Goal: Task Accomplishment & Management: Complete application form

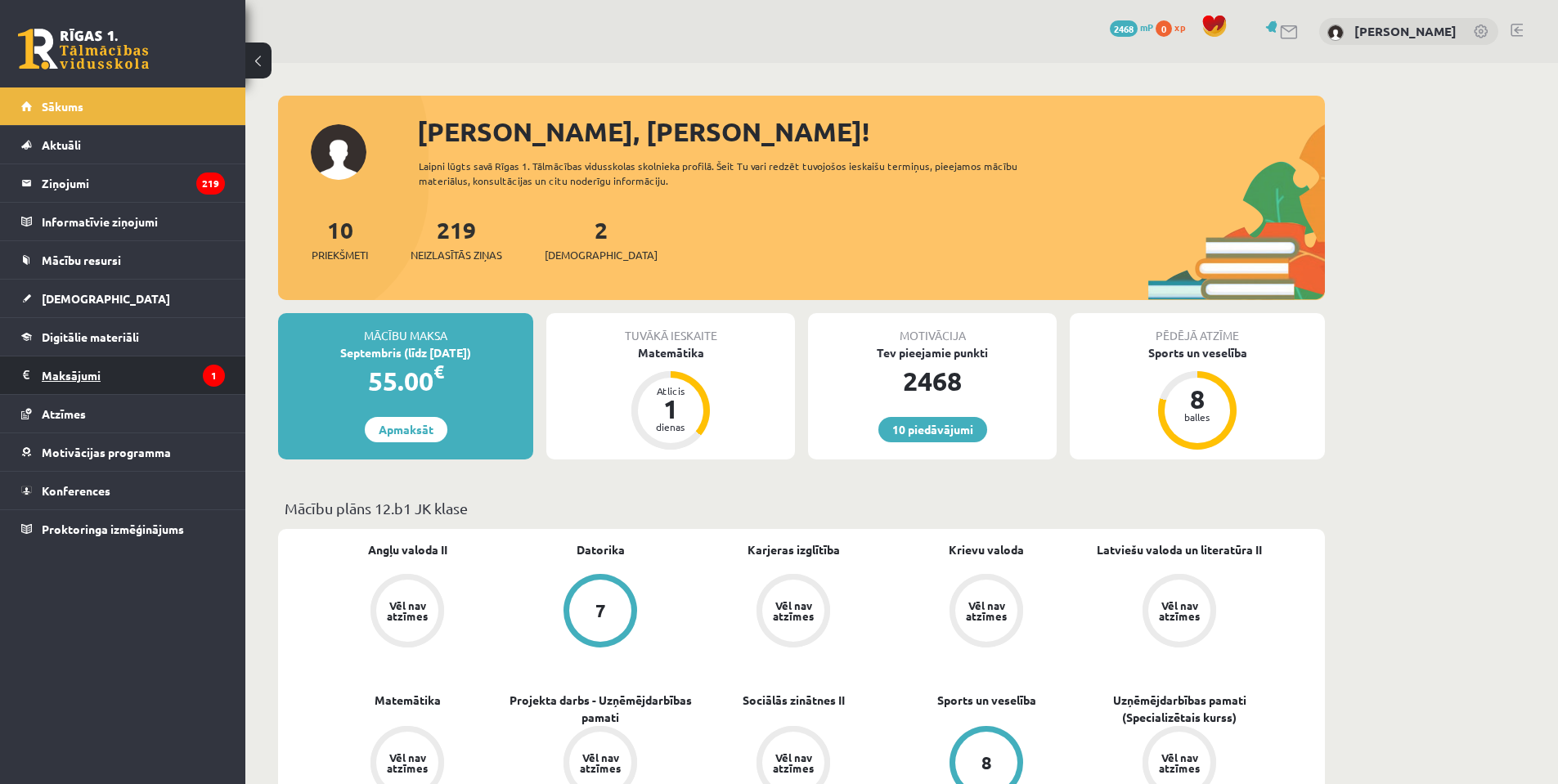
click at [140, 382] on legend "Maksājumi 1" at bounding box center [133, 375] width 183 height 38
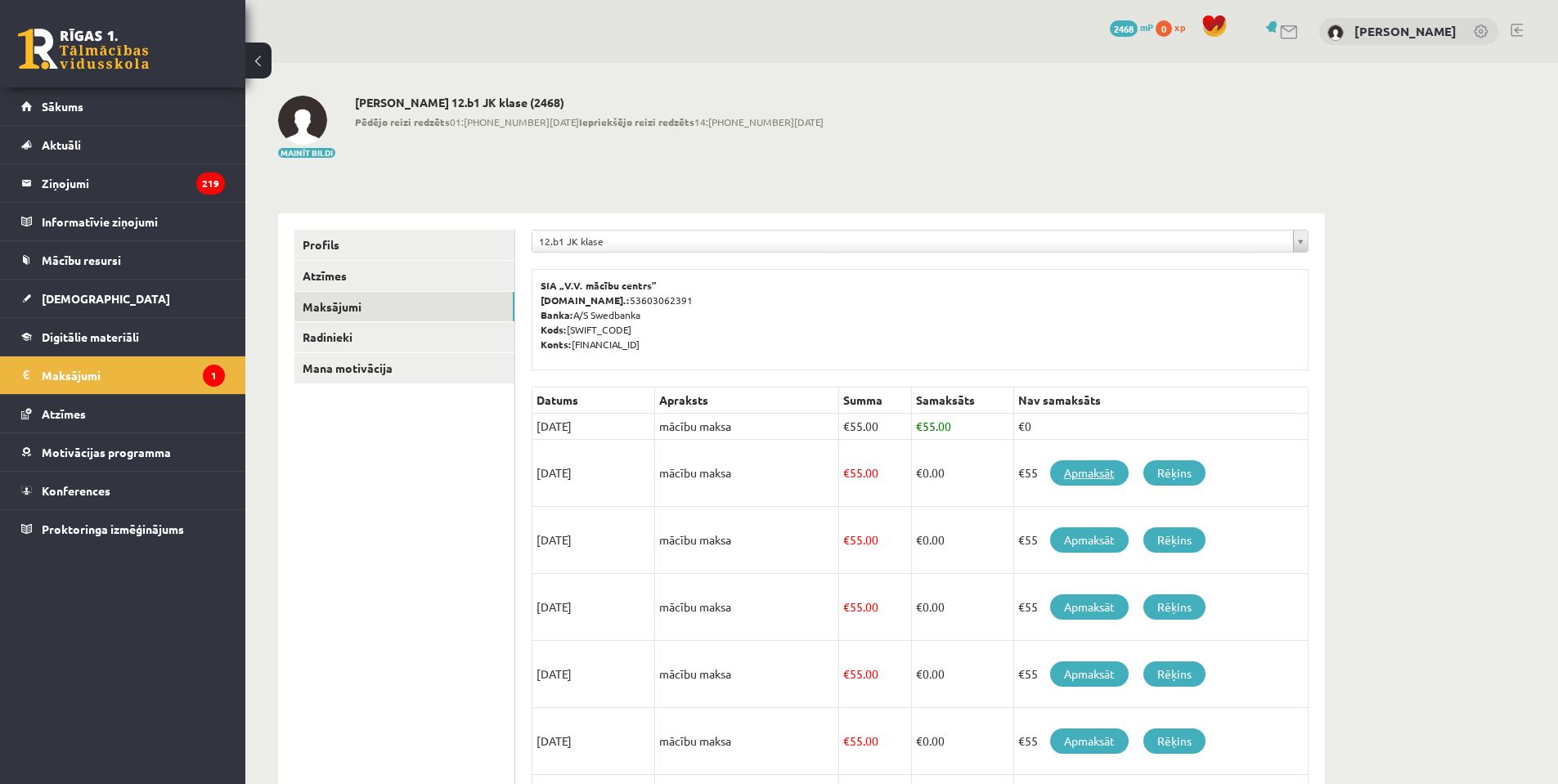
click at [1080, 480] on link "Apmaksāt" at bounding box center [1089, 473] width 79 height 25
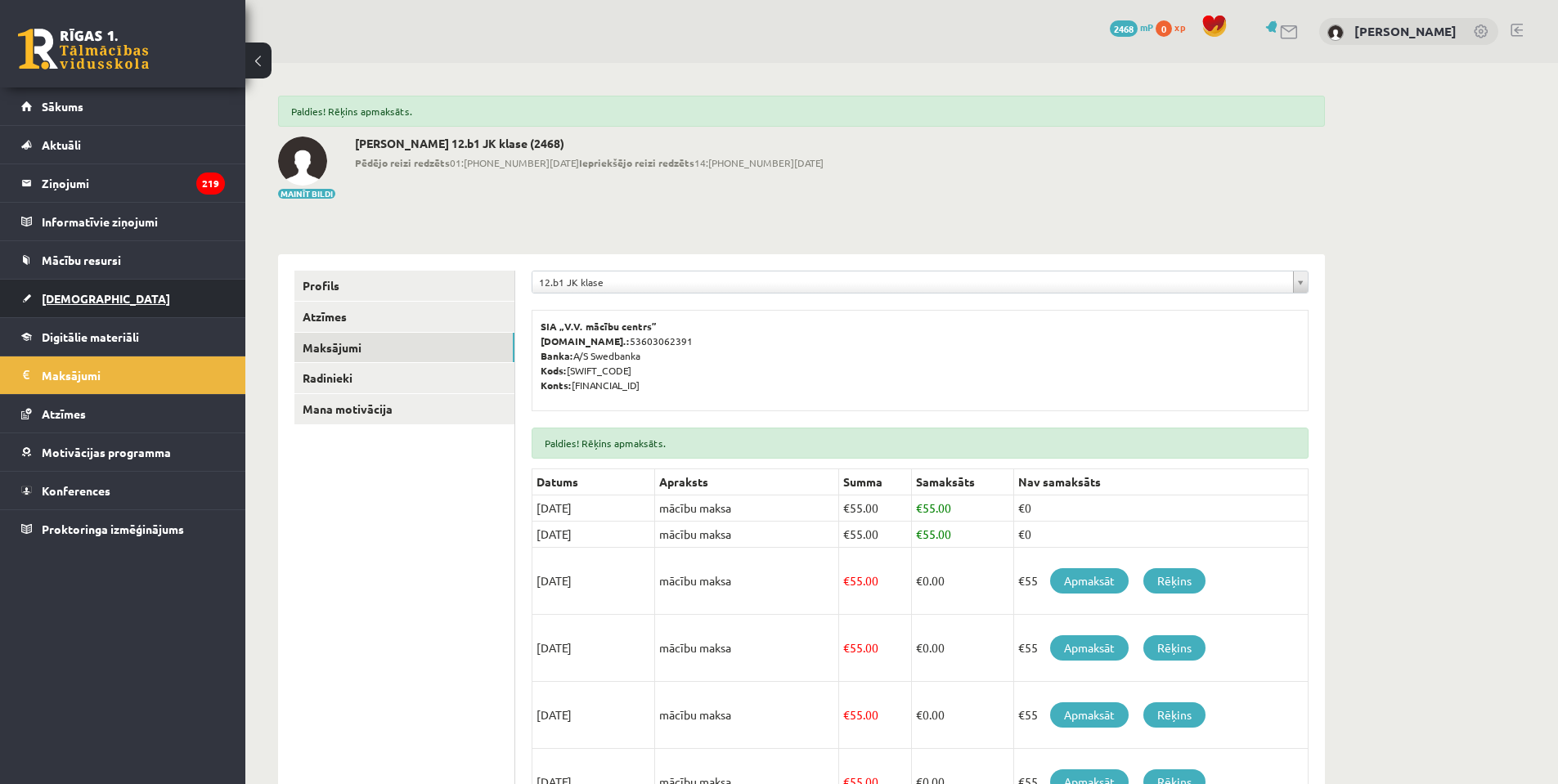
click at [54, 281] on link "[DEMOGRAPHIC_DATA]" at bounding box center [123, 298] width 204 height 38
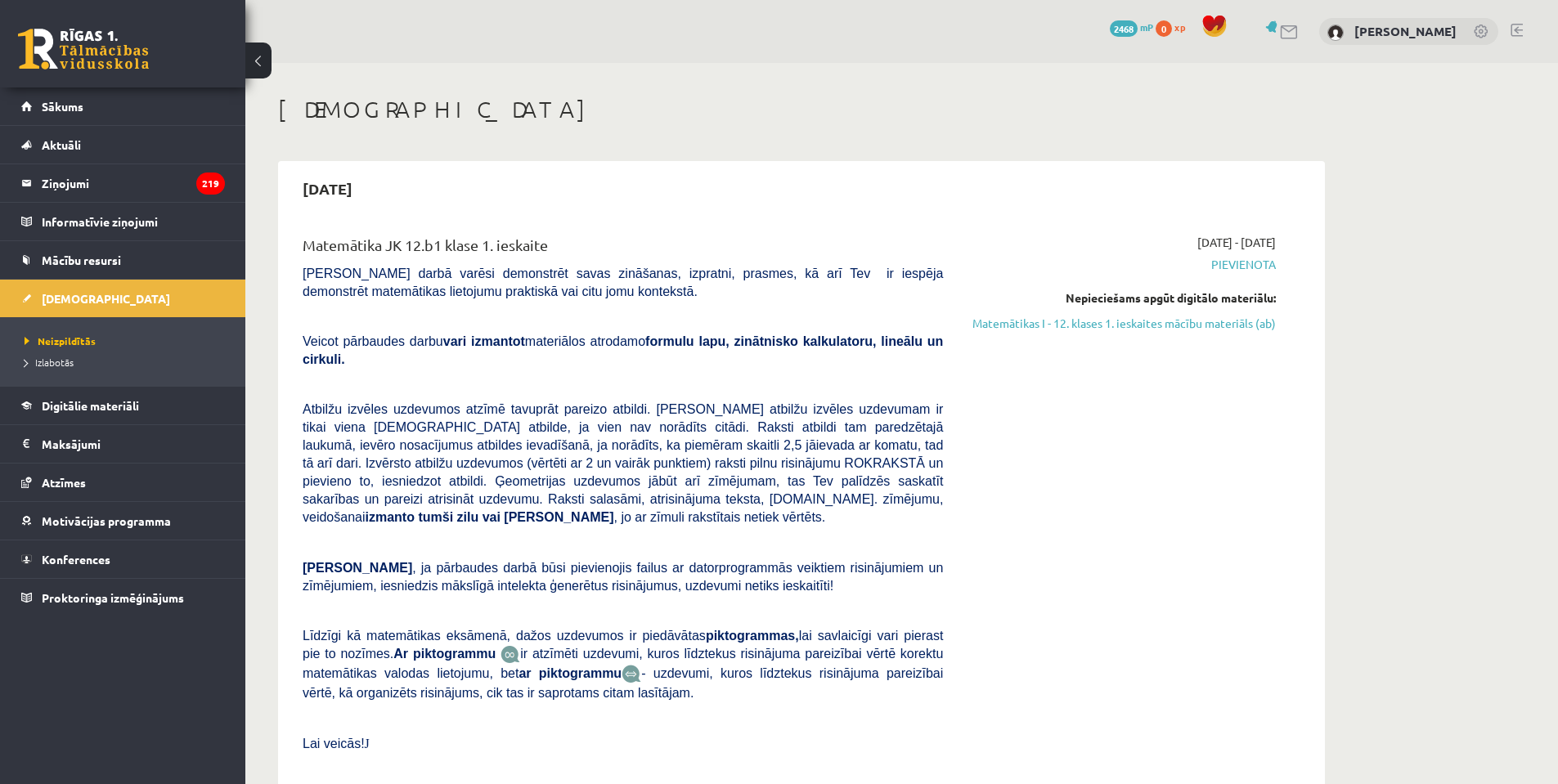
scroll to position [82, 0]
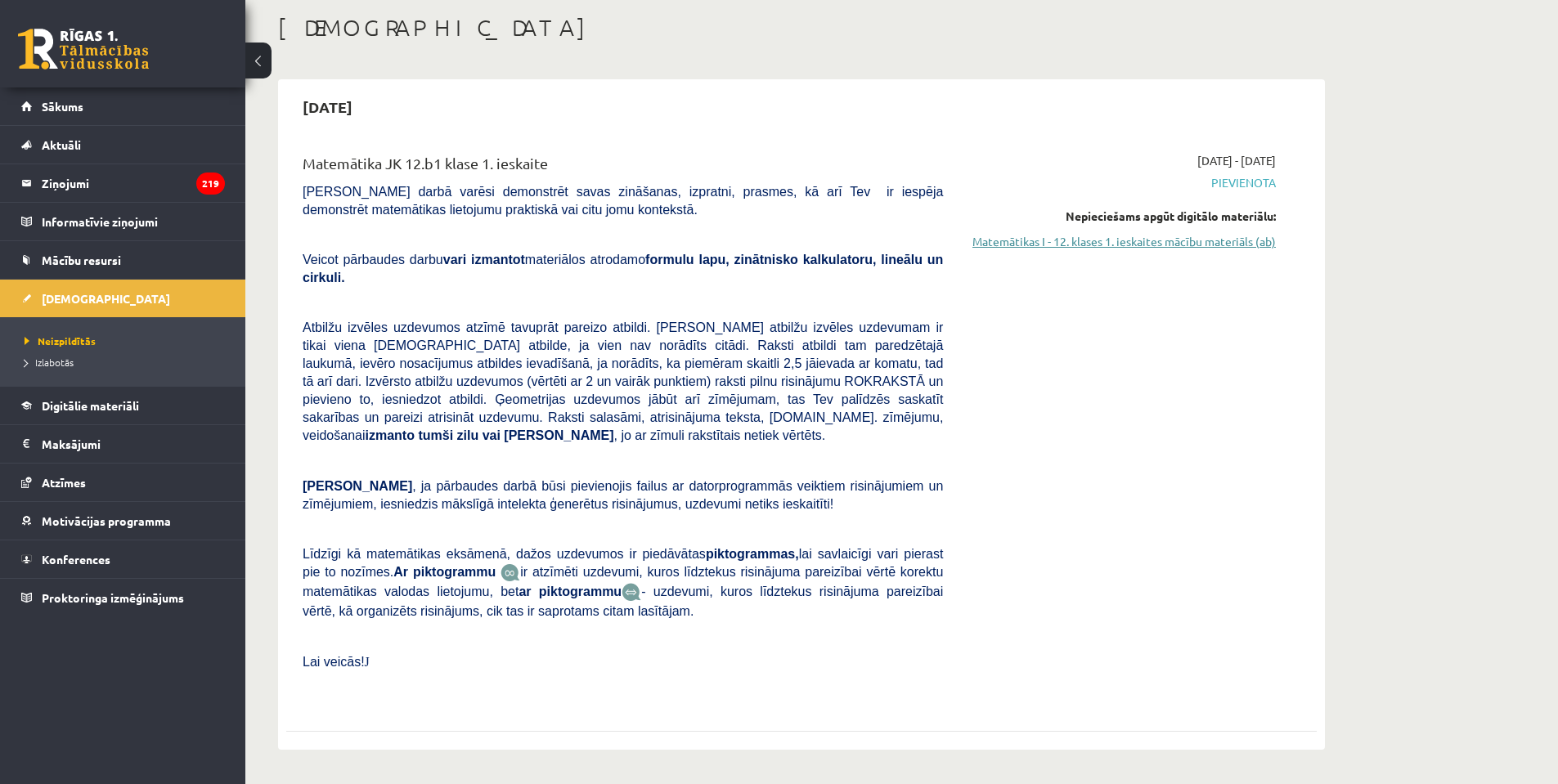
click at [1086, 238] on link "Matemātikas I - 12. klases 1. ieskaites mācību materiāls (ab)" at bounding box center [1121, 241] width 308 height 18
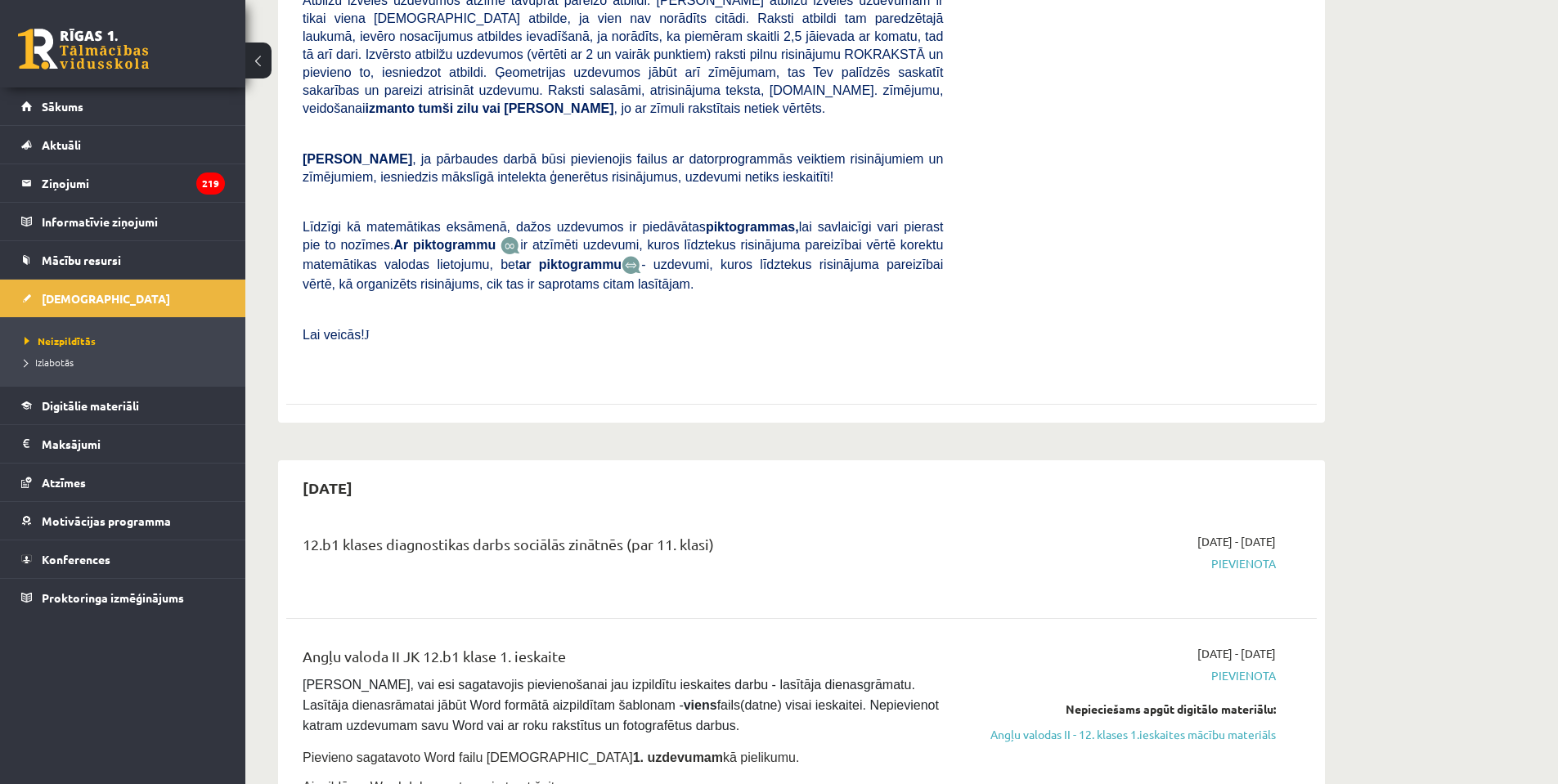
scroll to position [572, 0]
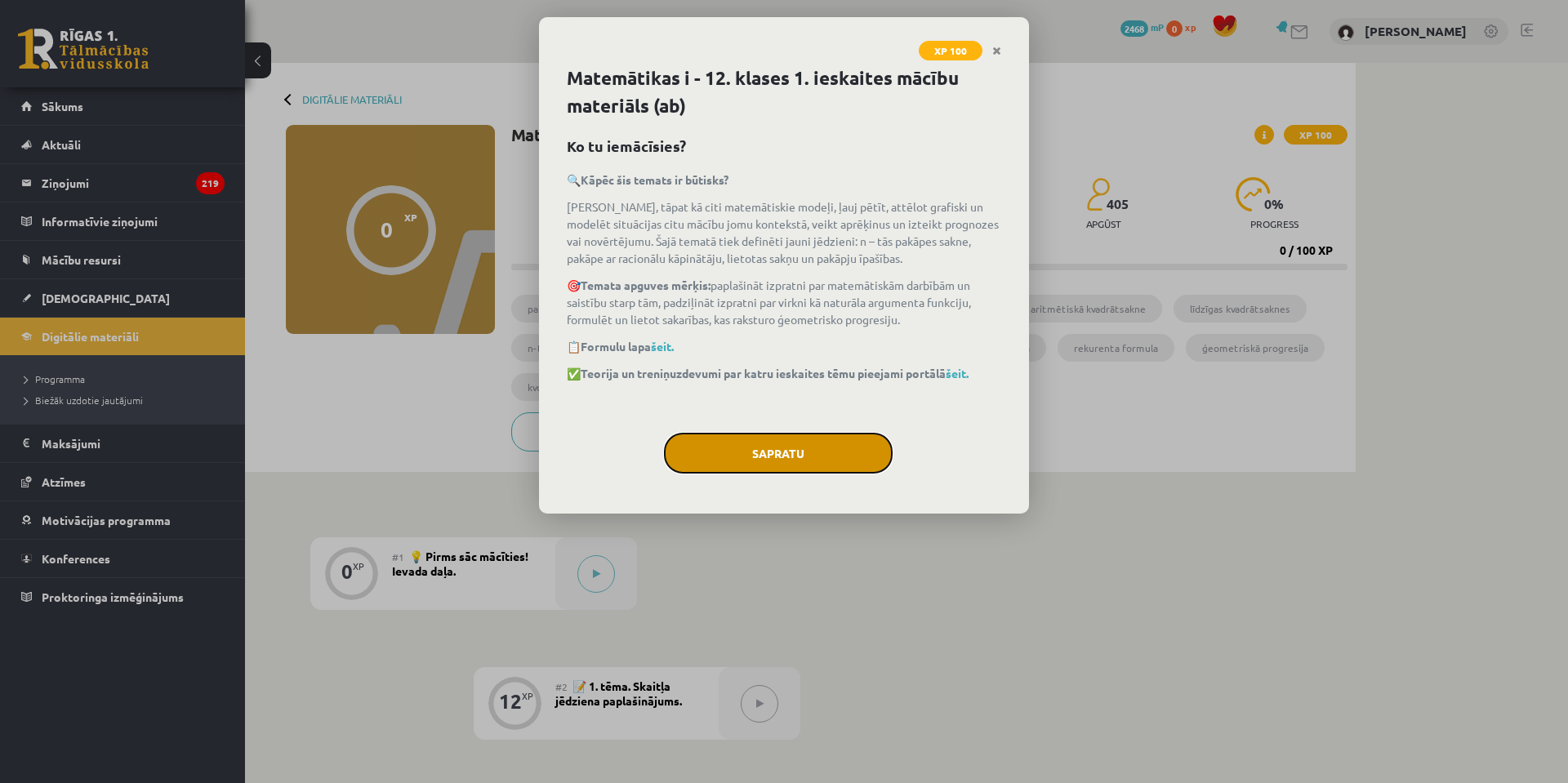
click at [792, 454] on button "Sapratu" at bounding box center [778, 453] width 229 height 41
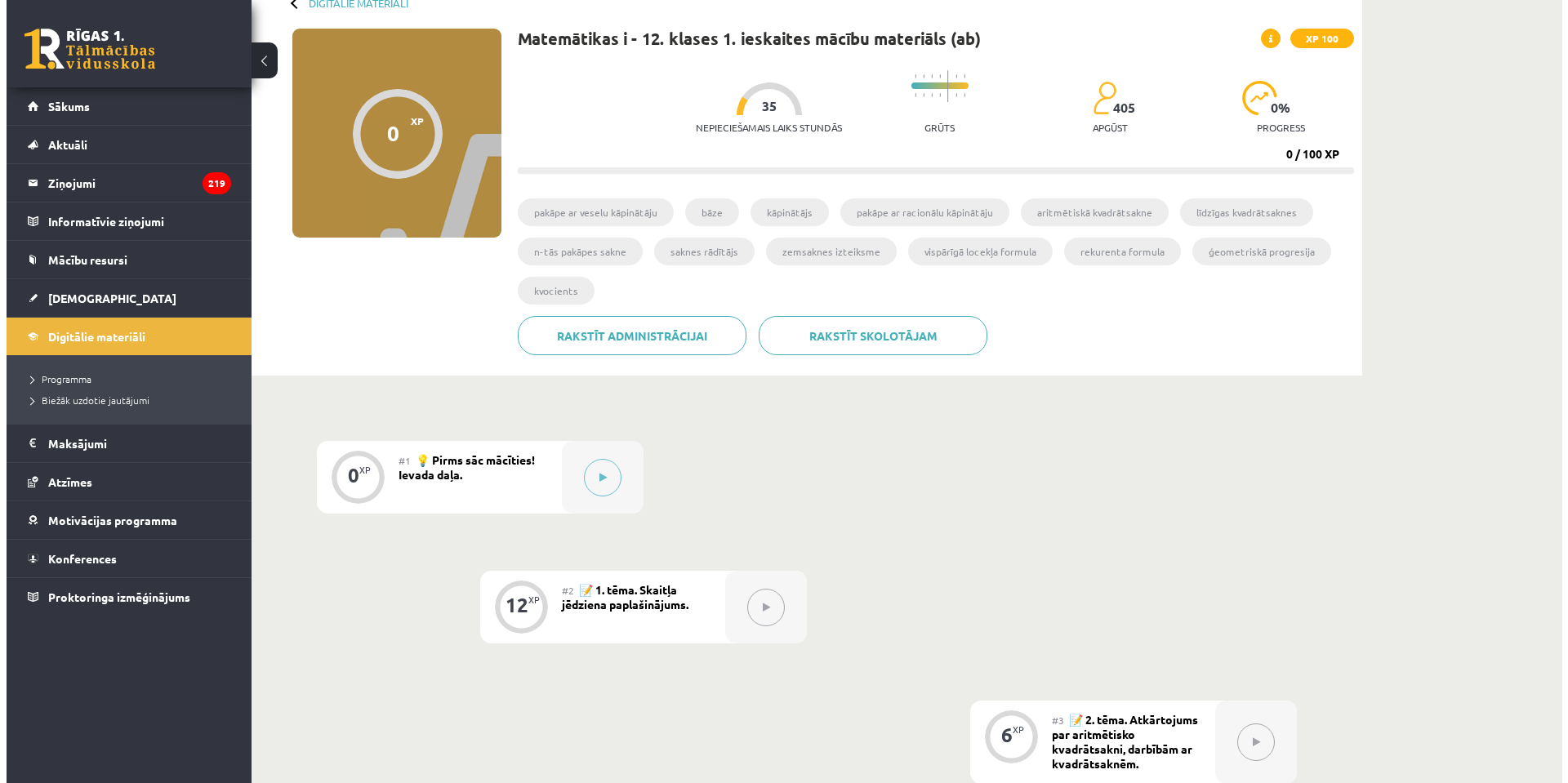
scroll to position [15, 0]
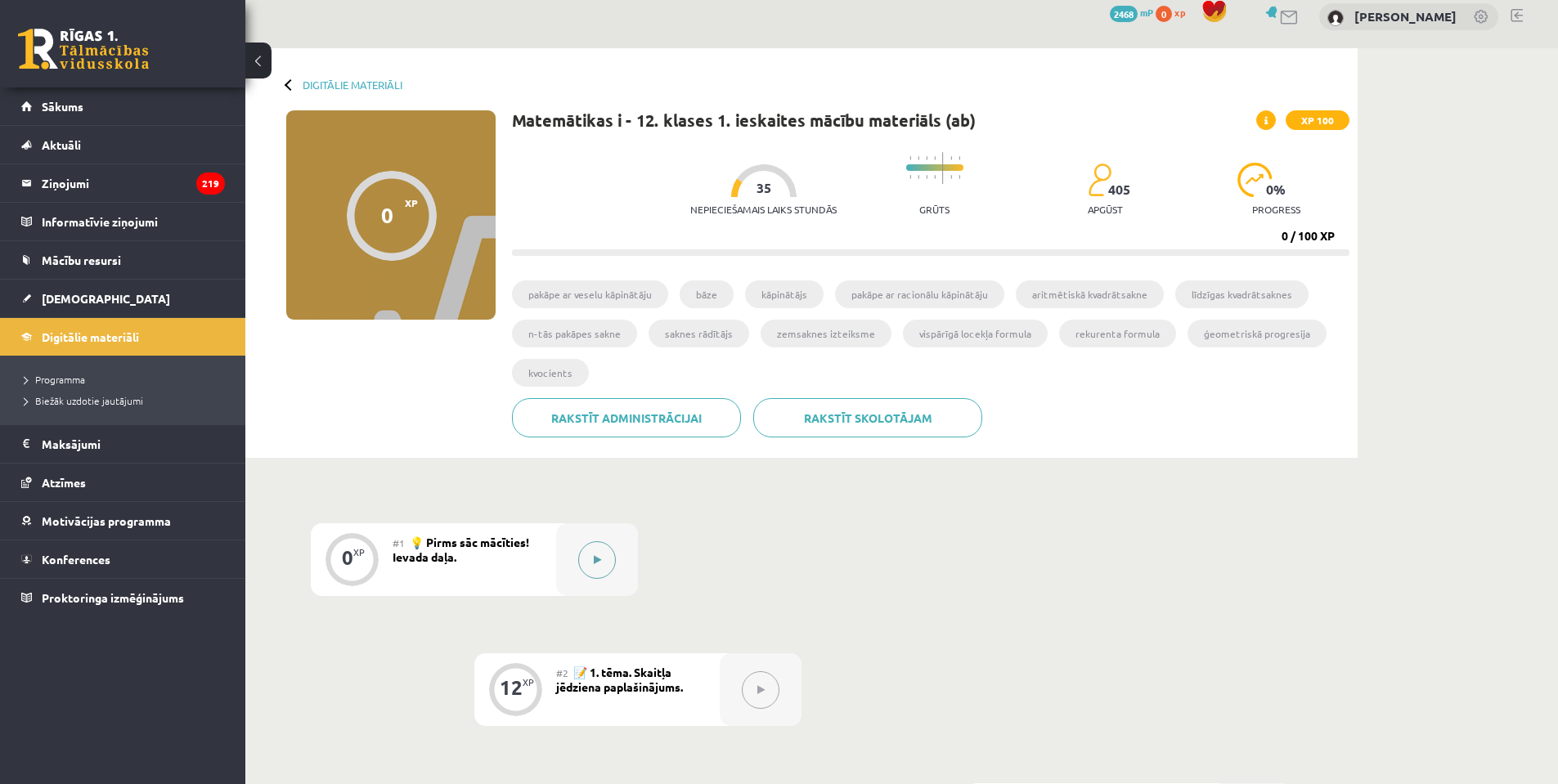
click at [612, 567] on button at bounding box center [596, 559] width 38 height 38
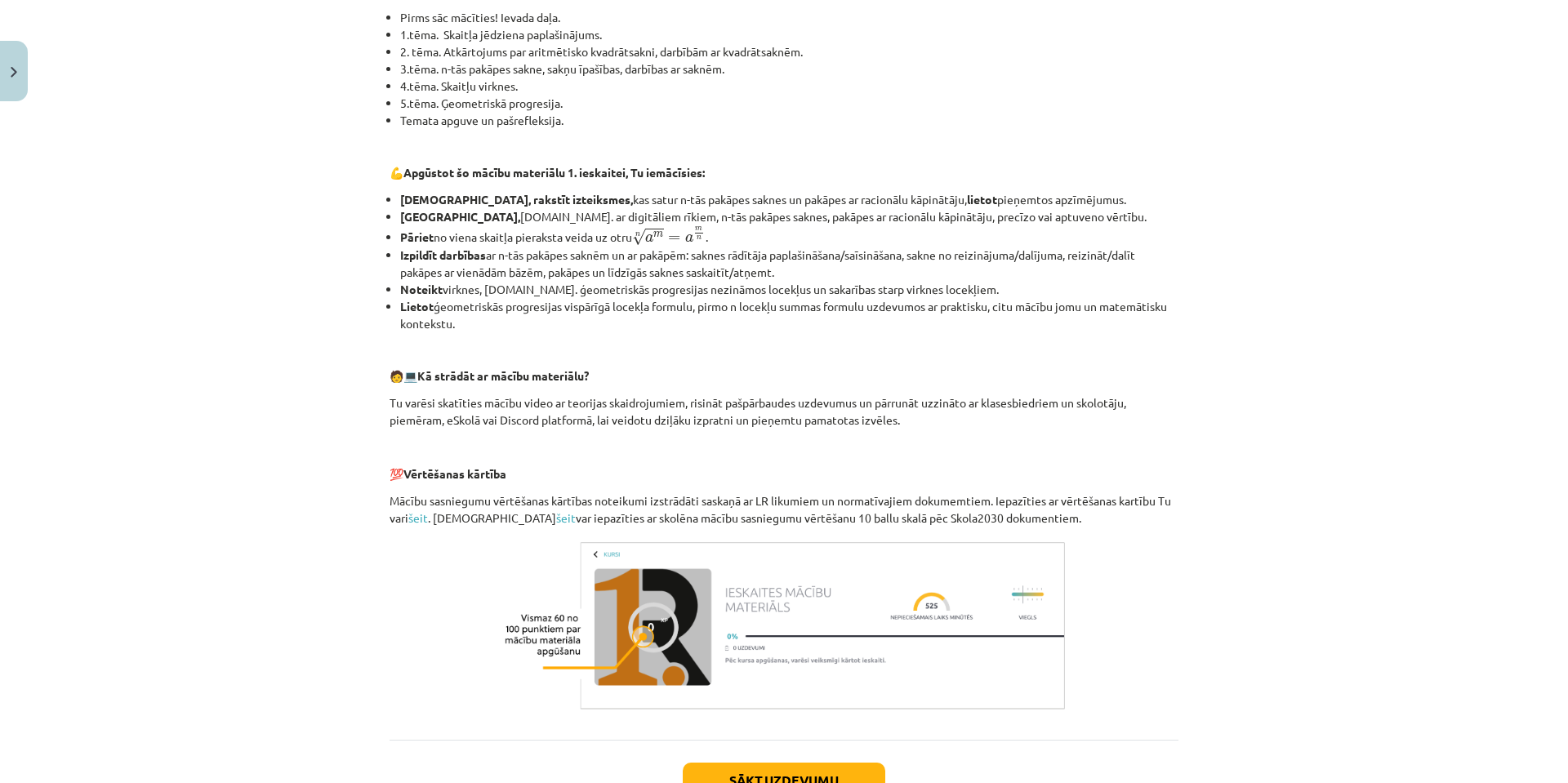
scroll to position [530, 0]
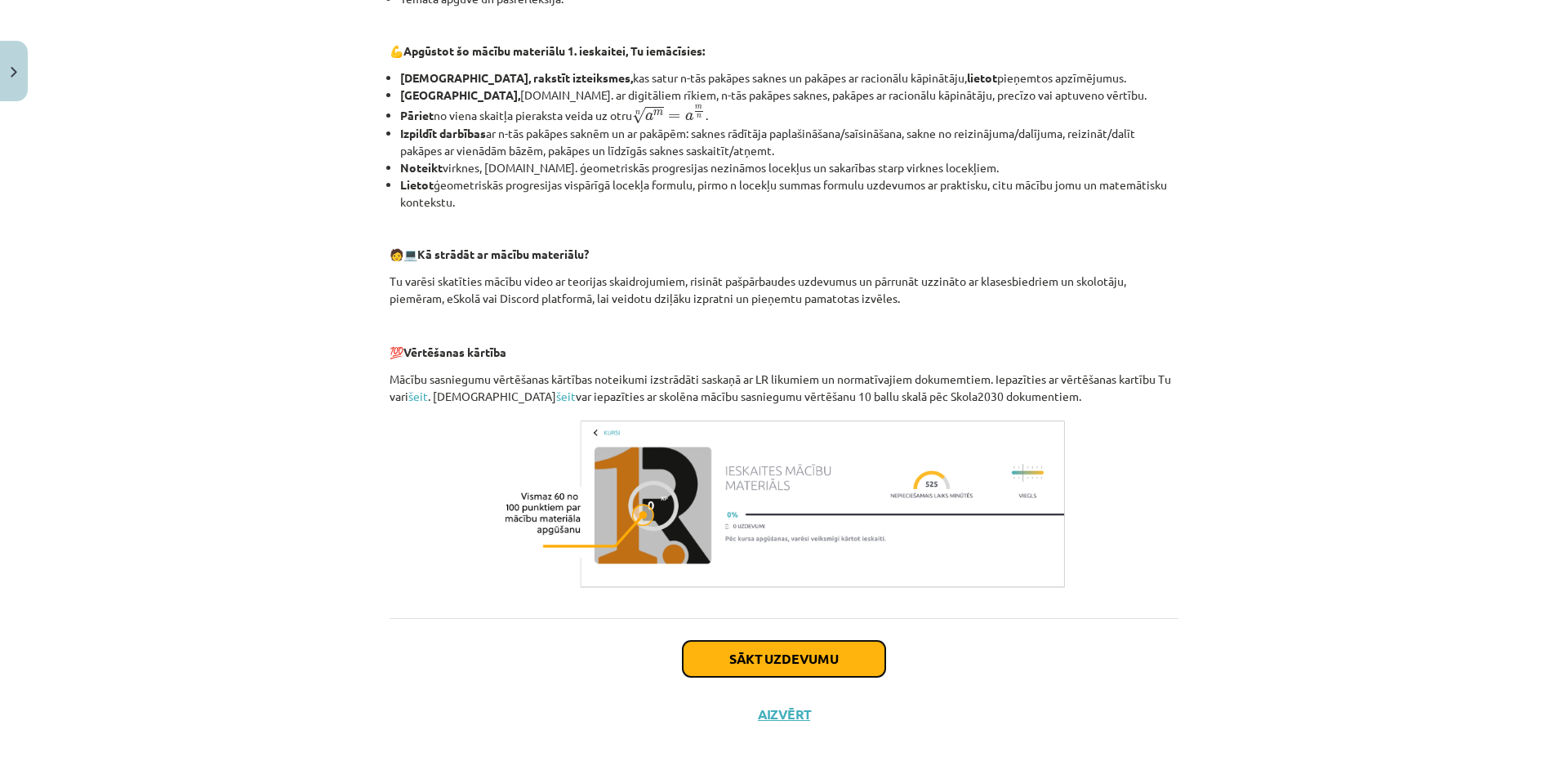
click at [787, 642] on button "Sākt uzdevumu" at bounding box center [784, 659] width 203 height 36
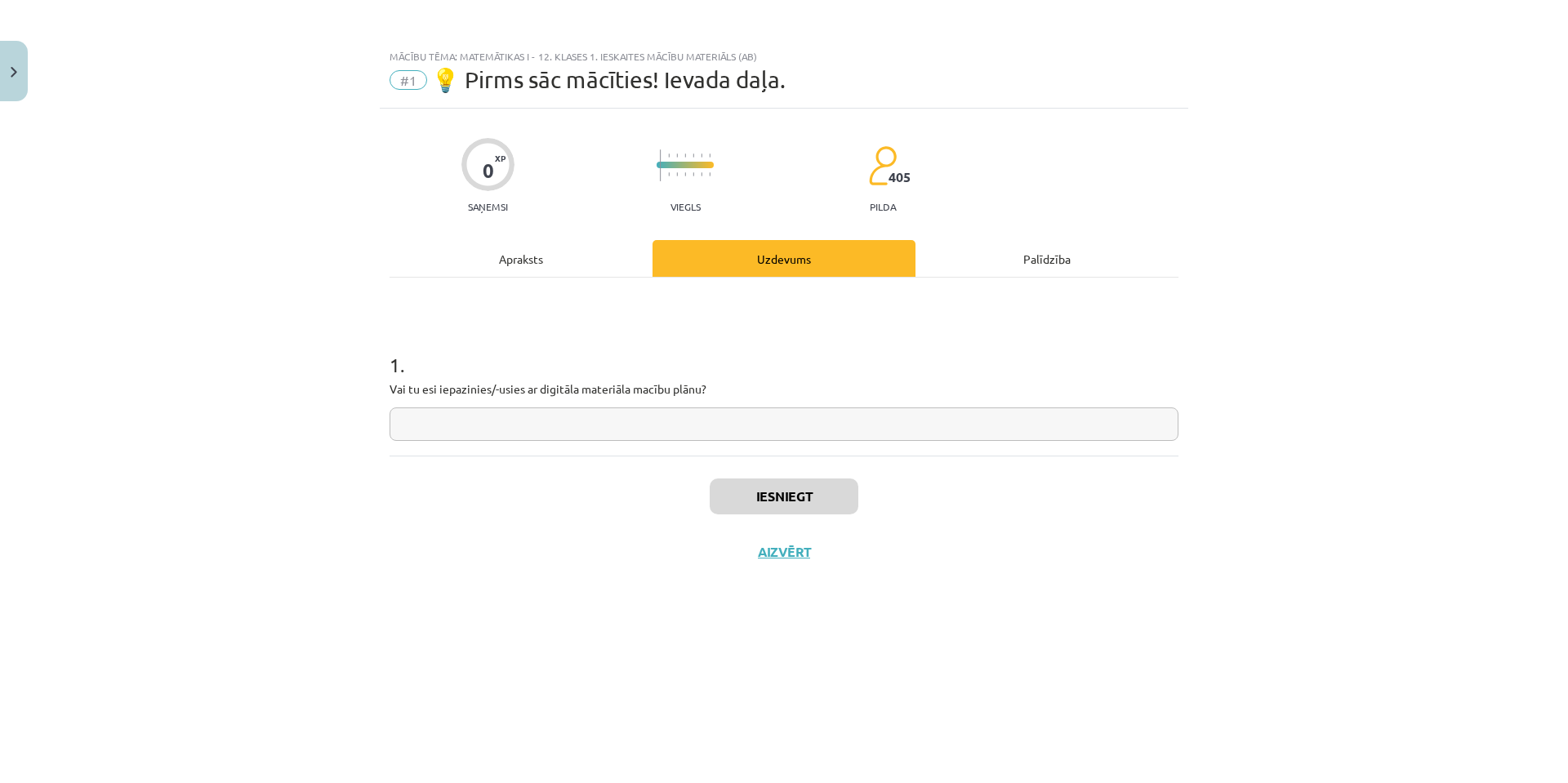
click at [525, 387] on p "Vai tu esi iepazinies/-usies ar digitāla materiāla macību plānu?" at bounding box center [784, 389] width 789 height 18
click at [515, 359] on div at bounding box center [515, 359] width 0 height 0
click at [792, 421] on input "text" at bounding box center [784, 424] width 789 height 33
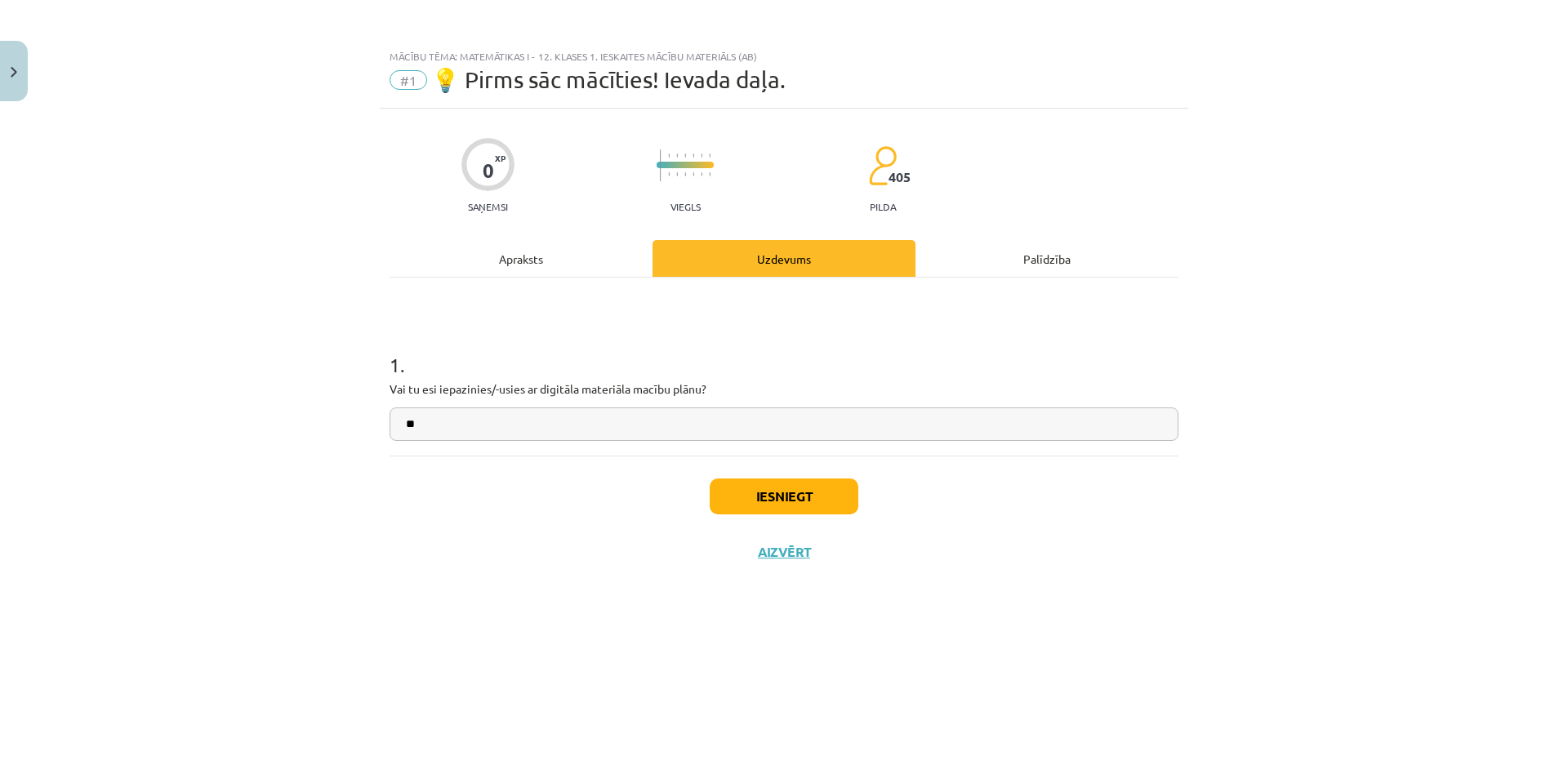
type input "*"
type input "**"
click at [754, 492] on button "Iesniegt" at bounding box center [784, 496] width 148 height 36
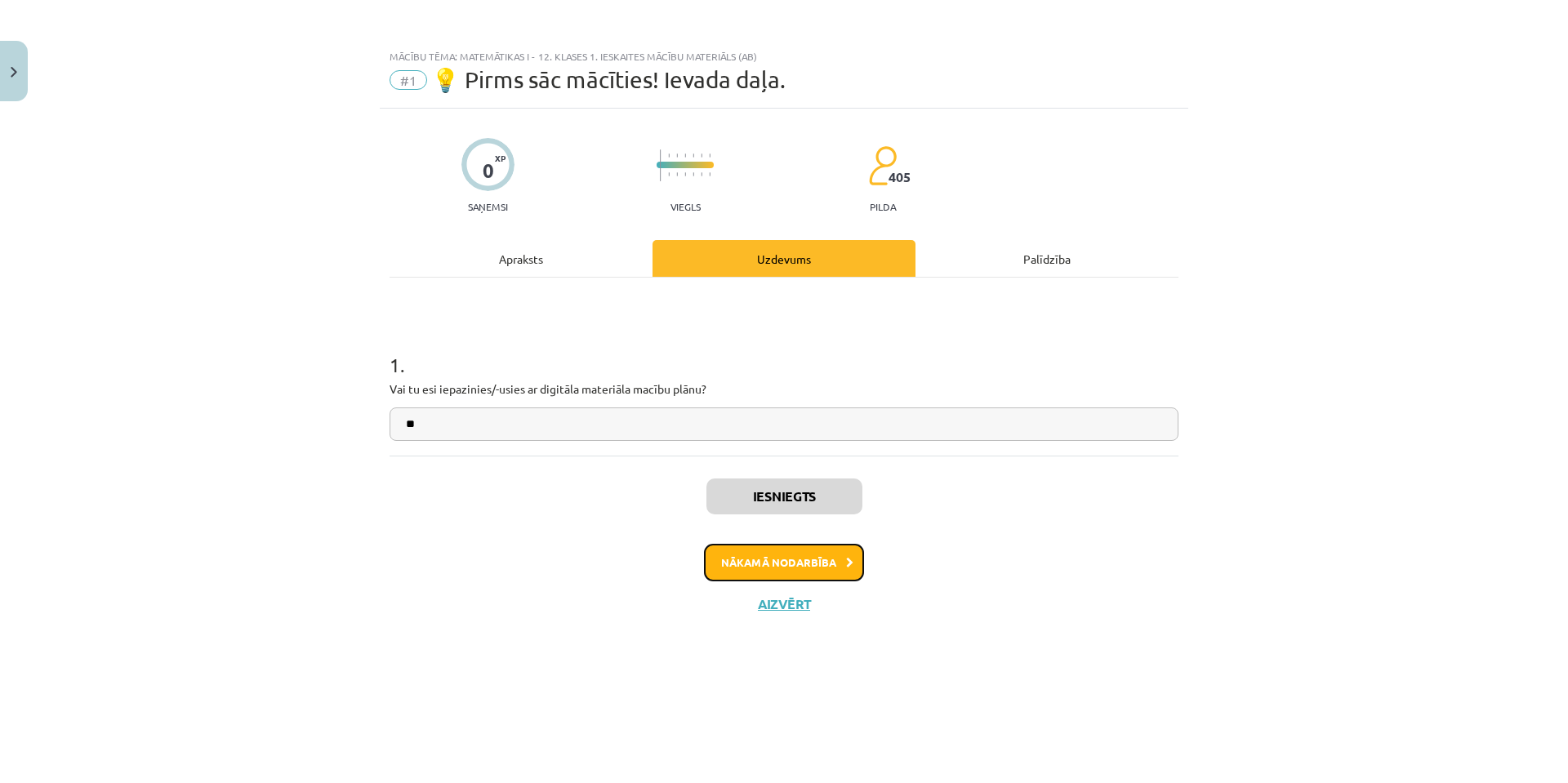
click at [800, 560] on button "Nākamā nodarbība" at bounding box center [784, 562] width 160 height 38
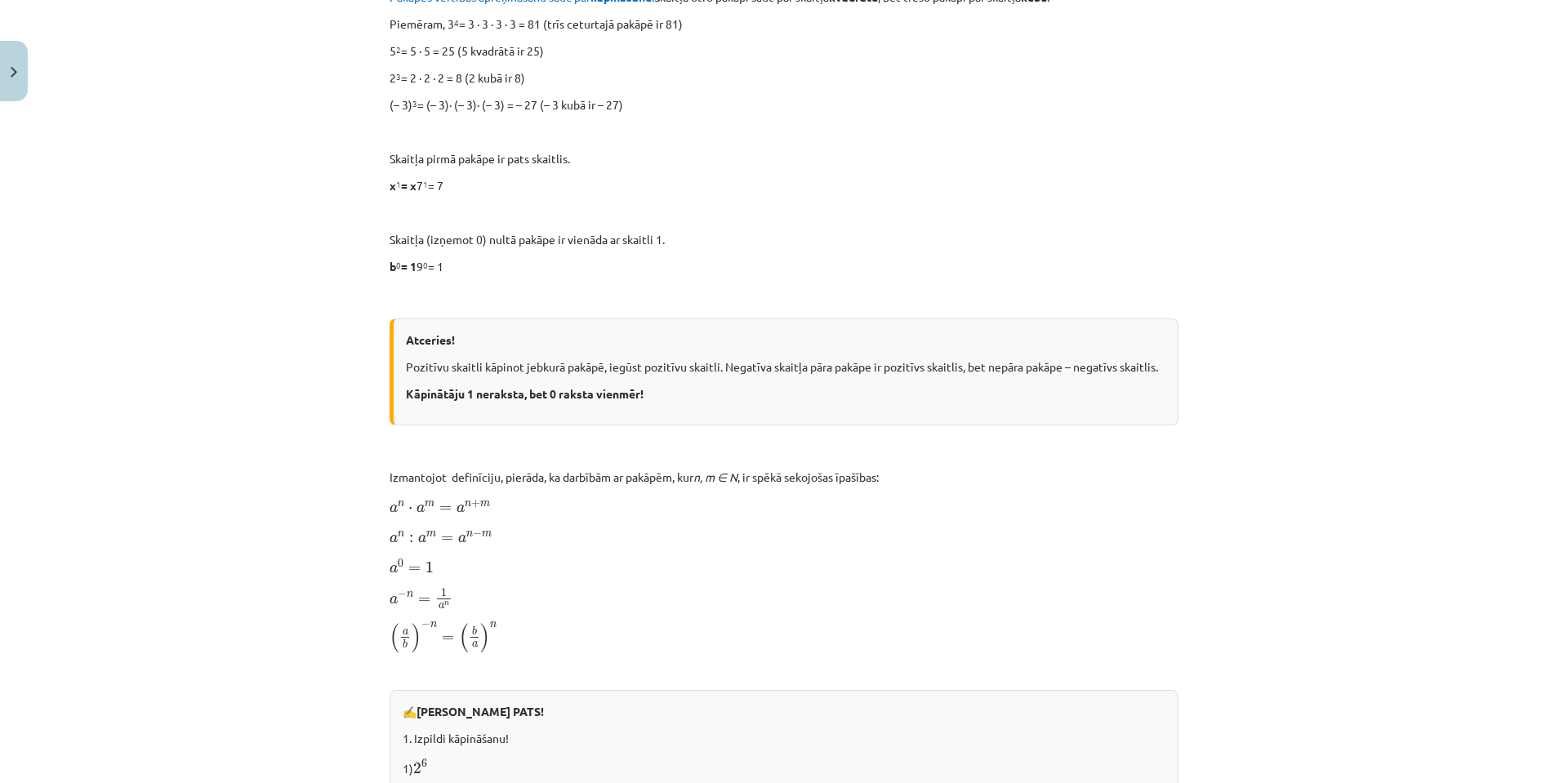
scroll to position [1537, 0]
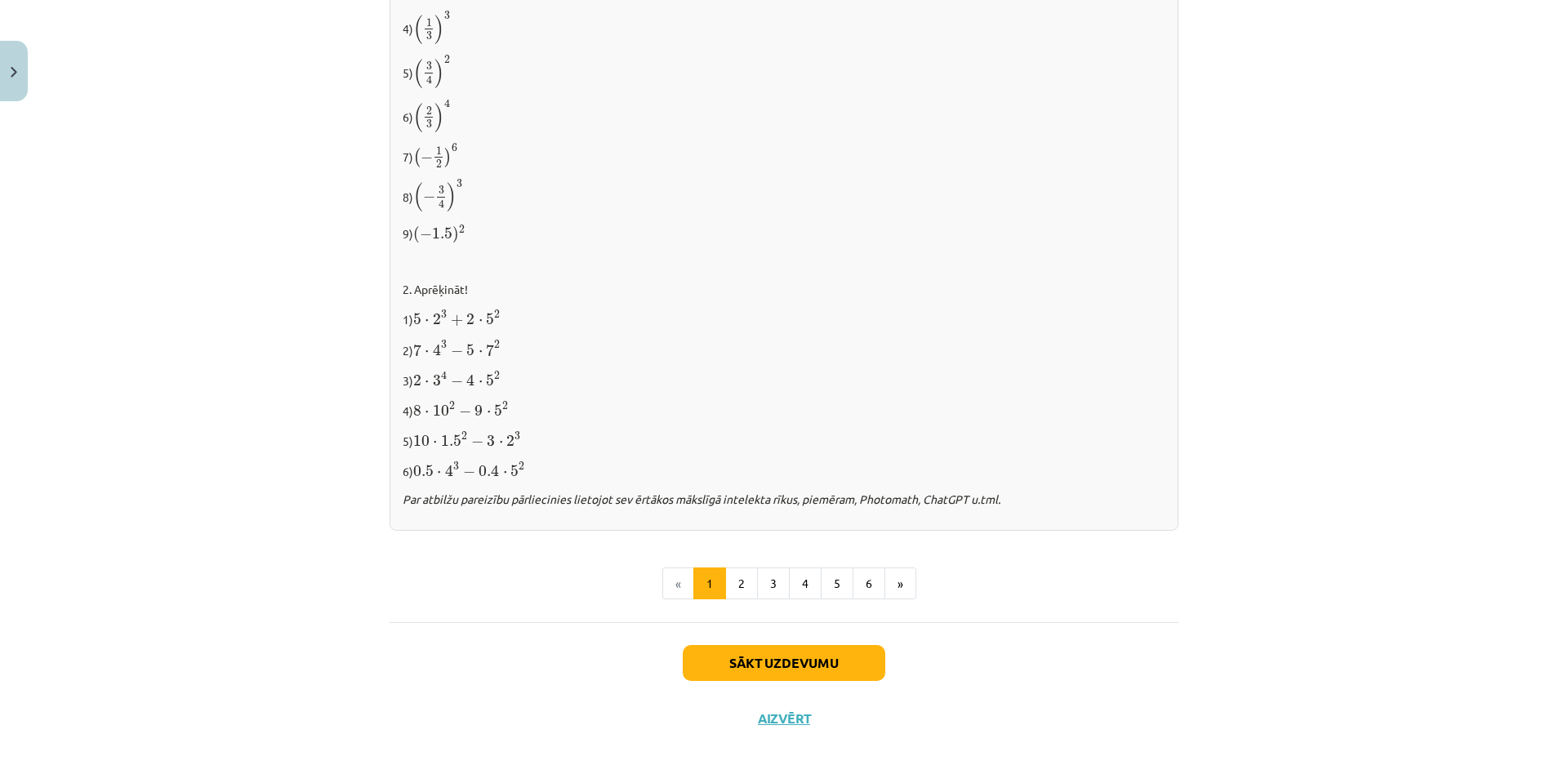
drag, startPoint x: 847, startPoint y: 360, endPoint x: 827, endPoint y: 685, distance: 325.6
click at [817, 650] on button "Sākt uzdevumu" at bounding box center [784, 663] width 203 height 36
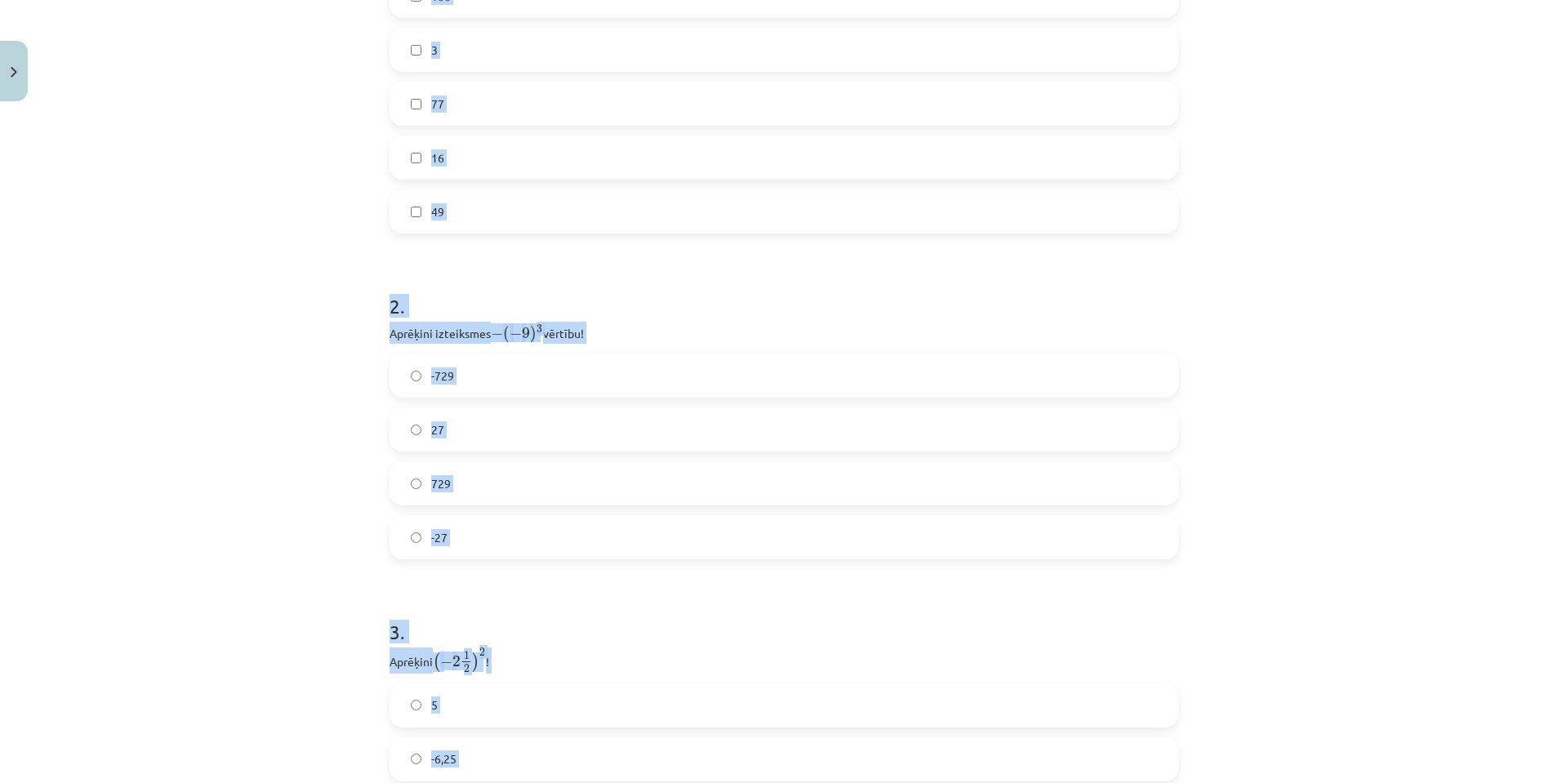
scroll to position [782, 0]
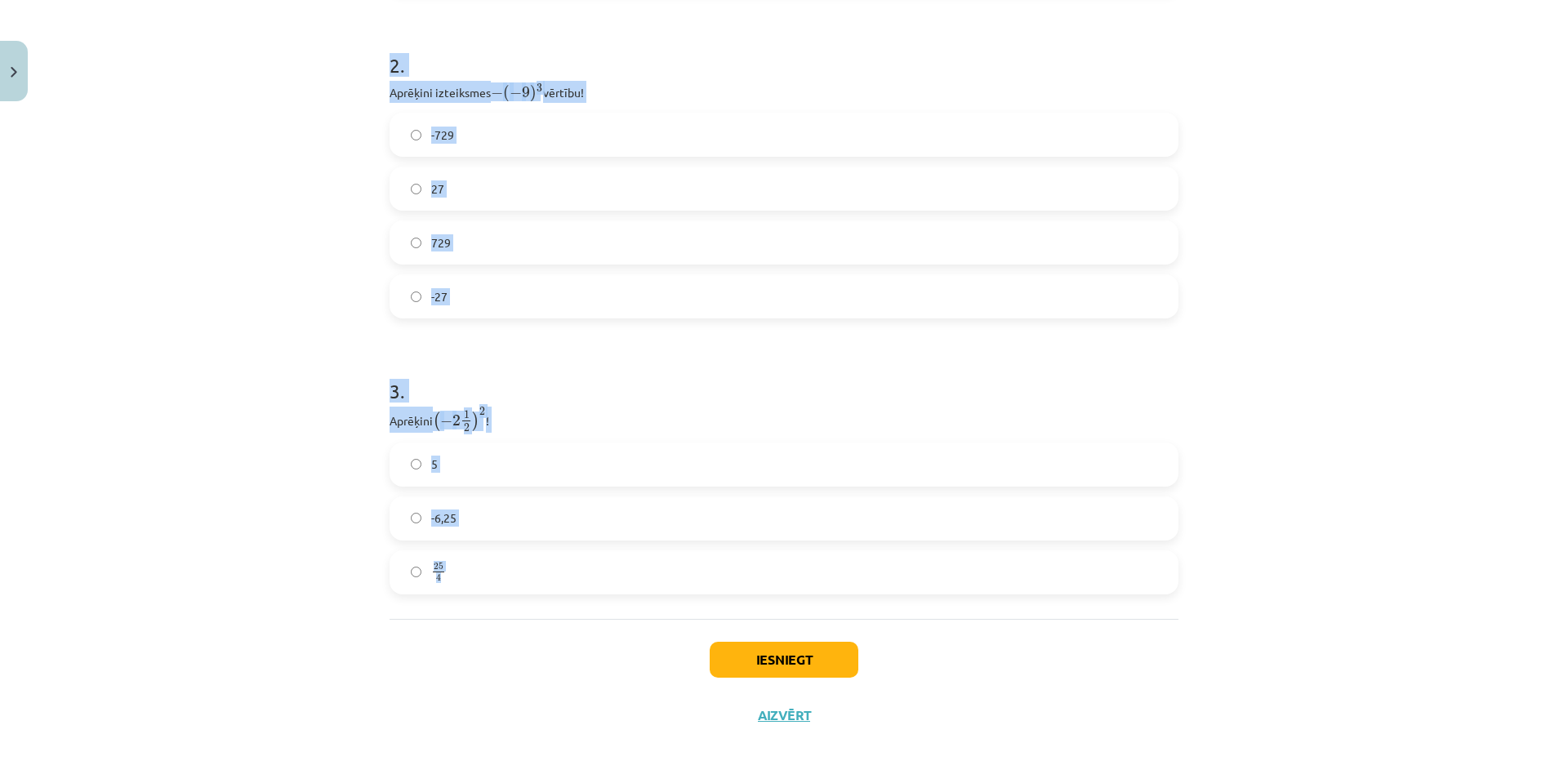
drag, startPoint x: 388, startPoint y: 318, endPoint x: 563, endPoint y: 553, distance: 293.0
click at [563, 553] on form "1 . Atzīmē visus skaitļus, kuri ir kāda vesela skaitļa kvadrāts! 60 33 100 3 77…" at bounding box center [784, 68] width 789 height 1052
click at [608, 453] on label "5" at bounding box center [784, 464] width 786 height 41
click at [647, 409] on p "Aprēķini ( − 2 1 2 ) 2 ( − 2 1 2 ) 2 !" at bounding box center [784, 419] width 789 height 26
click at [623, 404] on div "3 . Aprēķini ( − 2 1 2 ) 2 ( − 2 1 2 ) 2 ! 5 -6,25 25 4 25 4" at bounding box center [784, 473] width 789 height 243
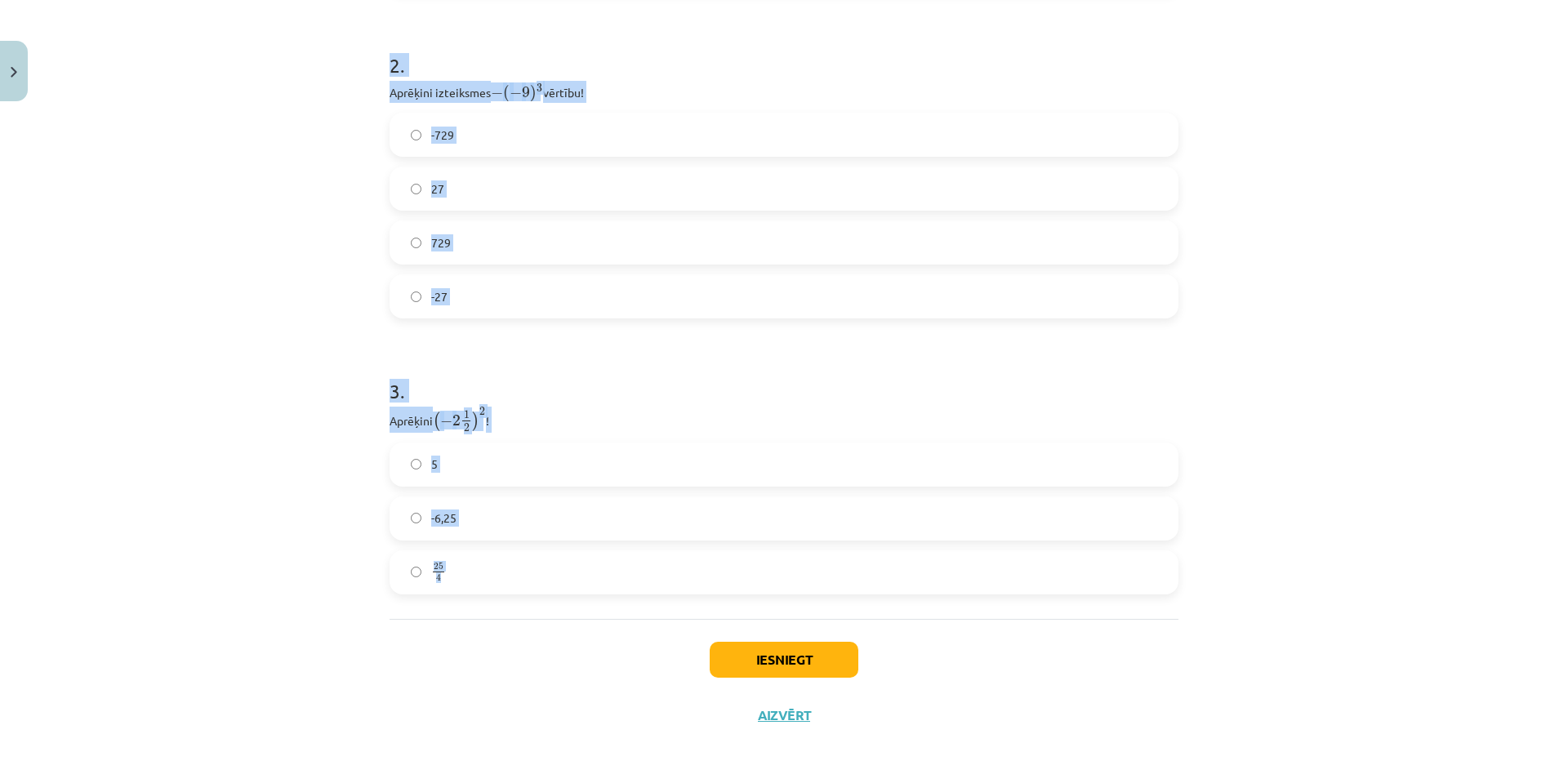
click at [224, 469] on div "Mācību tēma: Matemātikas i - 12. klases 1. ieskaites mācību materiāls (ab) #2 📝…" at bounding box center [784, 391] width 1568 height 783
click at [272, 478] on div "Mācību tēma: Matemātikas i - 12. klases 1. ieskaites mācību materiāls (ab) #2 📝…" at bounding box center [784, 391] width 1568 height 783
click at [205, 334] on div "Mācību tēma: Matemātikas i - 12. klases 1. ieskaites mācību materiāls (ab) #2 📝…" at bounding box center [784, 391] width 1568 height 783
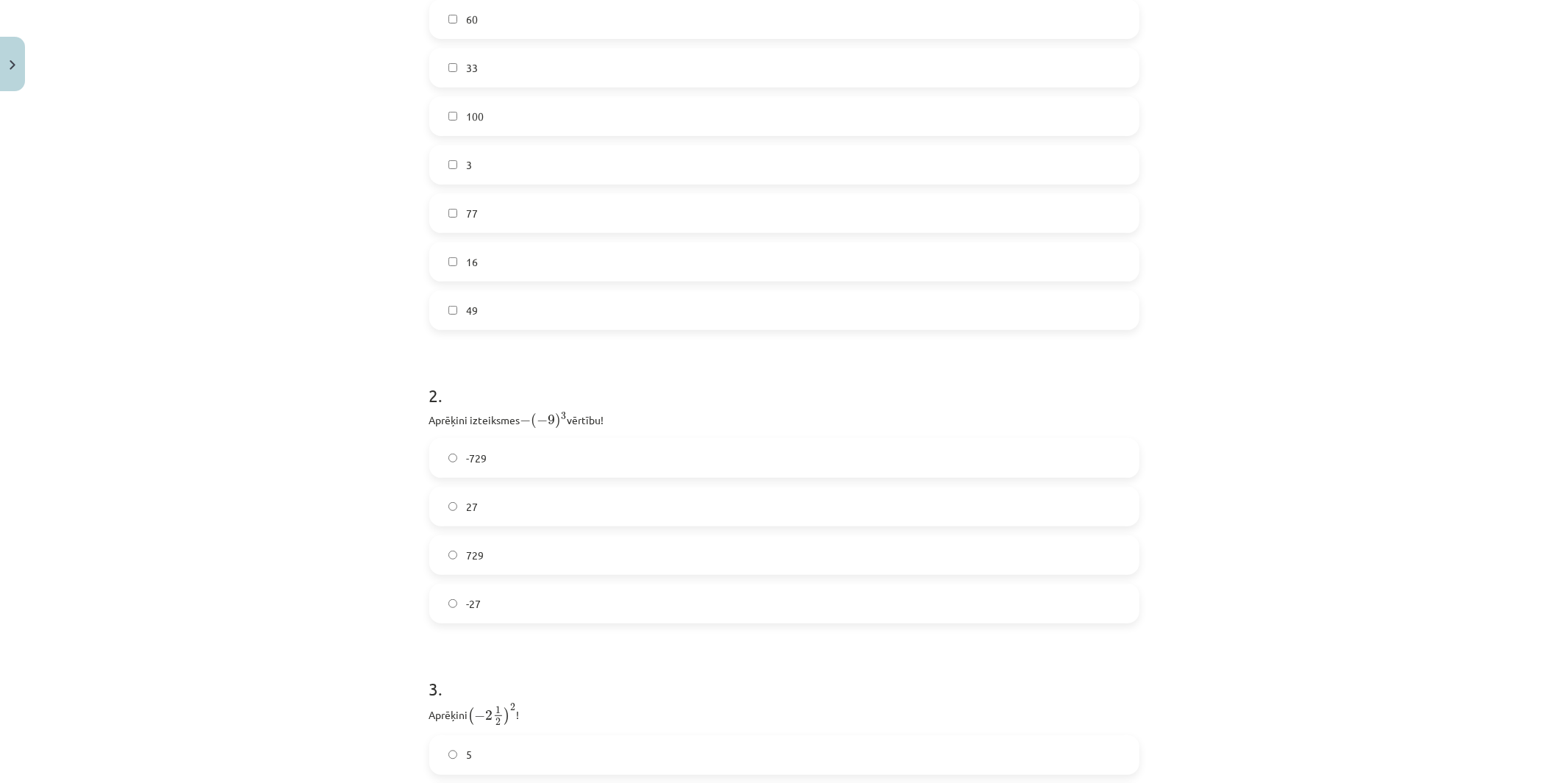
scroll to position [285, 0]
drag, startPoint x: 327, startPoint y: 414, endPoint x: 328, endPoint y: 434, distance: 20.0
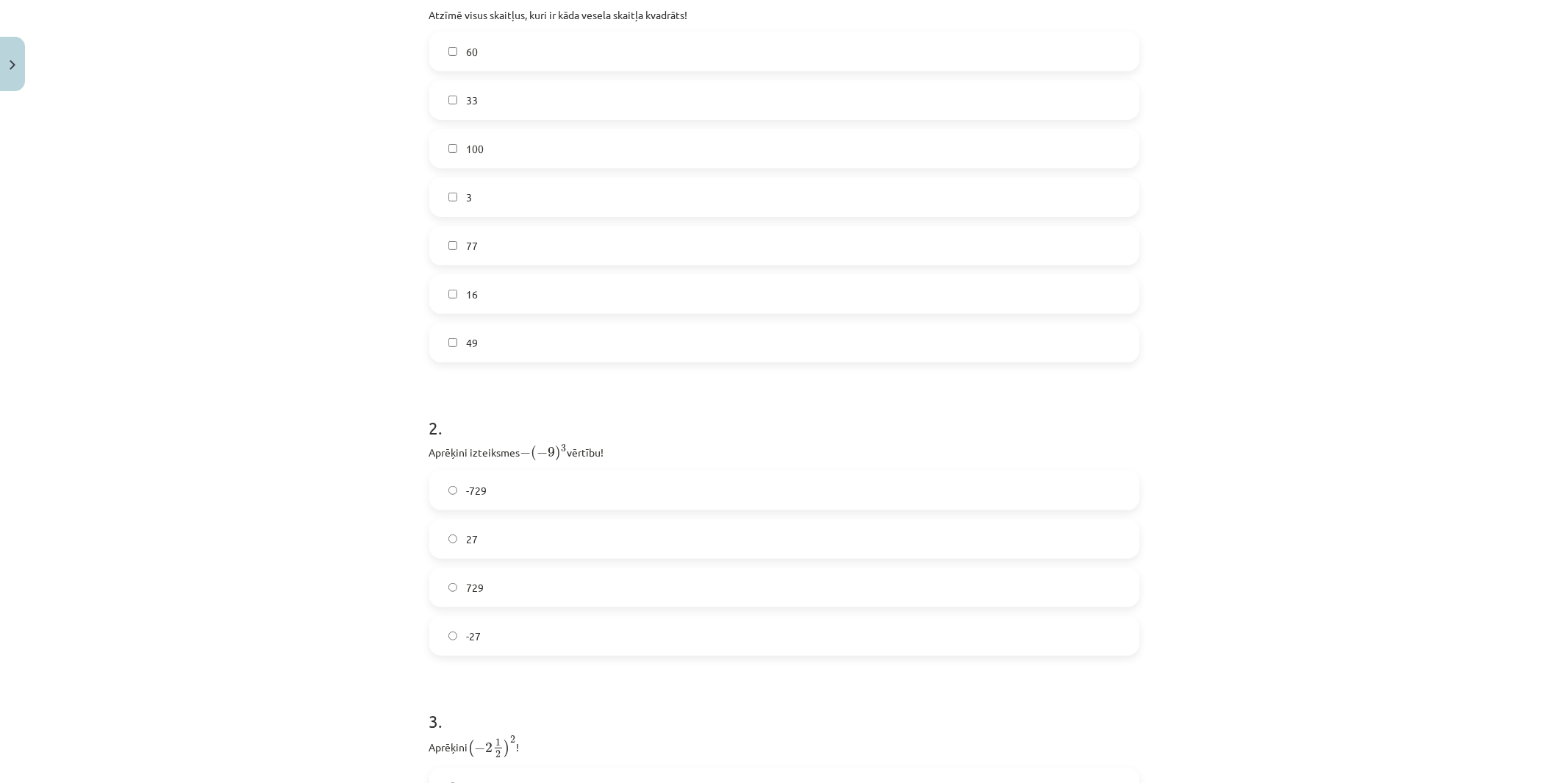
scroll to position [0, 0]
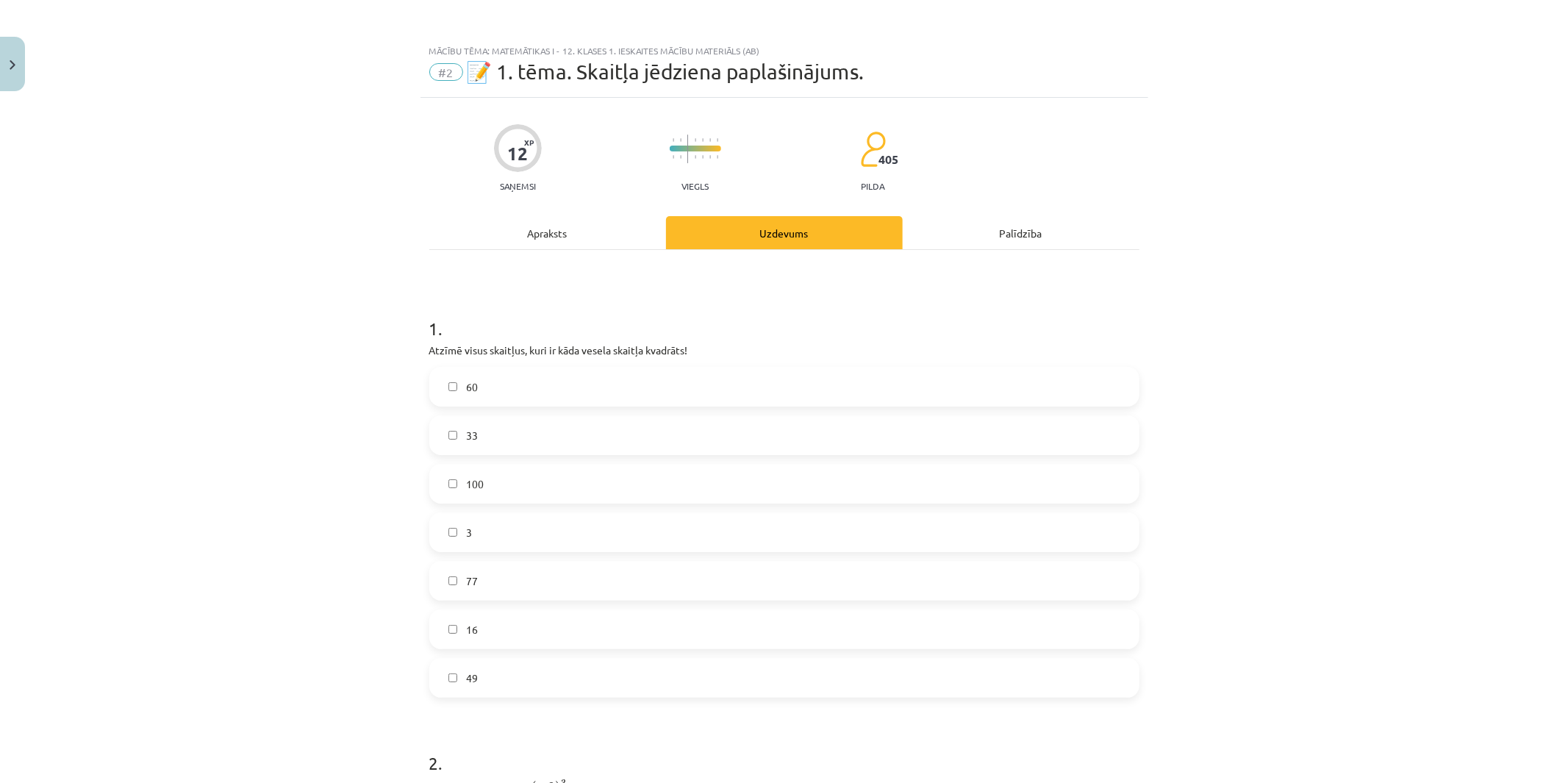
click at [468, 485] on span "100" at bounding box center [475, 484] width 18 height 16
click at [469, 648] on label "16" at bounding box center [784, 629] width 707 height 37
click at [454, 684] on label "49" at bounding box center [784, 677] width 707 height 37
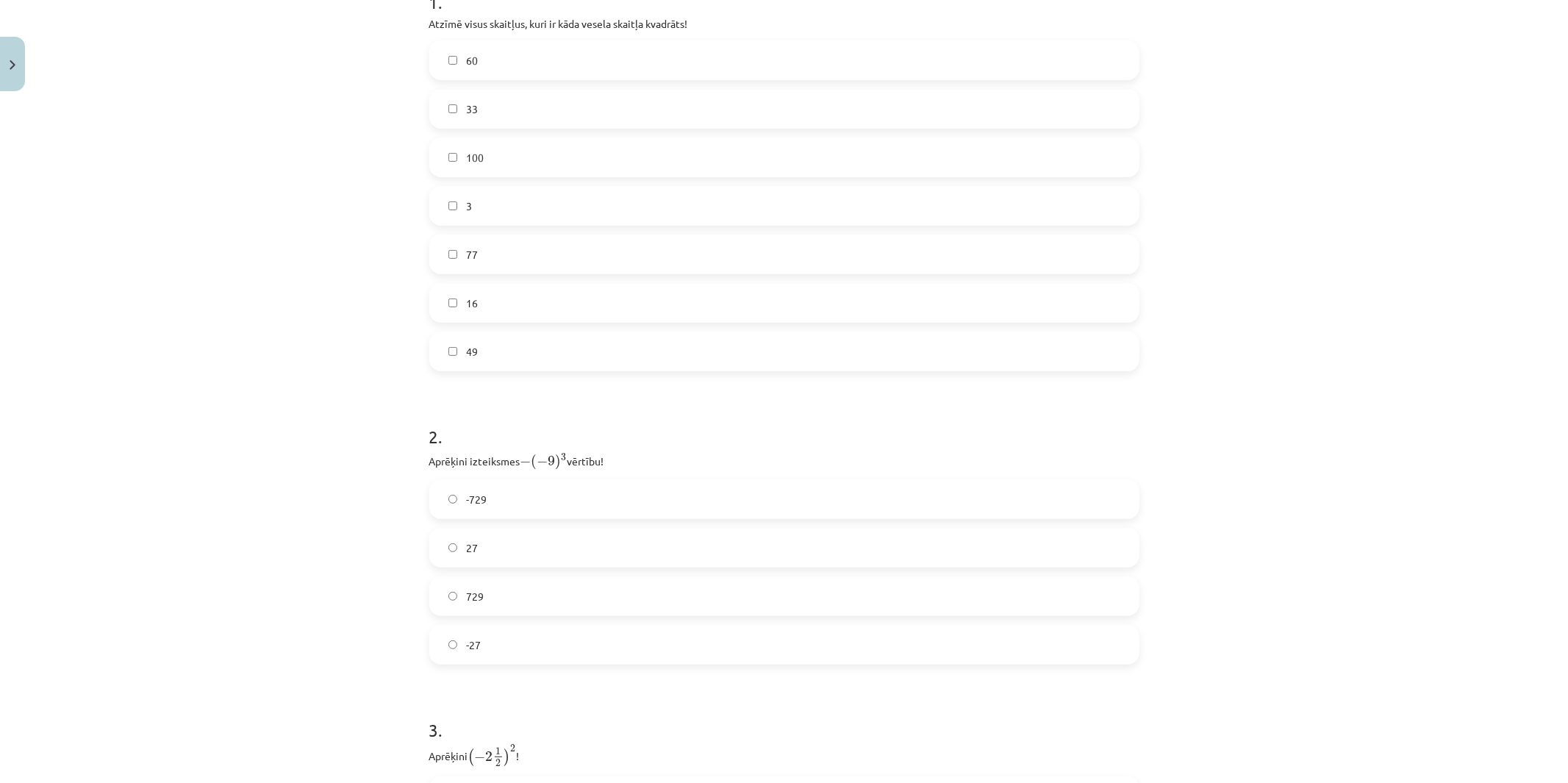
click at [486, 589] on label "729" at bounding box center [784, 596] width 707 height 37
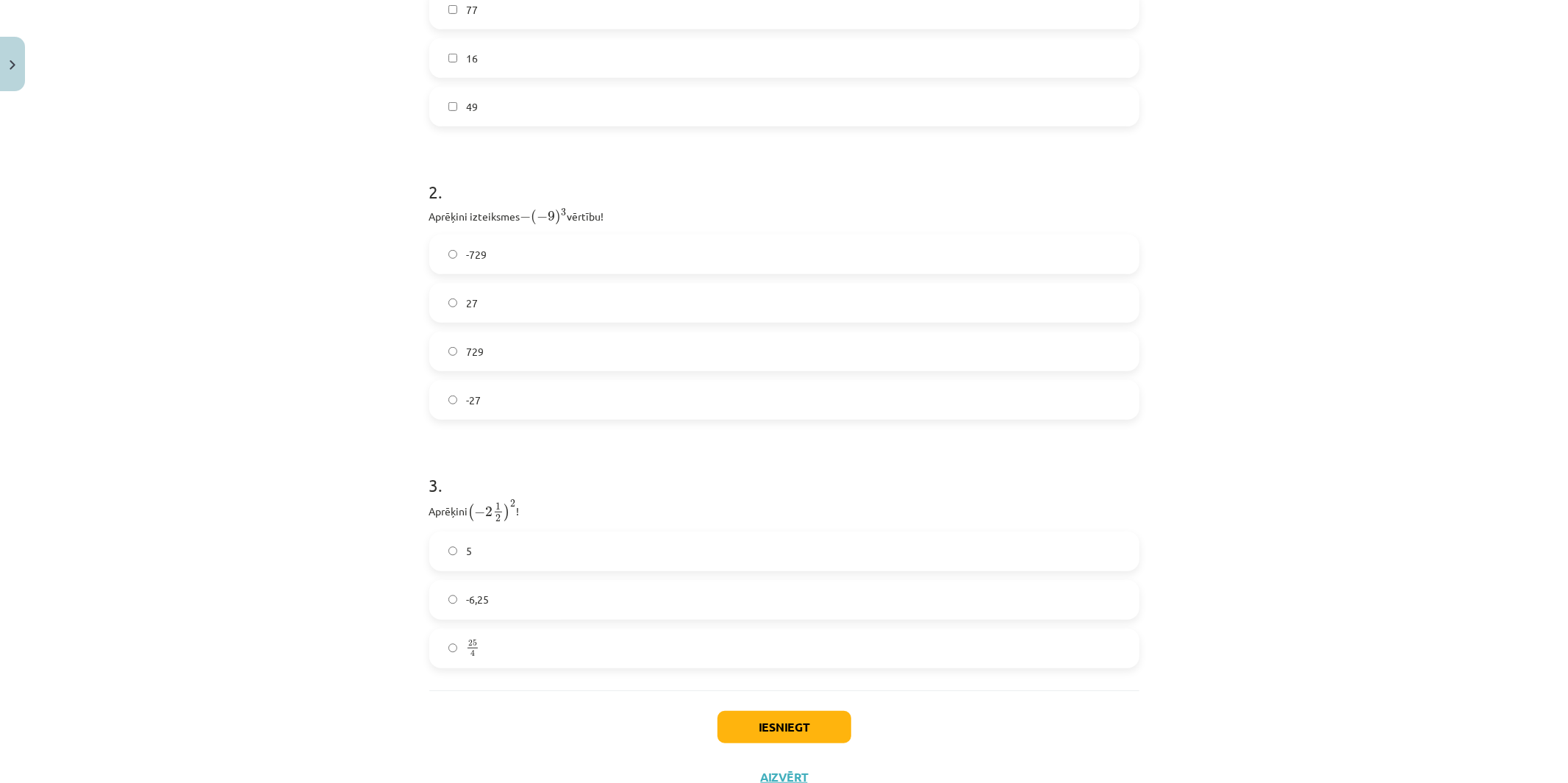
click at [489, 598] on label "-6,25" at bounding box center [784, 600] width 707 height 37
click at [763, 704] on button "Iesniegt" at bounding box center [784, 727] width 134 height 32
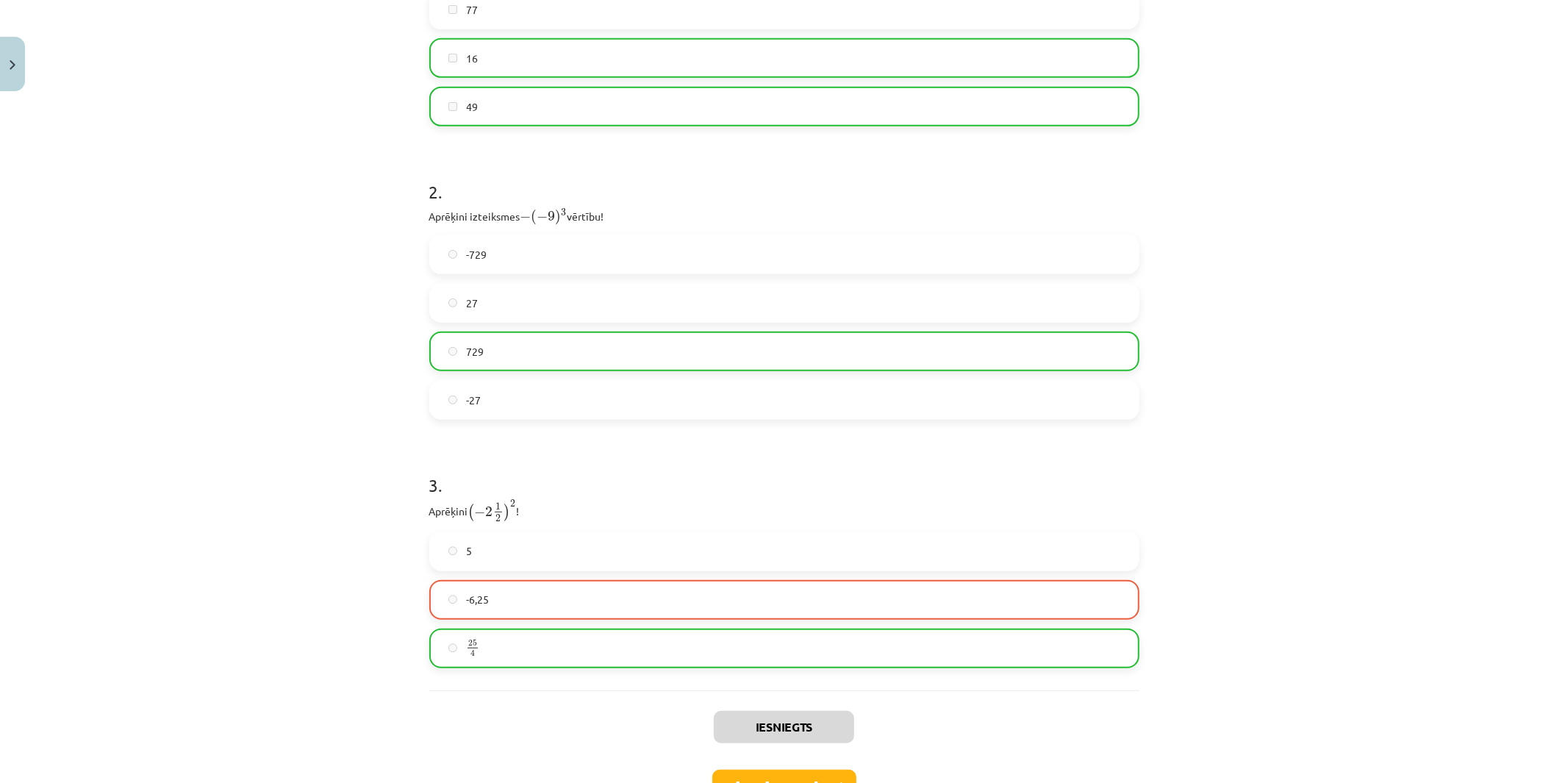
scroll to position [672, 0]
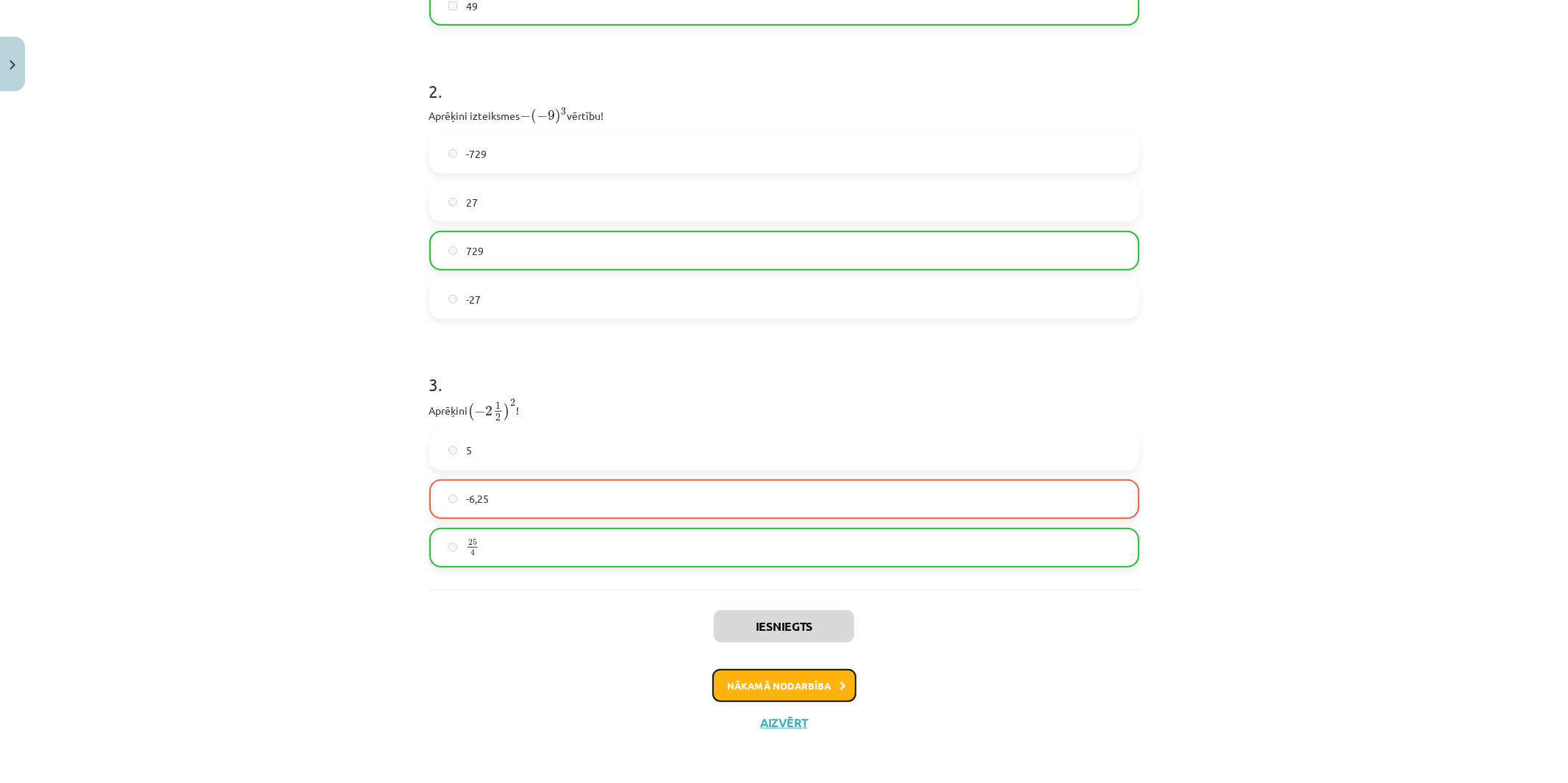
click at [775, 679] on button "Nākamā nodarbība" at bounding box center [784, 685] width 144 height 34
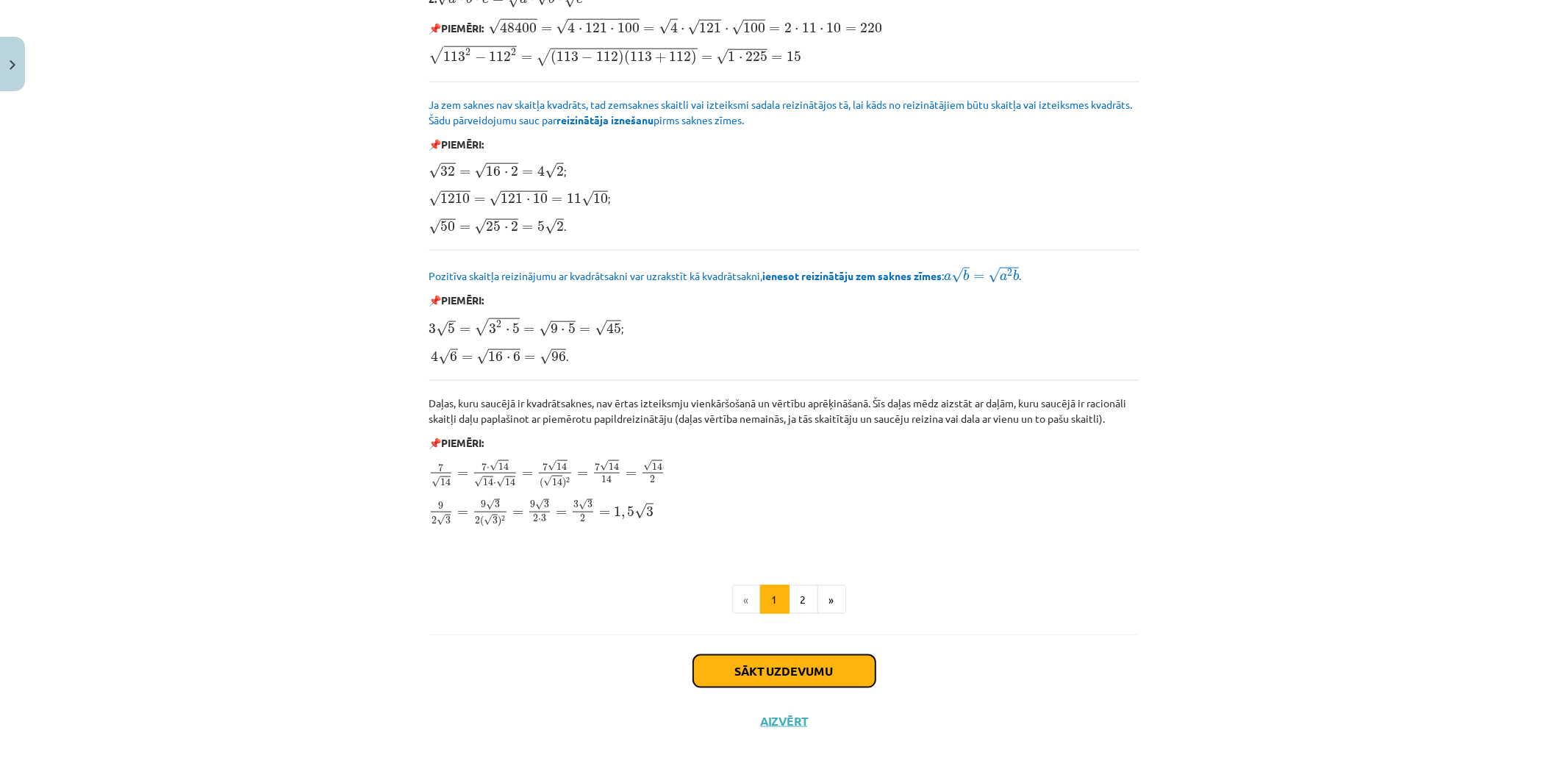
click at [798, 679] on button "Sākt uzdevumu" at bounding box center [784, 671] width 182 height 32
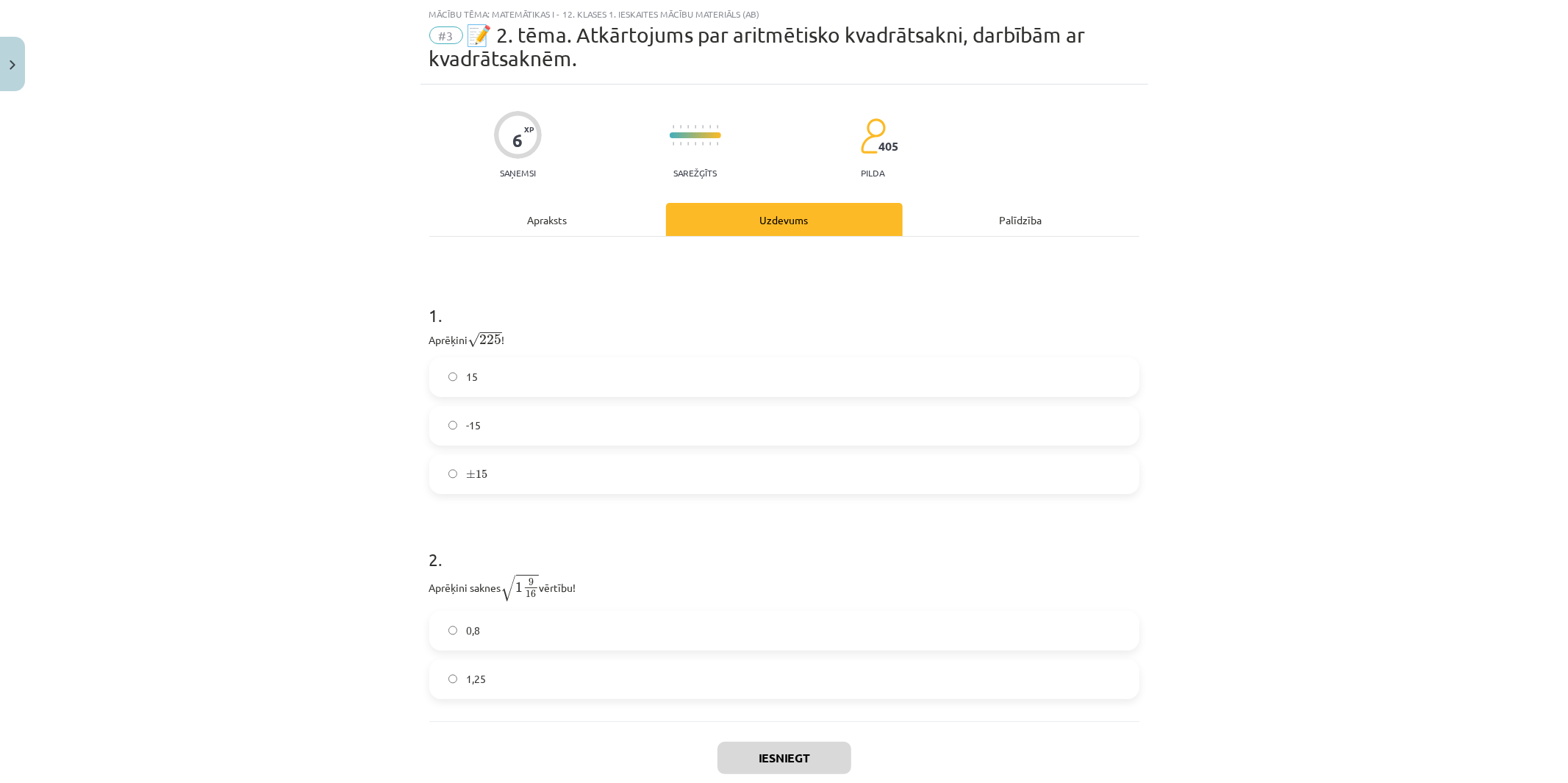
scroll to position [122, 0]
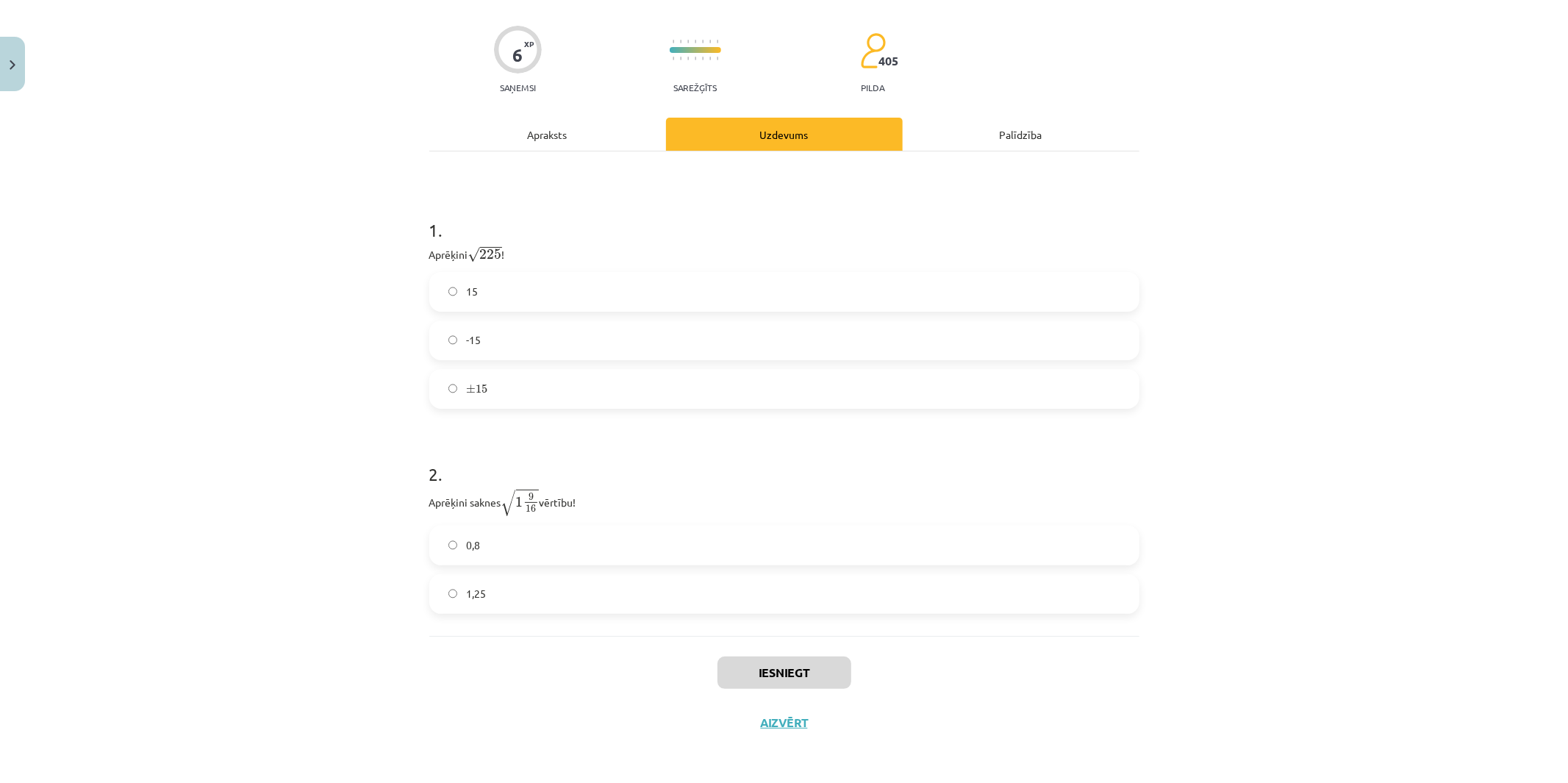
click at [469, 329] on label "-15" at bounding box center [784, 340] width 707 height 37
click at [469, 306] on label "15" at bounding box center [784, 291] width 707 height 37
click at [489, 594] on label "1,25" at bounding box center [784, 594] width 707 height 37
click at [775, 666] on button "Iesniegt" at bounding box center [784, 672] width 134 height 32
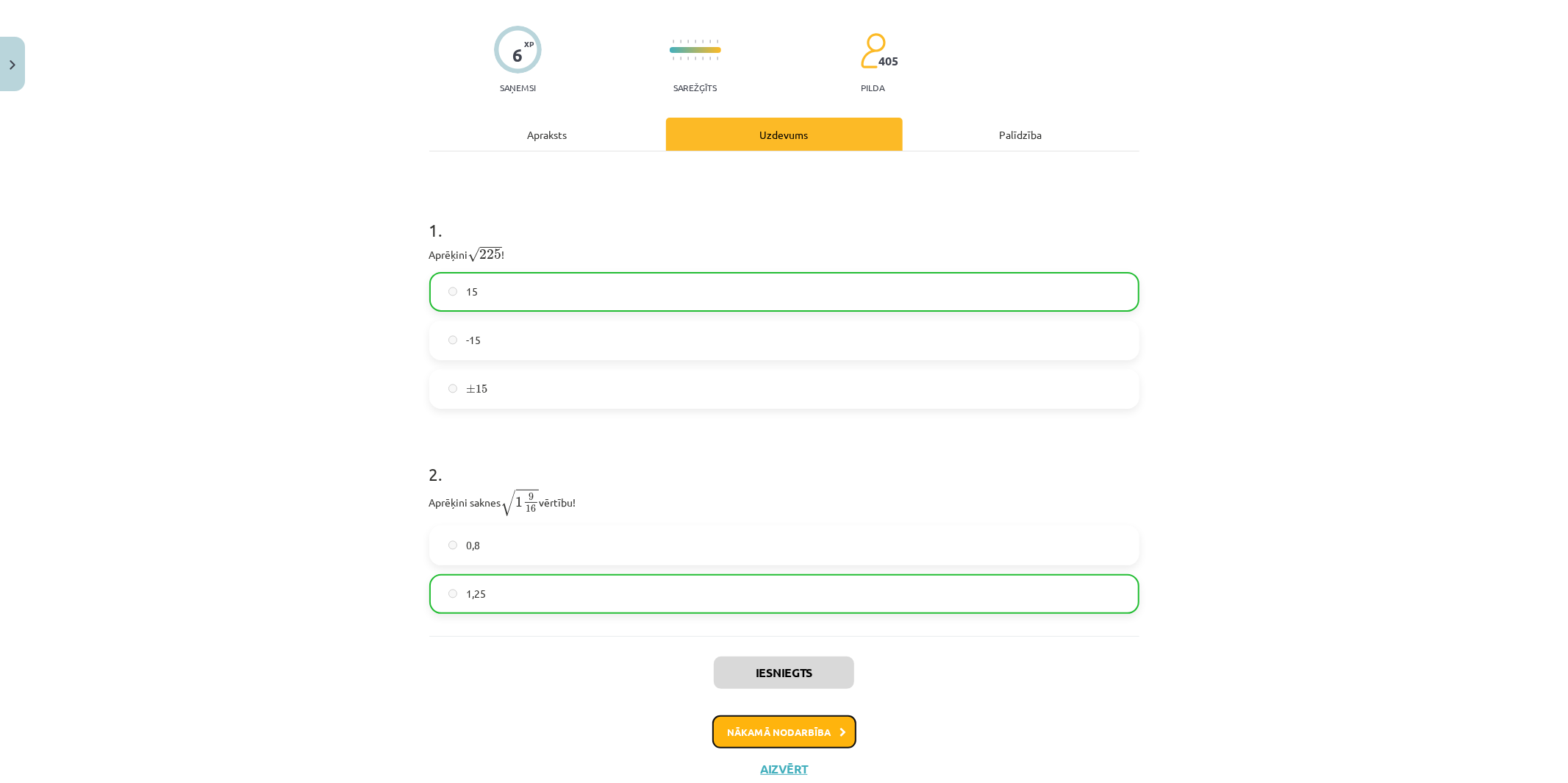
click at [762, 704] on button "Nākamā nodarbība" at bounding box center [784, 732] width 144 height 34
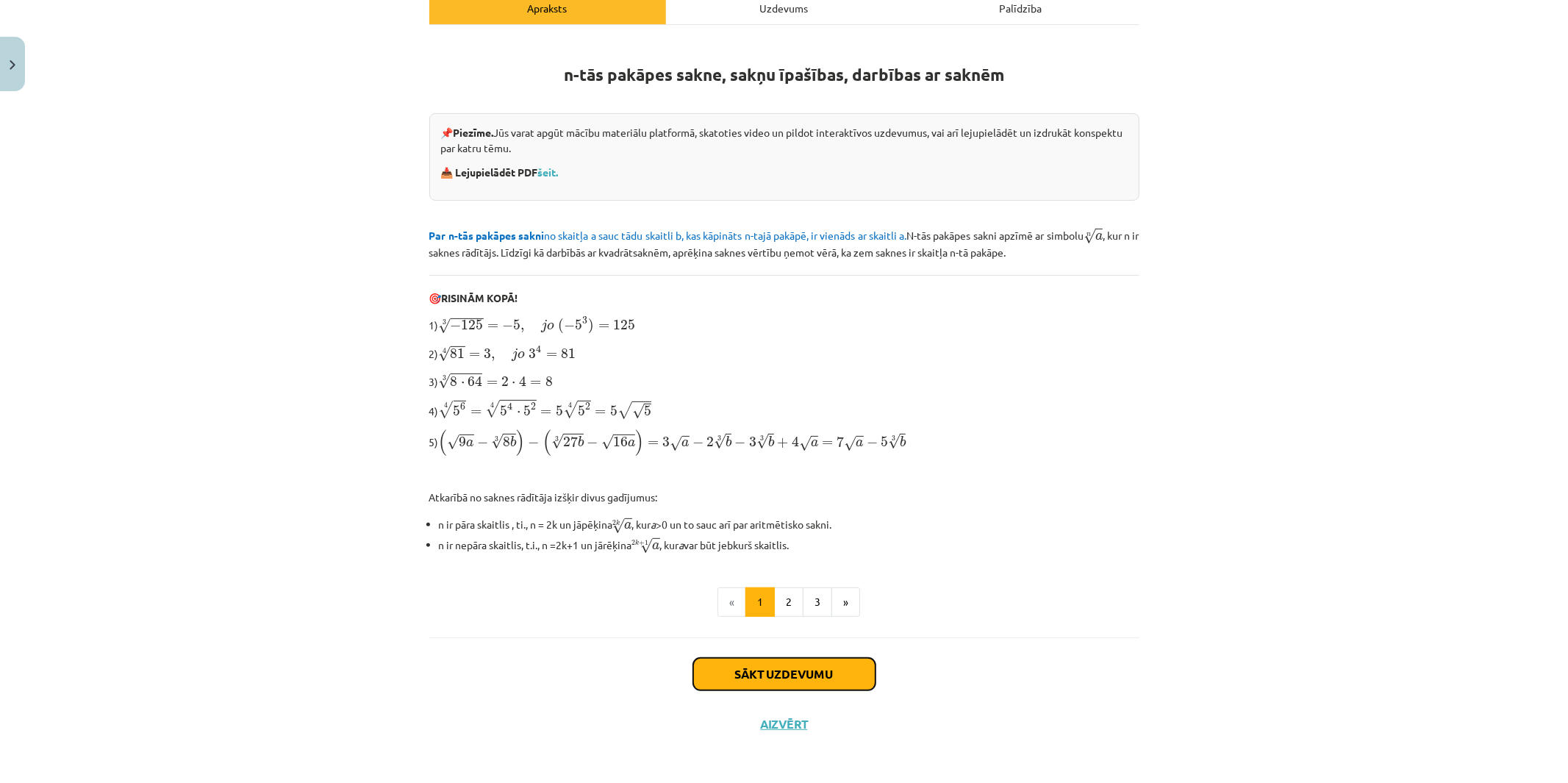
click at [744, 658] on button "Sākt uzdevumu" at bounding box center [784, 673] width 182 height 32
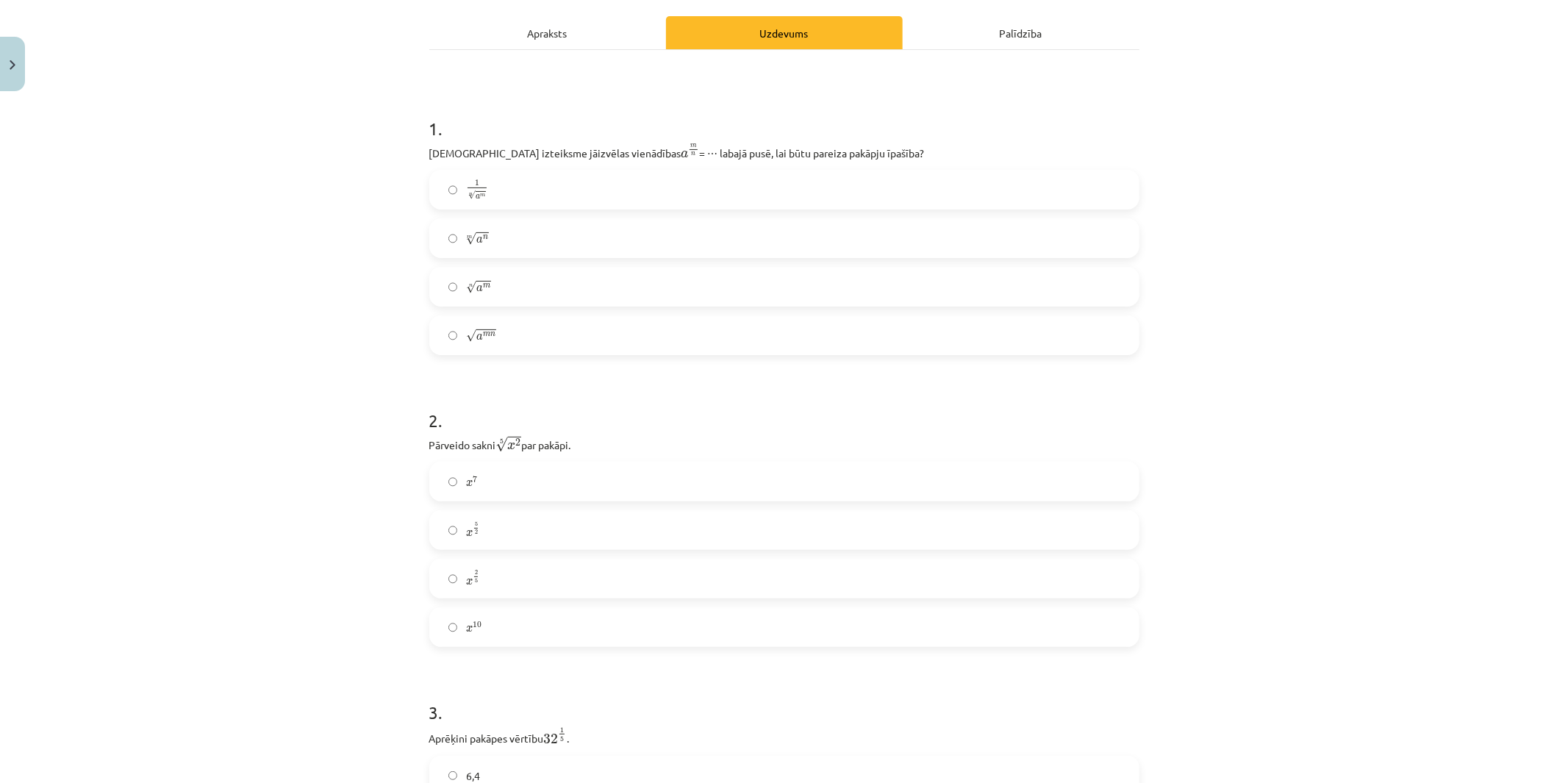
scroll to position [282, 0]
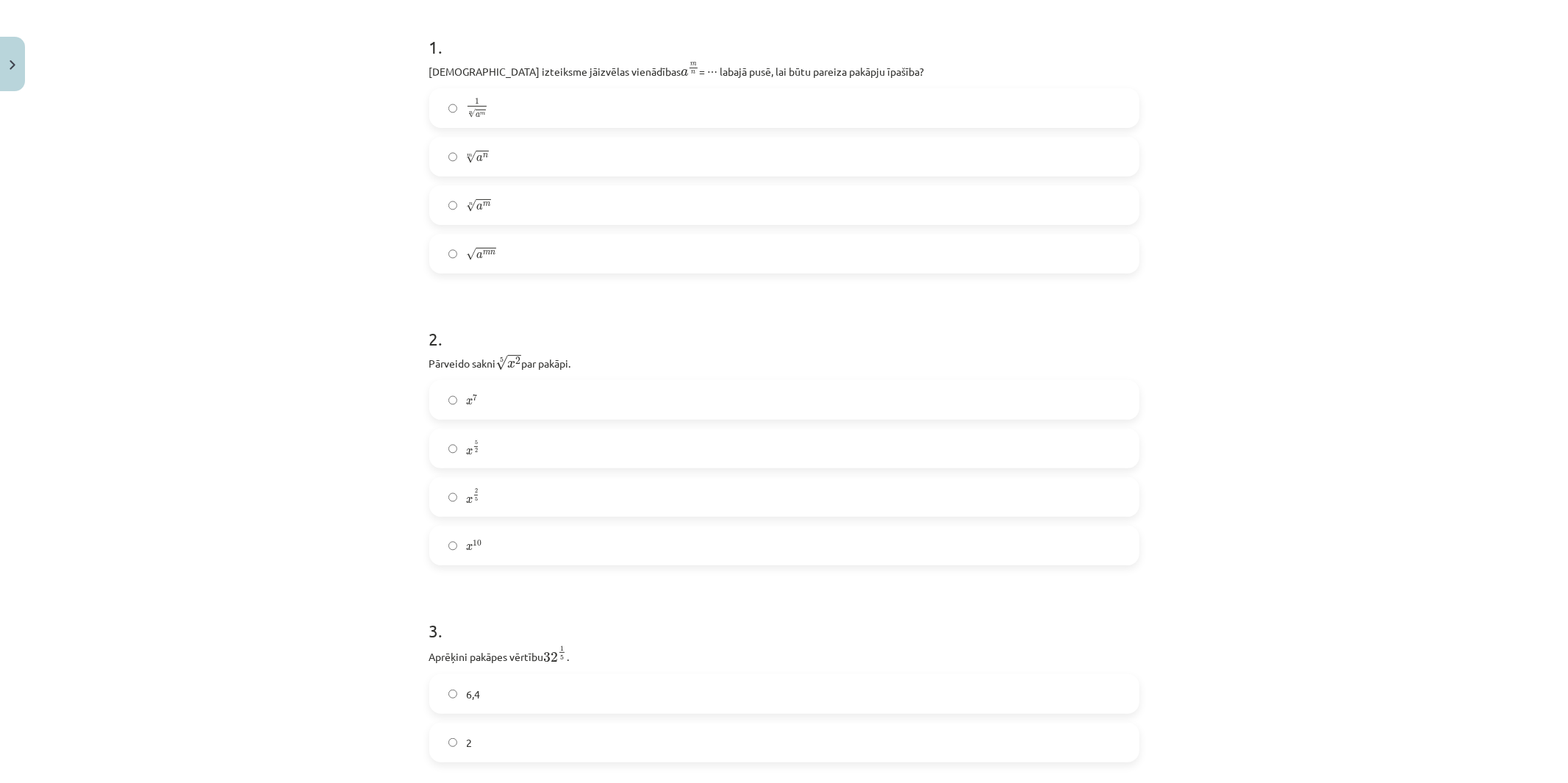
click at [487, 216] on label "n √ a m a m n" at bounding box center [784, 205] width 707 height 37
click at [489, 498] on label "x 2 5 x 2 5" at bounding box center [784, 496] width 707 height 37
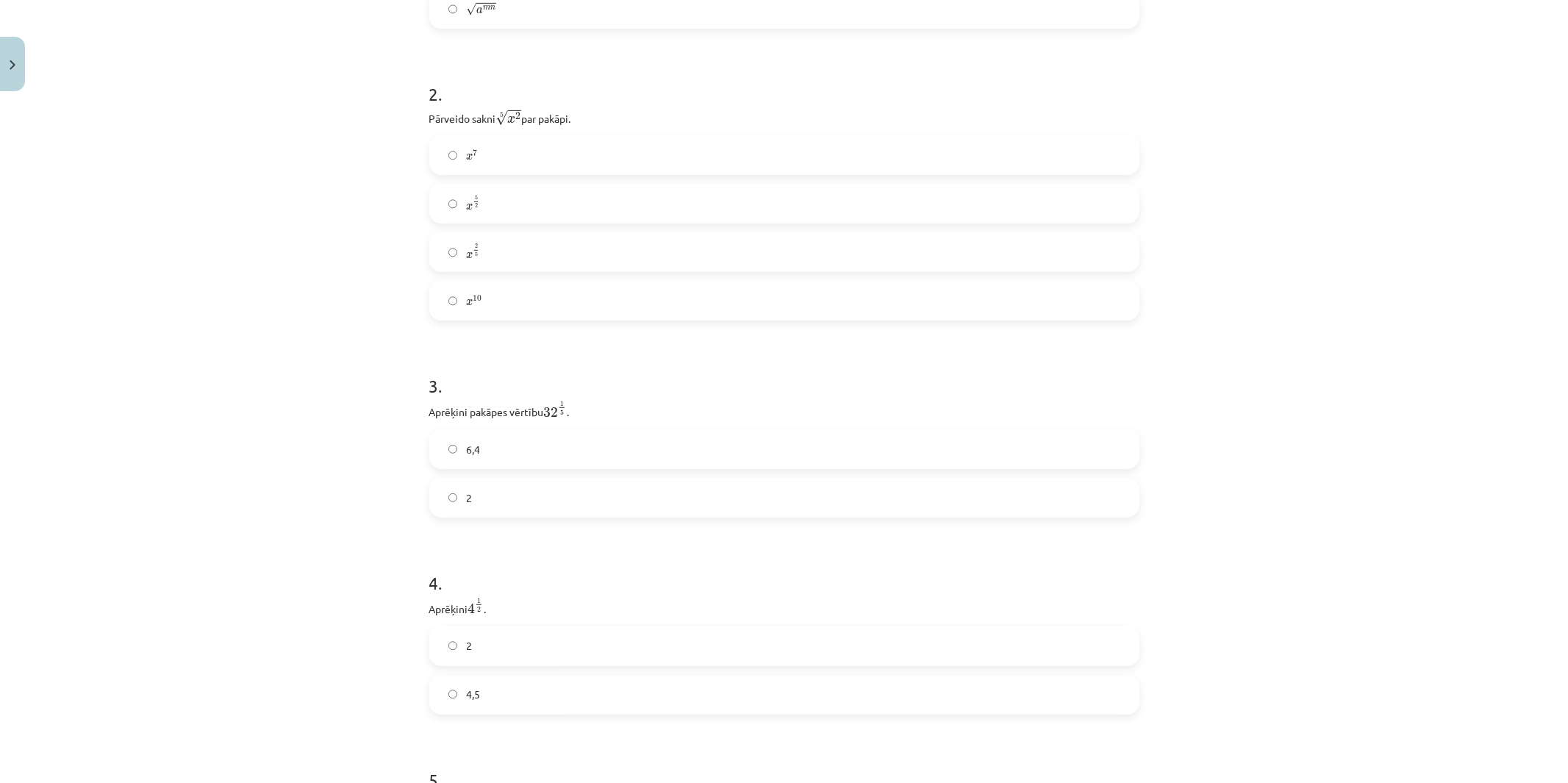
click at [482, 502] on label "2" at bounding box center [784, 497] width 707 height 37
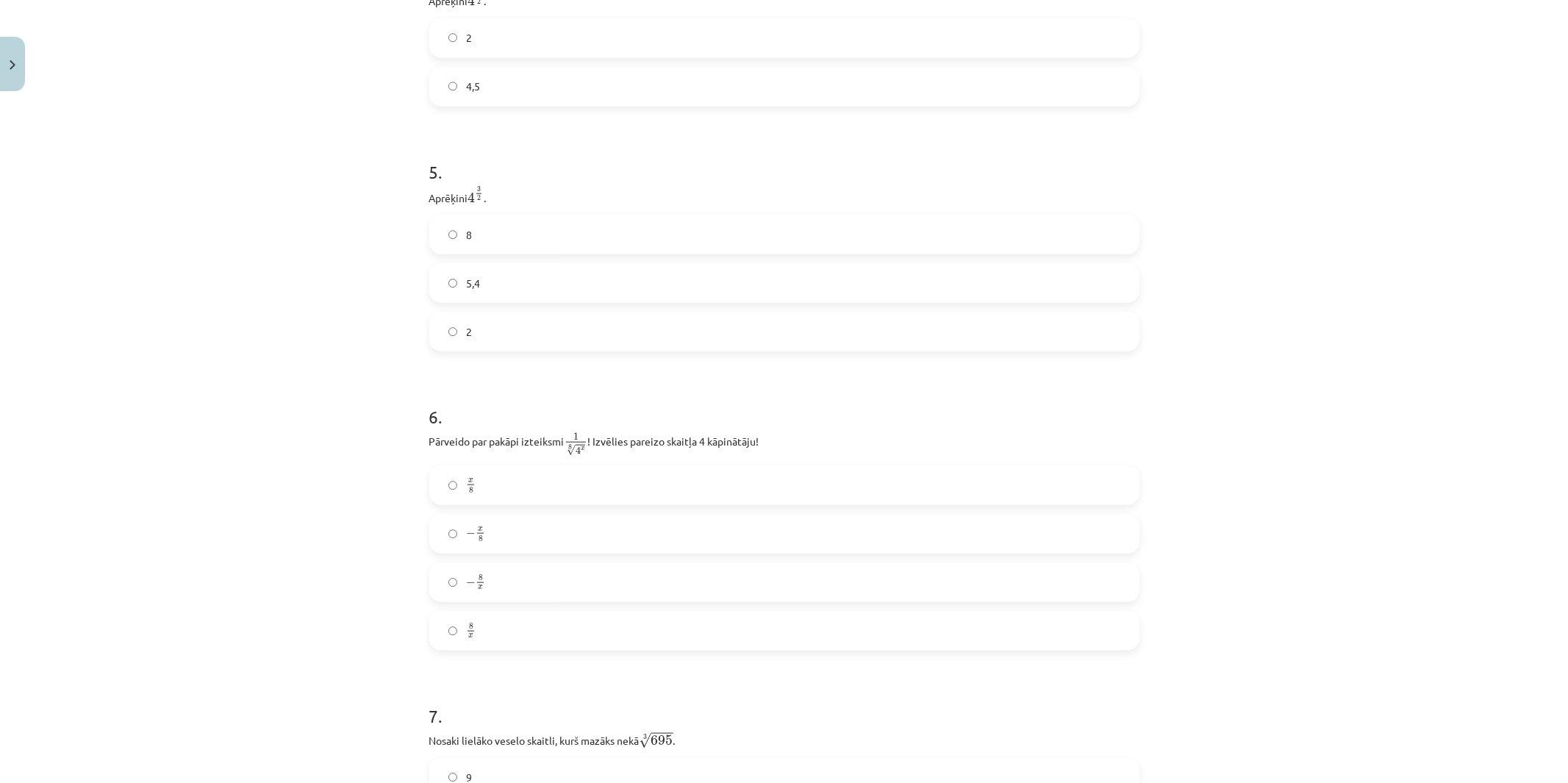
drag, startPoint x: 589, startPoint y: 359, endPoint x: 590, endPoint y: 378, distance: 19.0
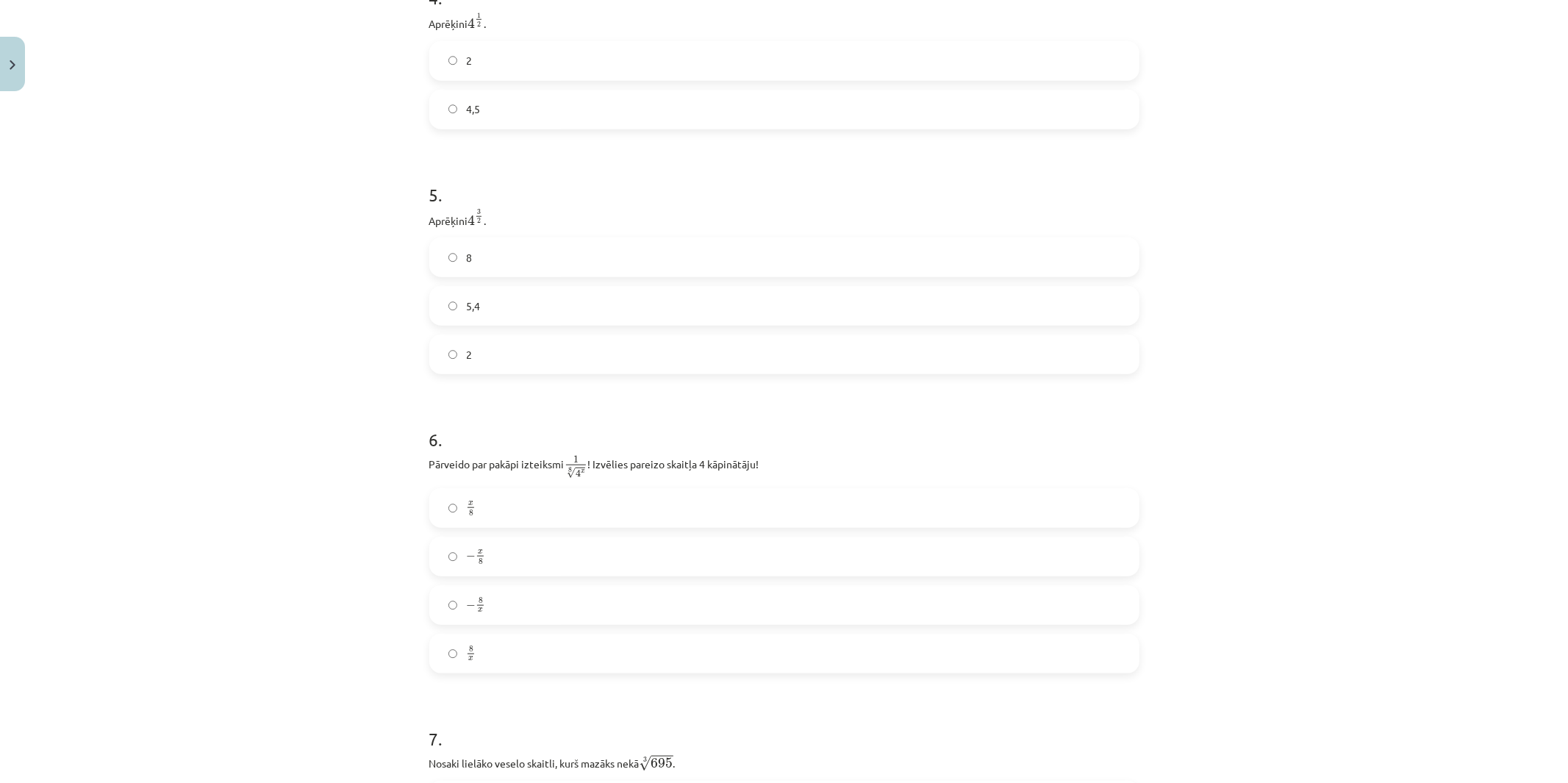
scroll to position [1113, 0]
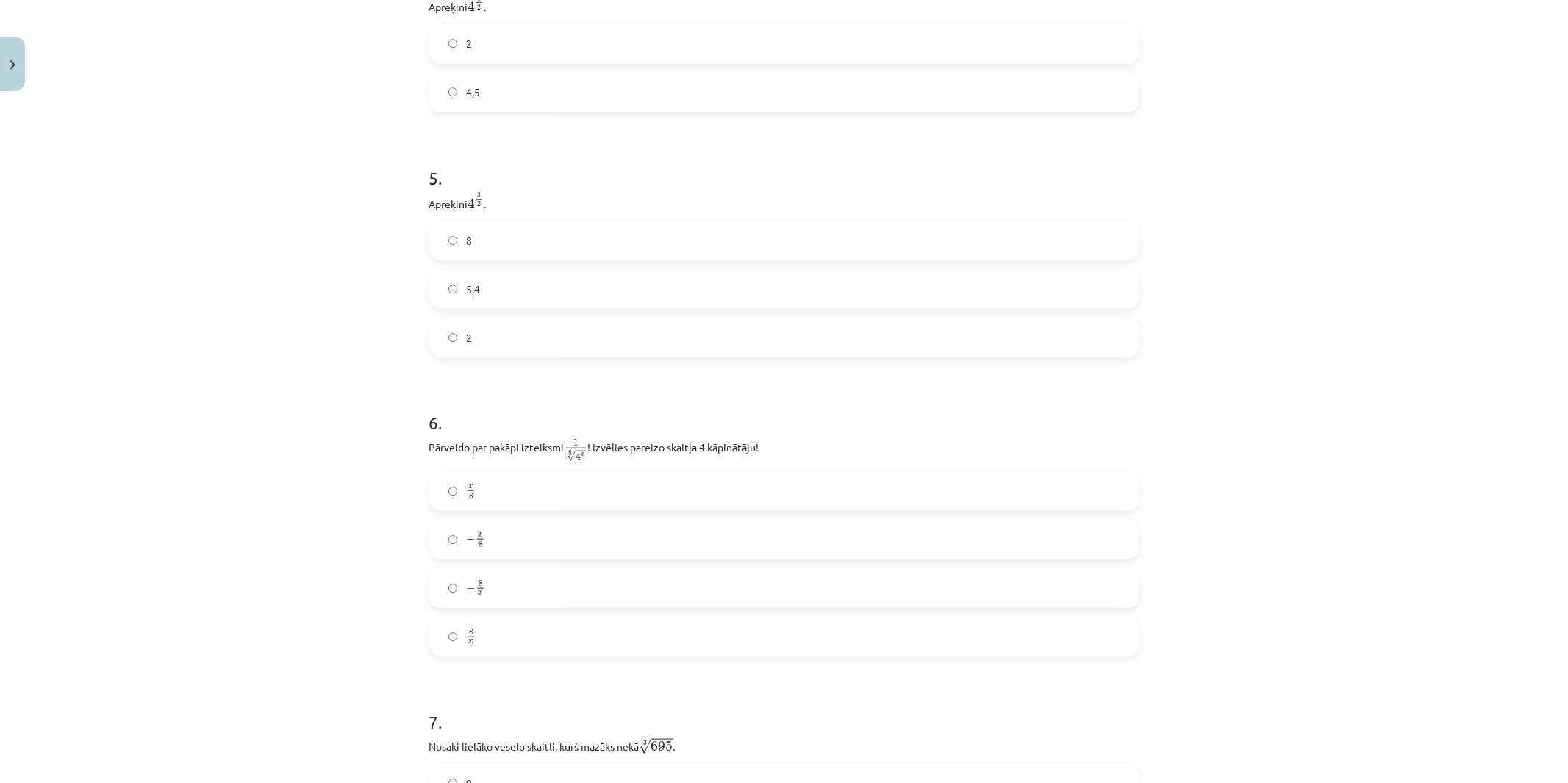
drag, startPoint x: 590, startPoint y: 373, endPoint x: 593, endPoint y: 390, distance: 17.3
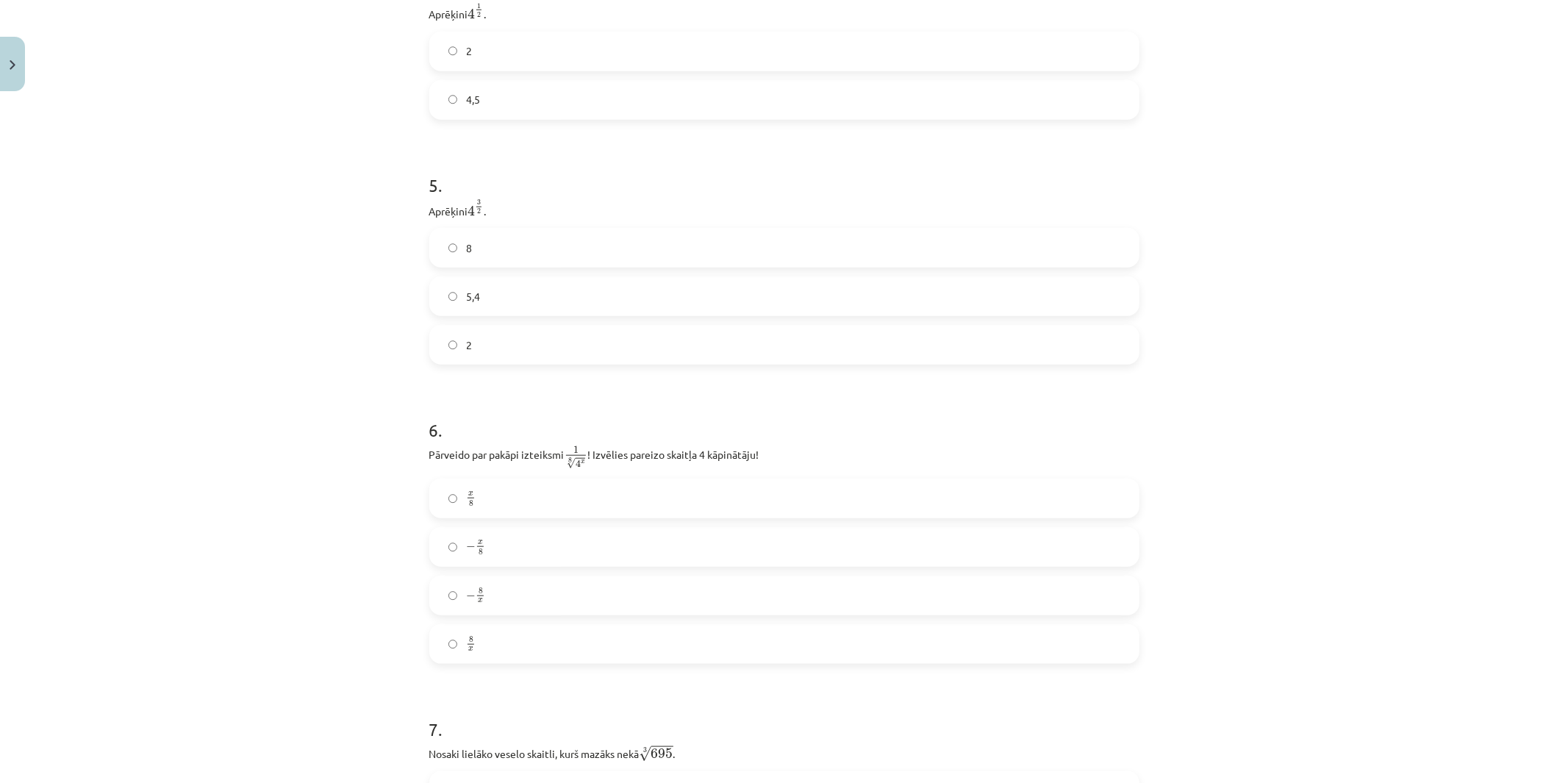
drag, startPoint x: 593, startPoint y: 388, endPoint x: 594, endPoint y: 369, distance: 19.0
click at [464, 68] on label "2" at bounding box center [784, 53] width 707 height 37
click at [466, 255] on span "8" at bounding box center [469, 249] width 6 height 16
click at [496, 494] on label "x 8 x 8" at bounding box center [784, 499] width 707 height 37
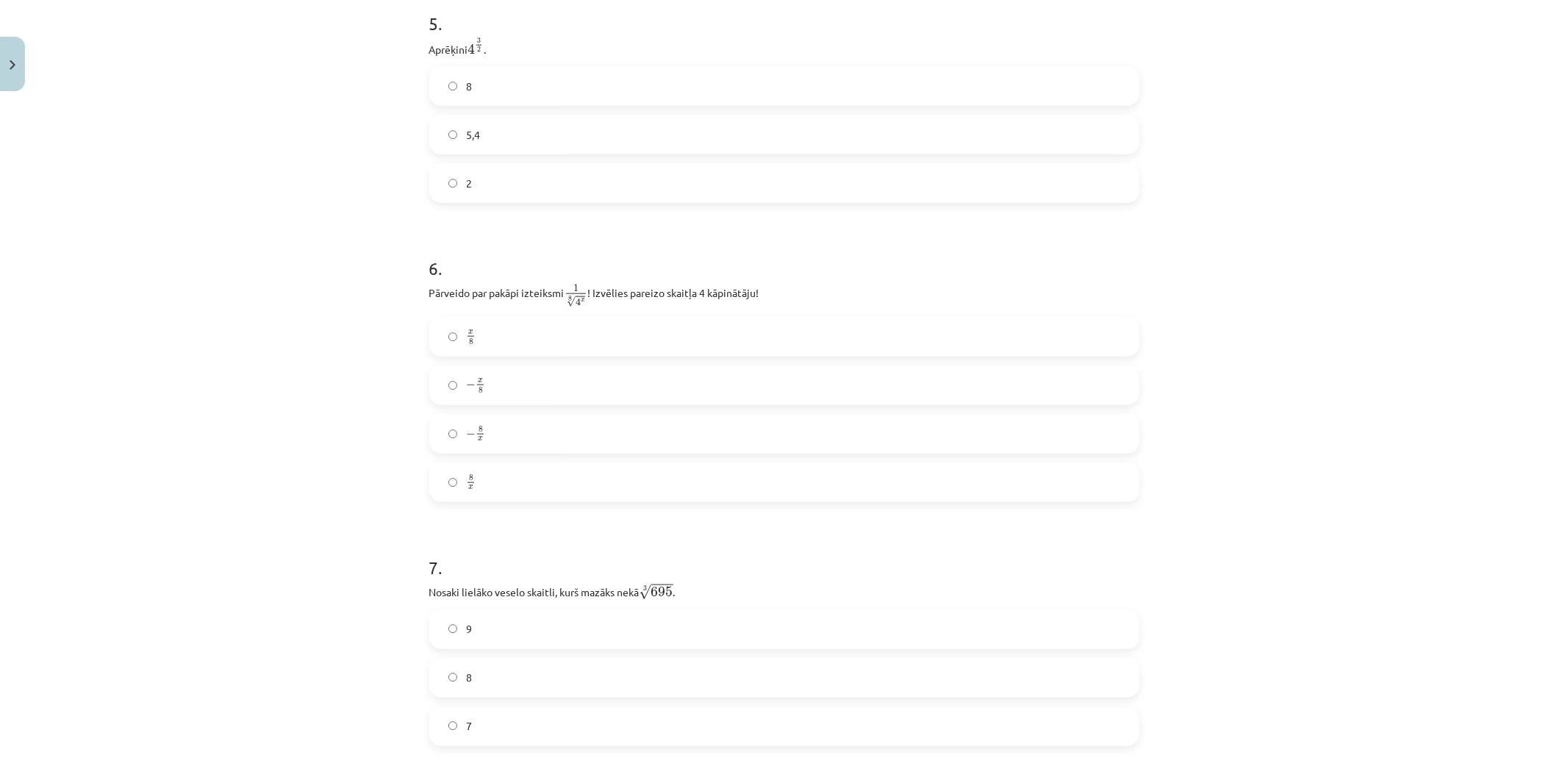
scroll to position [1364, 0]
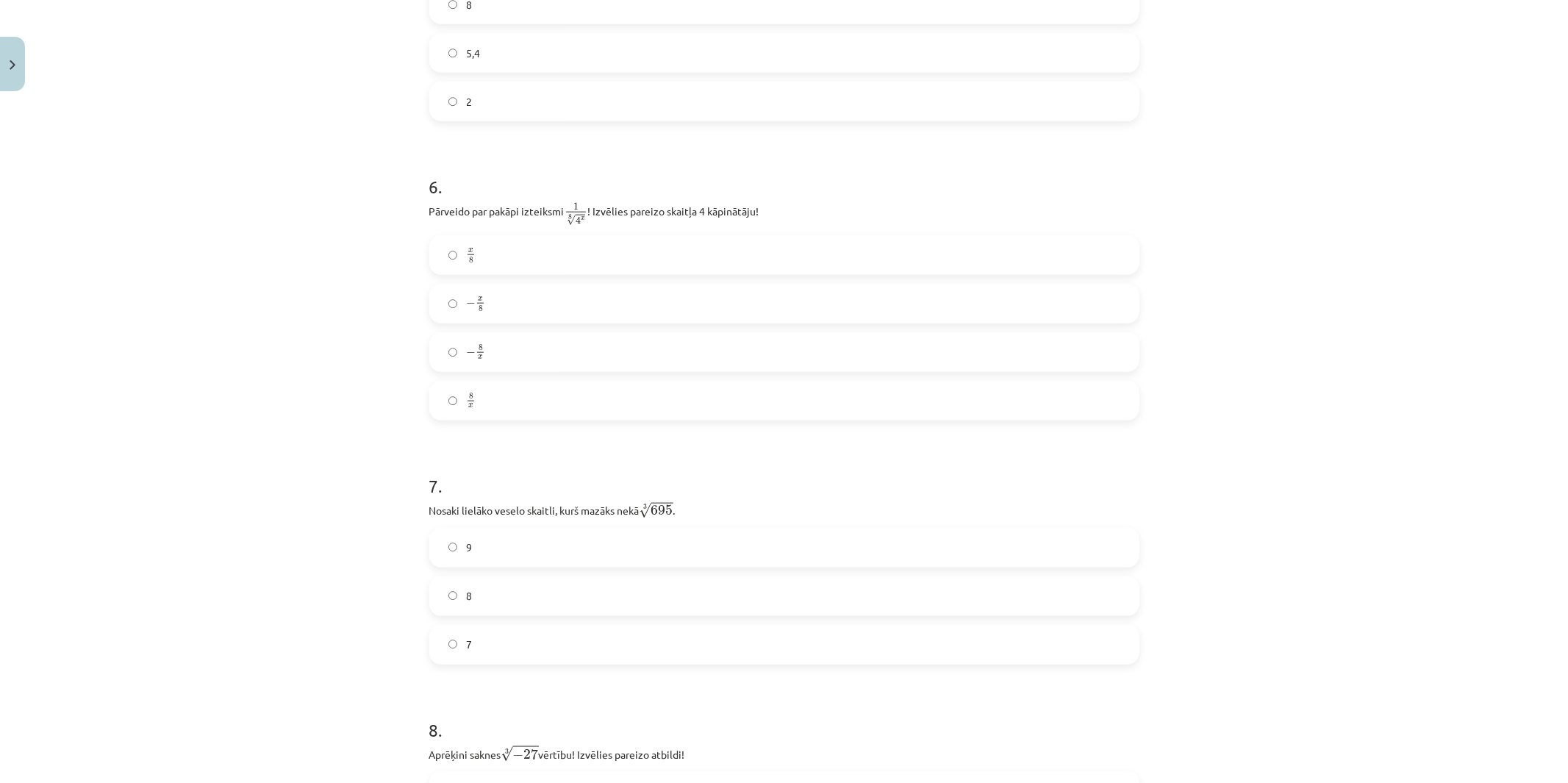
click at [448, 594] on label "8" at bounding box center [784, 596] width 707 height 37
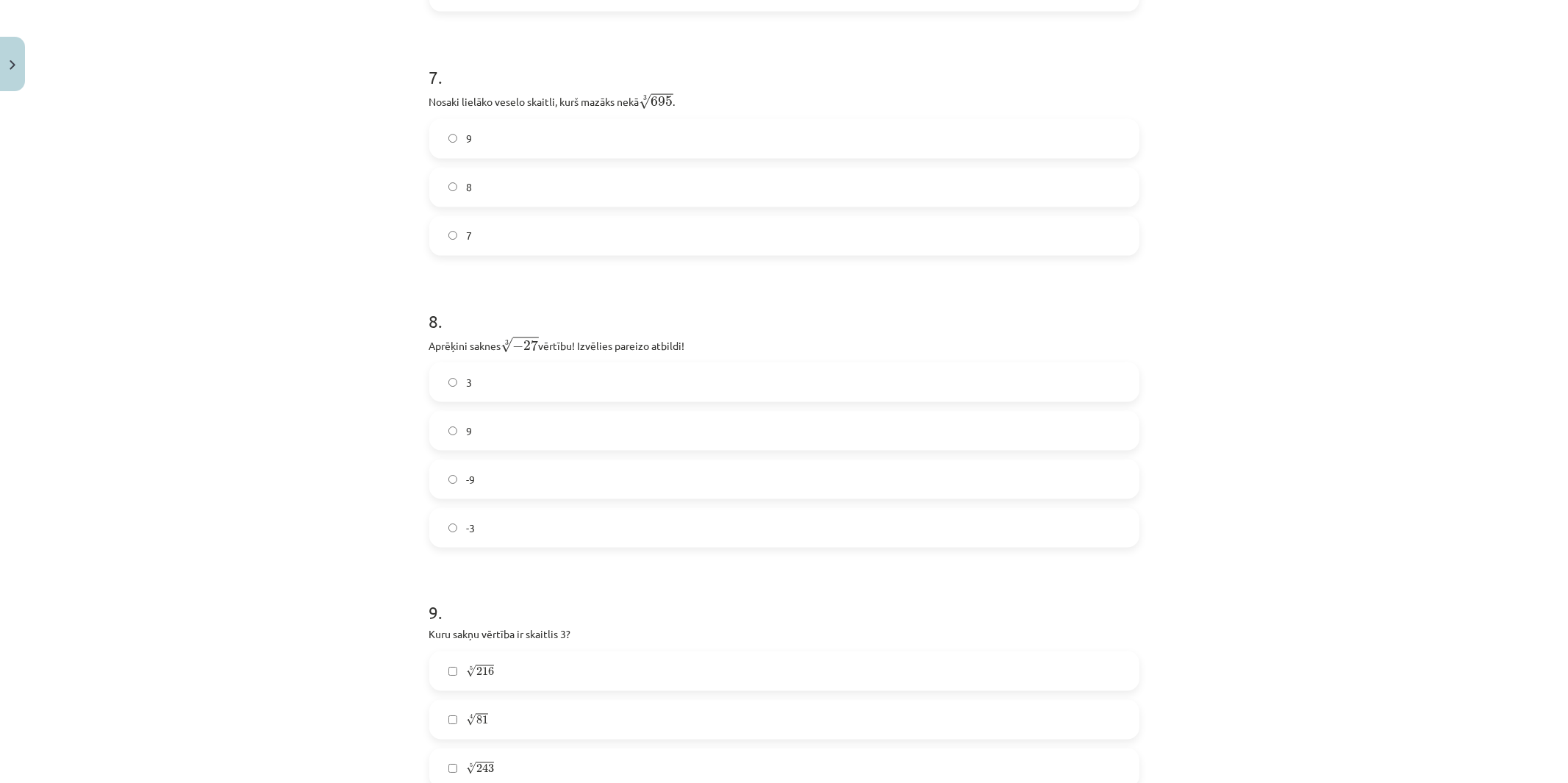
scroll to position [2018, 0]
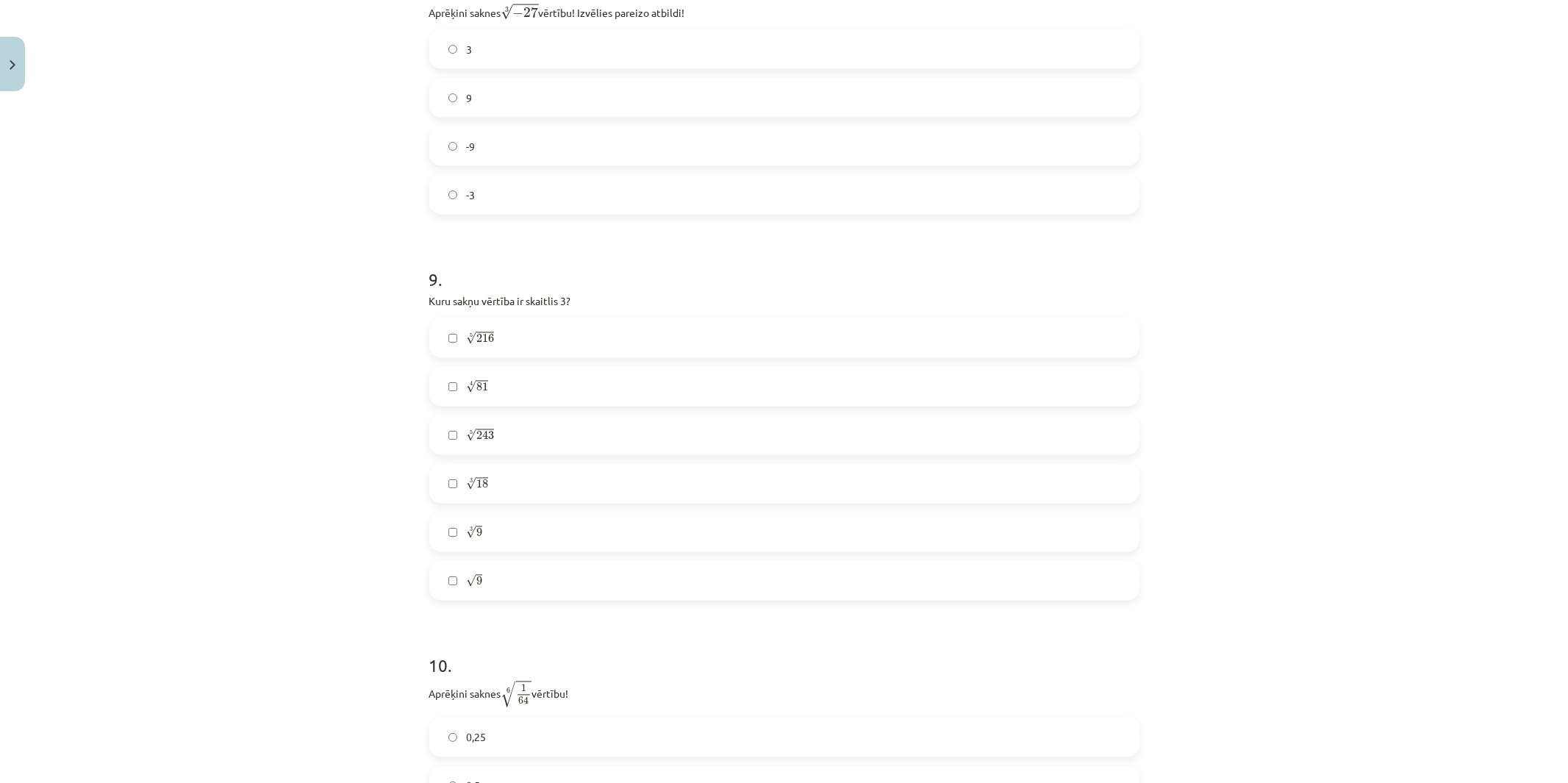
drag, startPoint x: 379, startPoint y: 520, endPoint x: 387, endPoint y: 539, distance: 20.6
click at [610, 195] on label "-3" at bounding box center [784, 194] width 707 height 37
click at [466, 441] on span "√" at bounding box center [471, 435] width 11 height 13
click at [540, 580] on label "√ 9 9" at bounding box center [784, 580] width 707 height 37
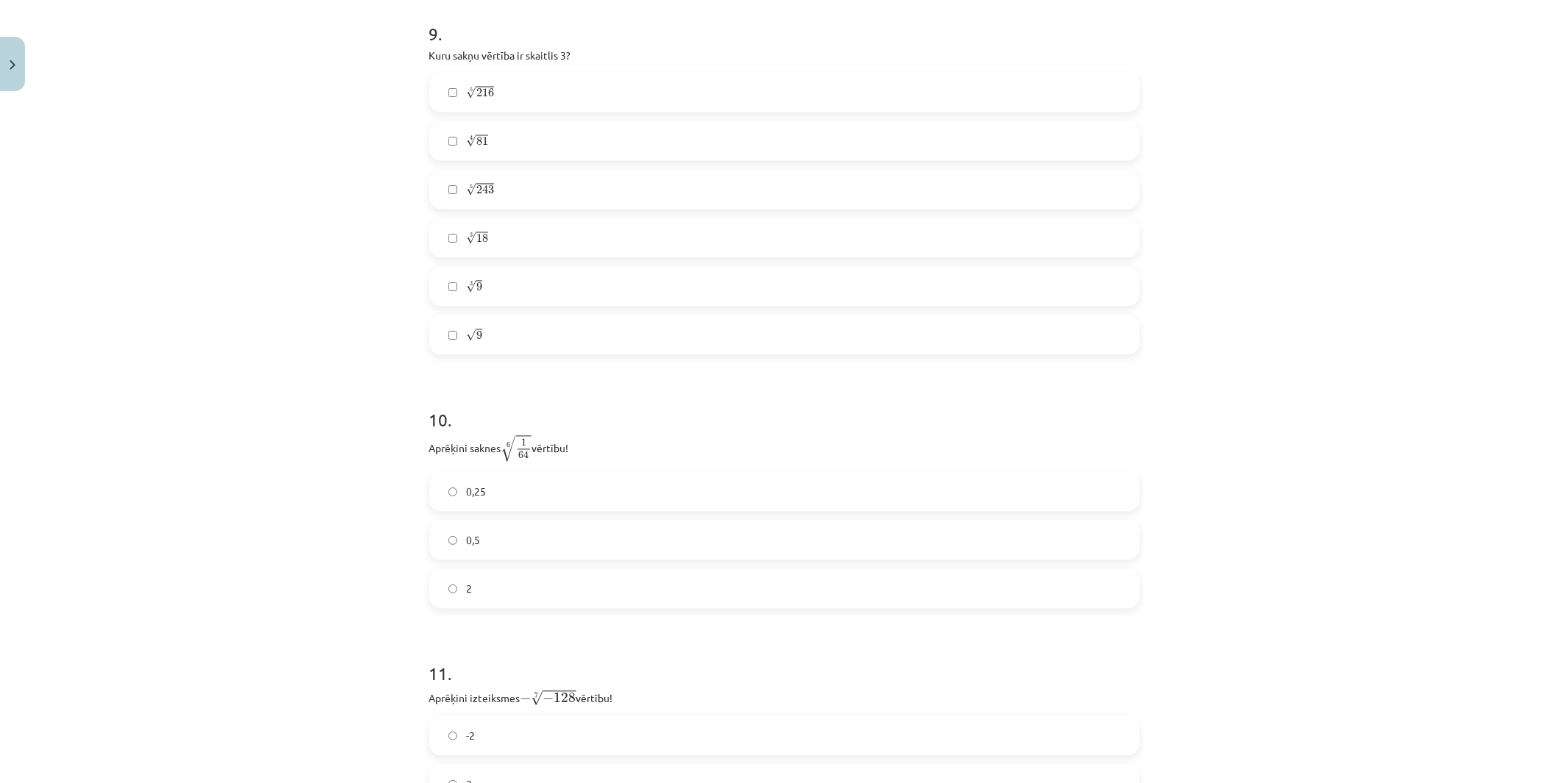
scroll to position [2516, 0]
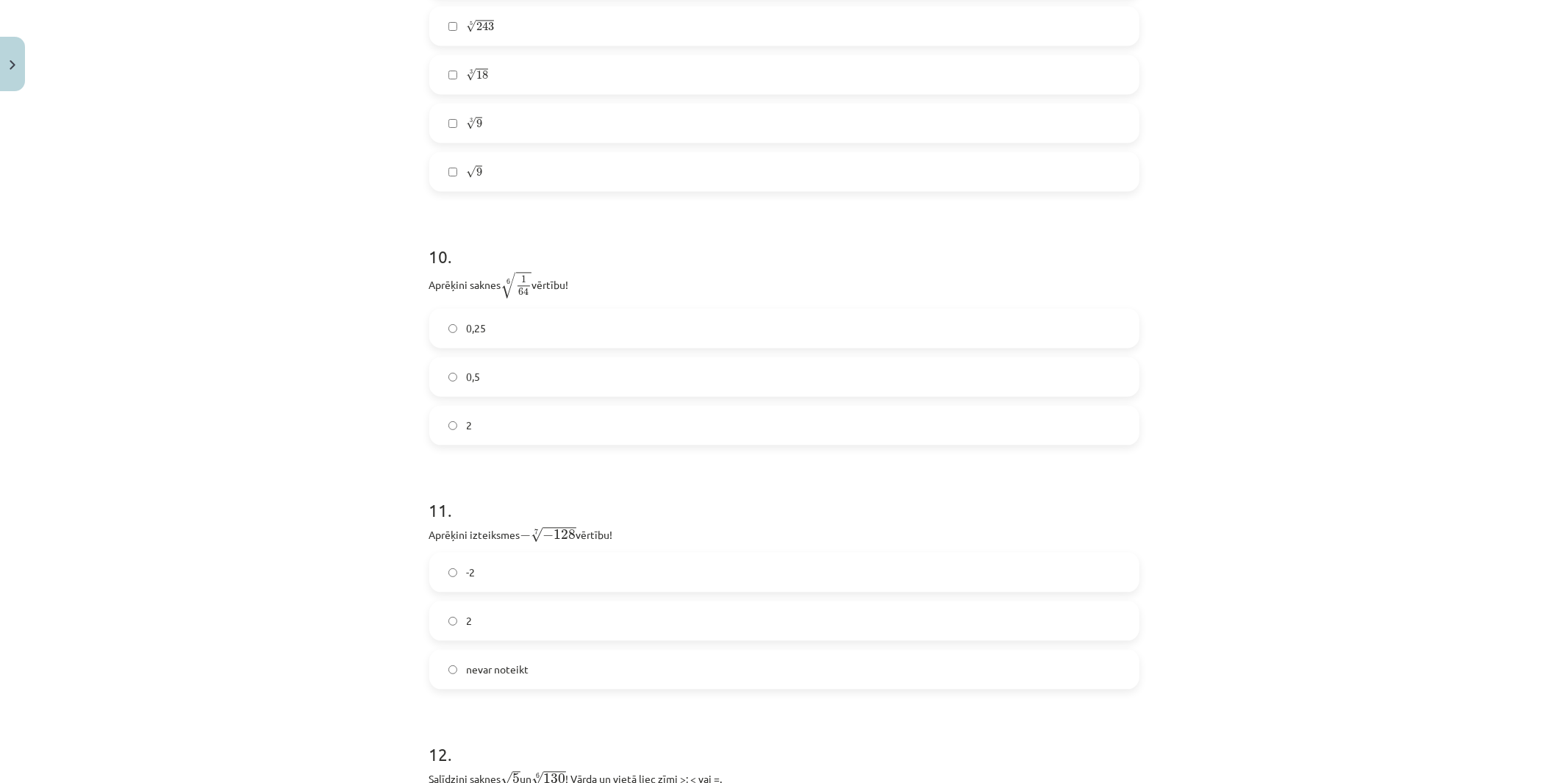
click at [511, 391] on label "0,5" at bounding box center [784, 376] width 707 height 37
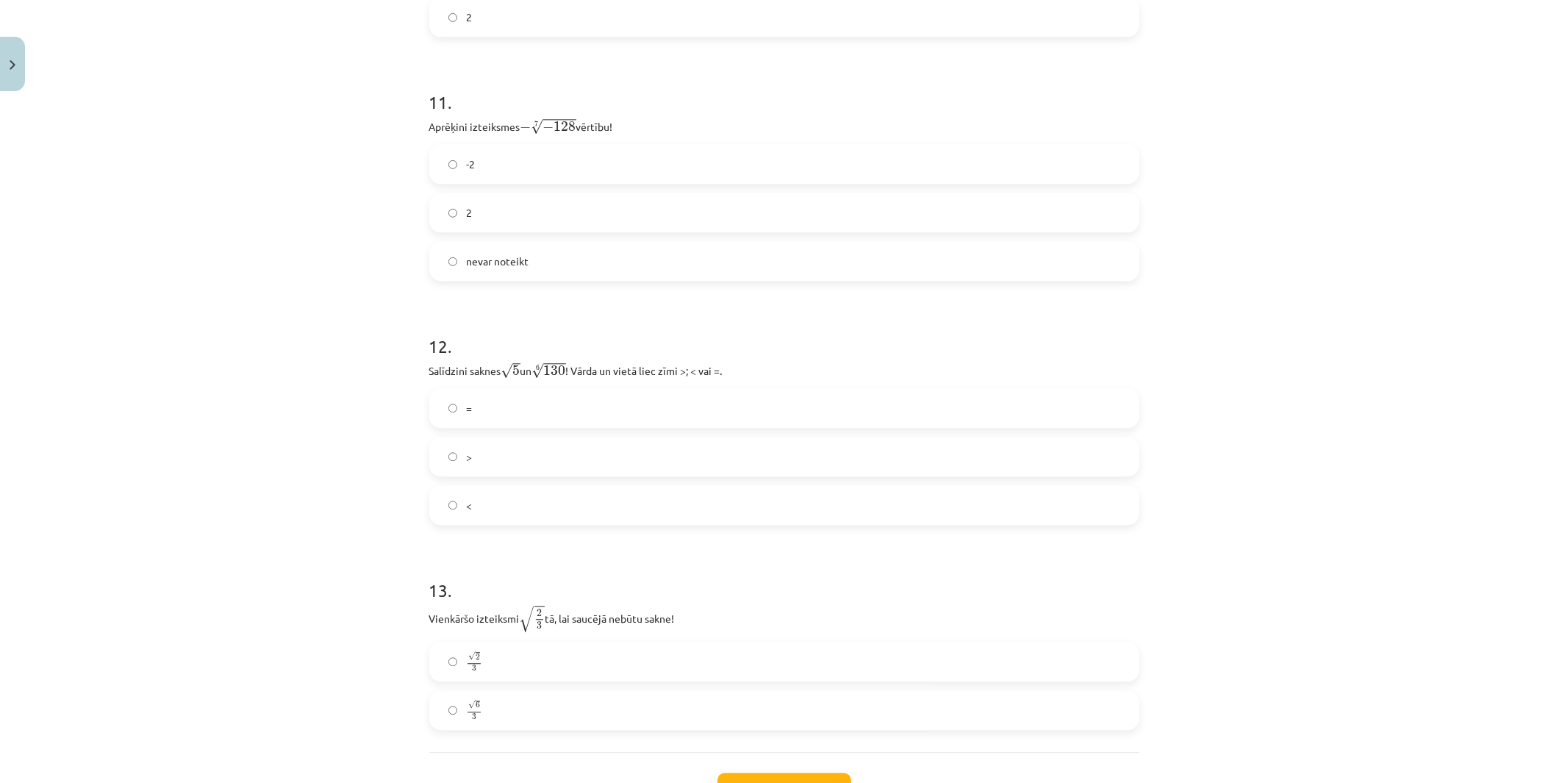
scroll to position [3005, 0]
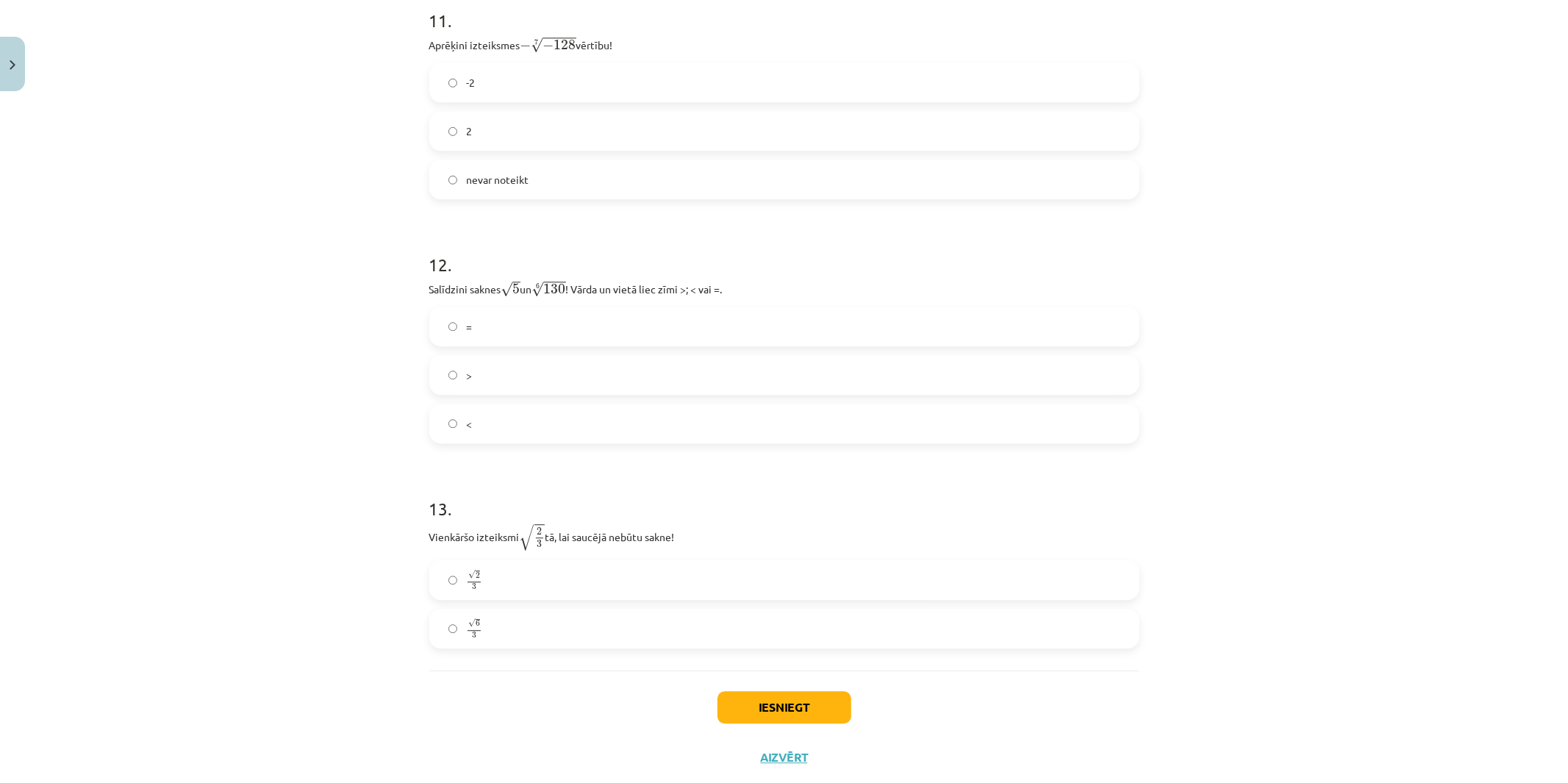
click at [553, 182] on label "nevar noteikt" at bounding box center [784, 179] width 707 height 37
click at [478, 435] on label "<" at bounding box center [784, 423] width 707 height 37
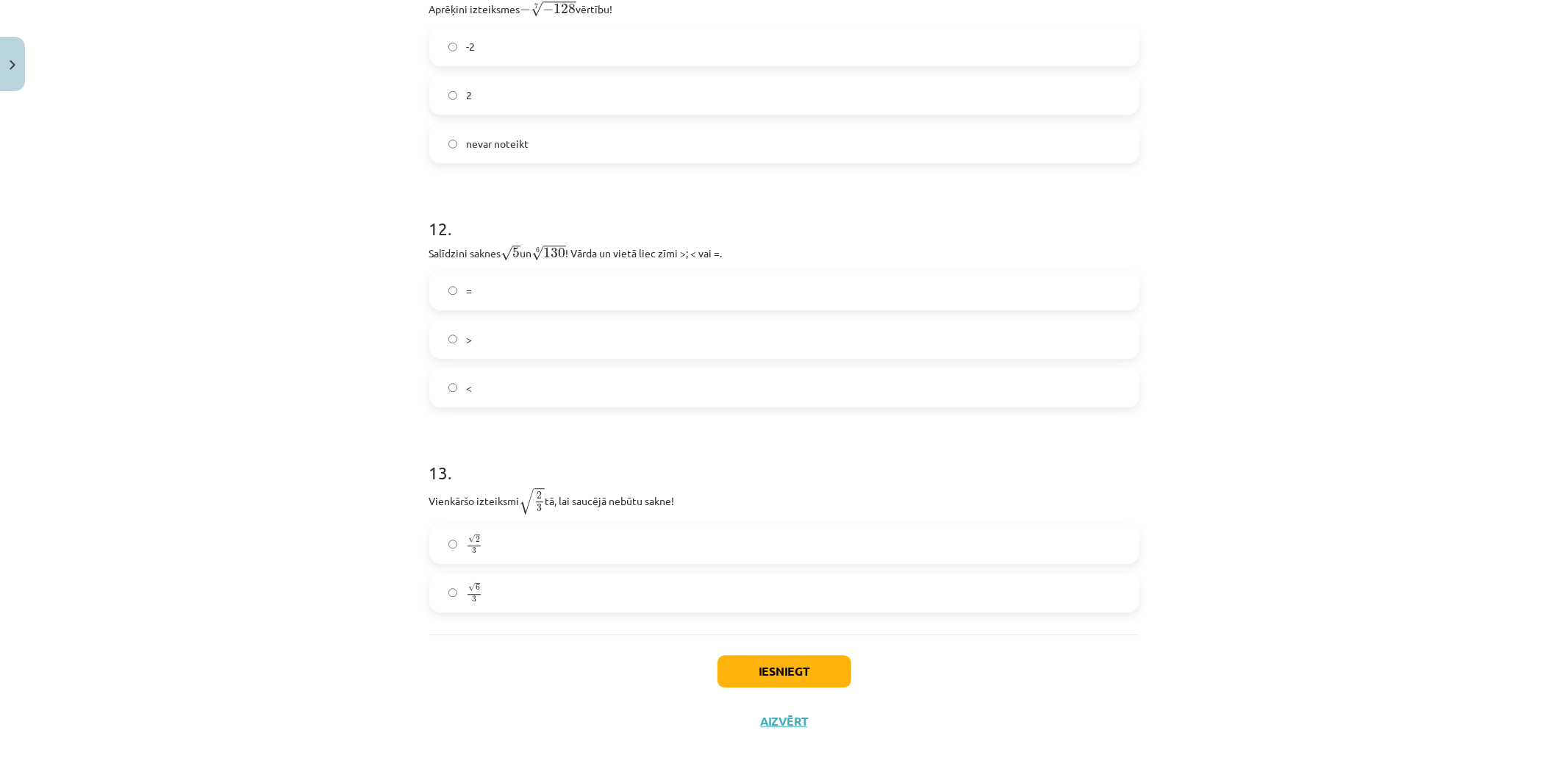
click at [504, 584] on label "√ 6 3 6 3" at bounding box center [784, 592] width 707 height 37
click at [759, 685] on button "Iesniegt" at bounding box center [784, 671] width 134 height 32
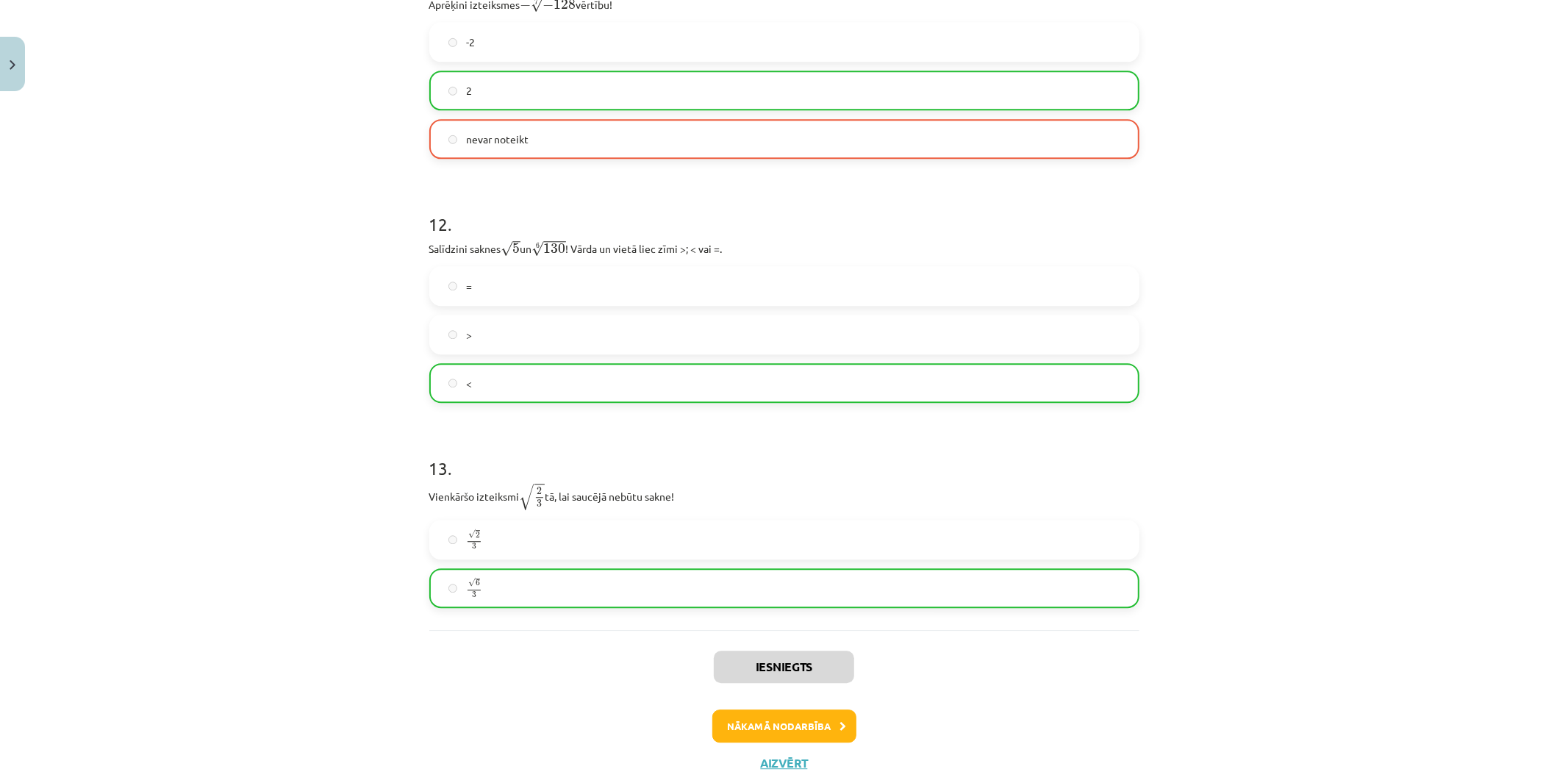
scroll to position [2637, 0]
click at [795, 704] on button "Nākamā nodarbība" at bounding box center [784, 726] width 144 height 34
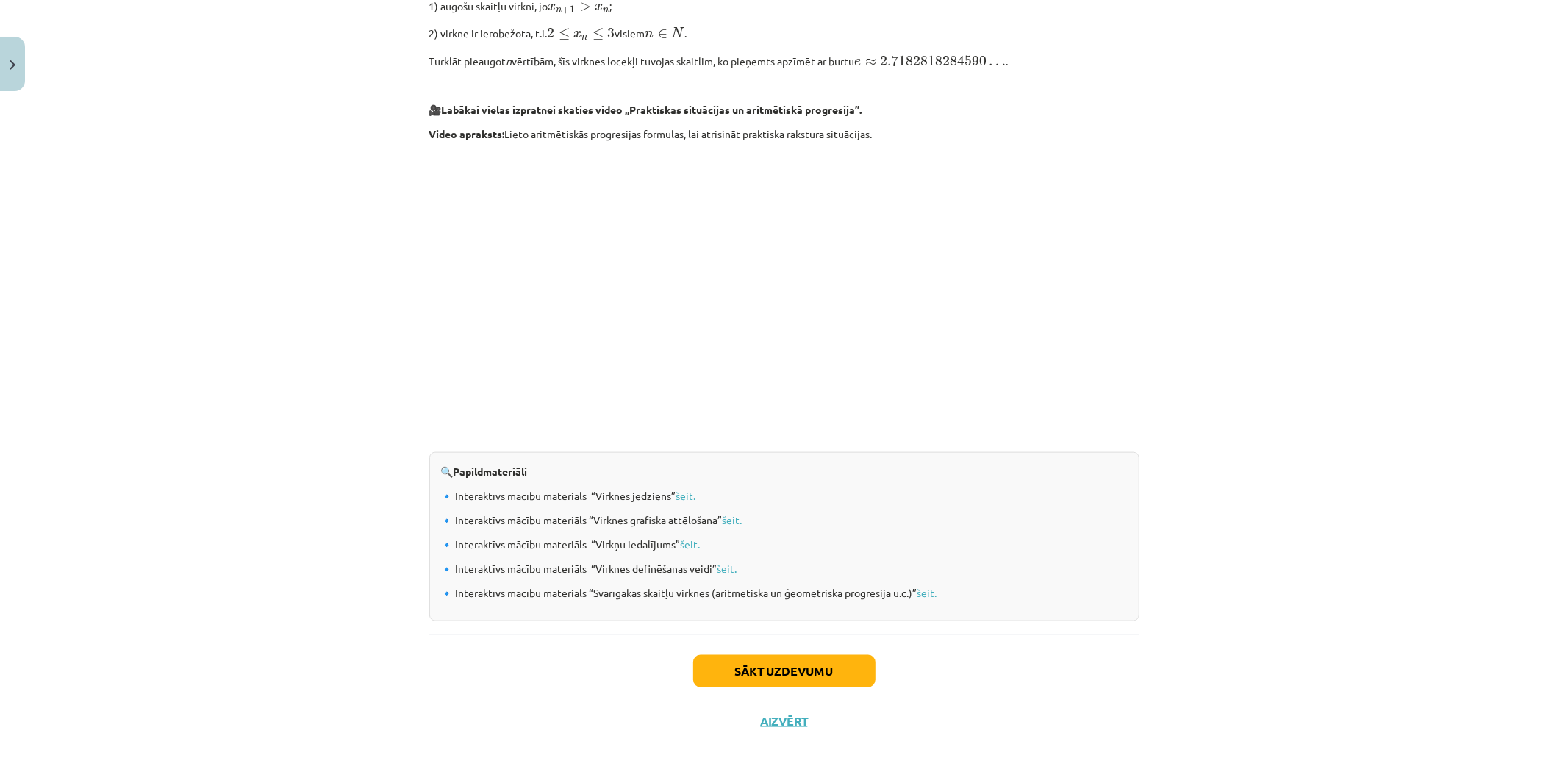
drag, startPoint x: 780, startPoint y: 393, endPoint x: 805, endPoint y: 696, distance: 304.0
click at [829, 667] on button "Sākt uzdevumu" at bounding box center [784, 671] width 182 height 32
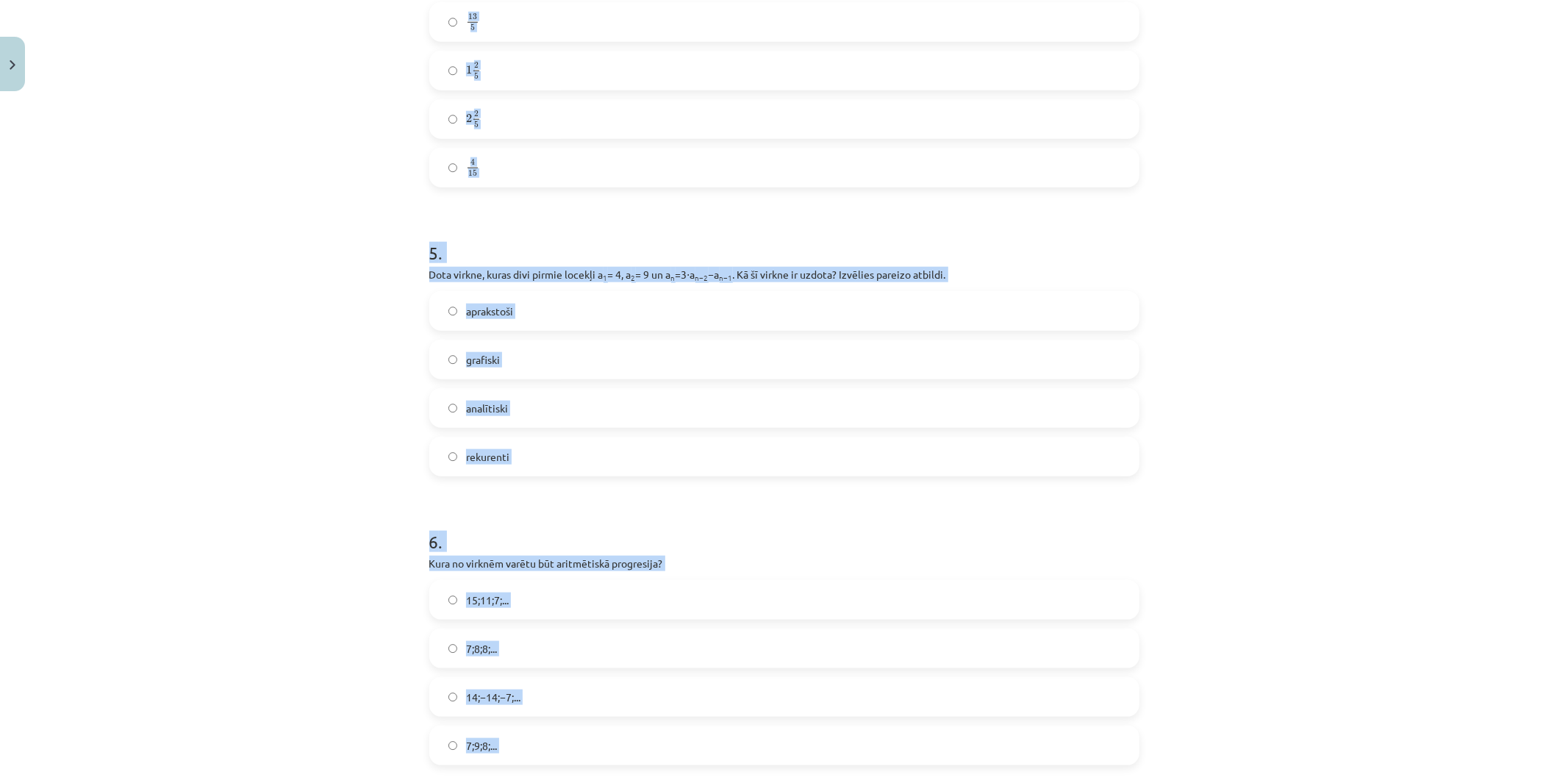
scroll to position [1390, 0]
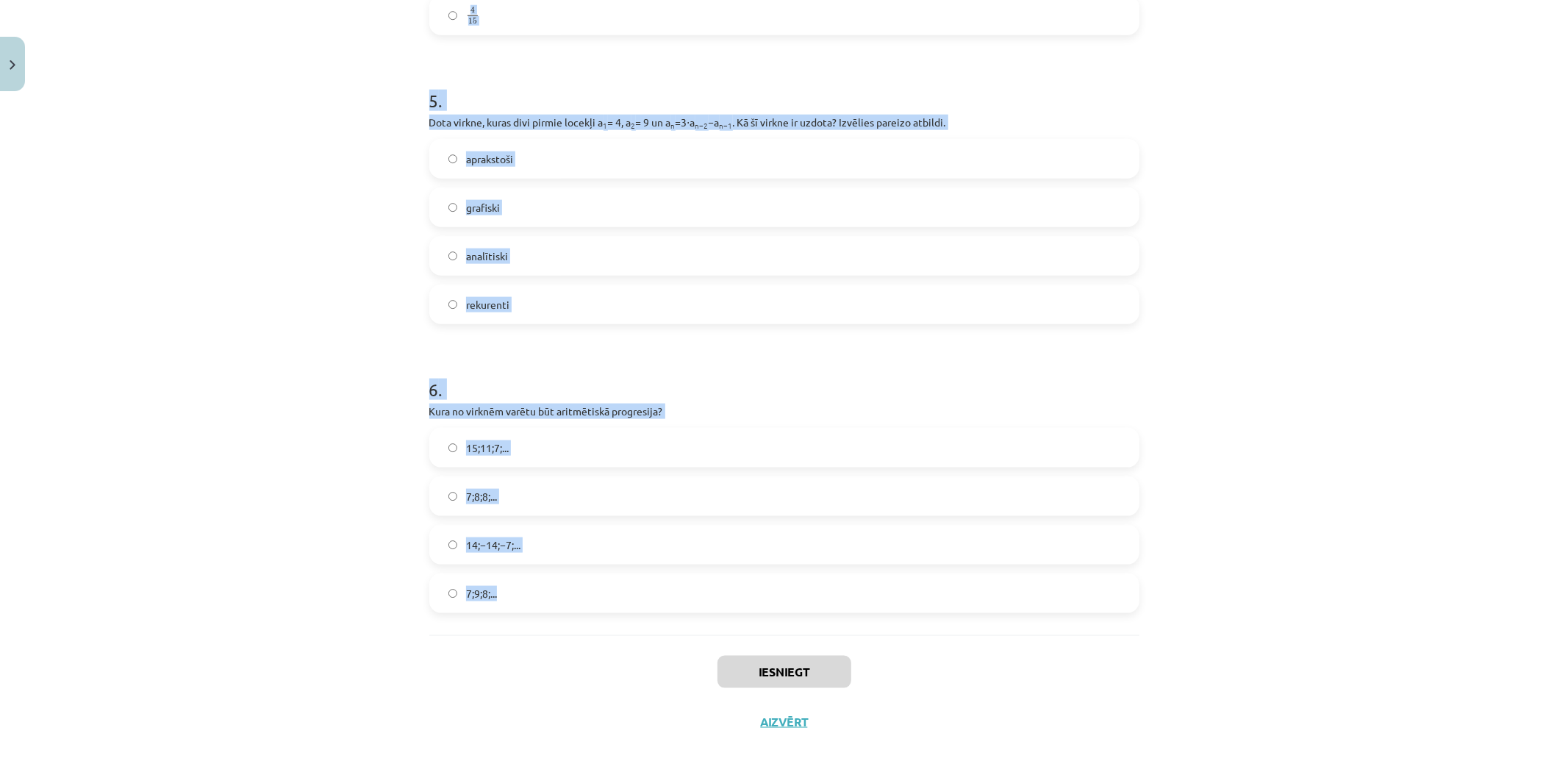
drag, startPoint x: 423, startPoint y: 324, endPoint x: 718, endPoint y: 589, distance: 396.5
copy form "1 . Skaitļu virkne -7; -4; -1; 2; 5; ... ir Augoša Konstanta Ne augoša, ne dils…"
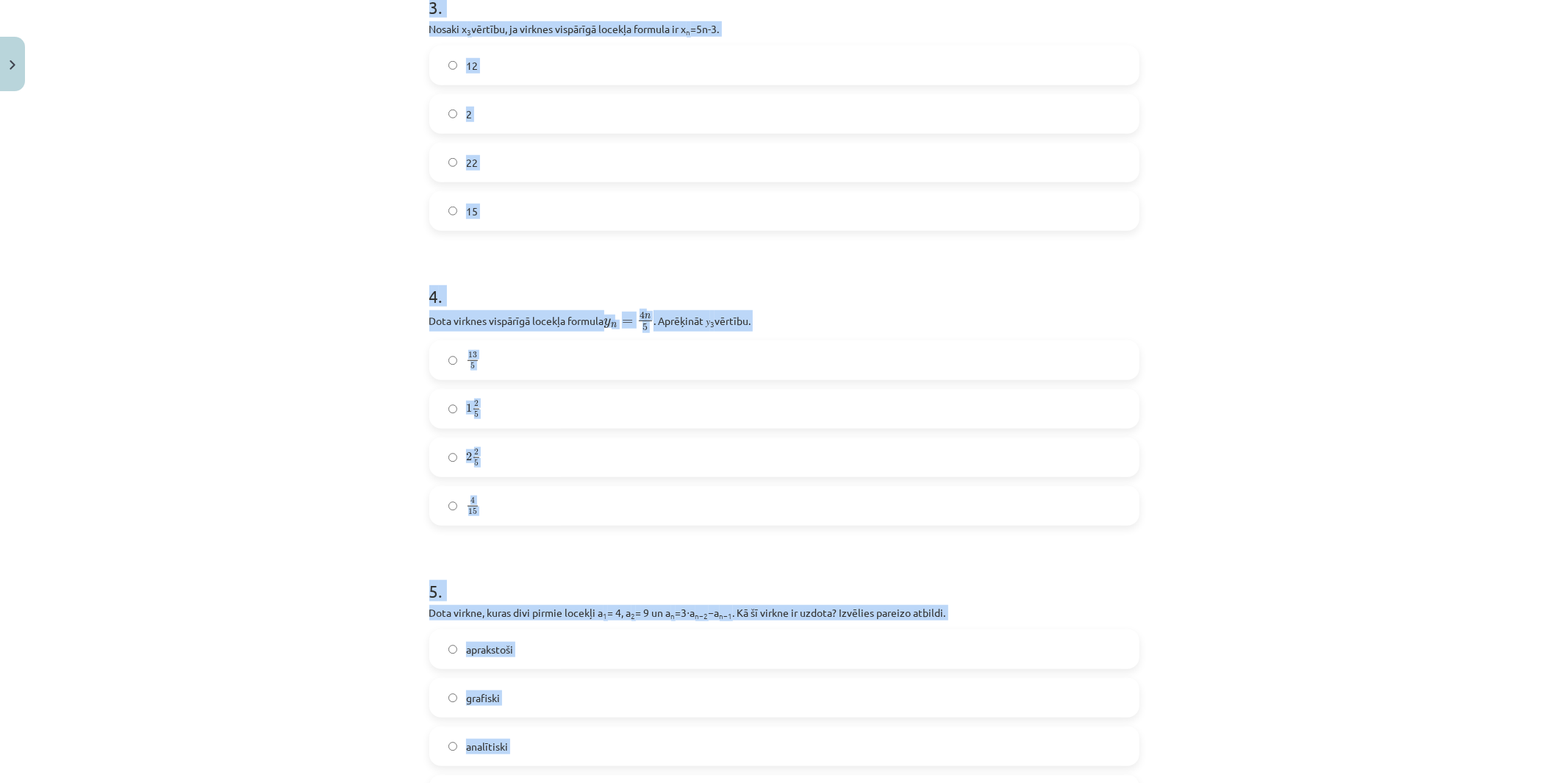
click at [317, 486] on div "Mācību tēma: Matemātikas i - 12. klases 1. ieskaites mācību materiāls (ab) #5 📝…" at bounding box center [784, 391] width 1568 height 783
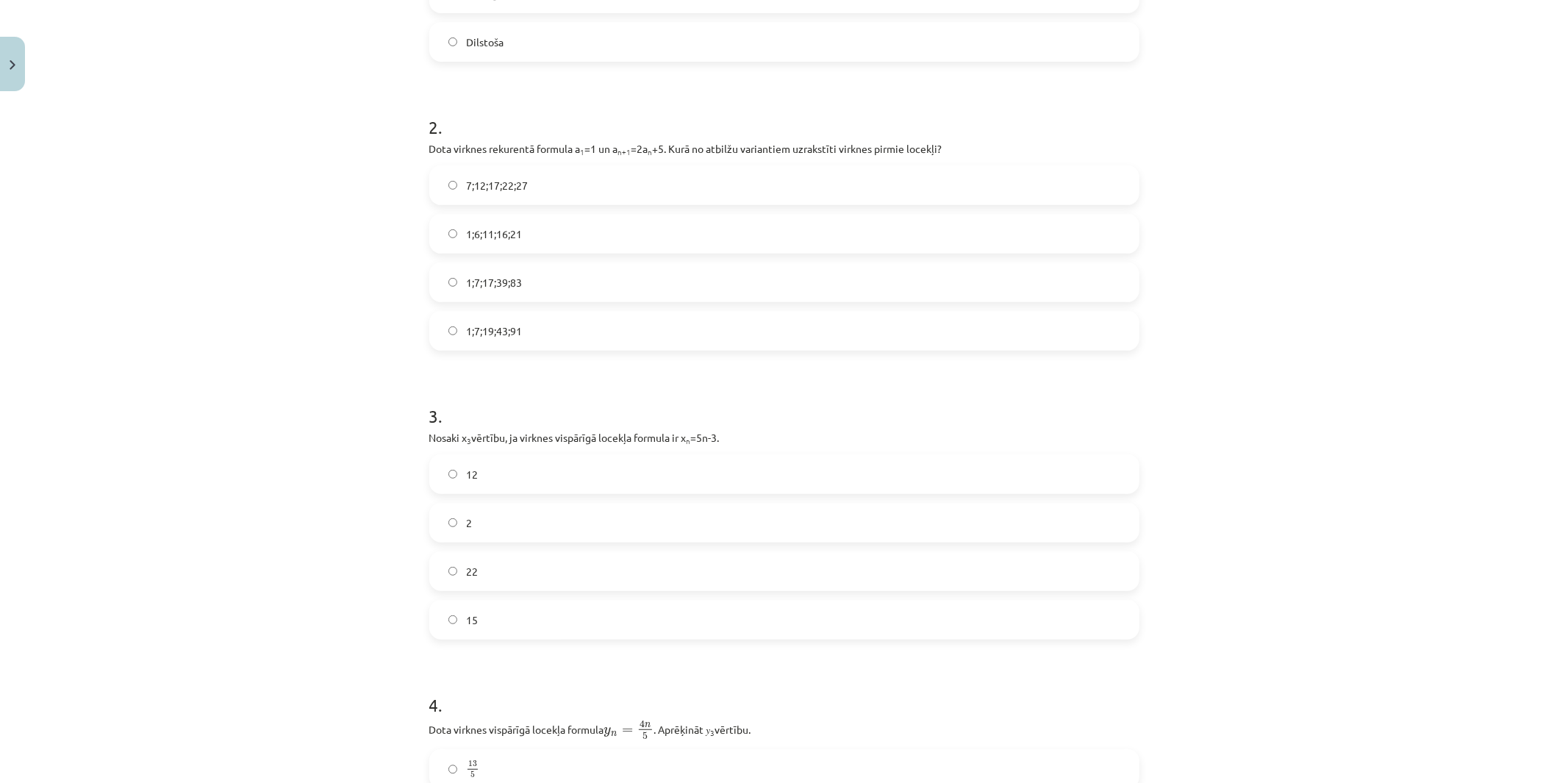
scroll to position [164, 0]
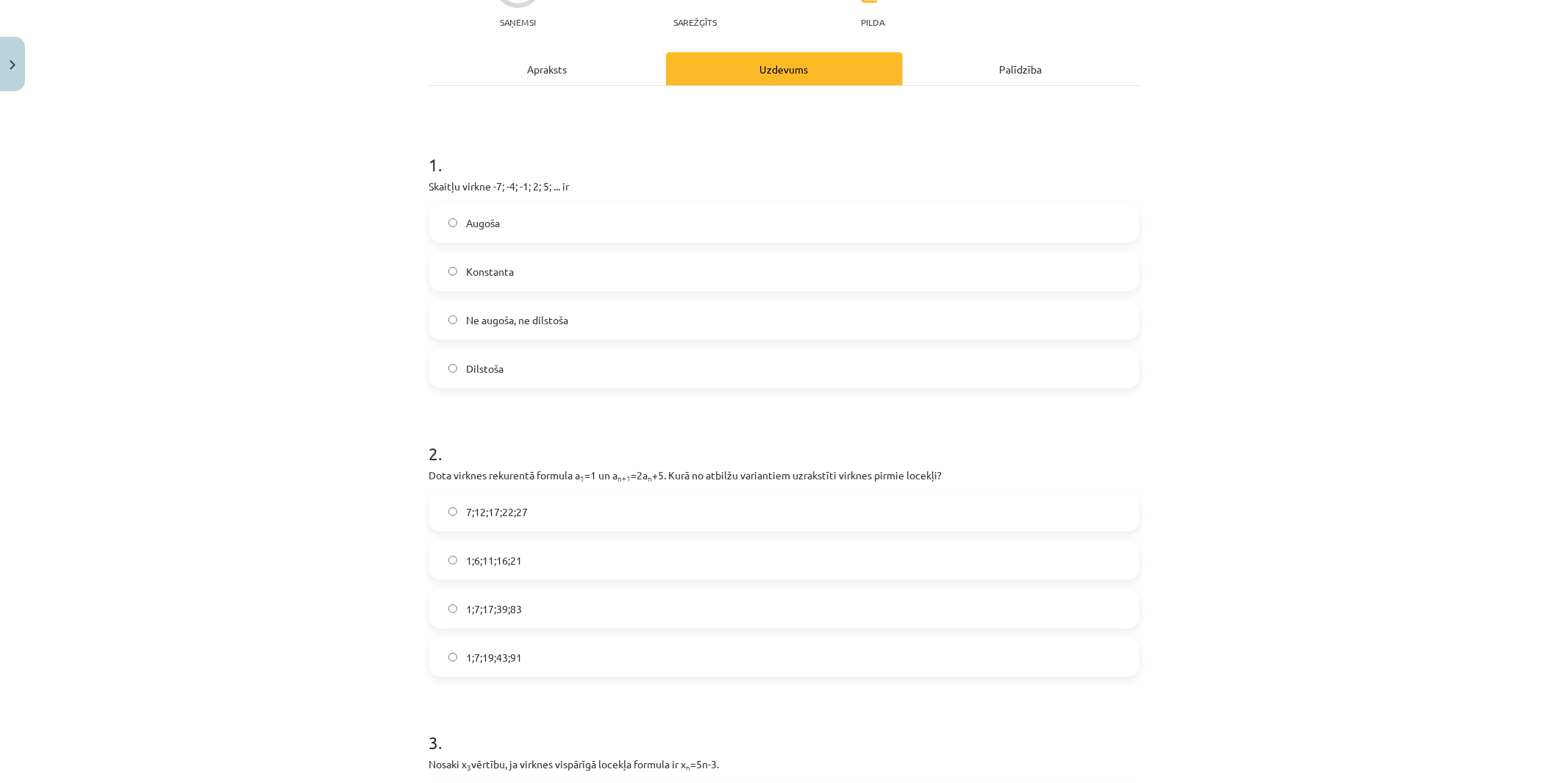
click at [489, 225] on span "Augoša" at bounding box center [483, 223] width 34 height 16
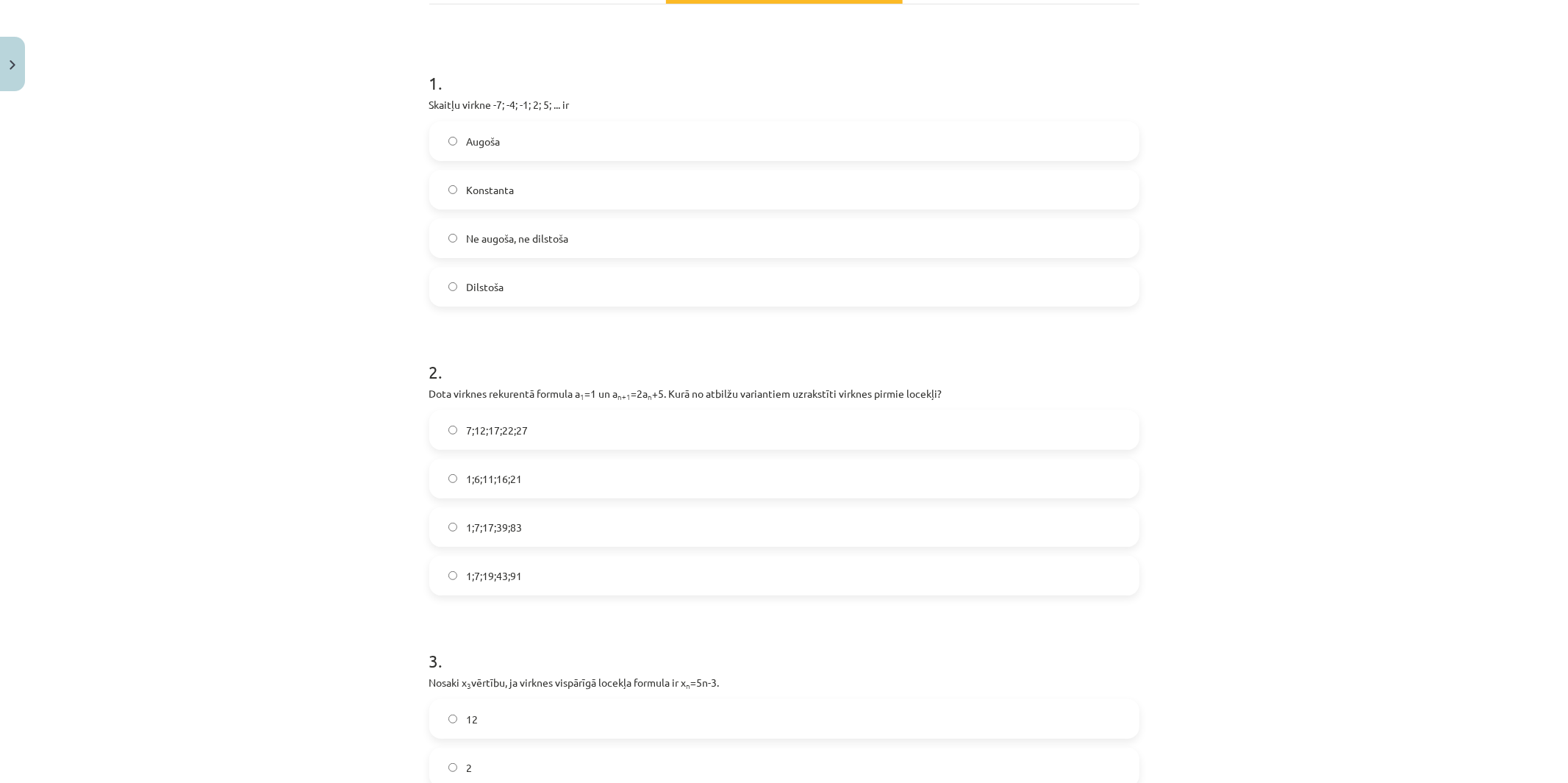
click at [494, 583] on label "1;7;19;43;91" at bounding box center [784, 575] width 707 height 37
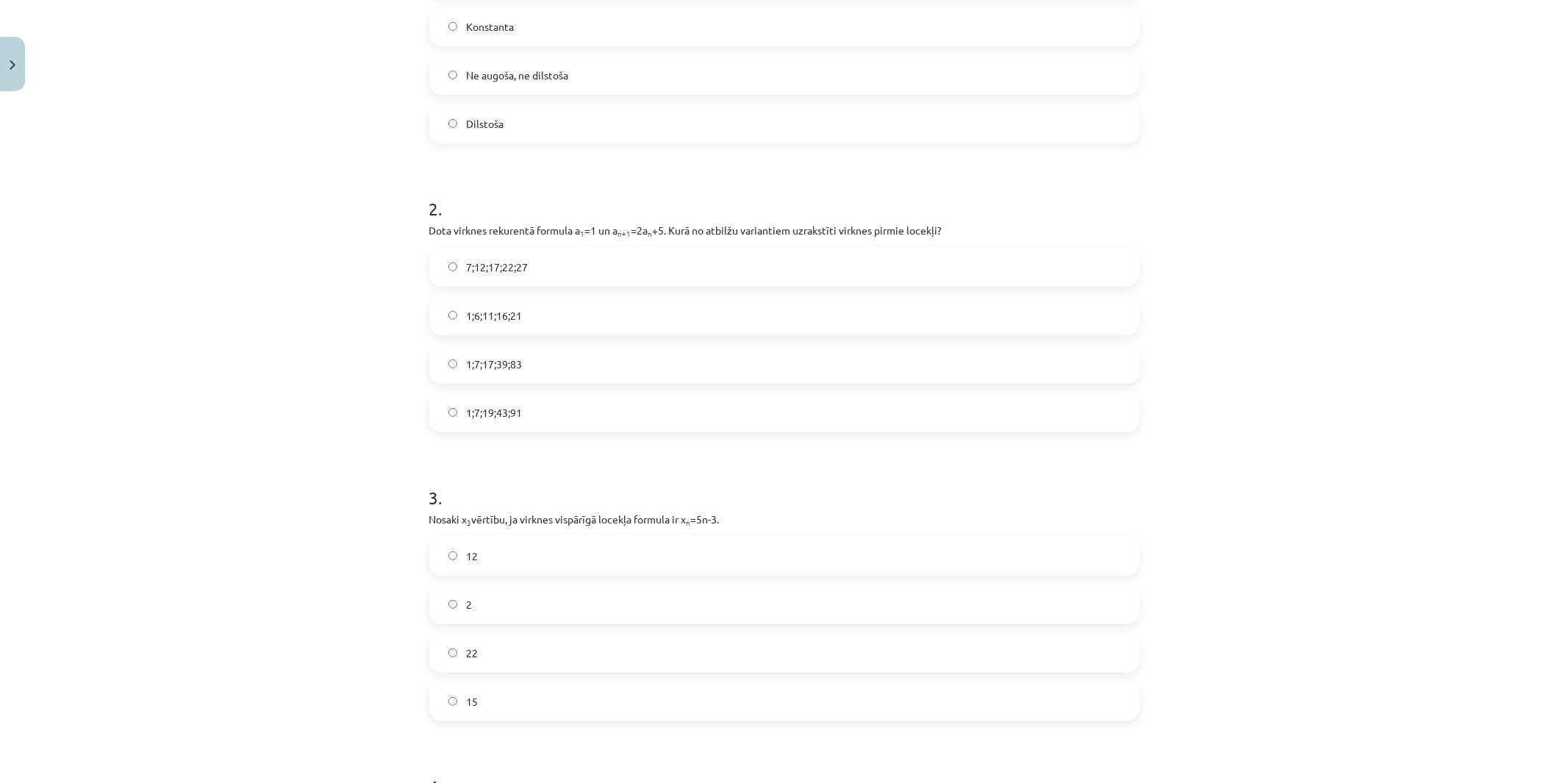
scroll to position [490, 0]
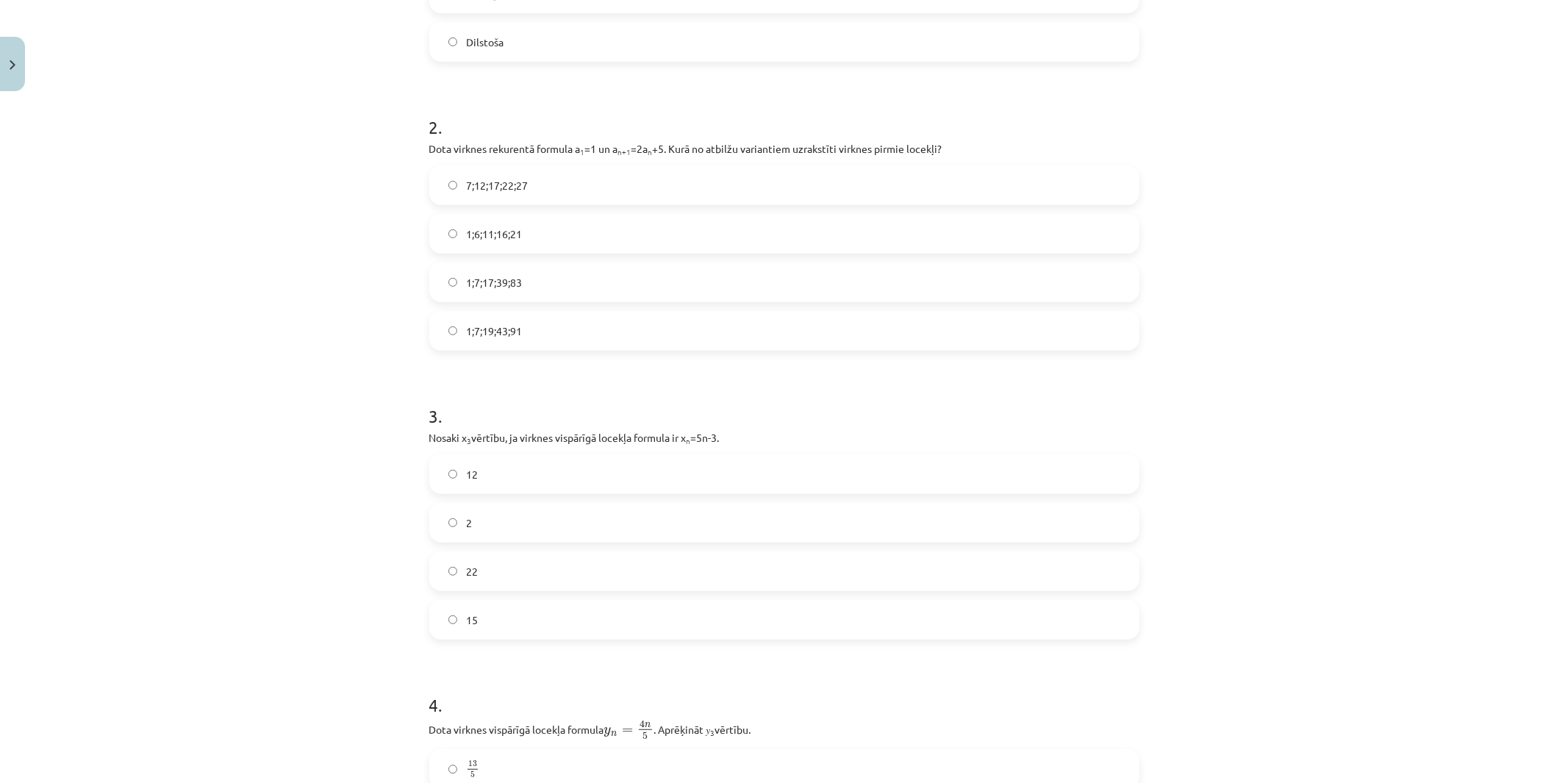
click at [513, 507] on label "2" at bounding box center [784, 523] width 707 height 37
click at [514, 482] on label "12" at bounding box center [784, 474] width 707 height 37
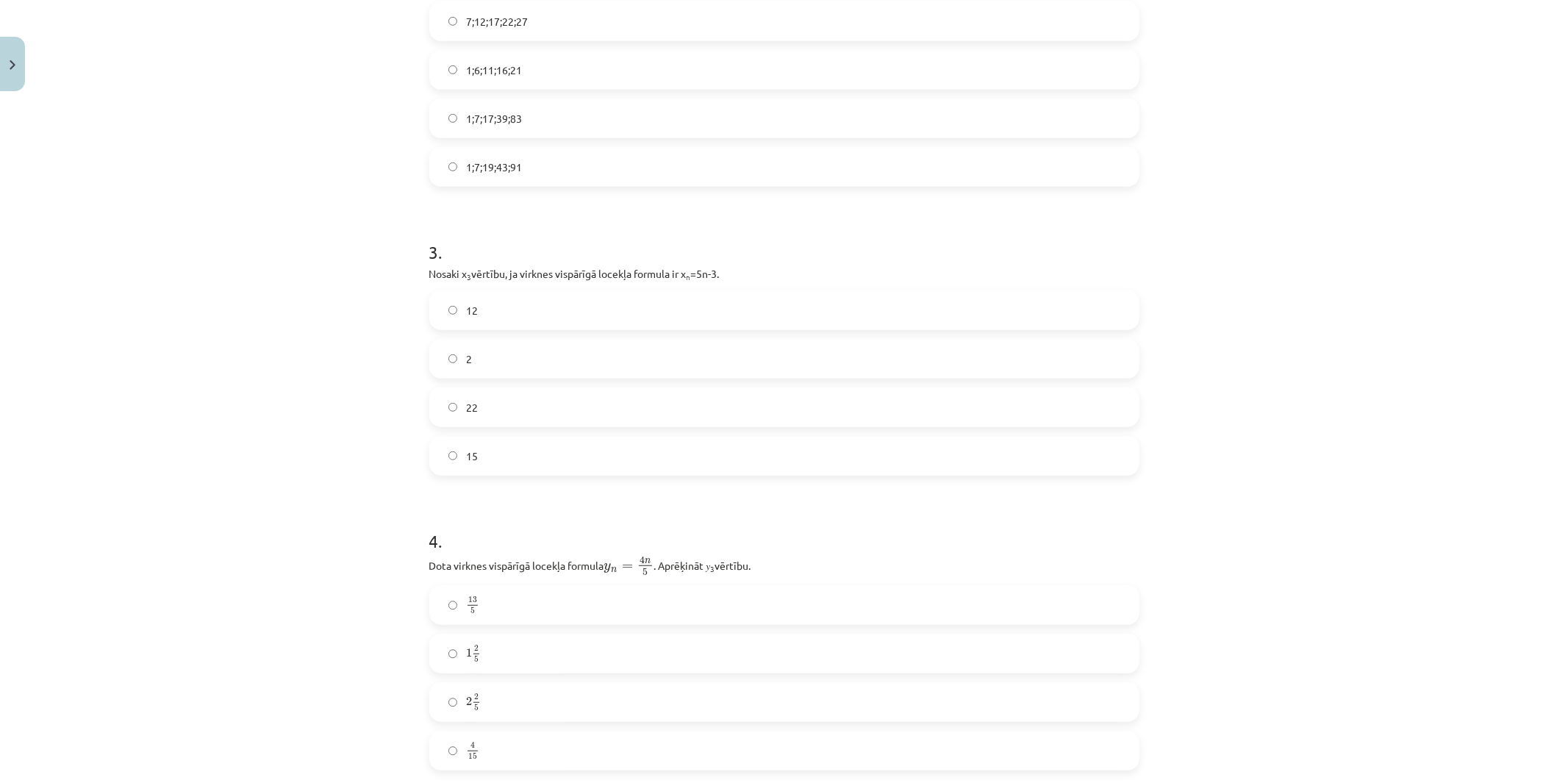
scroll to position [736, 0]
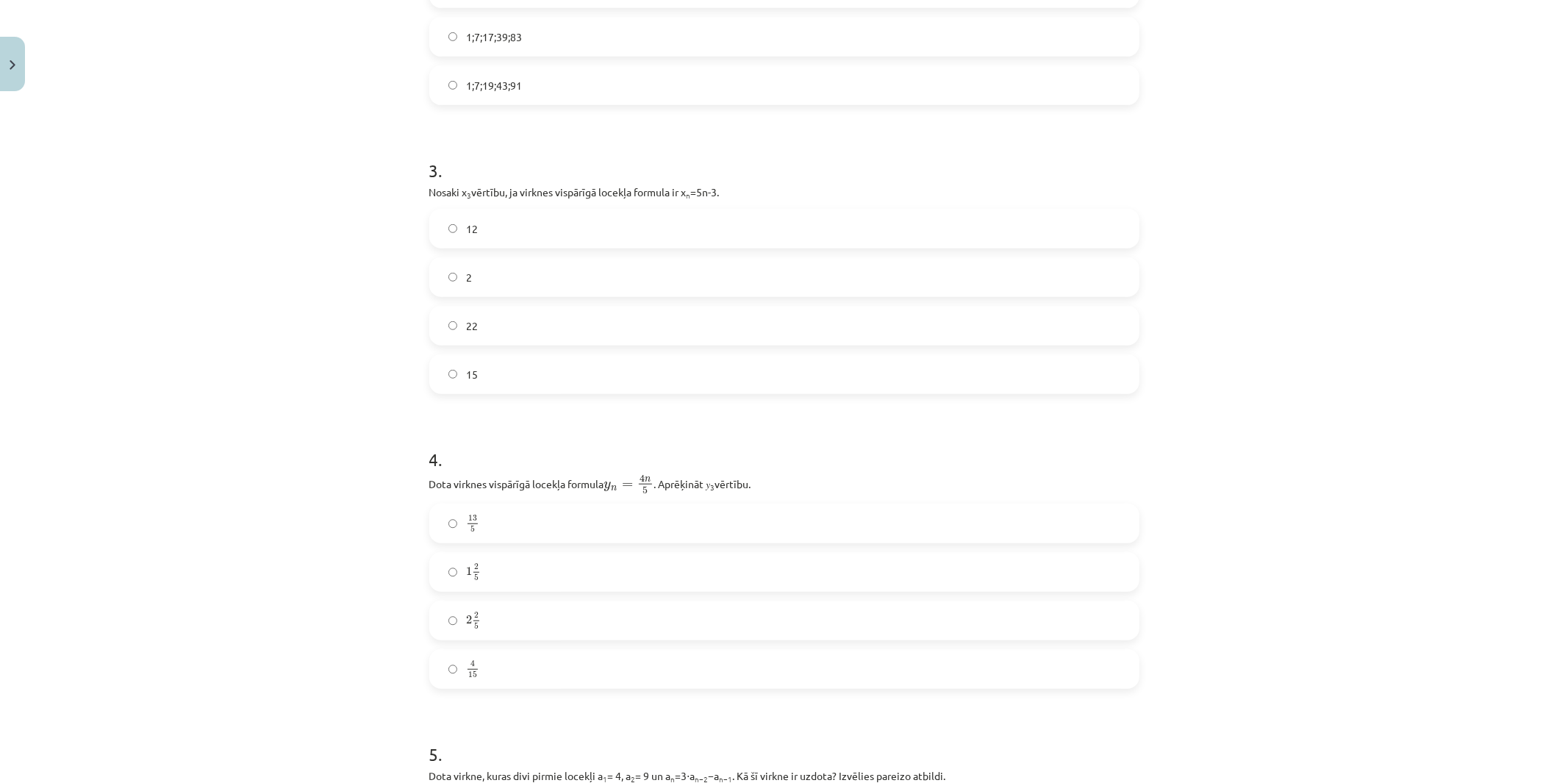
click at [454, 627] on label "2 2 5 2 2 5" at bounding box center [784, 620] width 707 height 37
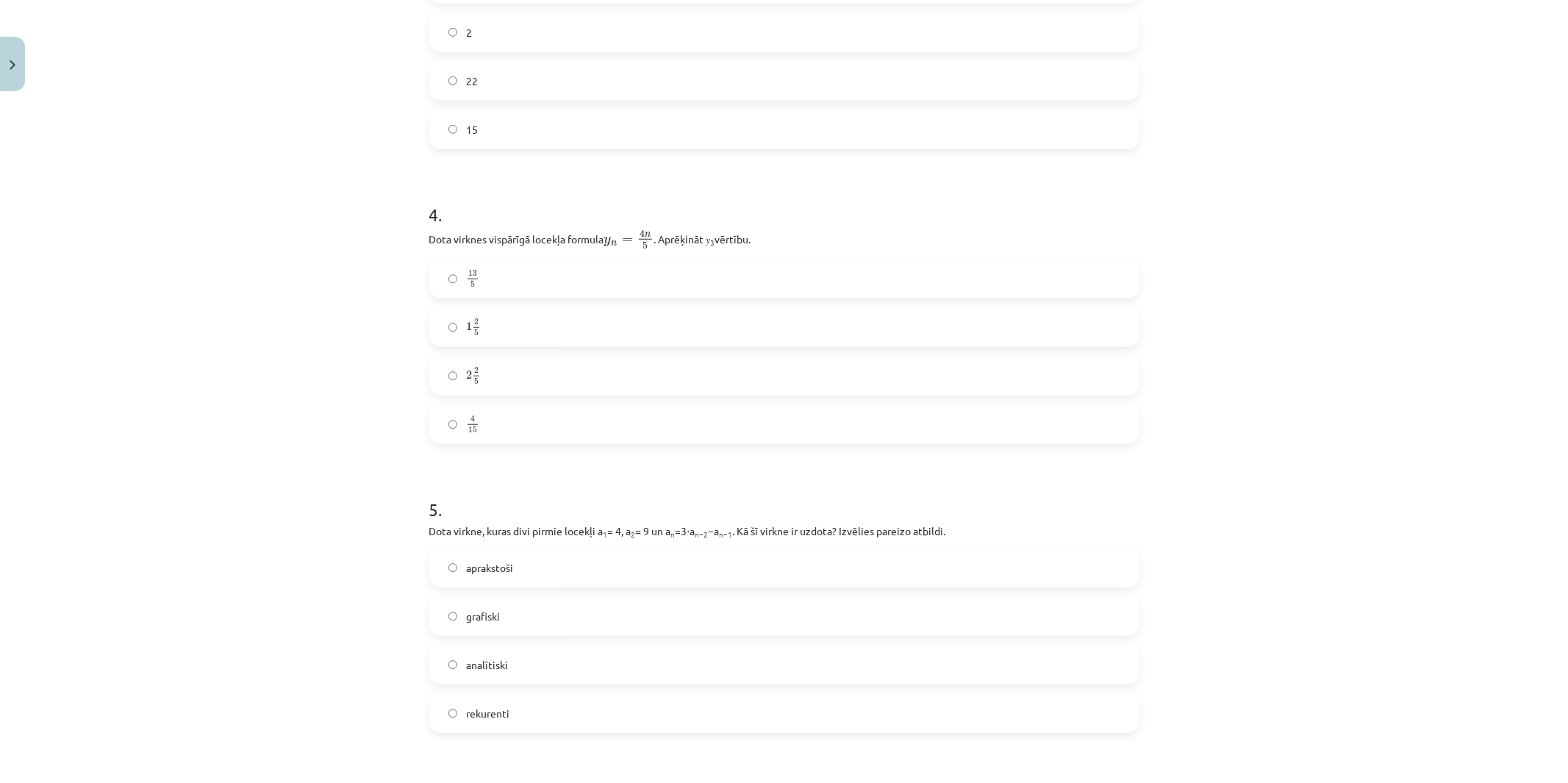
click at [490, 704] on span "rekurenti" at bounding box center [488, 713] width 44 height 16
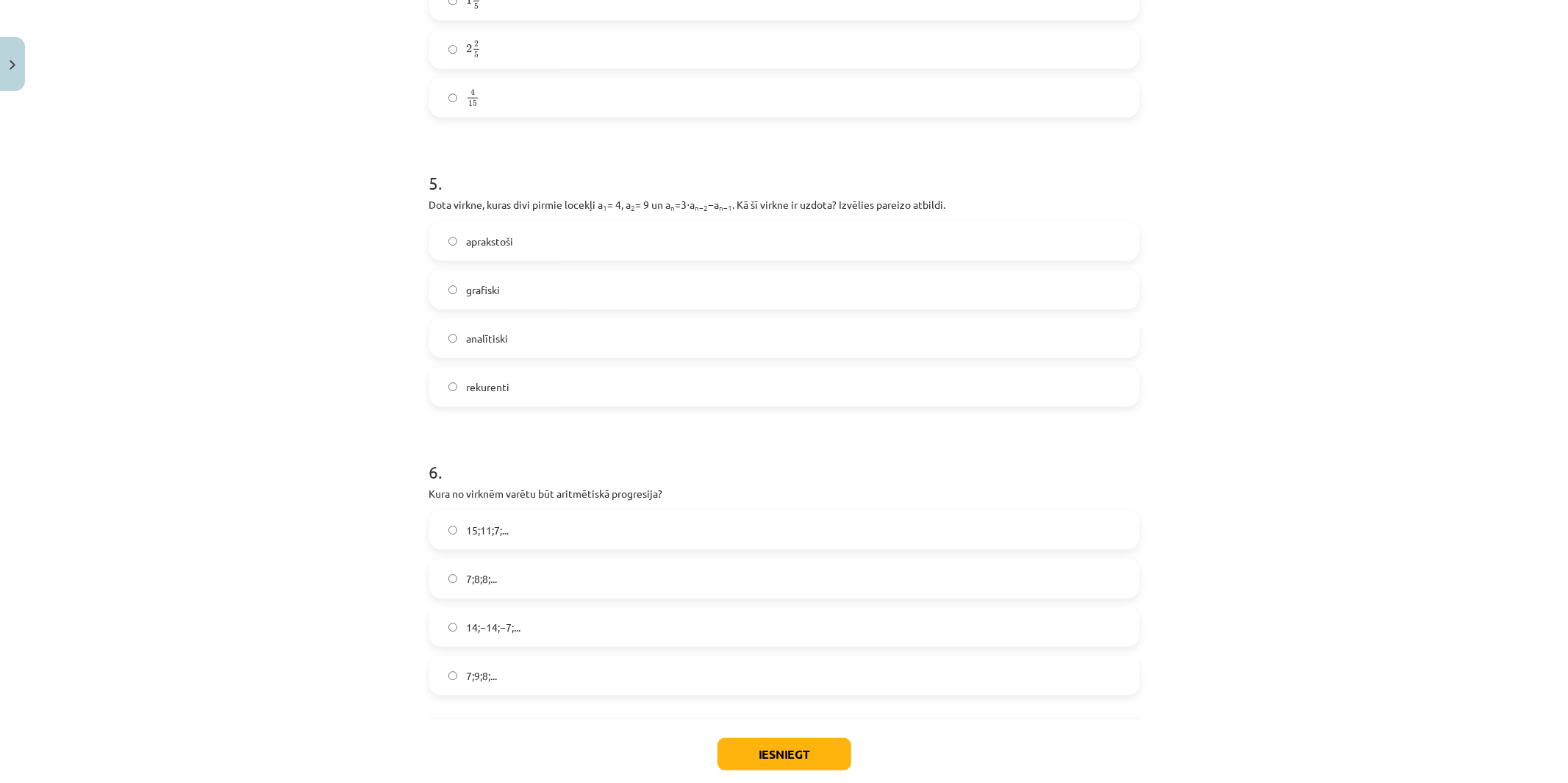
click at [490, 539] on label "15;11;7;..." at bounding box center [784, 530] width 707 height 37
click at [748, 704] on button "Iesniegt" at bounding box center [784, 754] width 134 height 32
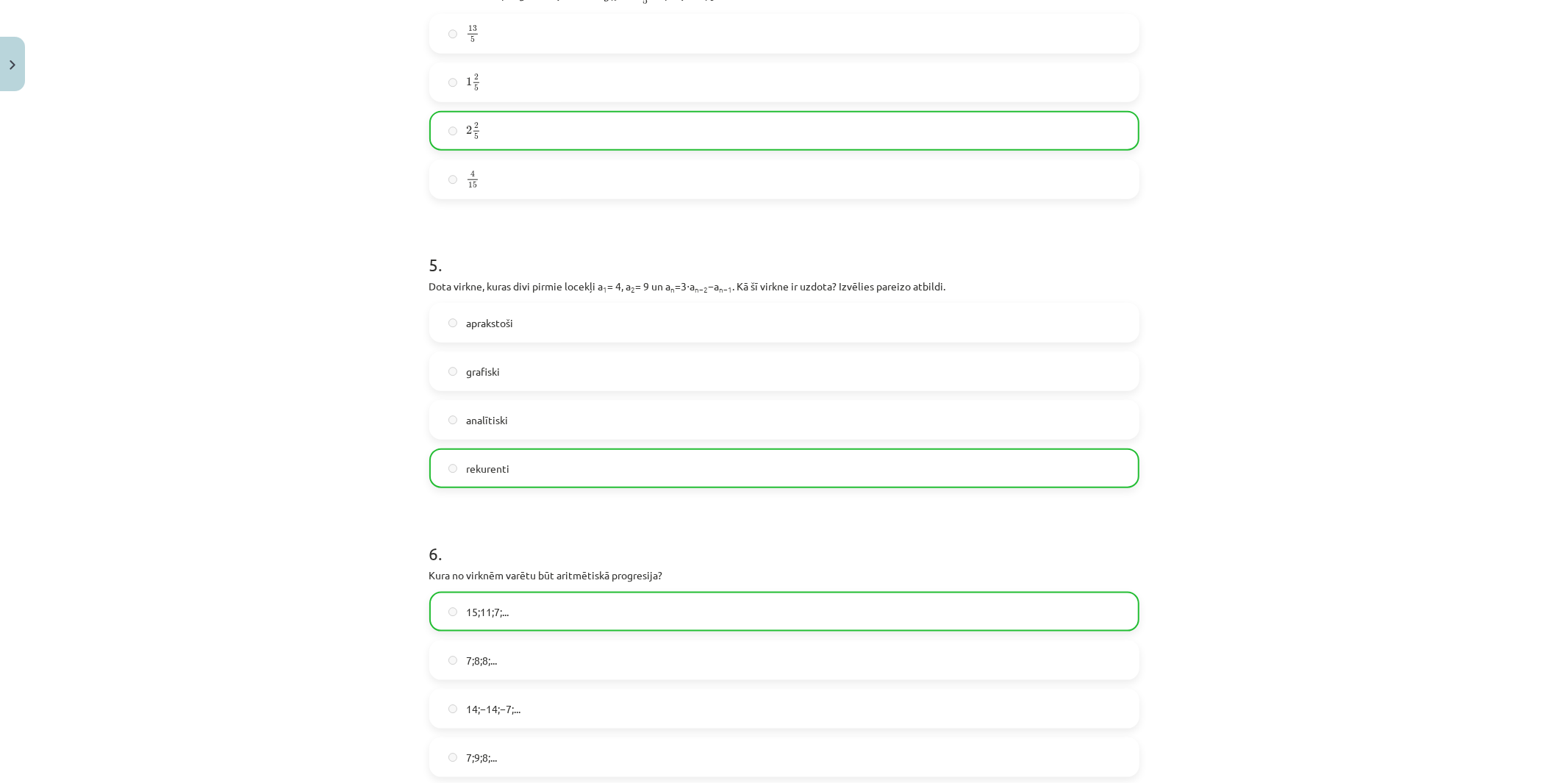
drag, startPoint x: 206, startPoint y: 517, endPoint x: 216, endPoint y: 586, distance: 69.7
click at [218, 592] on div "Mācību tēma: Matemātikas i - 12. klases 1. ieskaites mācību materiāls (ab) #5 📝…" at bounding box center [784, 391] width 1568 height 783
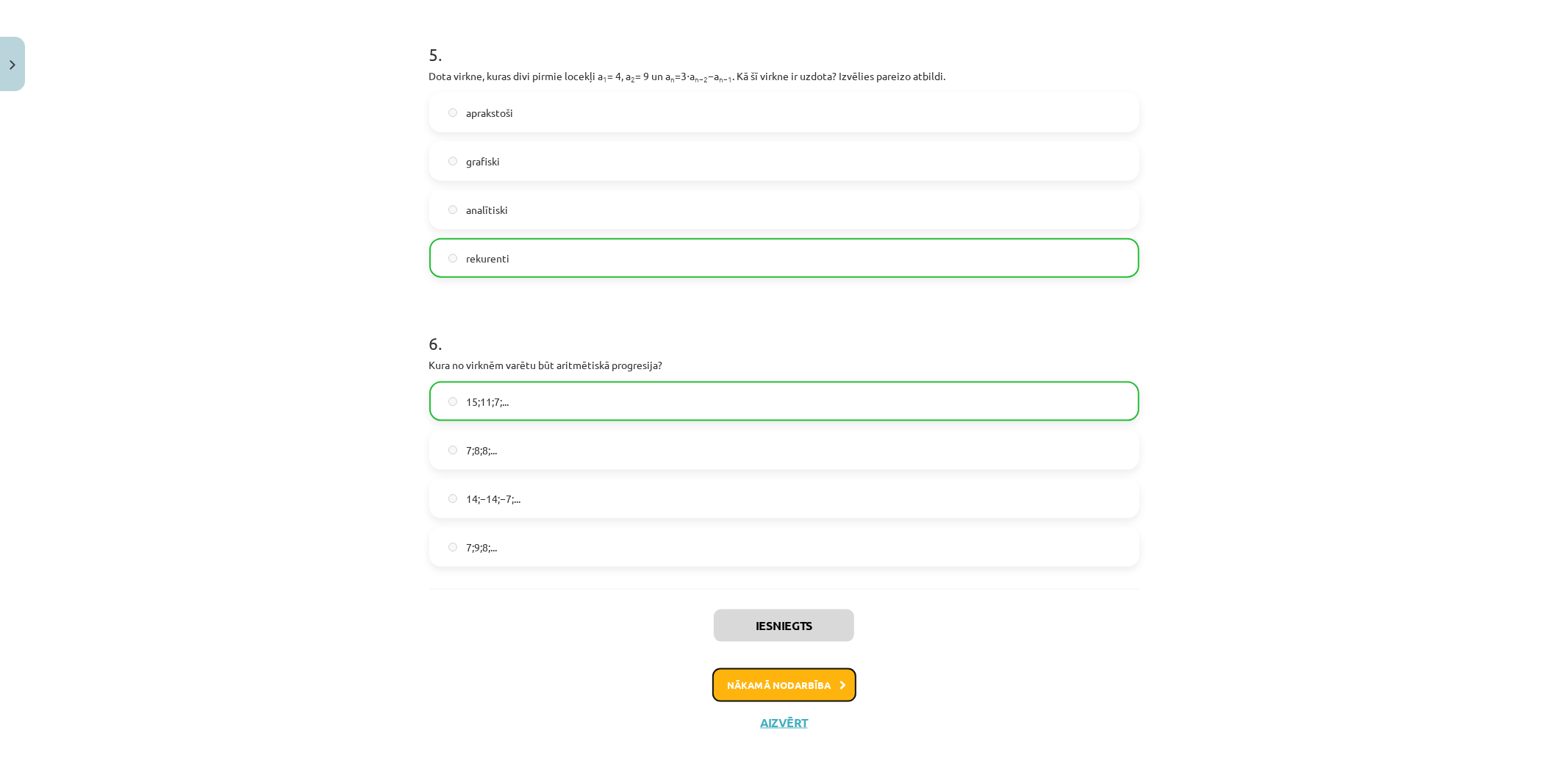
click at [752, 691] on button "Nākamā nodarbība" at bounding box center [784, 685] width 144 height 34
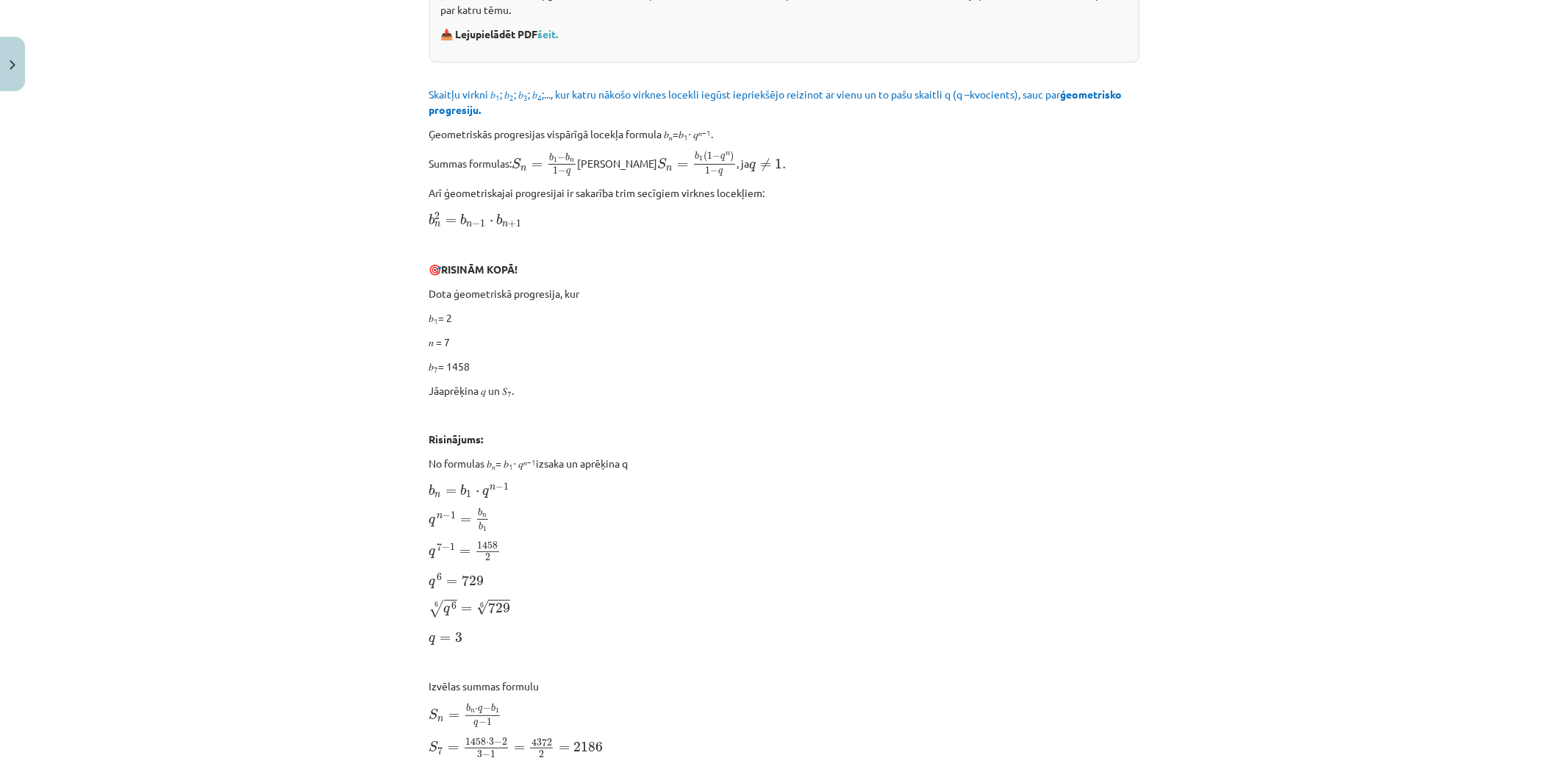
scroll to position [282, 0]
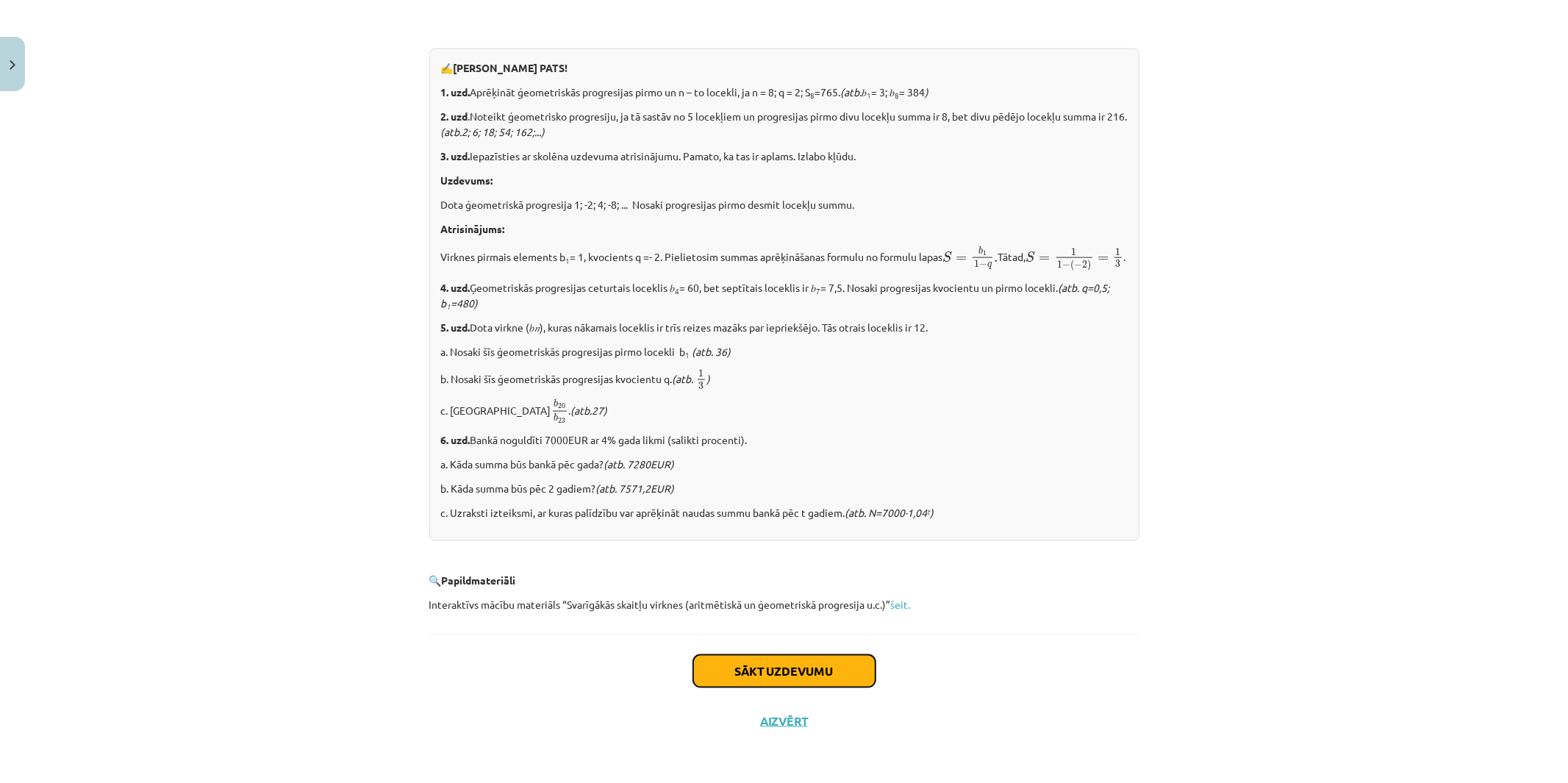
click at [766, 667] on button "Sākt uzdevumu" at bounding box center [784, 671] width 182 height 32
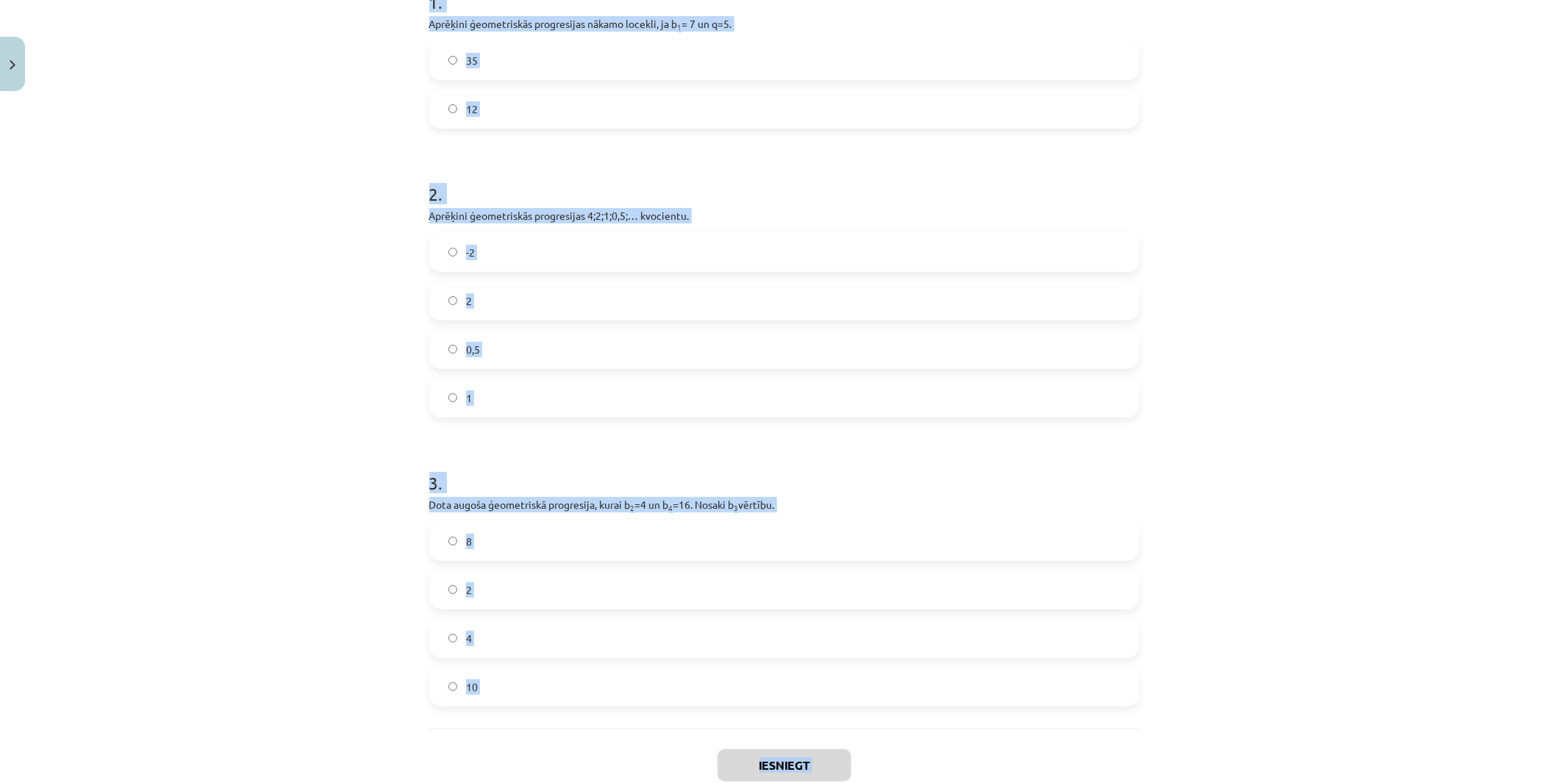
scroll to position [366, 0]
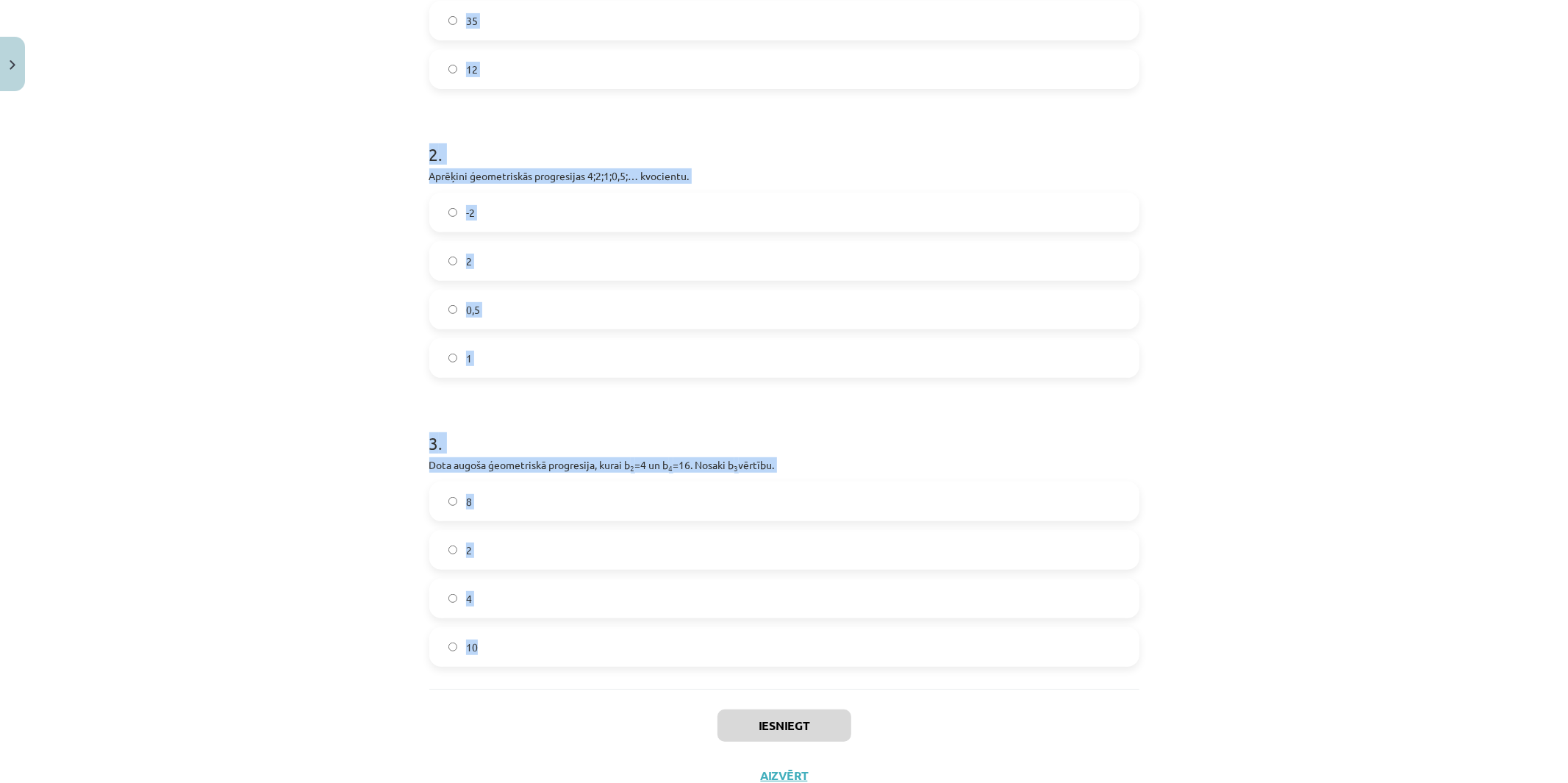
drag, startPoint x: 421, startPoint y: 141, endPoint x: 732, endPoint y: 649, distance: 595.6
click at [732, 649] on div "12 XP Saņemsi Sarežģīts 405 pilda Apraksts Uzdevums Palīdzība 1 . Aprēķini ģeom…" at bounding box center [784, 267] width 727 height 1069
copy form "1 . Aprēķini ģeometriskās progresijas nākamo locekli, ja b 1 = 7 un q=5. 35 12 …"
click at [276, 385] on div "Mācību tēma: Matemātikas i - 12. klases 1. ieskaites mācību materiāls (ab) #6 📝…" at bounding box center [784, 391] width 1568 height 783
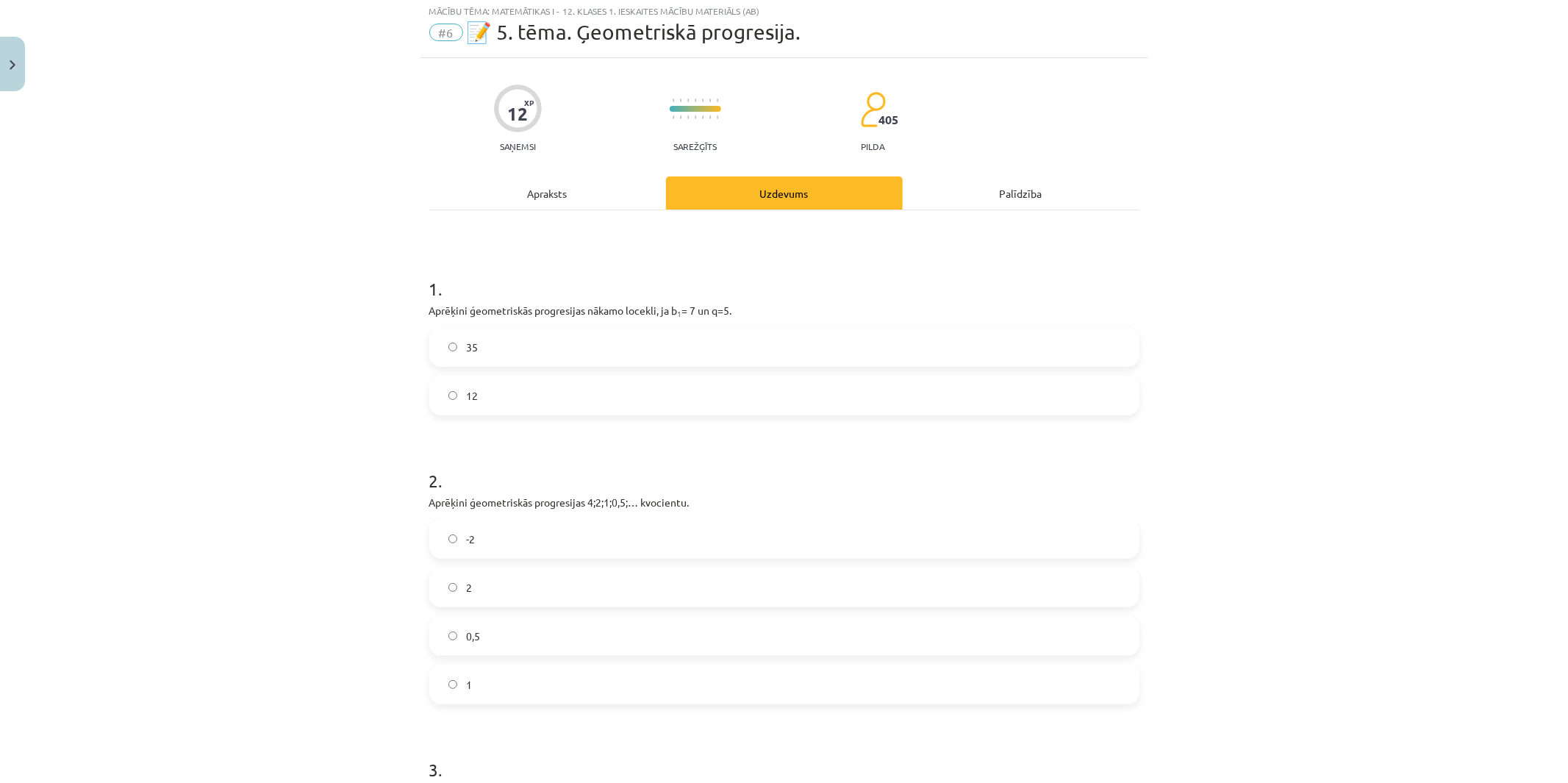
scroll to position [0, 0]
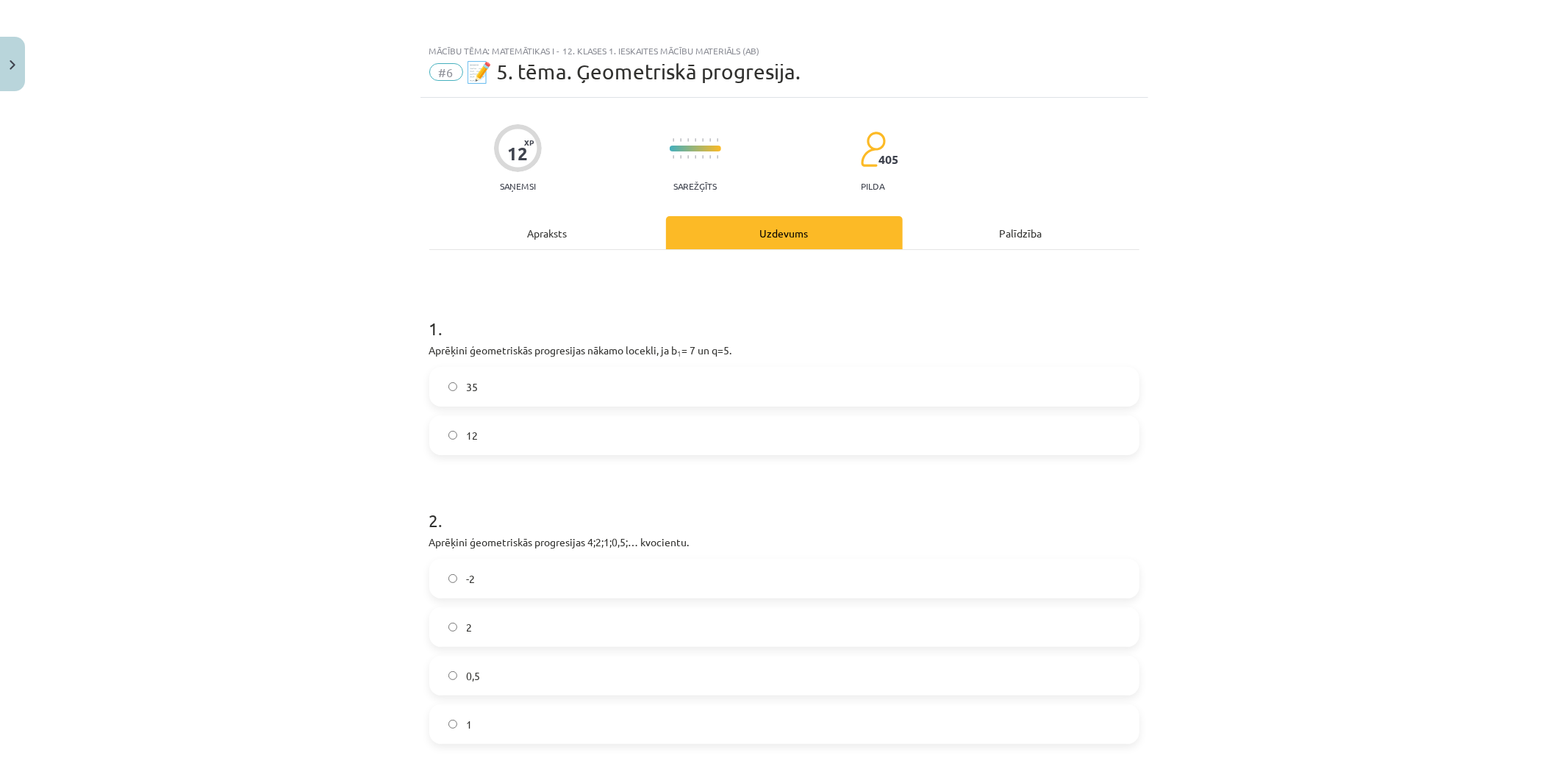
click at [500, 383] on label "35" at bounding box center [784, 387] width 707 height 37
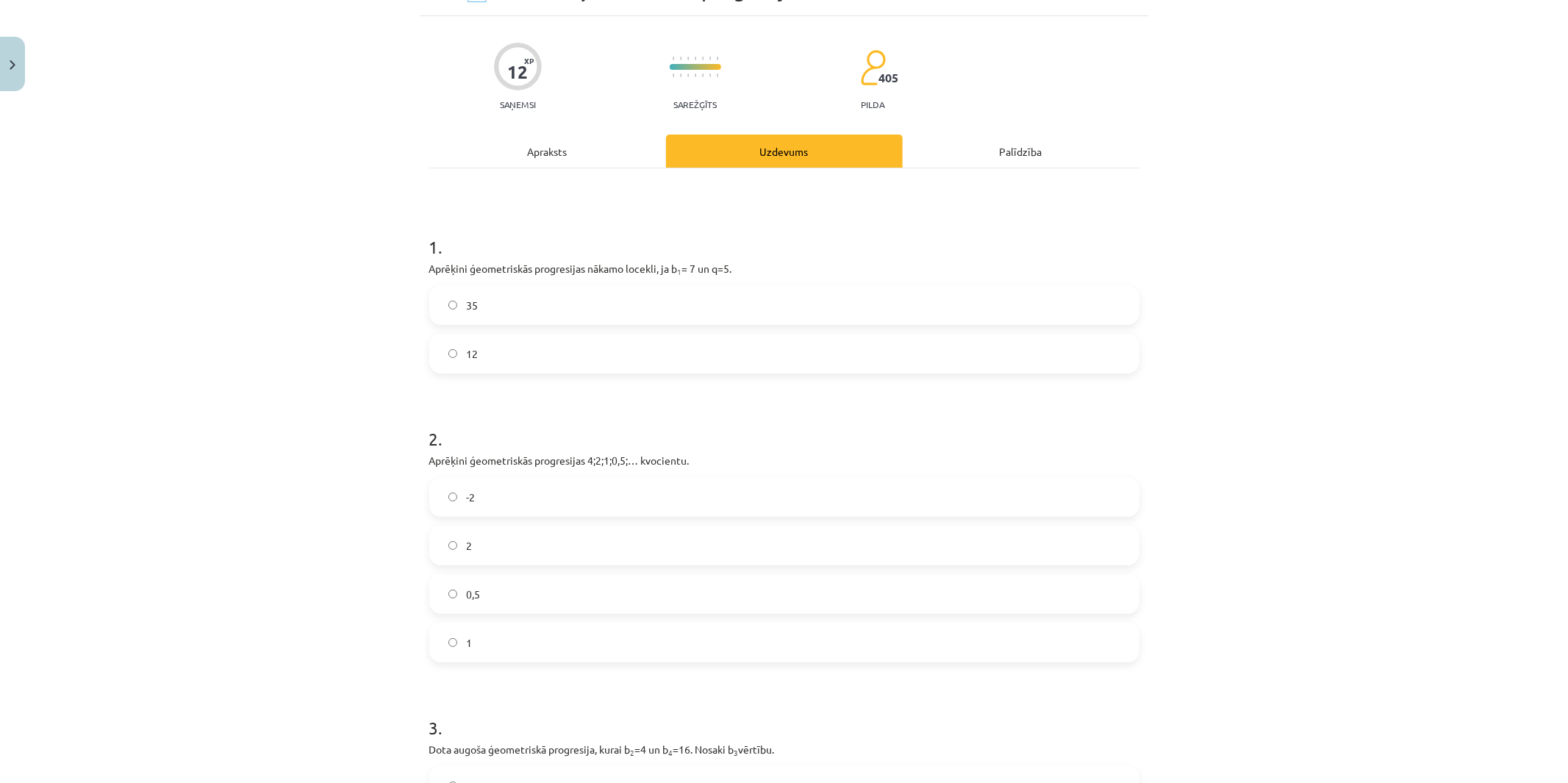
click at [479, 604] on label "0,5" at bounding box center [784, 594] width 707 height 37
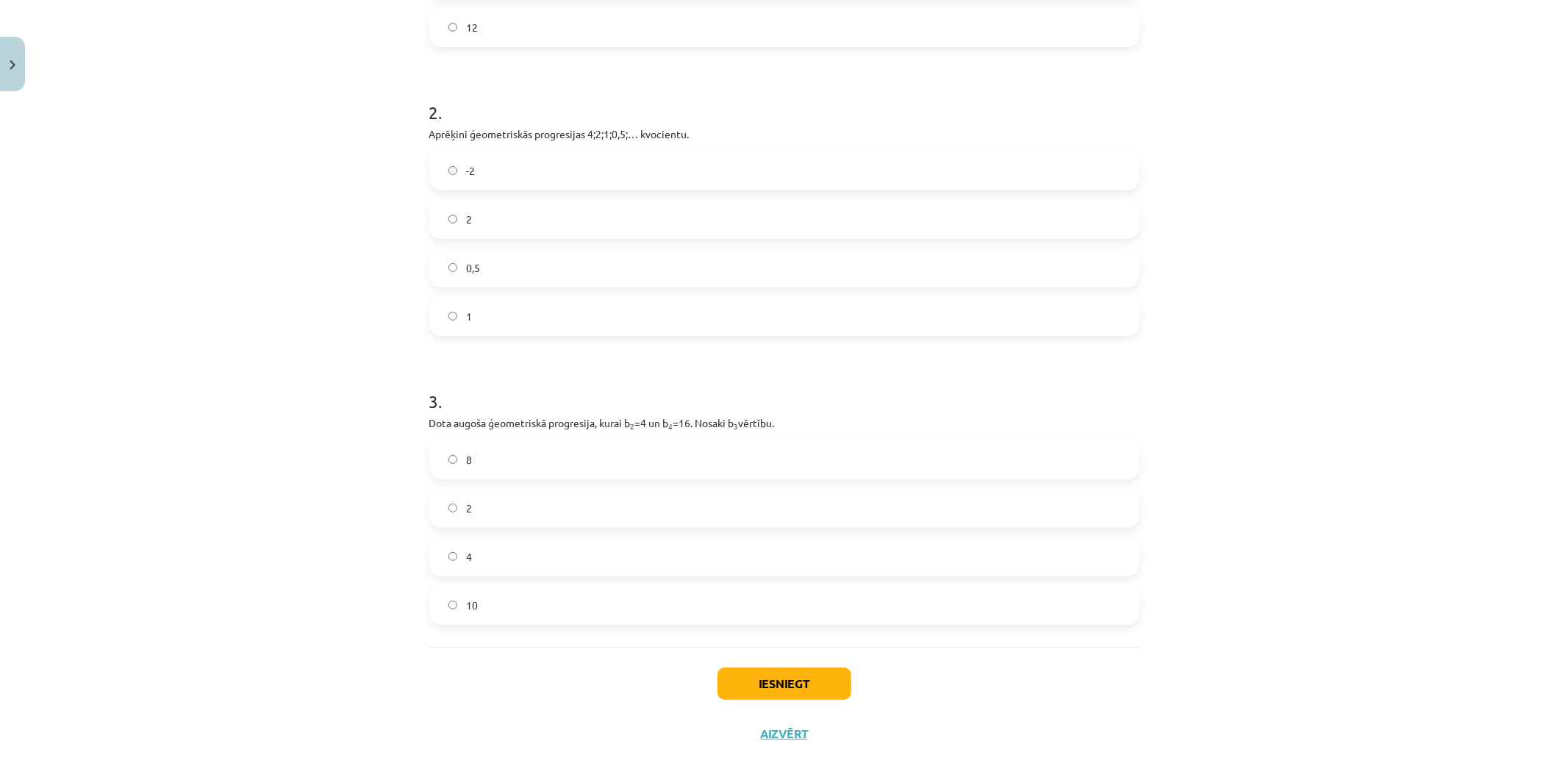
click at [477, 464] on label "8" at bounding box center [784, 459] width 707 height 37
click at [746, 690] on button "Iesniegt" at bounding box center [784, 683] width 134 height 32
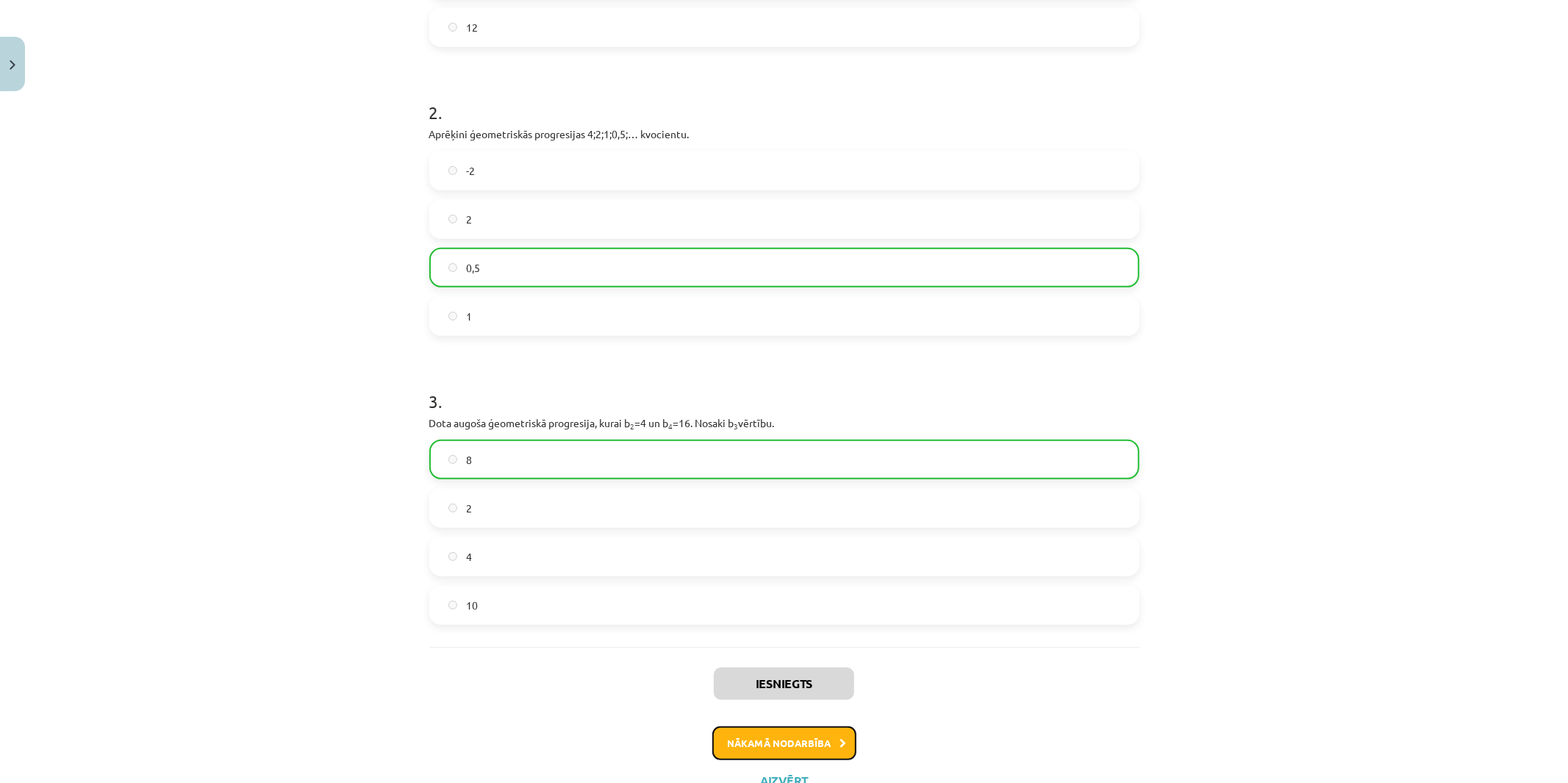
click at [766, 704] on button "Nākamā nodarbība" at bounding box center [784, 743] width 144 height 34
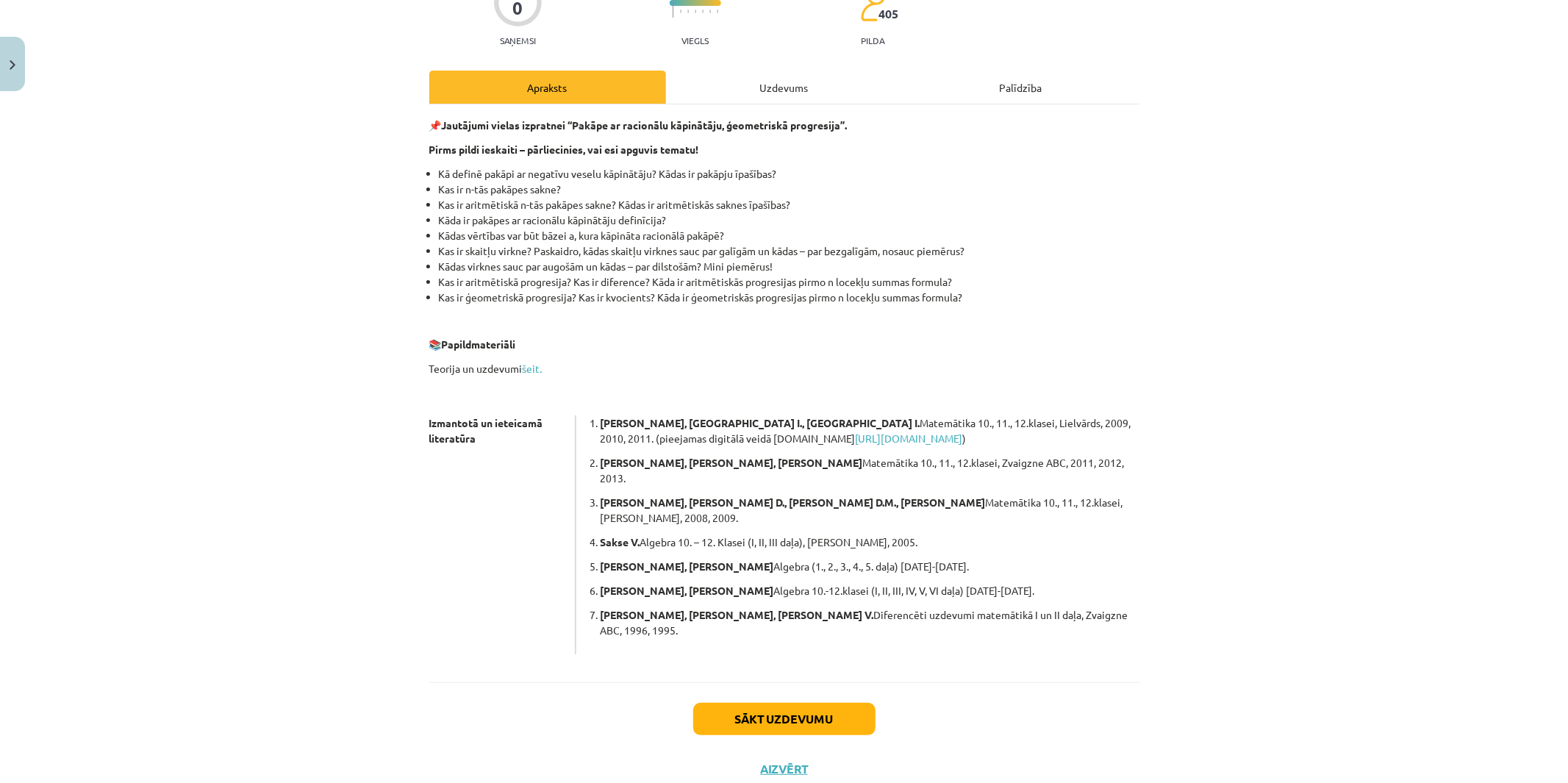
click at [763, 694] on div "Sākt uzdevumu Aizvērt" at bounding box center [784, 733] width 710 height 103
click at [763, 703] on button "Sākt uzdevumu" at bounding box center [784, 718] width 182 height 32
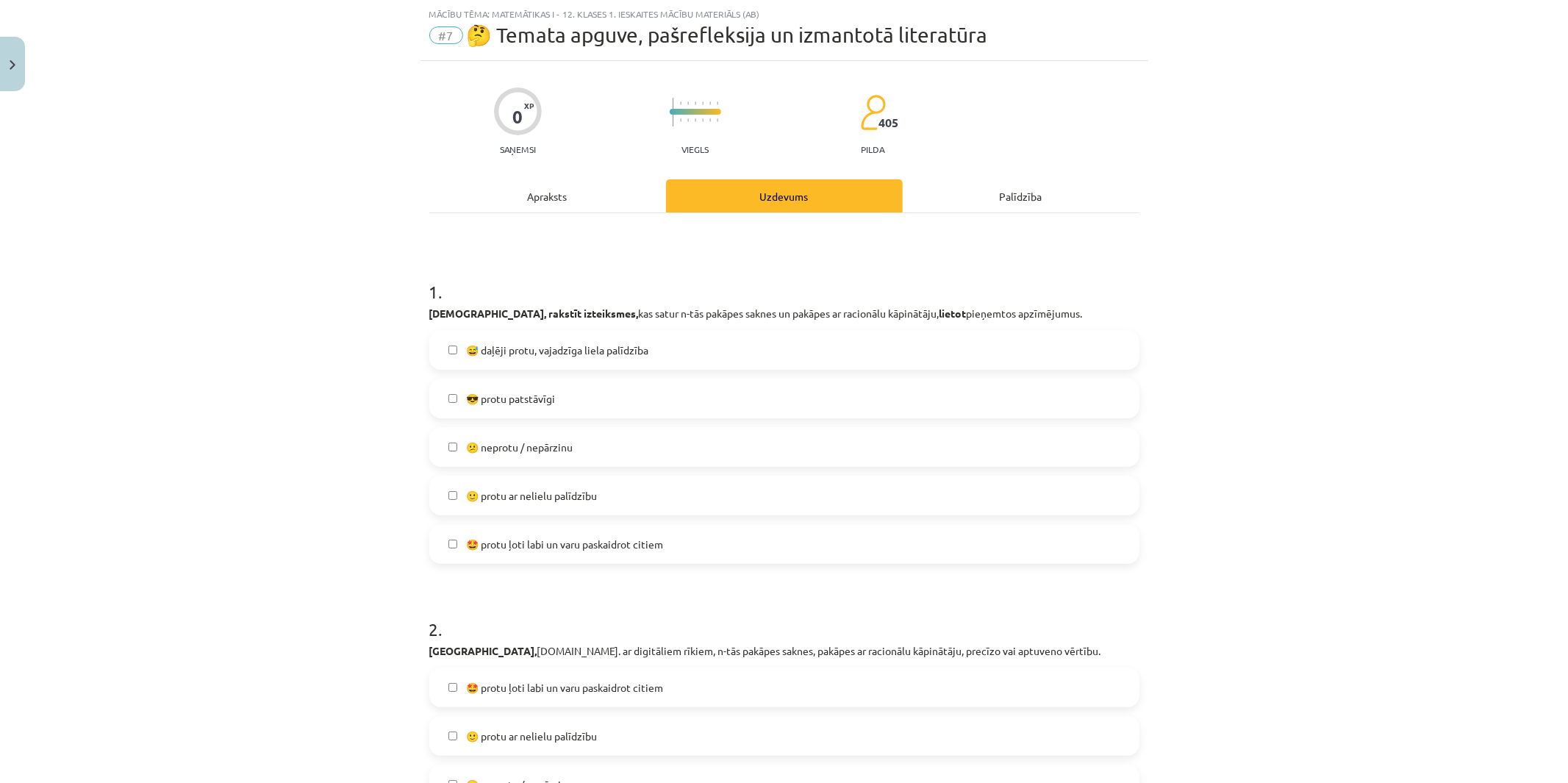
click at [528, 406] on span "😎 protu patstāvīgi" at bounding box center [510, 399] width 89 height 16
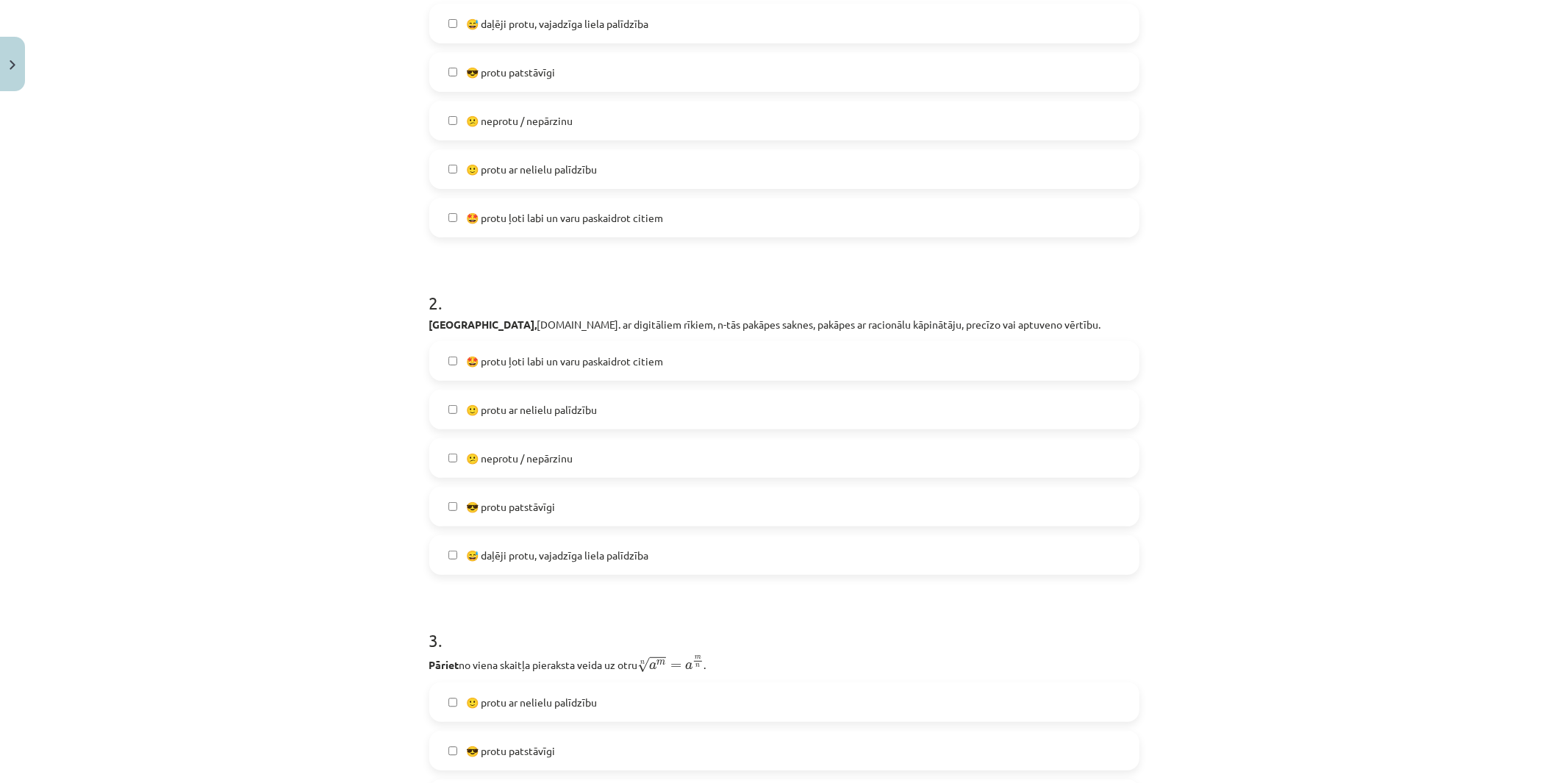
scroll to position [526, 0]
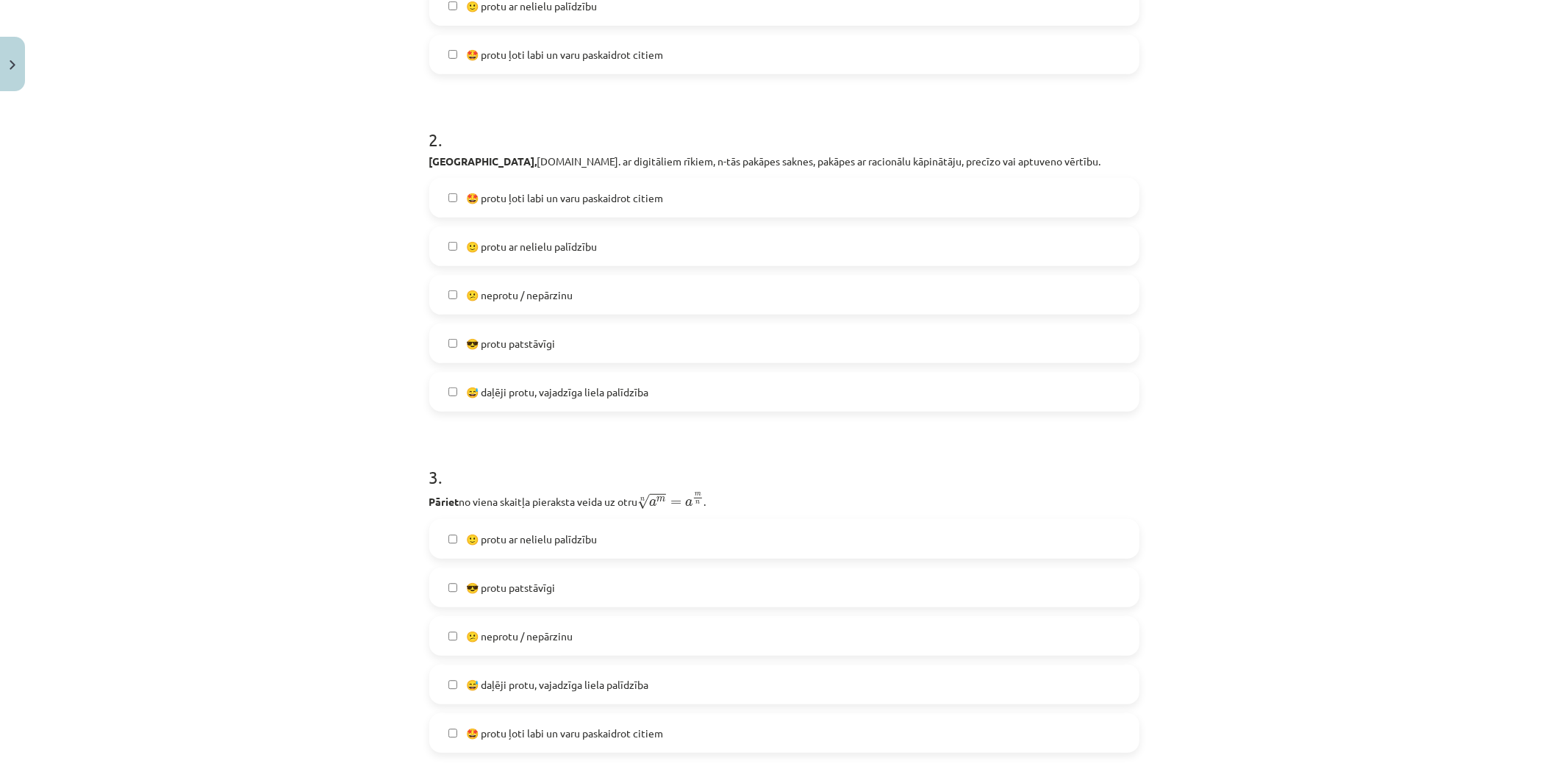
click at [527, 338] on span "😎 protu patstāvīgi" at bounding box center [510, 344] width 89 height 16
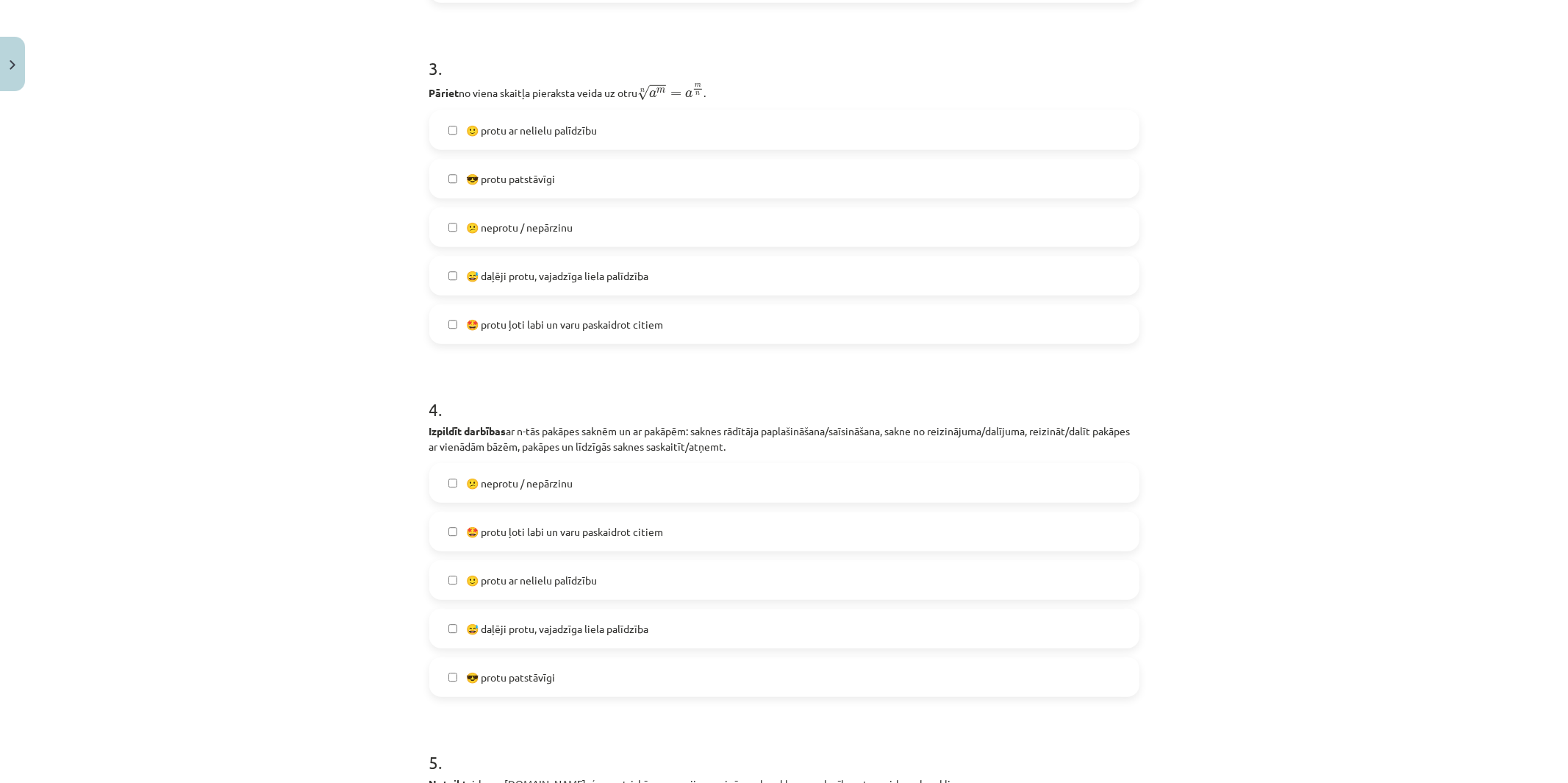
click at [527, 280] on span "😅 daļēji protu, vajadzīga liela palīdzība" at bounding box center [557, 276] width 182 height 16
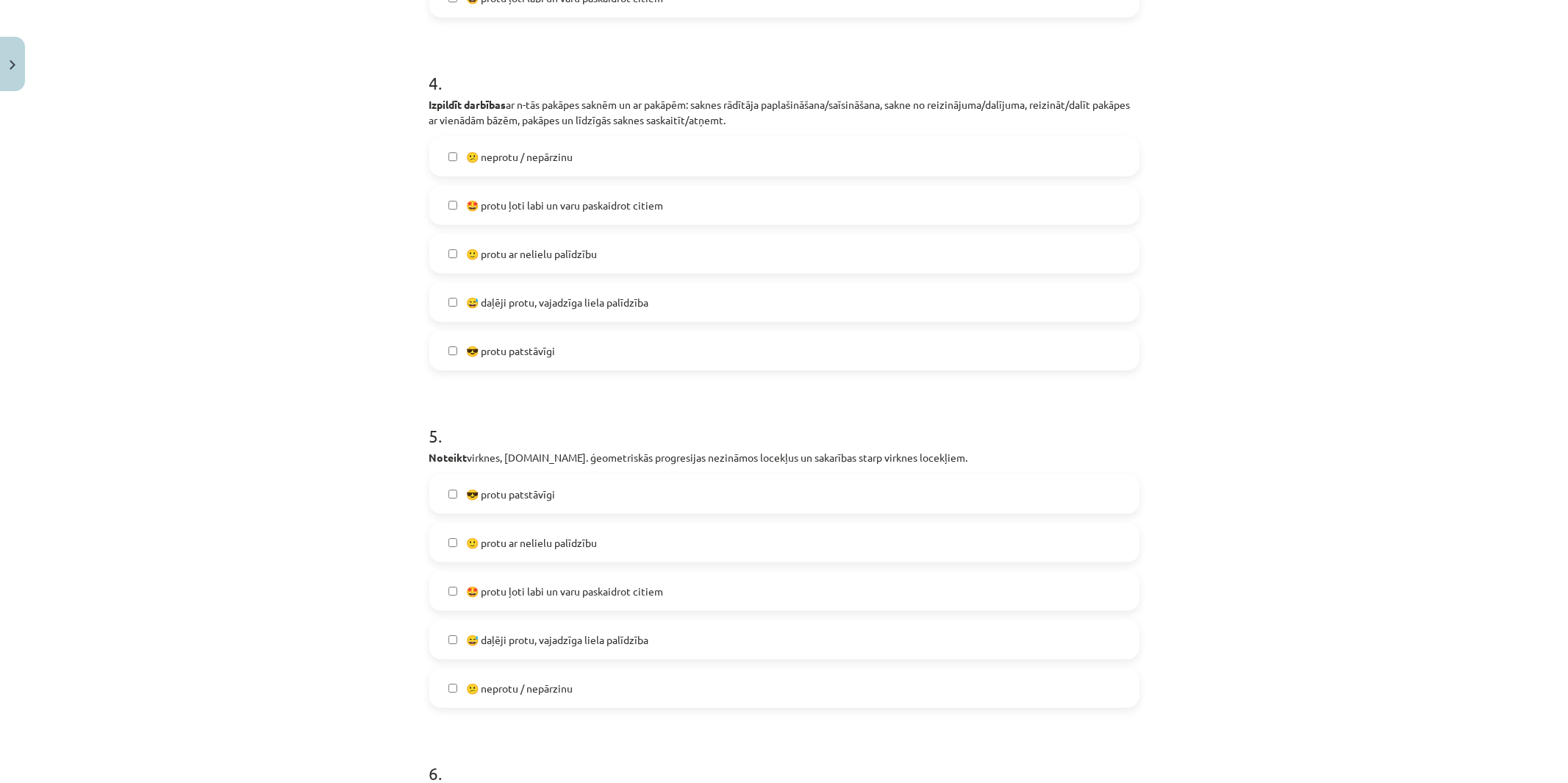
click at [522, 296] on span "😅 daļēji protu, vajadzīga liela palīdzība" at bounding box center [557, 303] width 182 height 16
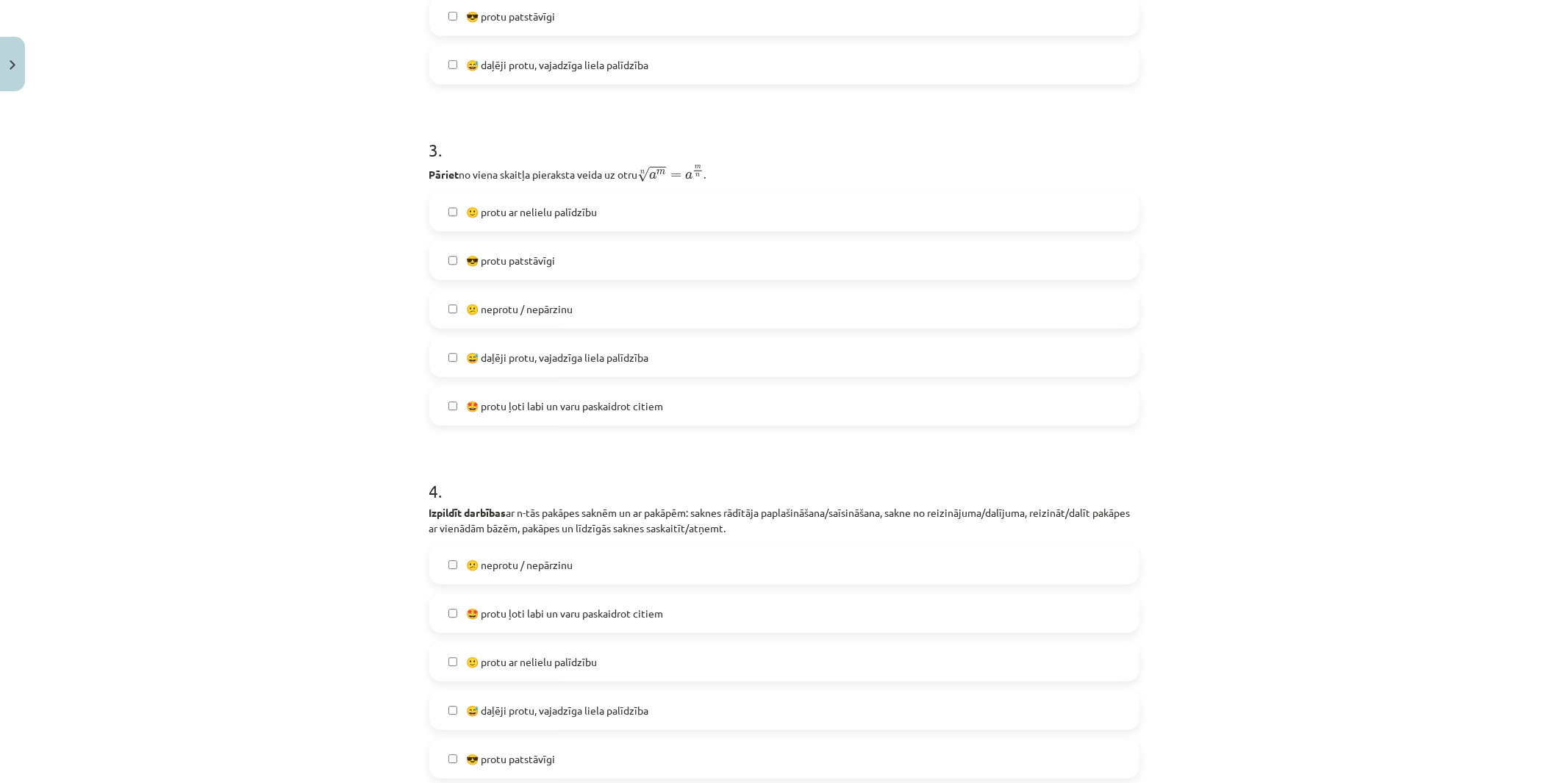
scroll to position [526, 0]
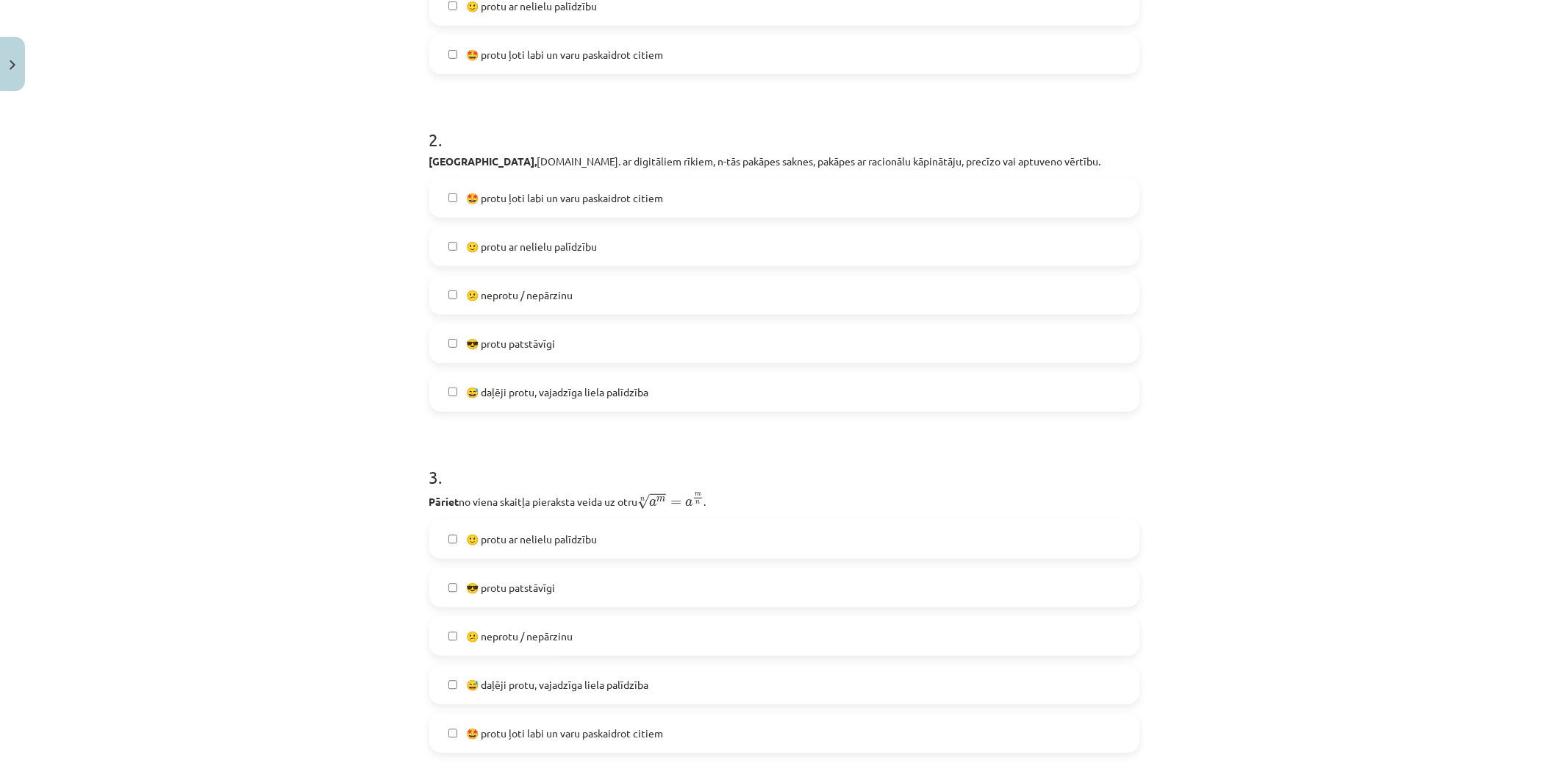
click at [575, 604] on label "😎 protu patstāvīgi" at bounding box center [784, 587] width 707 height 37
click at [522, 670] on label "😅 daļēji protu, vajadzīga liela palīdzība" at bounding box center [784, 684] width 707 height 37
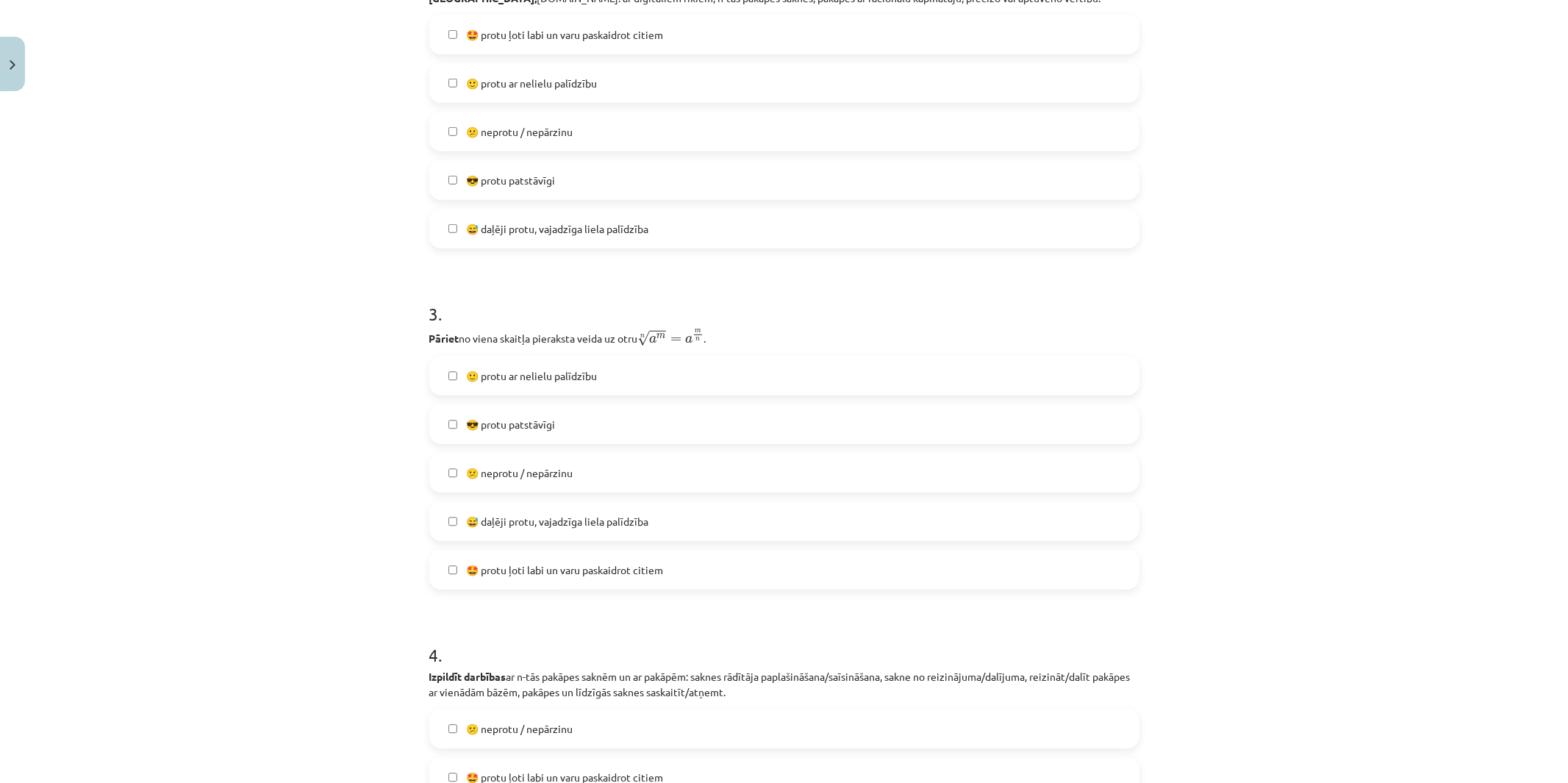
scroll to position [854, 0]
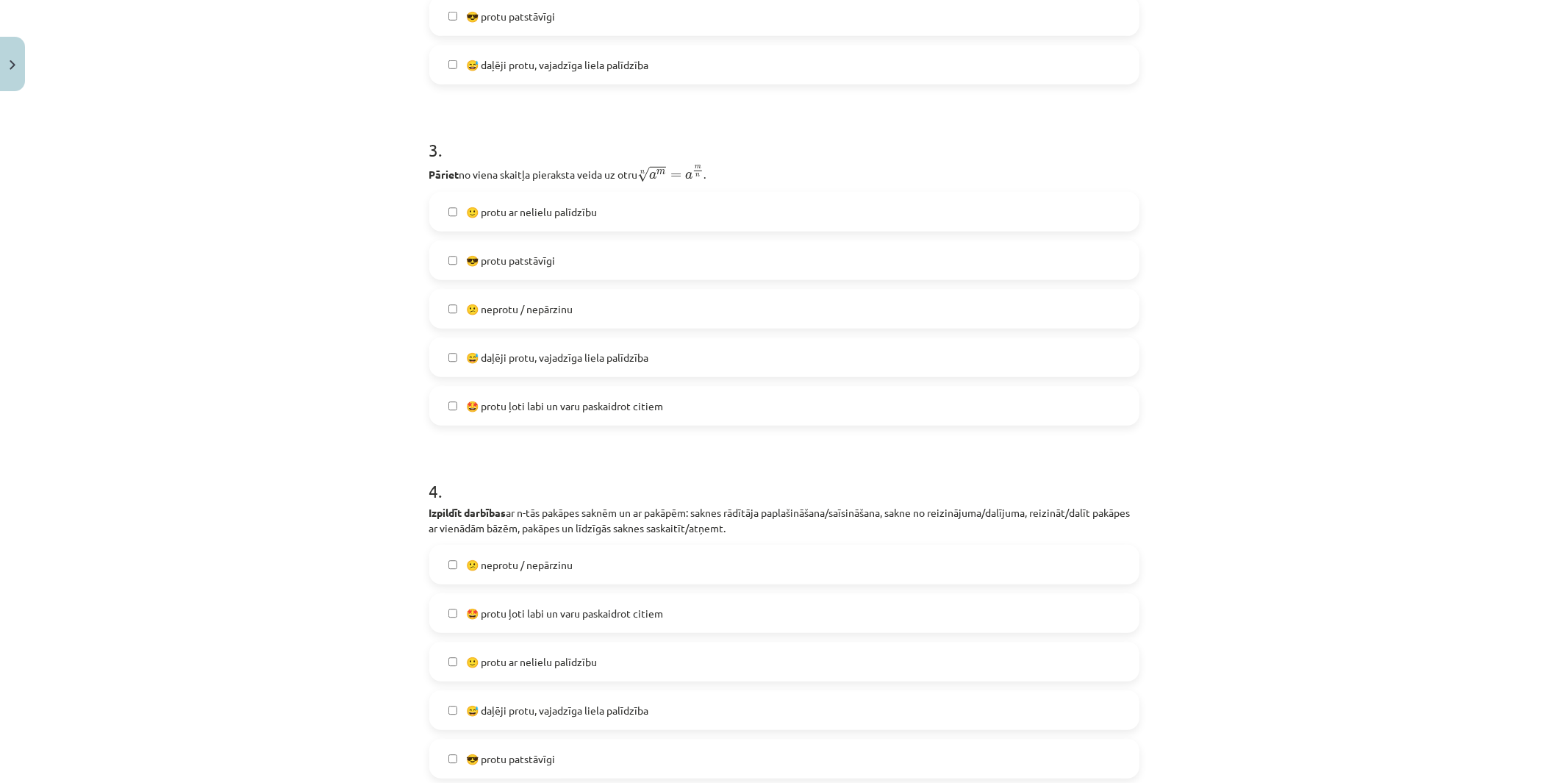
click at [530, 261] on span "😎 protu patstāvīgi" at bounding box center [510, 260] width 89 height 16
click at [527, 210] on span "🙂 protu ar nelielu palīdzību" at bounding box center [531, 212] width 131 height 16
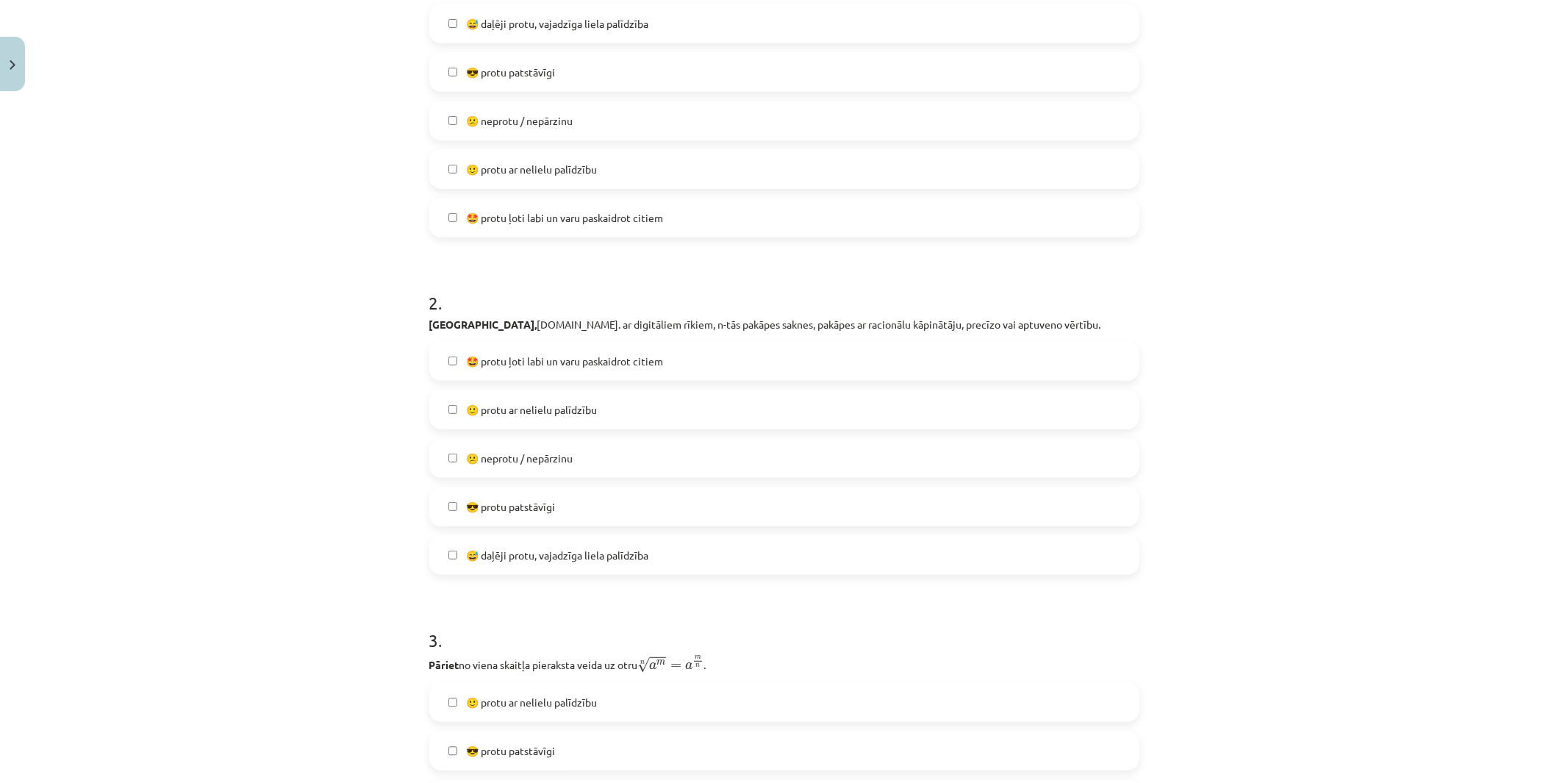
click at [514, 507] on span "😎 protu patstāvīgi" at bounding box center [510, 507] width 89 height 16
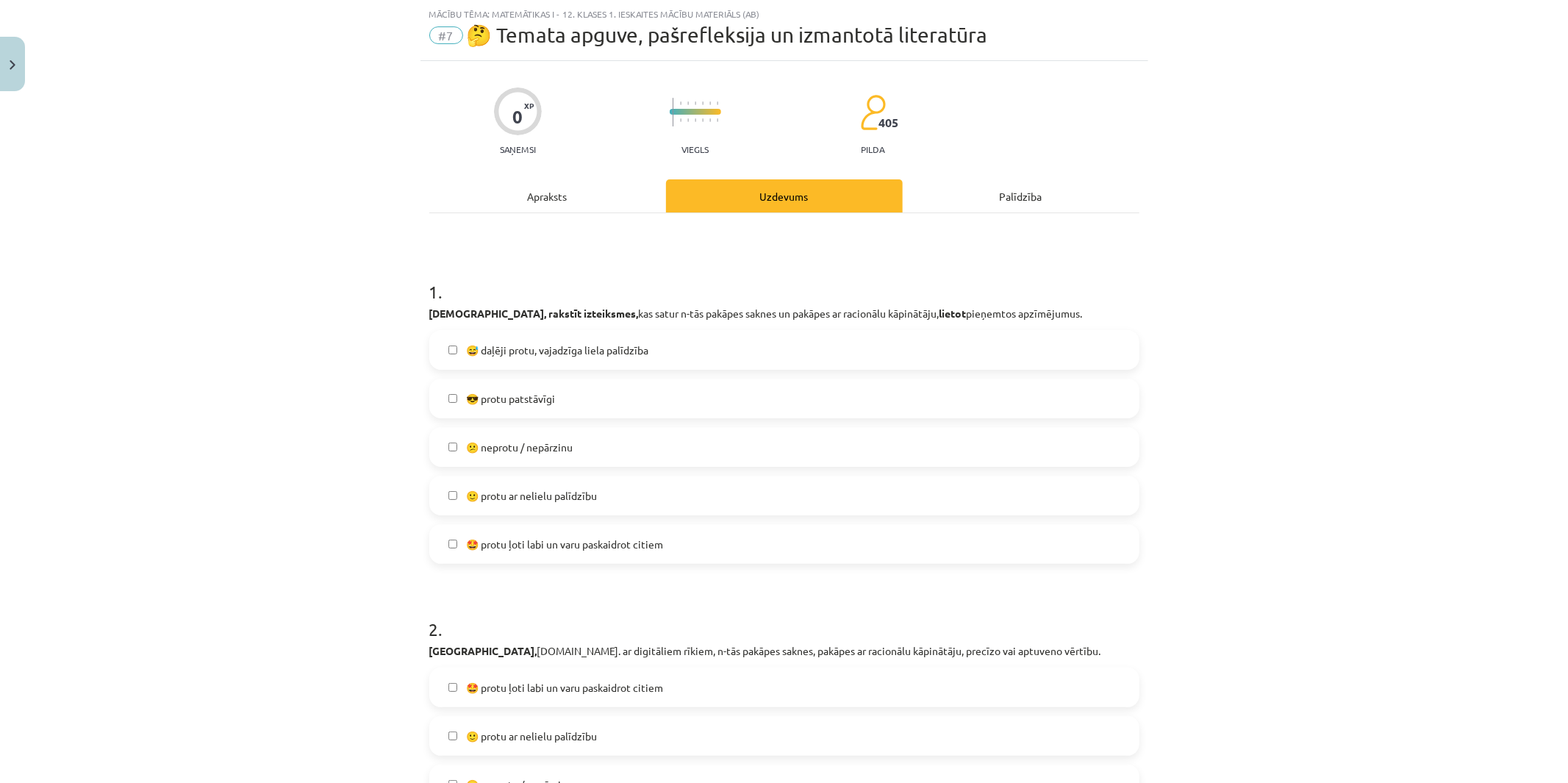
click at [505, 394] on span "😎 protu patstāvīgi" at bounding box center [510, 399] width 89 height 16
click at [531, 480] on label "🙂 protu ar nelielu palīdzību" at bounding box center [784, 495] width 707 height 37
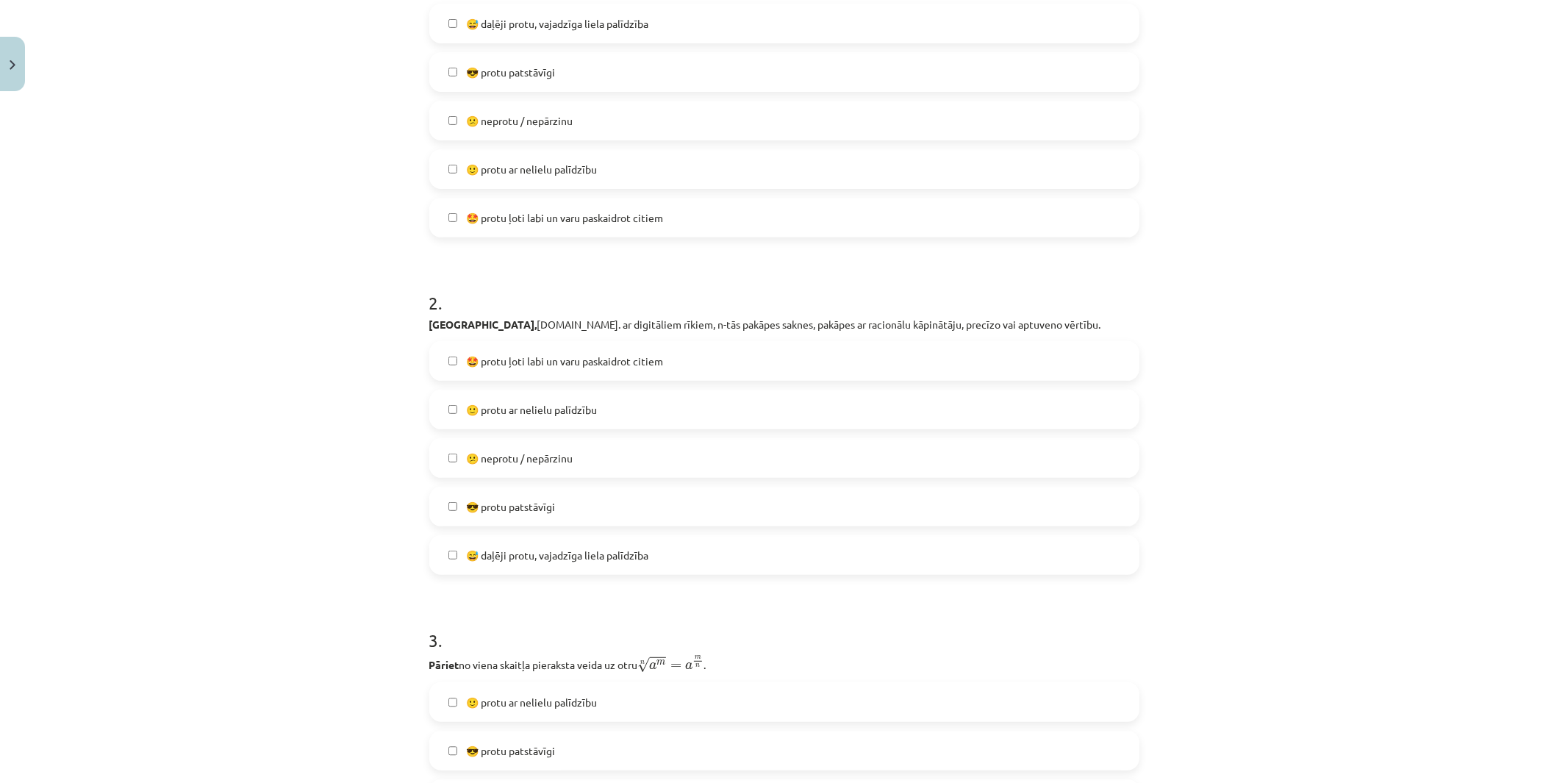
click at [531, 411] on span "🙂 protu ar nelielu palīdzību" at bounding box center [531, 410] width 131 height 16
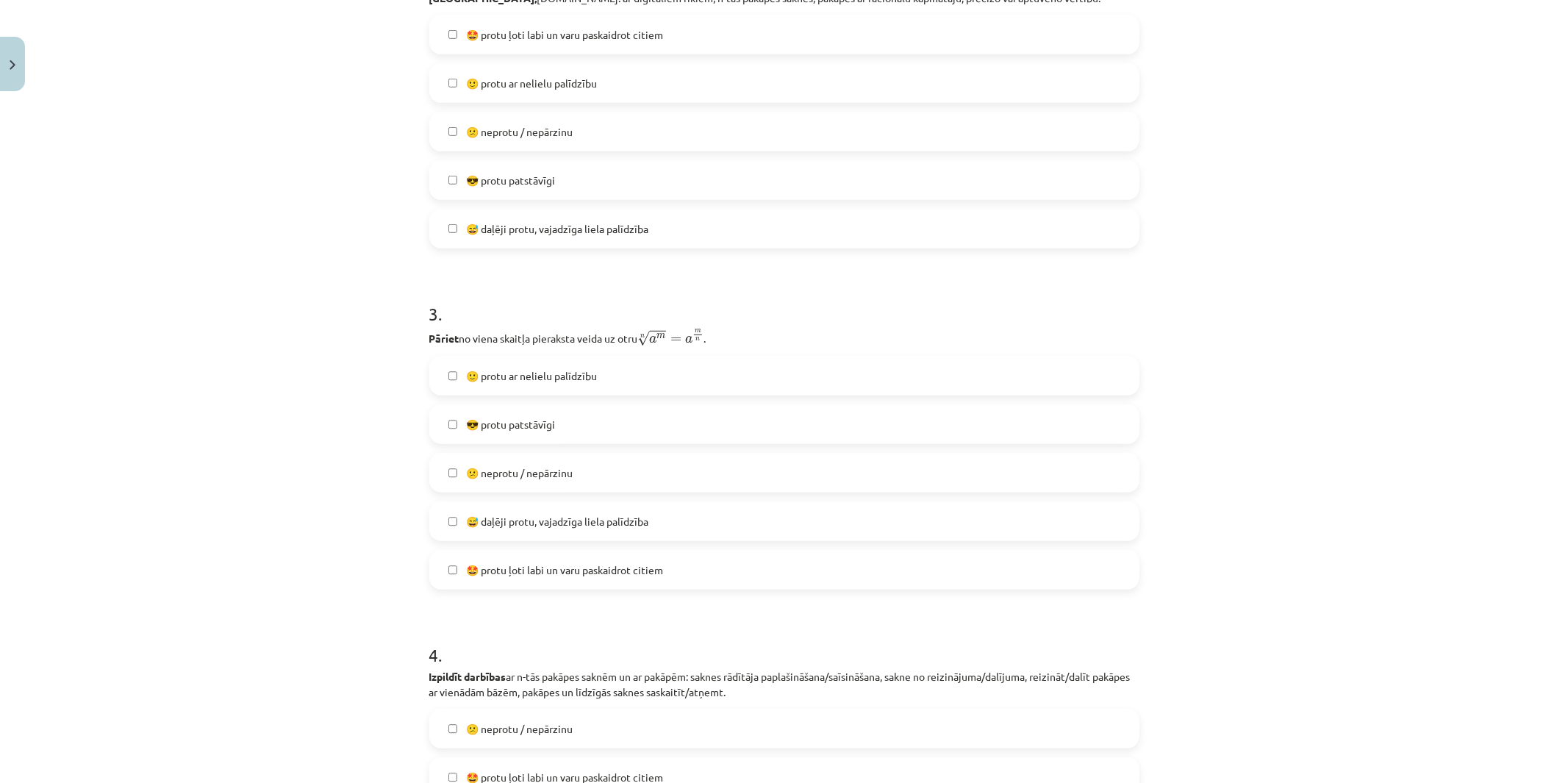
scroll to position [1016, 0]
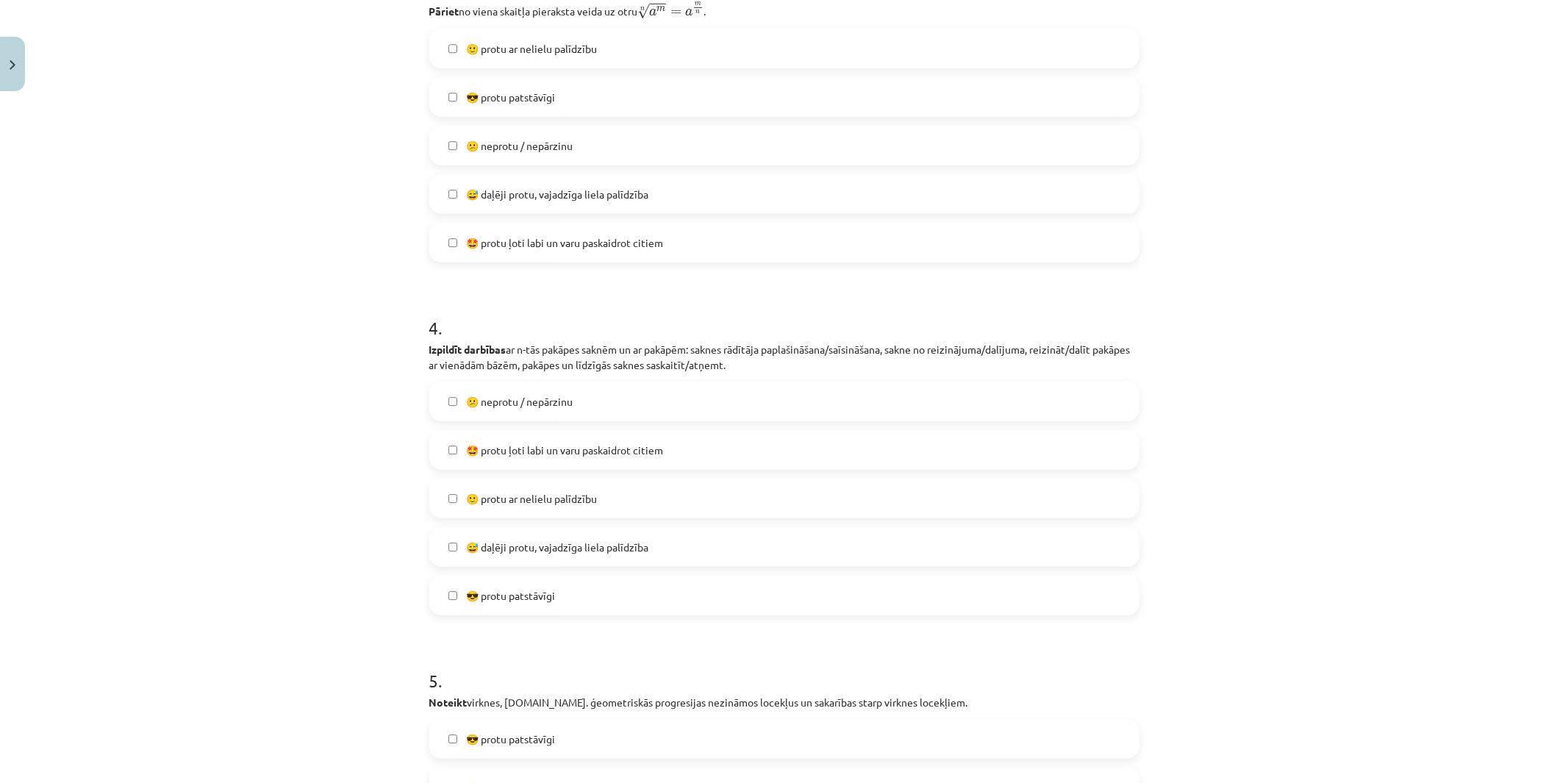
click at [531, 408] on span "😕 neprotu / nepārzinu" at bounding box center [519, 402] width 107 height 16
click at [531, 410] on label "😕 neprotu / nepārzinu" at bounding box center [784, 401] width 707 height 37
drag, startPoint x: 511, startPoint y: 551, endPoint x: 511, endPoint y: 530, distance: 21.0
click at [512, 551] on span "😅 daļēji protu, vajadzīga liela palīdzība" at bounding box center [557, 547] width 182 height 16
click at [511, 506] on label "🙂 protu ar nelielu palīdzību" at bounding box center [784, 498] width 707 height 37
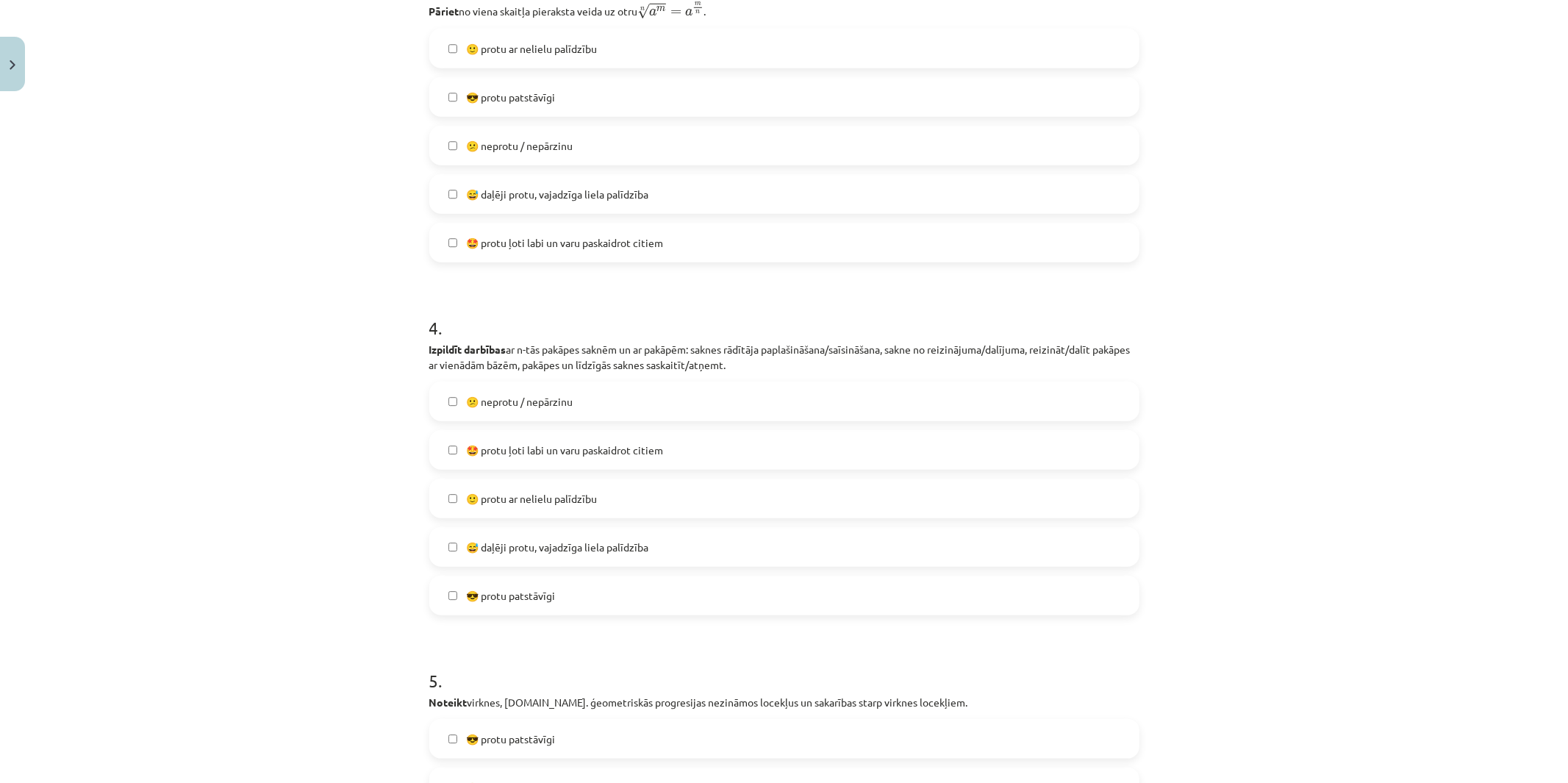
click at [510, 545] on span "😅 daļēji protu, vajadzīga liela palīdzība" at bounding box center [557, 547] width 182 height 16
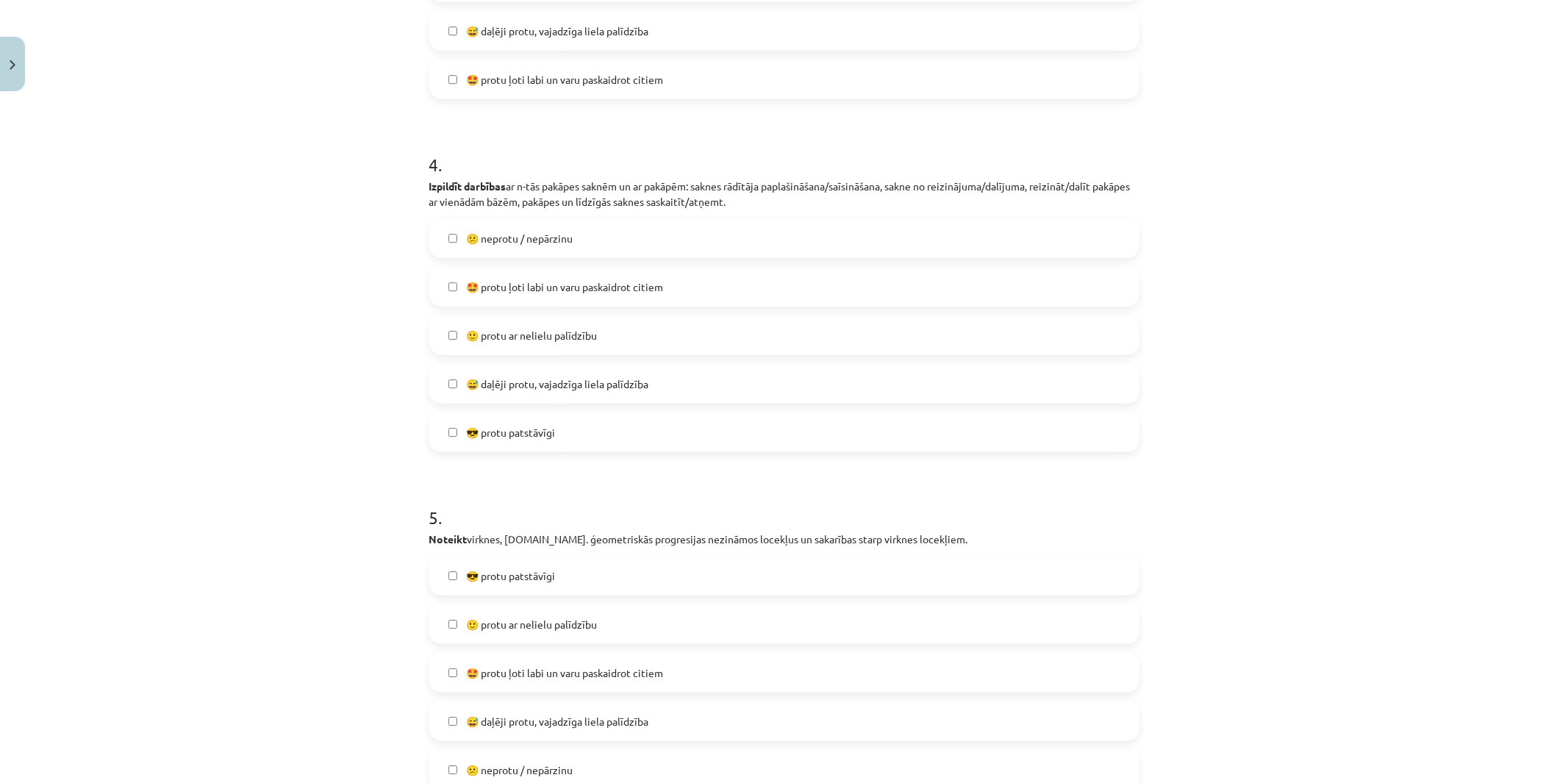
scroll to position [1343, 0]
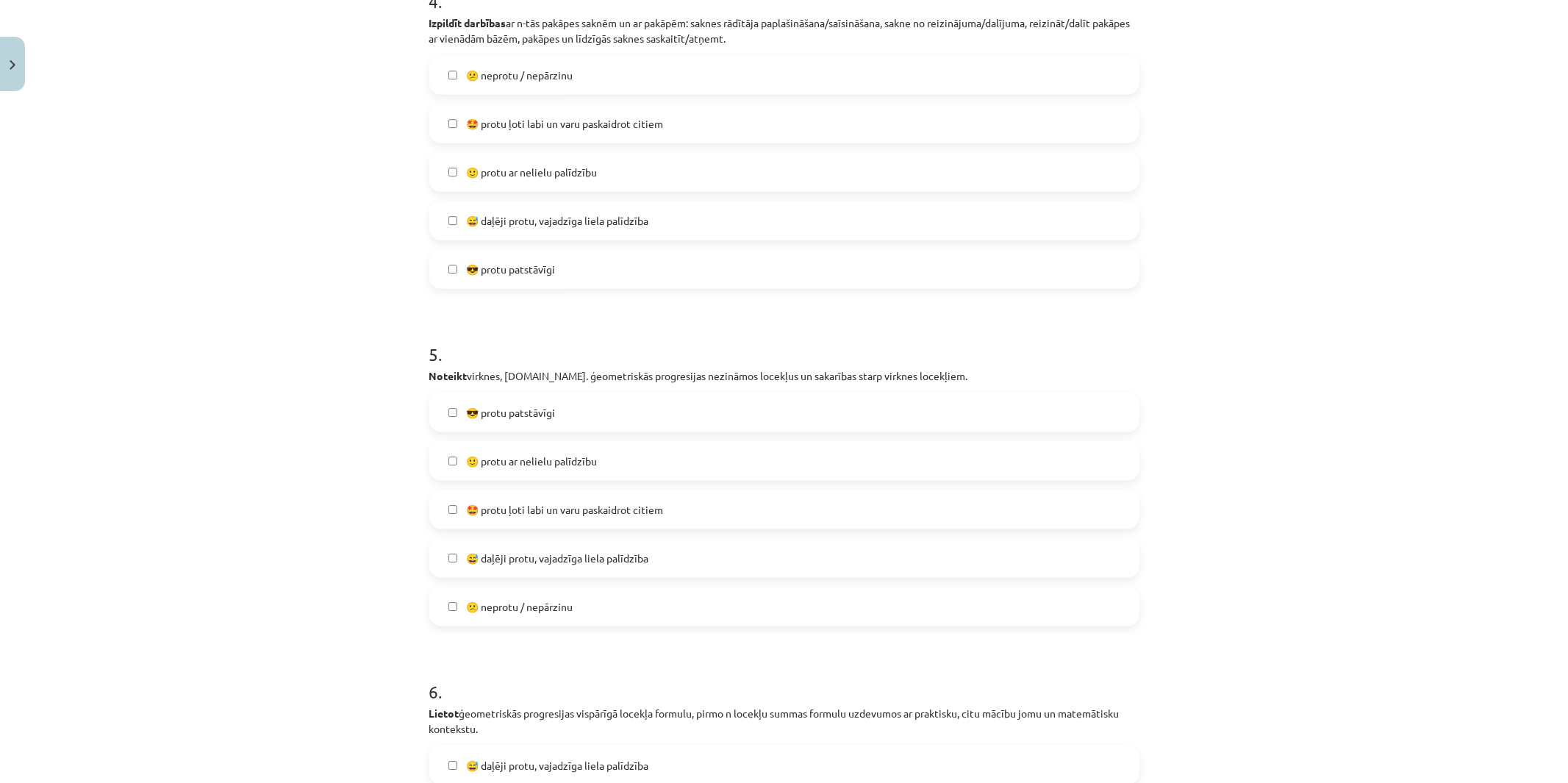
click at [497, 465] on span "🙂 protu ar nelielu palīdzību" at bounding box center [531, 461] width 131 height 16
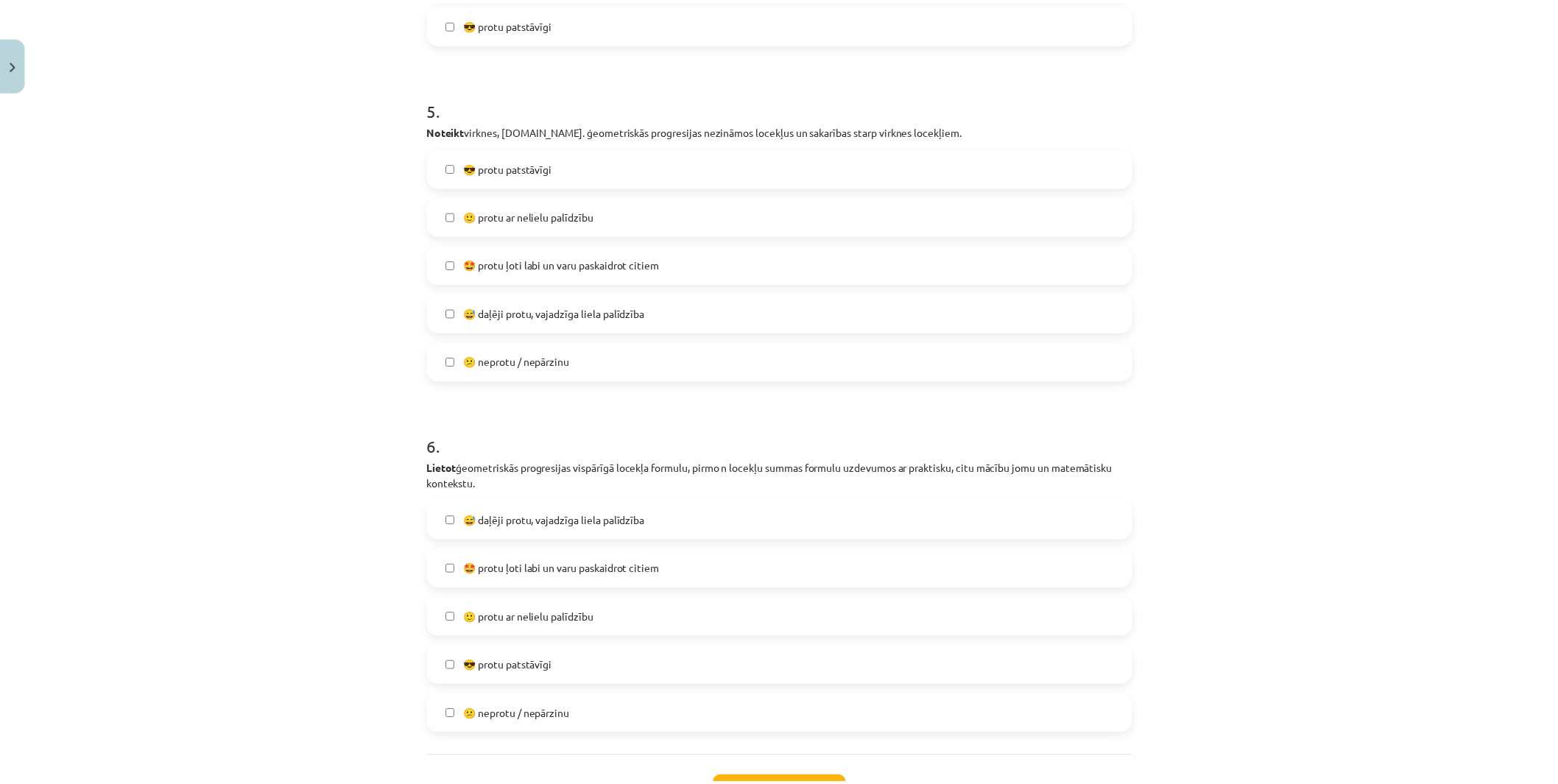
scroll to position [1672, 0]
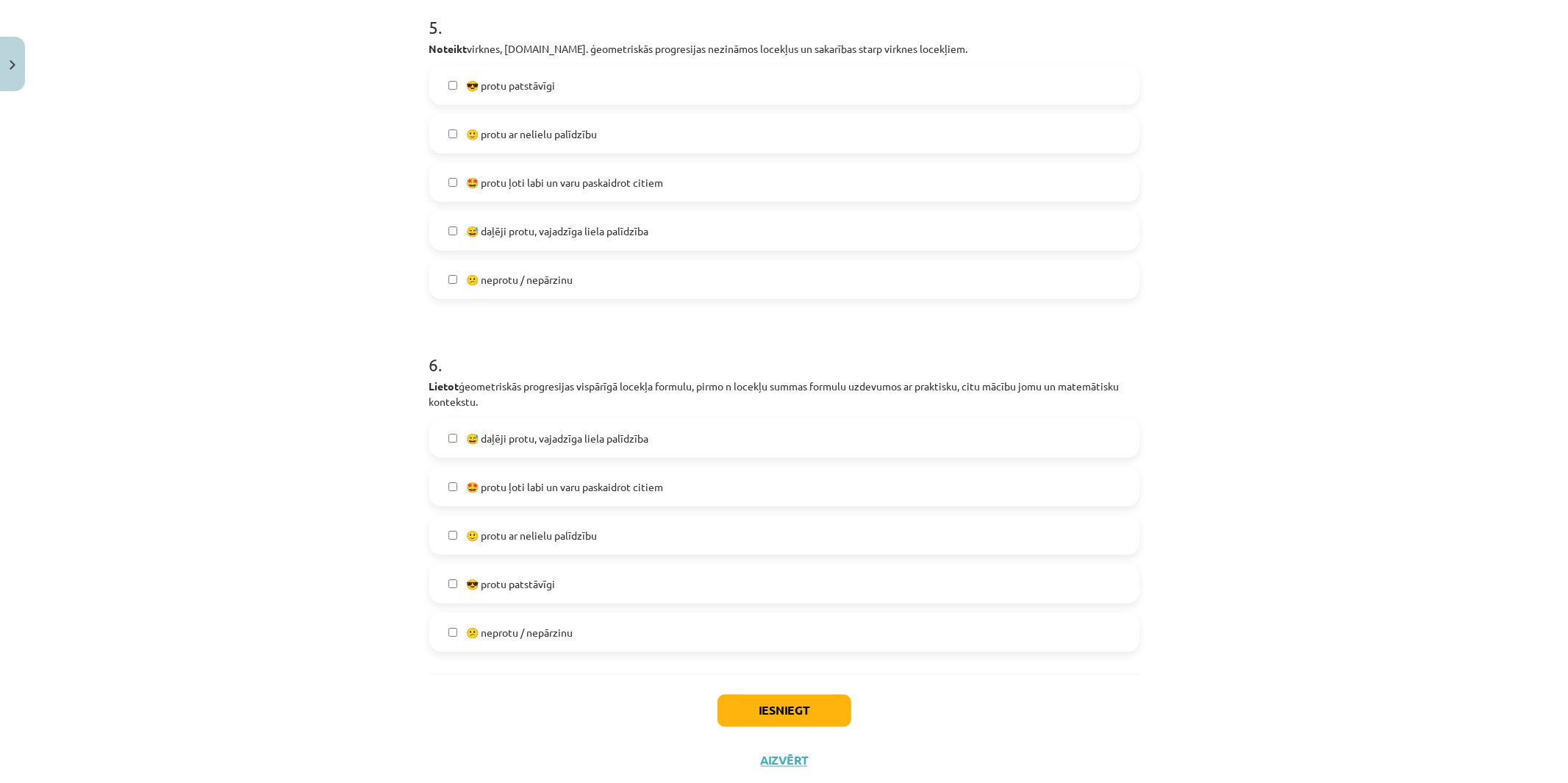
click at [480, 531] on span "🙂 protu ar nelielu palīdzību" at bounding box center [531, 535] width 131 height 16
click at [761, 704] on button "Iesniegt" at bounding box center [784, 710] width 134 height 32
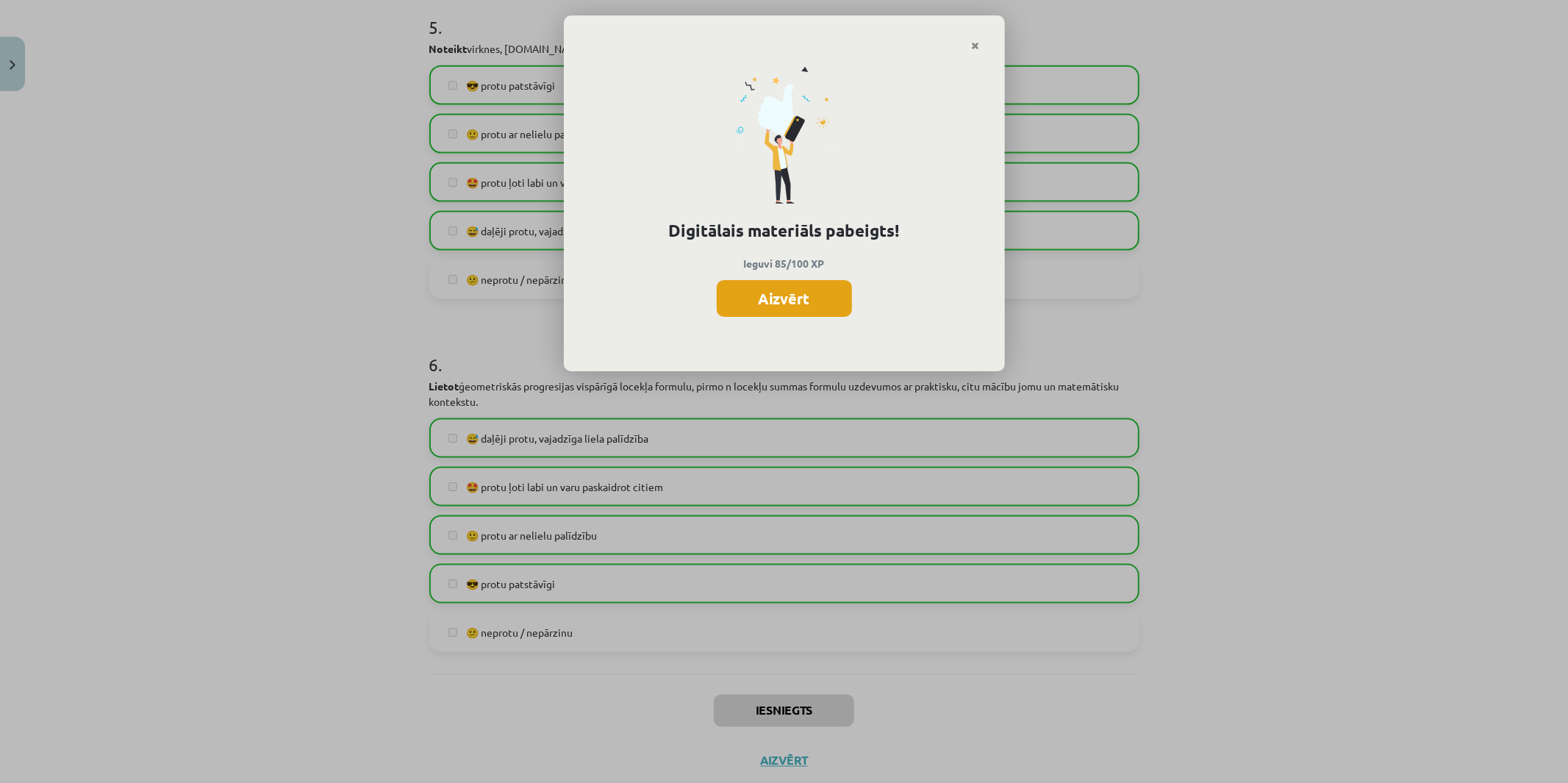
click at [784, 303] on button "Aizvērt" at bounding box center [784, 298] width 135 height 37
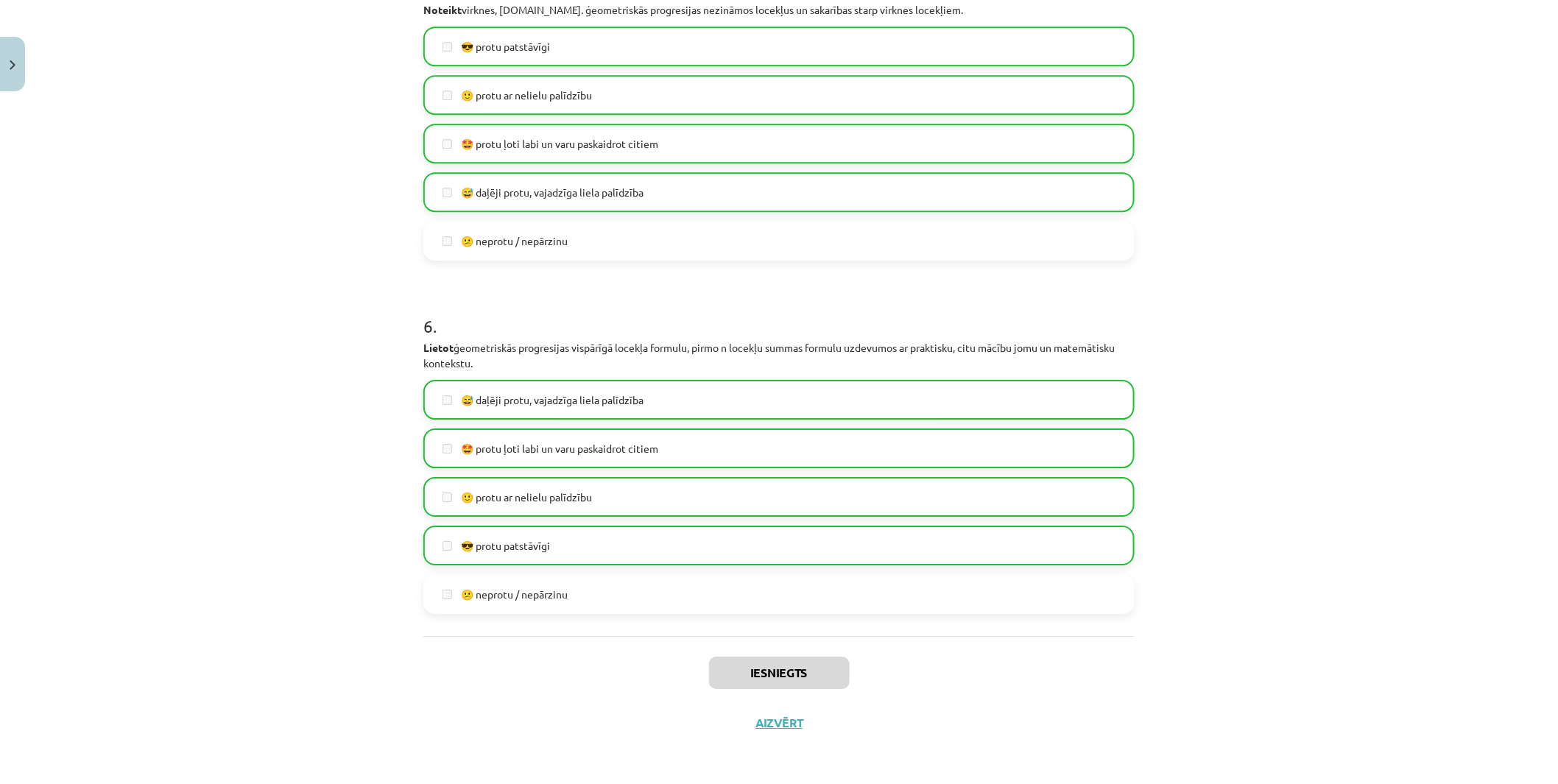
scroll to position [94, 0]
click at [759, 705] on button "Aizvērt" at bounding box center [779, 723] width 56 height 15
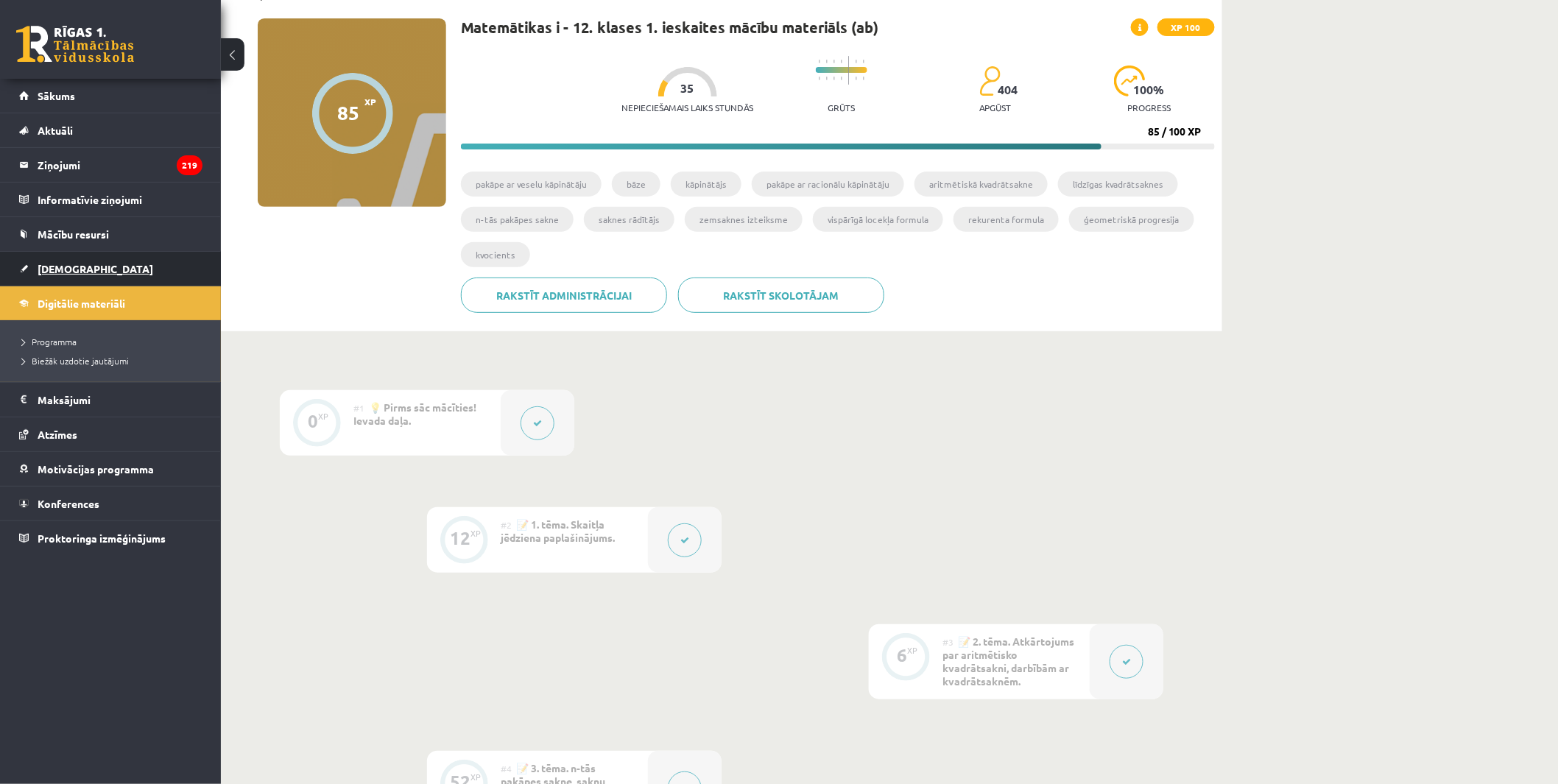
click at [67, 266] on span "[DEMOGRAPHIC_DATA]" at bounding box center [95, 269] width 116 height 14
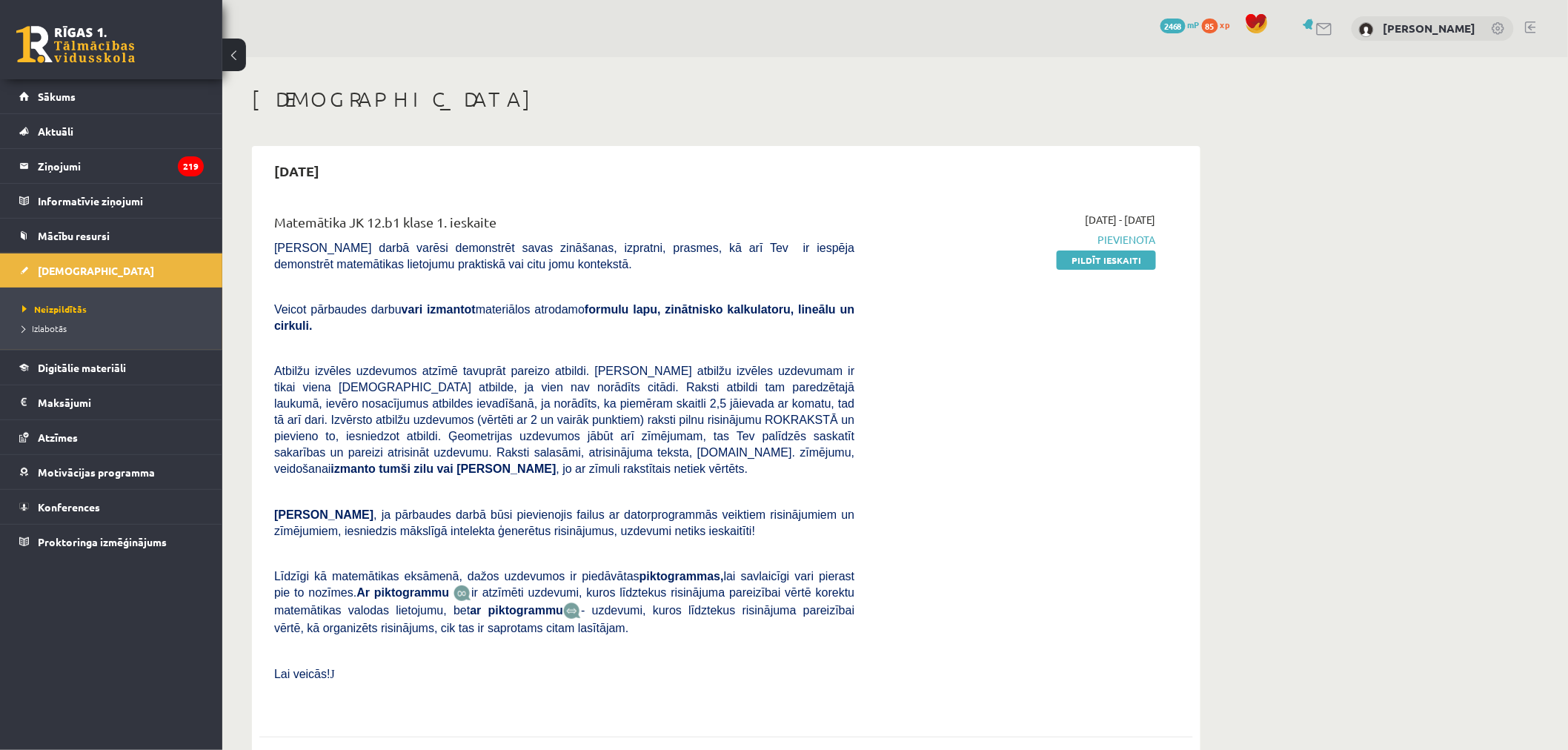
drag, startPoint x: 1068, startPoint y: 262, endPoint x: 849, endPoint y: 61, distance: 297.3
click at [1068, 262] on link "Pildīt ieskaiti" at bounding box center [1106, 260] width 99 height 19
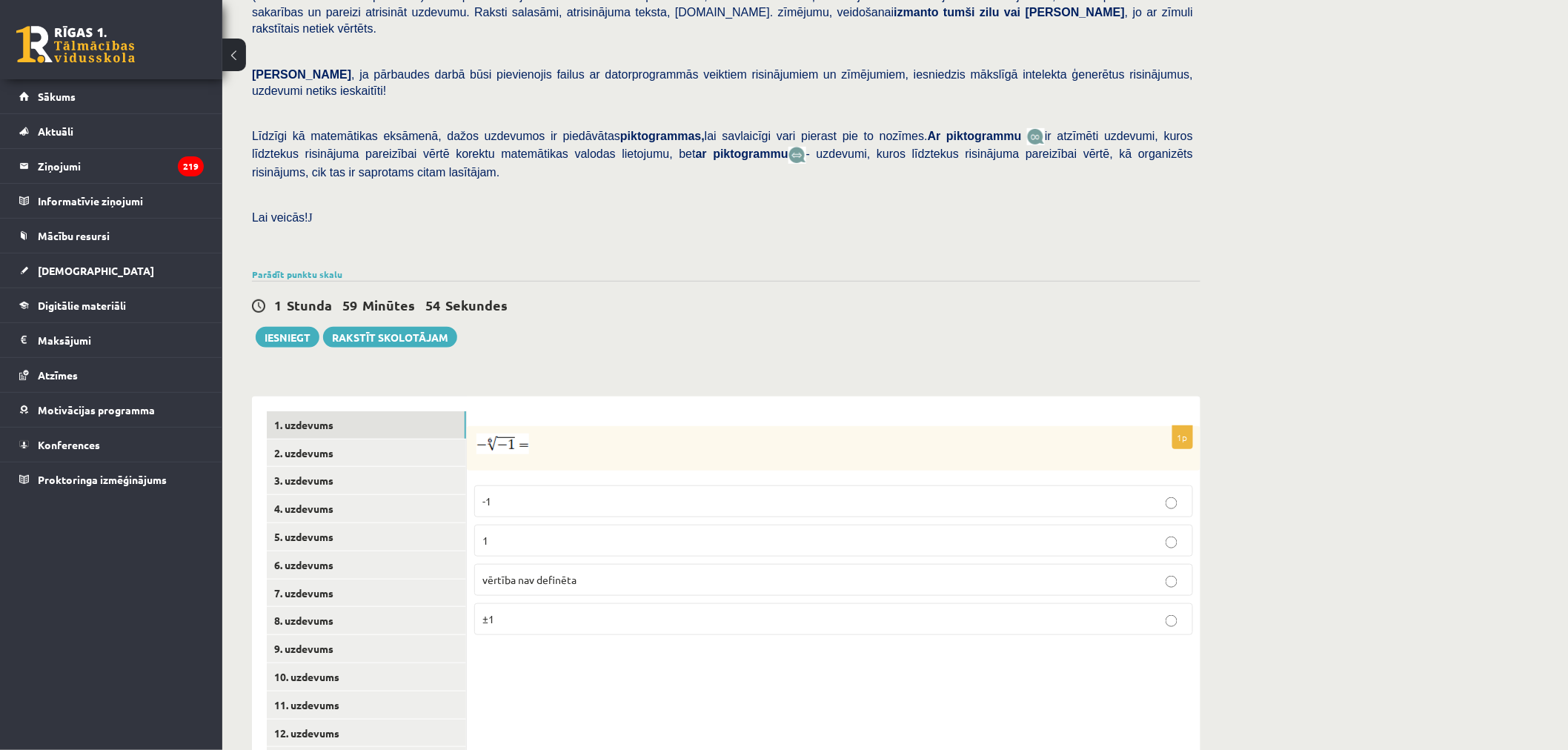
scroll to position [338, 0]
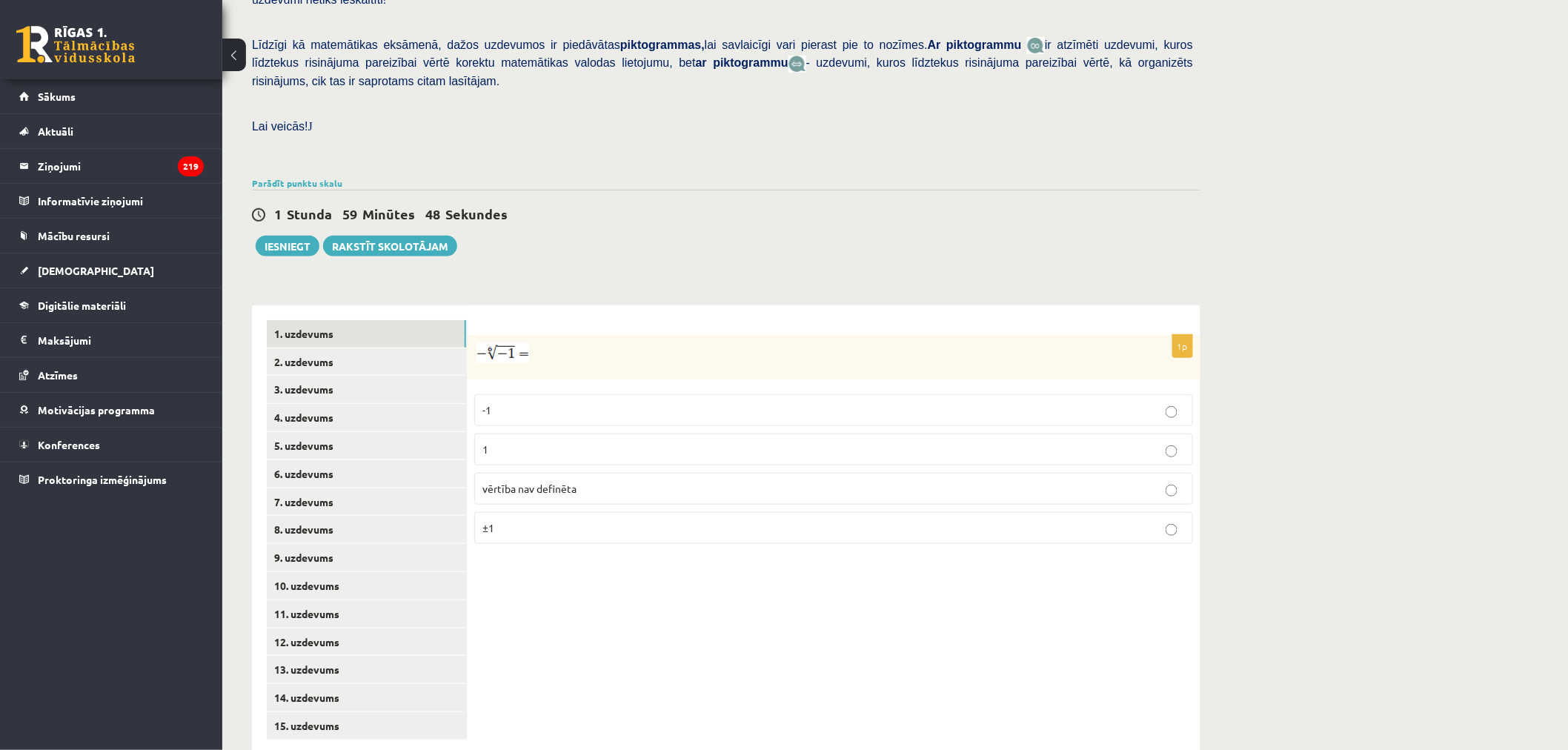
click at [1241, 391] on div "Matemātika JK 12.b1 klase 1. ieskaite , [PERSON_NAME] (12.b1 JK klase) [PERSON_…" at bounding box center [895, 252] width 1346 height 1066
click at [560, 482] on span "vērtība nav definēta" at bounding box center [529, 489] width 94 height 14
click at [357, 348] on link "2. uzdevums" at bounding box center [366, 362] width 199 height 27
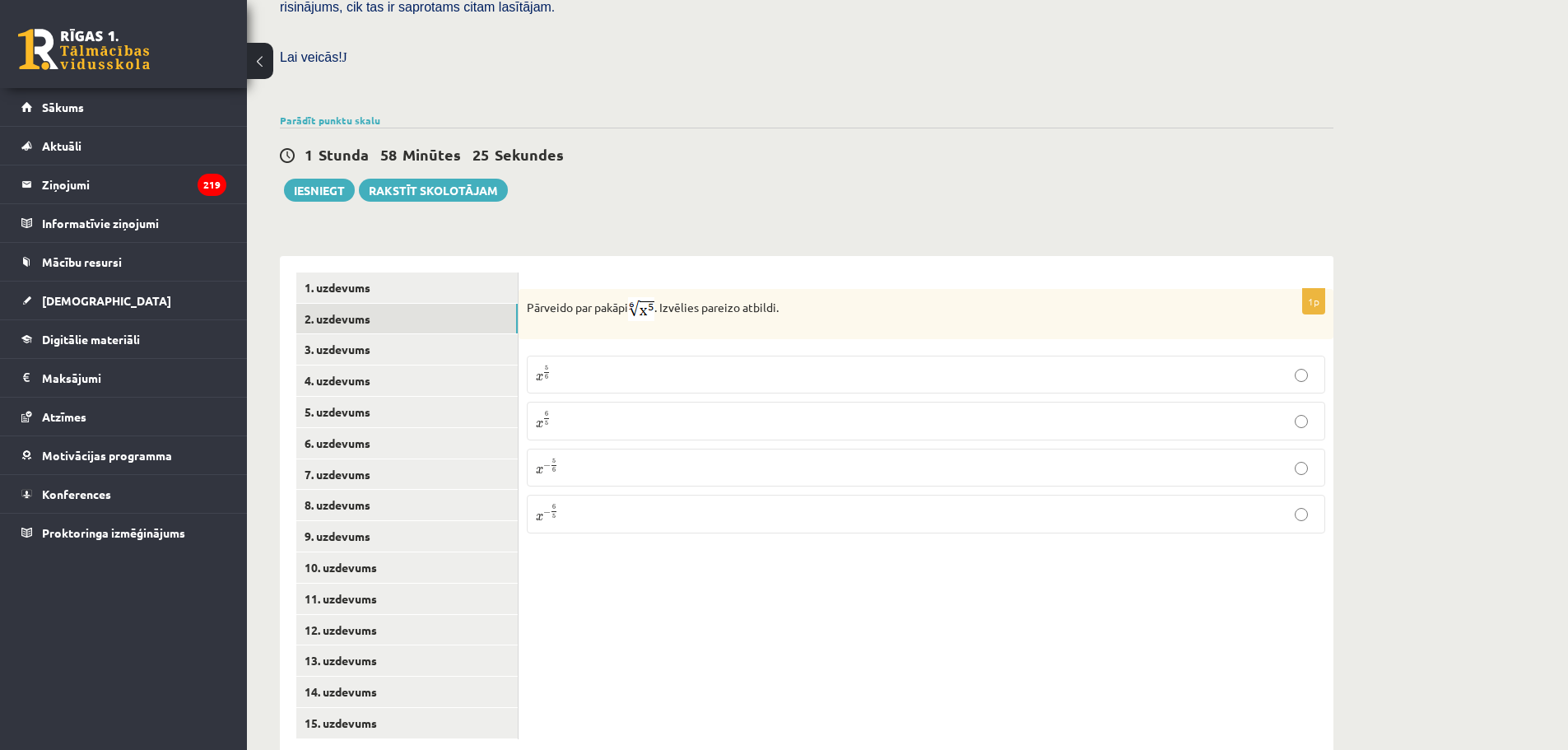
scroll to position [461, 0]
click at [614, 456] on p "x − 5 6 x − 5 6" at bounding box center [926, 466] width 780 height 20
click at [612, 362] on p "x 5 6 x 5 6" at bounding box center [926, 372] width 780 height 20
click at [383, 332] on link "3. uzdevums" at bounding box center [407, 347] width 221 height 30
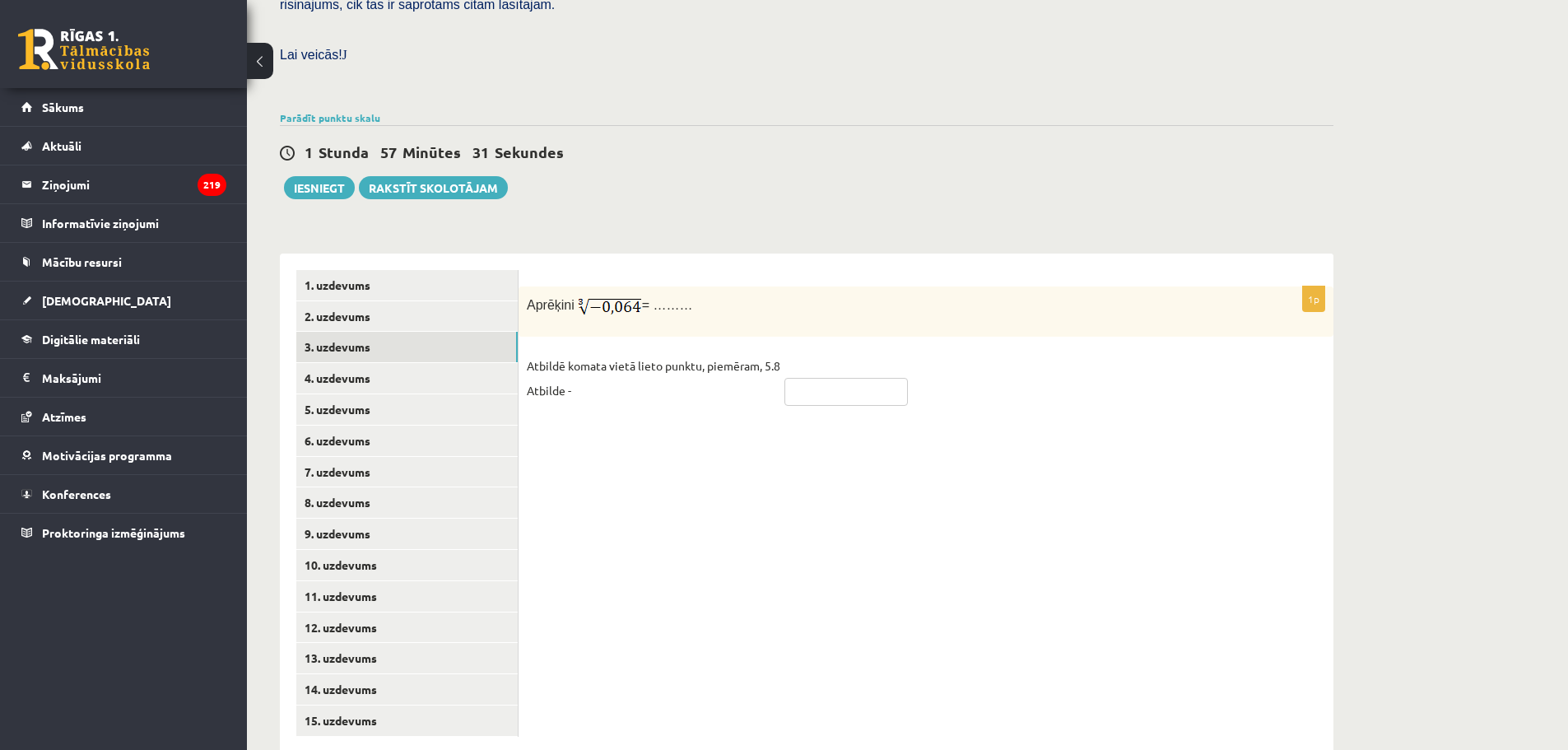
click at [827, 378] on input "text" at bounding box center [846, 391] width 124 height 28
type input "*"
type input "****"
click at [435, 363] on link "4. uzdevums" at bounding box center [407, 378] width 221 height 30
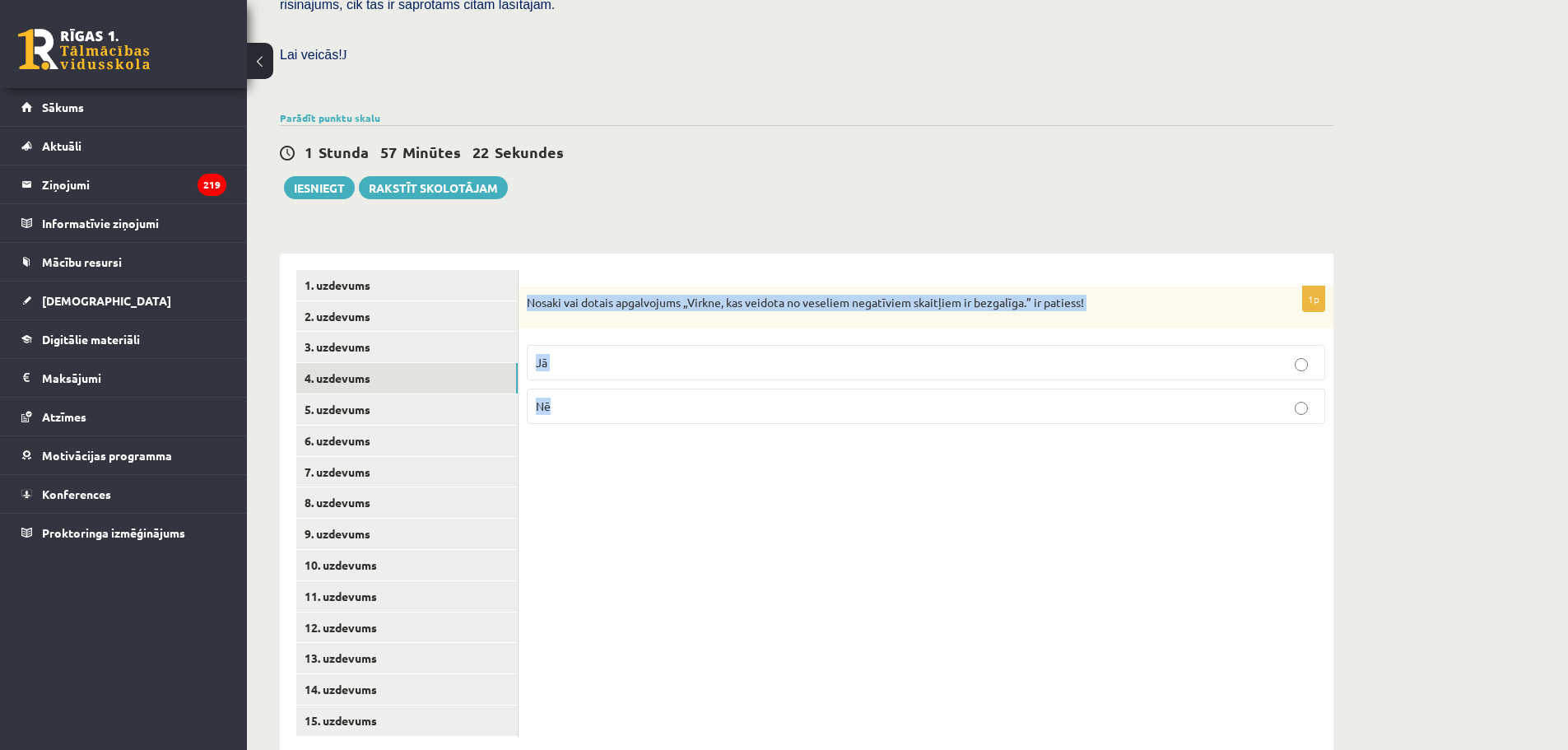
drag, startPoint x: 524, startPoint y: 266, endPoint x: 1302, endPoint y: 394, distance: 788.5
click at [1302, 394] on div "1p Nosaki vai dotais apgalvojums „Virkne, kas veidota no veseliem negatīviem sk…" at bounding box center [926, 362] width 815 height 151
copy div "Nosaki vai dotais apgalvojums „Virkne, kas veidota no veseliem negatīviem skait…"
click at [992, 498] on div "1p Nosaki vai dotais apgalvojums „Virkne, kas veidota no veseliem negatīviem sk…" at bounding box center [926, 504] width 815 height 499
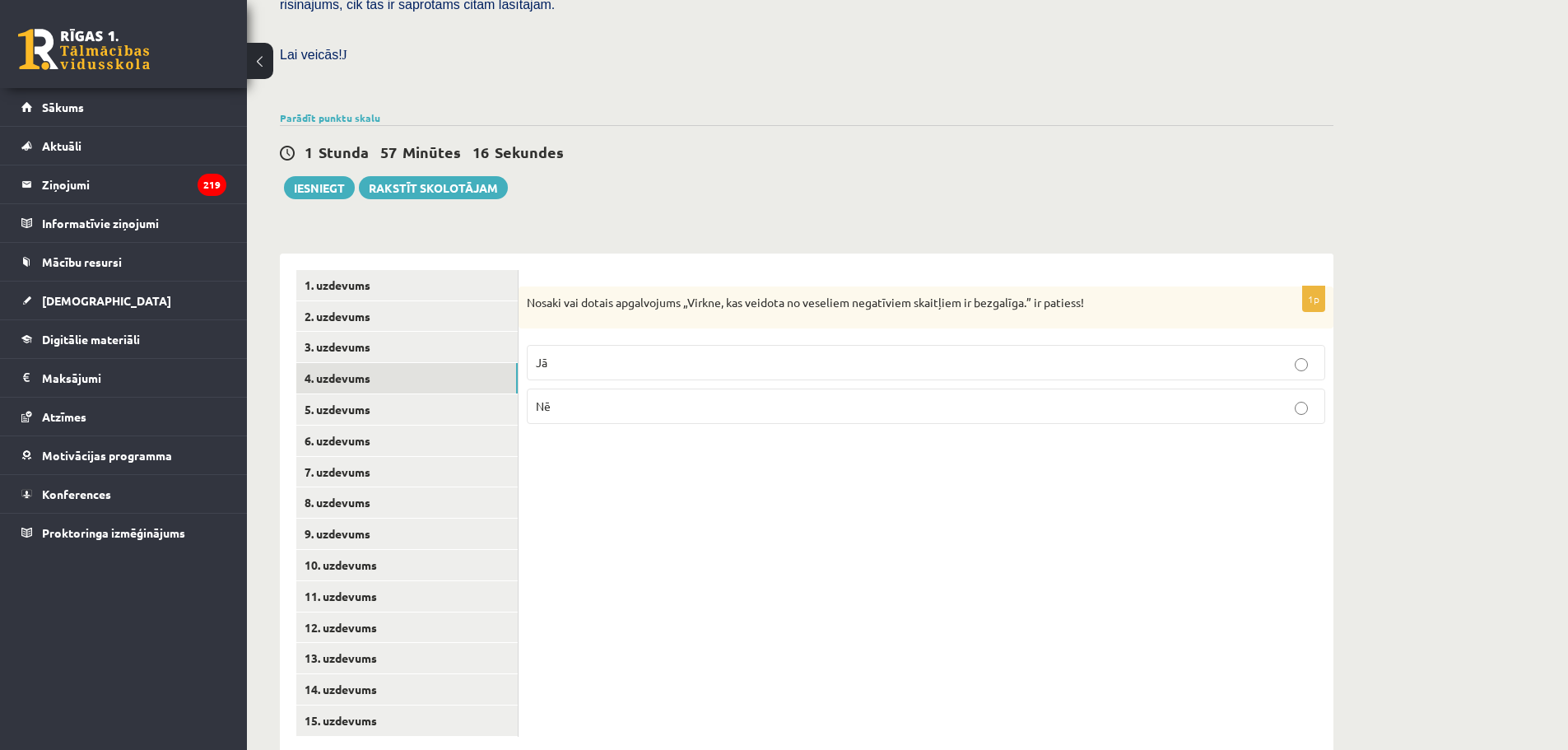
click at [667, 354] on p "Jā" at bounding box center [926, 362] width 780 height 18
click at [365, 394] on link "5. uzdevums" at bounding box center [407, 409] width 221 height 30
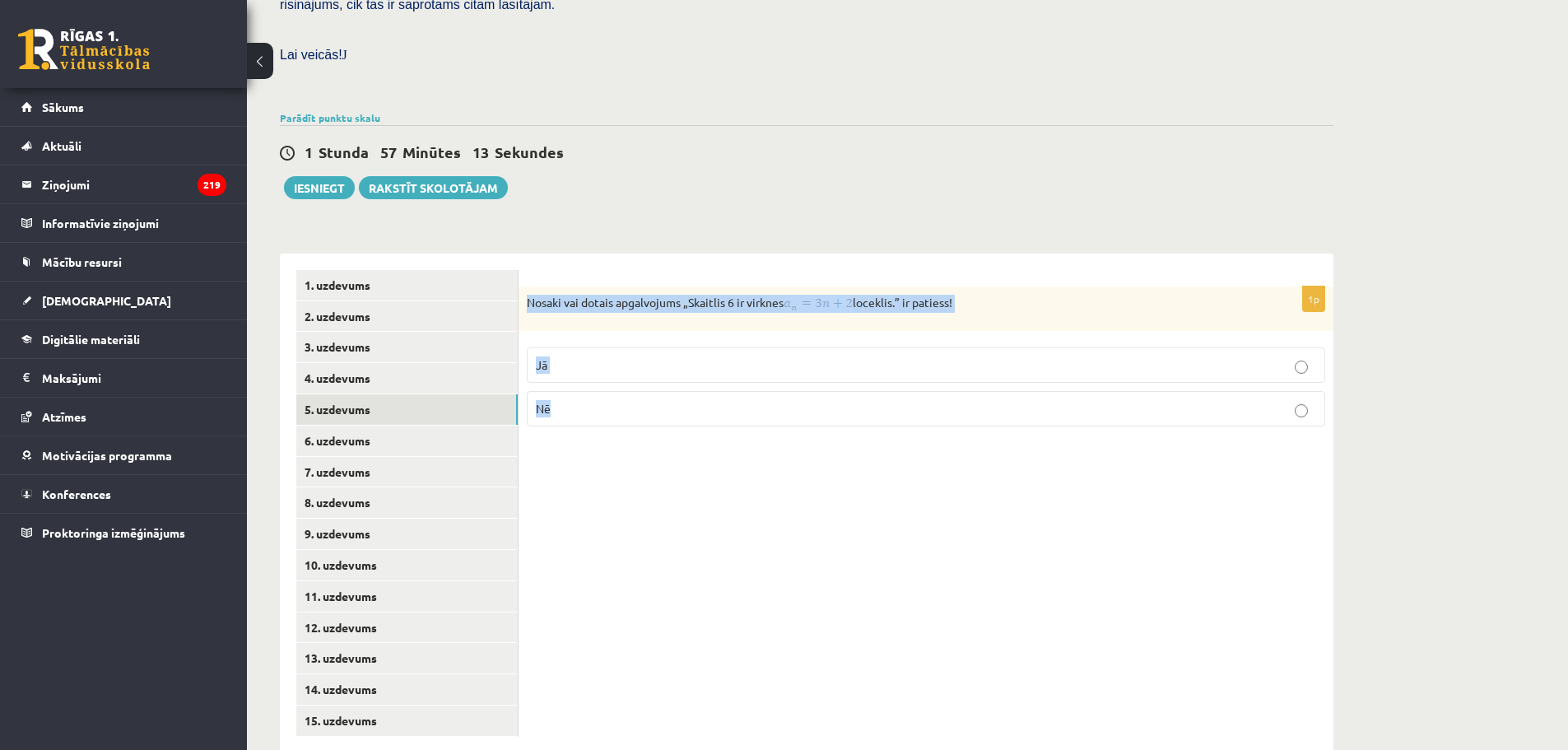
drag, startPoint x: 526, startPoint y: 266, endPoint x: 1018, endPoint y: 473, distance: 533.8
click at [1067, 463] on div "1p Nosaki vai dotais apgalvojums „Skaitlis 6 ir virknes loceklis.” ir patiess! …" at bounding box center [926, 504] width 815 height 499
click at [1013, 474] on div "1p Nosaki vai dotais apgalvojums „Skaitlis 6 ir virknes loceklis.” ir patiess! …" at bounding box center [926, 504] width 815 height 499
click at [631, 391] on label "Nē" at bounding box center [927, 409] width 799 height 35
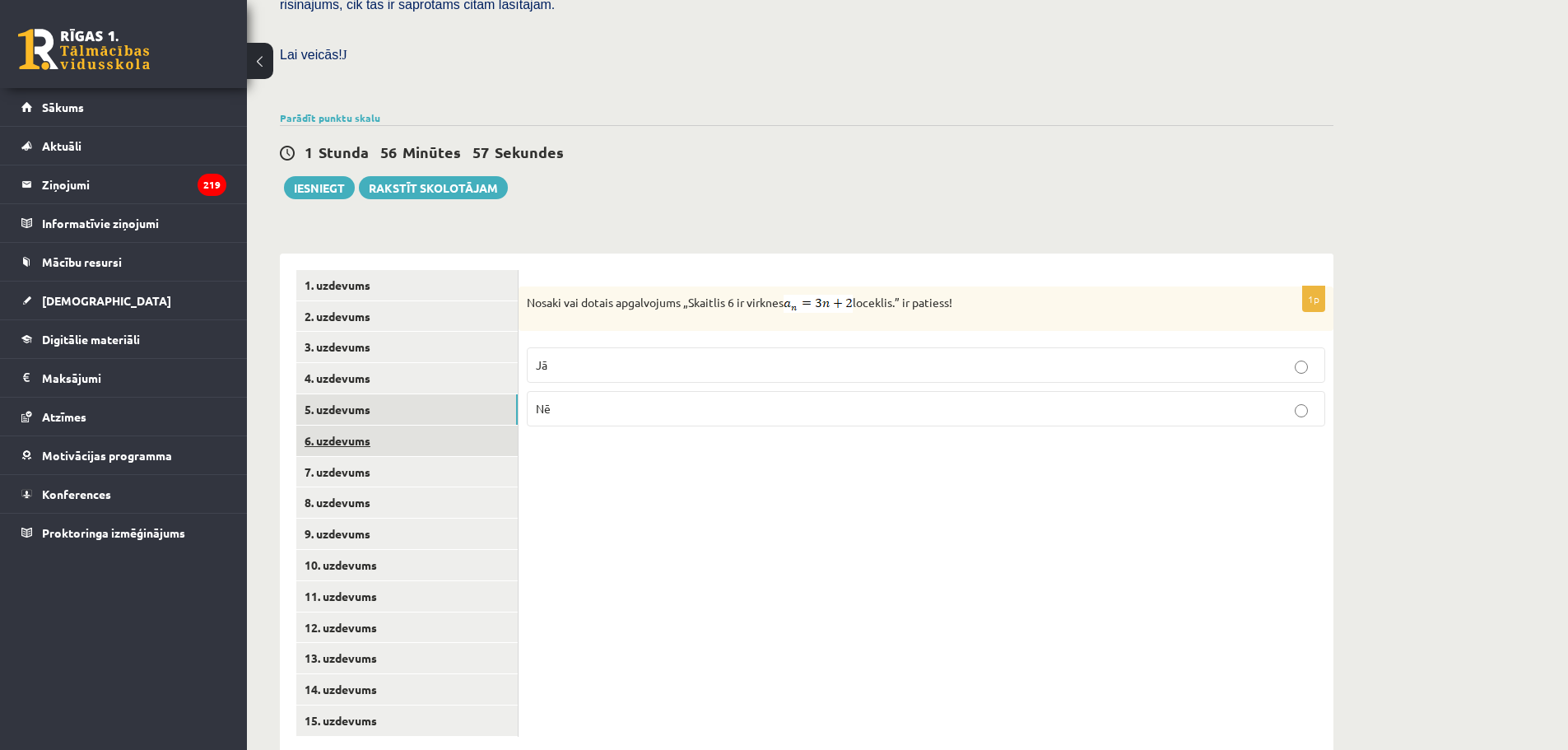
click at [411, 425] on link "6. uzdevums" at bounding box center [407, 441] width 221 height 30
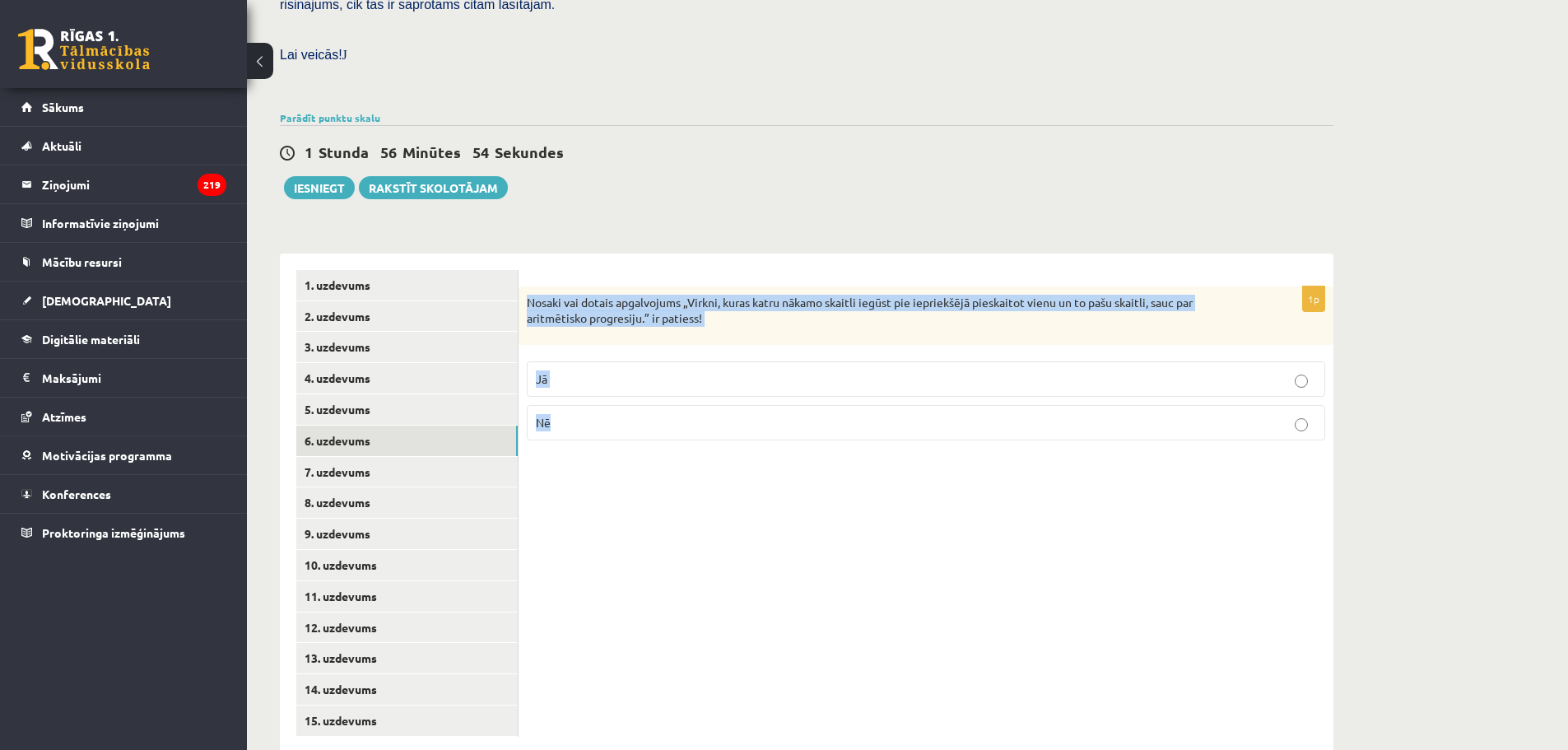
drag, startPoint x: 525, startPoint y: 259, endPoint x: 1428, endPoint y: 427, distance: 918.5
click at [1428, 427] on div "Matemātika JK 12.b1 klase 1. ieskaite , [PERSON_NAME] (12.b1 JK klase) [PERSON_…" at bounding box center [908, 194] width 1322 height 1184
copy div "Nosaki vai dotais apgalvojums „Virkni, kuras katru nākamo skaitli iegūst pie ie…"
click at [626, 371] on p "Jā" at bounding box center [926, 379] width 780 height 18
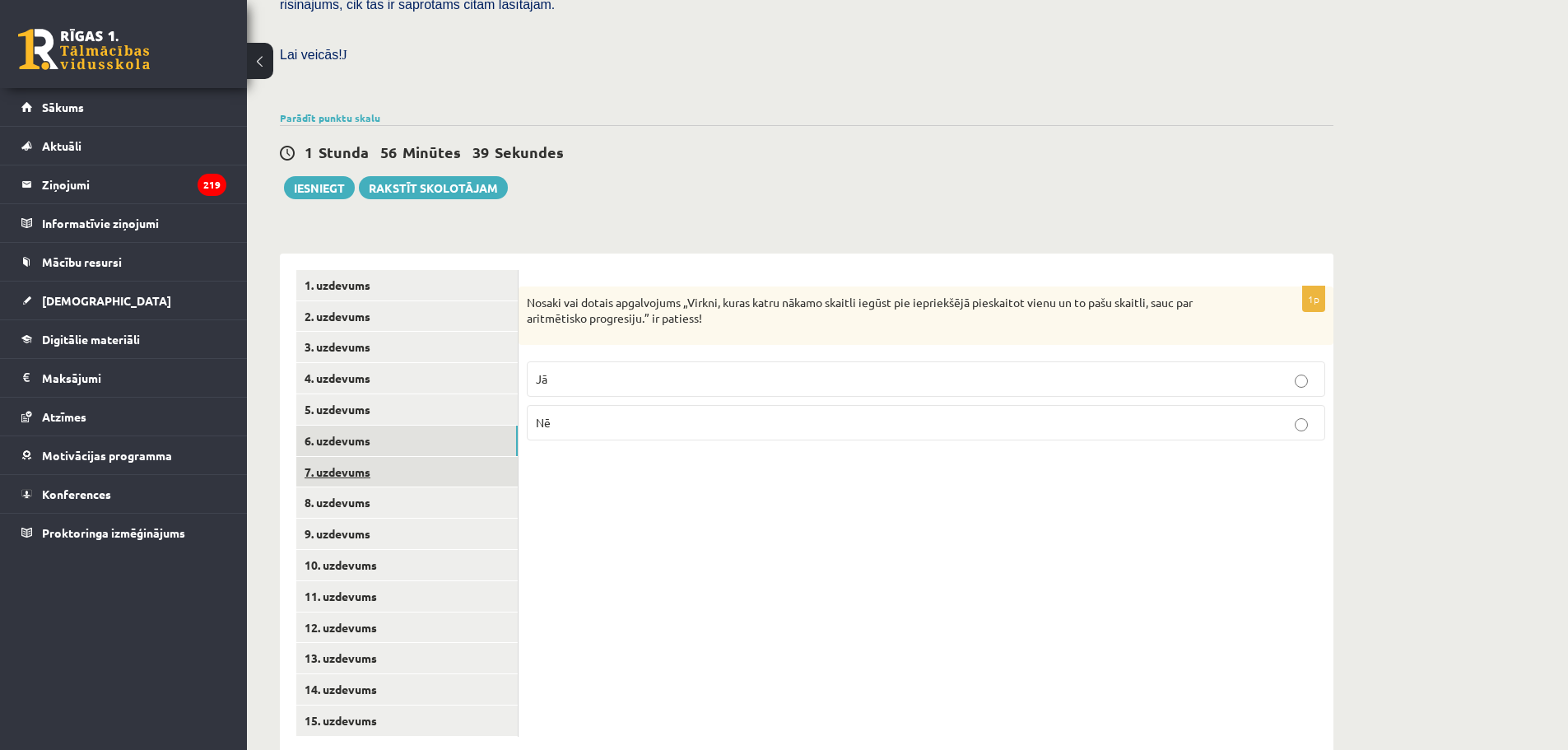
click at [423, 457] on link "7. uzdevums" at bounding box center [407, 472] width 221 height 30
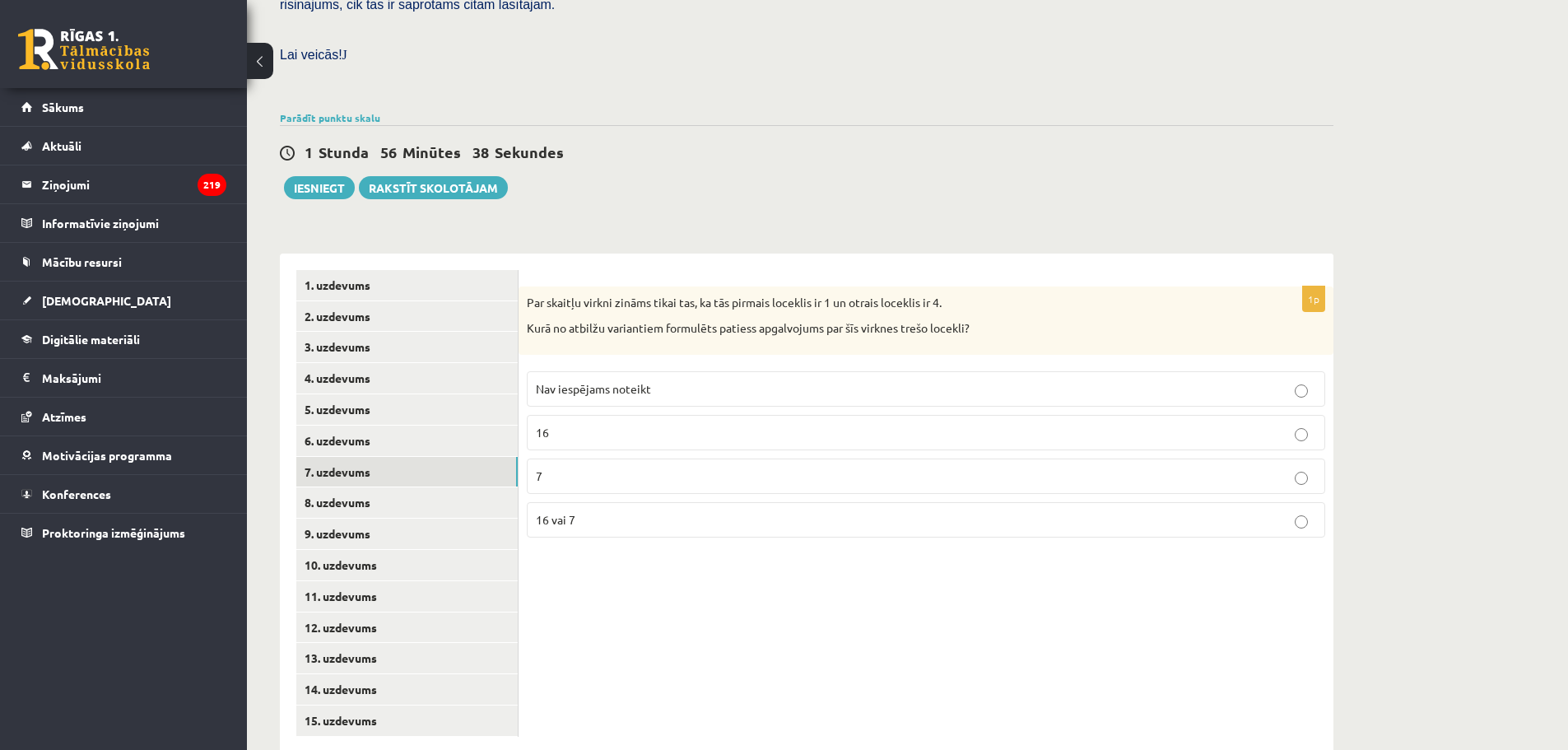
drag, startPoint x: 519, startPoint y: 251, endPoint x: 836, endPoint y: 342, distance: 329.8
click at [836, 342] on div "**********" at bounding box center [806, 504] width 1053 height 499
click at [584, 295] on p "Par skaitļu virkni zināms tikai tas, ka tās pirmais loceklis ir 1 un otrais loc…" at bounding box center [885, 304] width 716 height 17
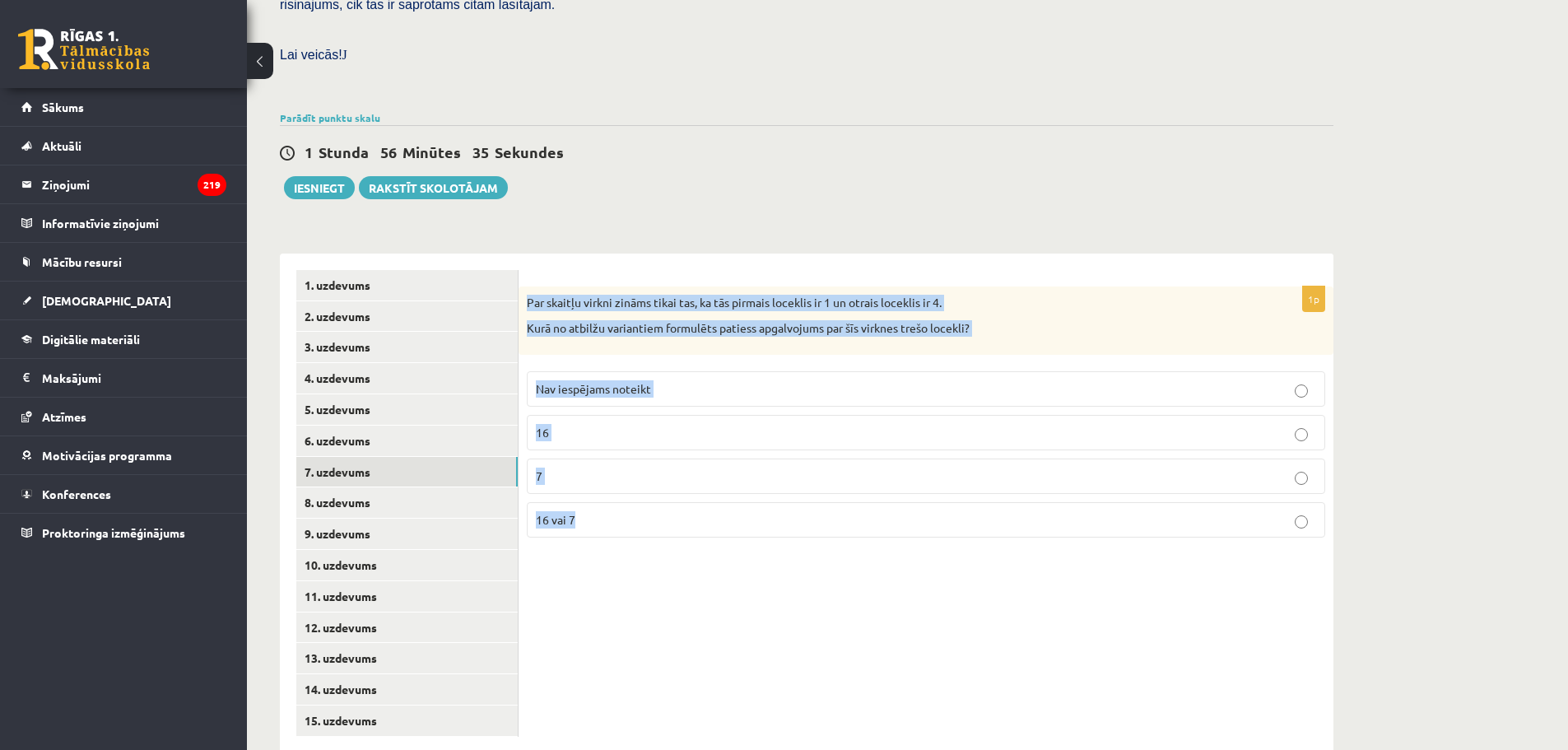
drag, startPoint x: 526, startPoint y: 265, endPoint x: 986, endPoint y: 535, distance: 533.4
click at [986, 535] on div "1p Par skaitļu virkni zināms tikai tas, ka tās pirmais loceklis ir 1 un otrais …" at bounding box center [926, 504] width 815 height 499
copy div "Par skaitļu virkni zināms tikai tas, ka tās pirmais loceklis ir 1 un otrais loc…"
click at [697, 380] on p "Nav iespējams noteikt" at bounding box center [926, 388] width 780 height 18
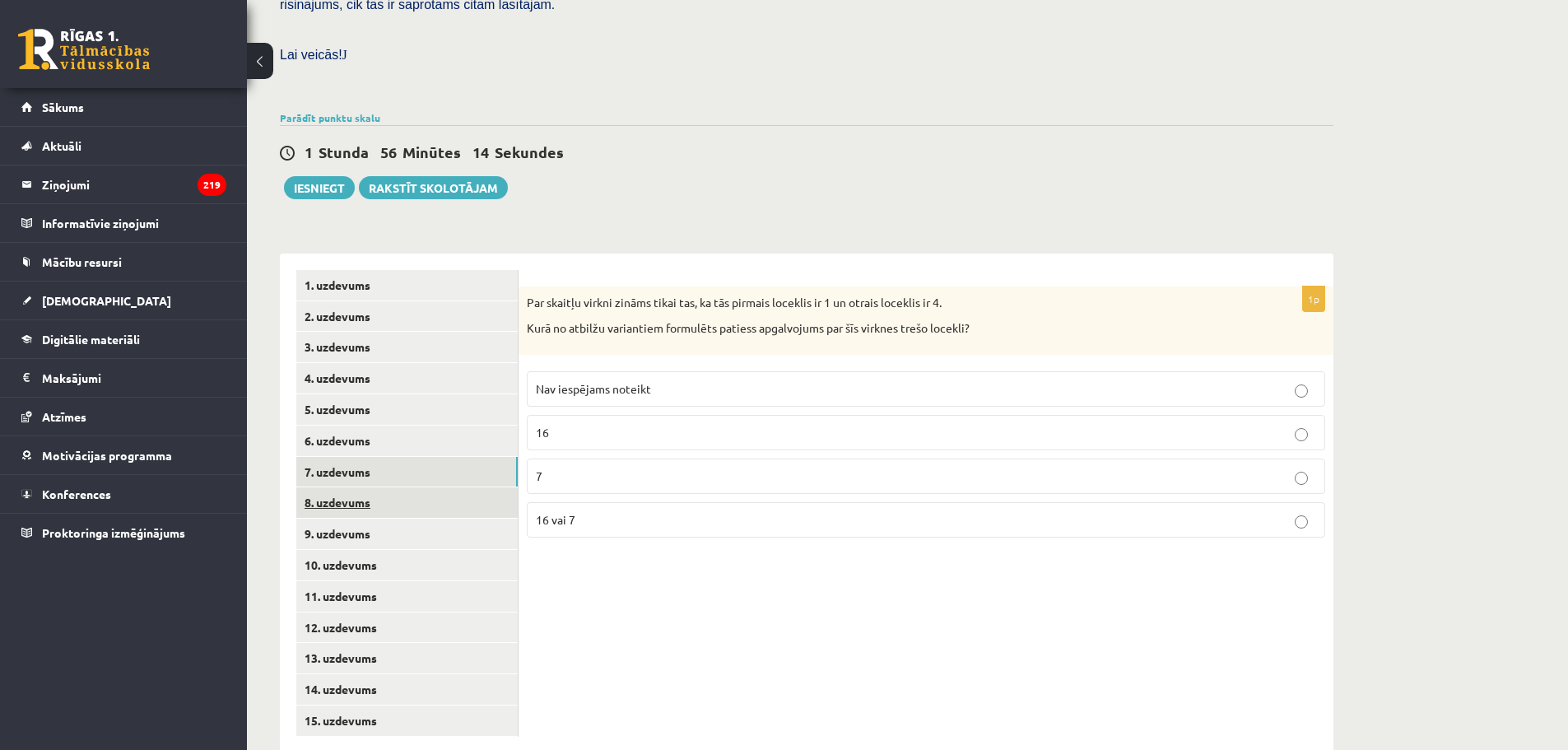
click at [396, 488] on link "8. uzdevums" at bounding box center [407, 503] width 221 height 30
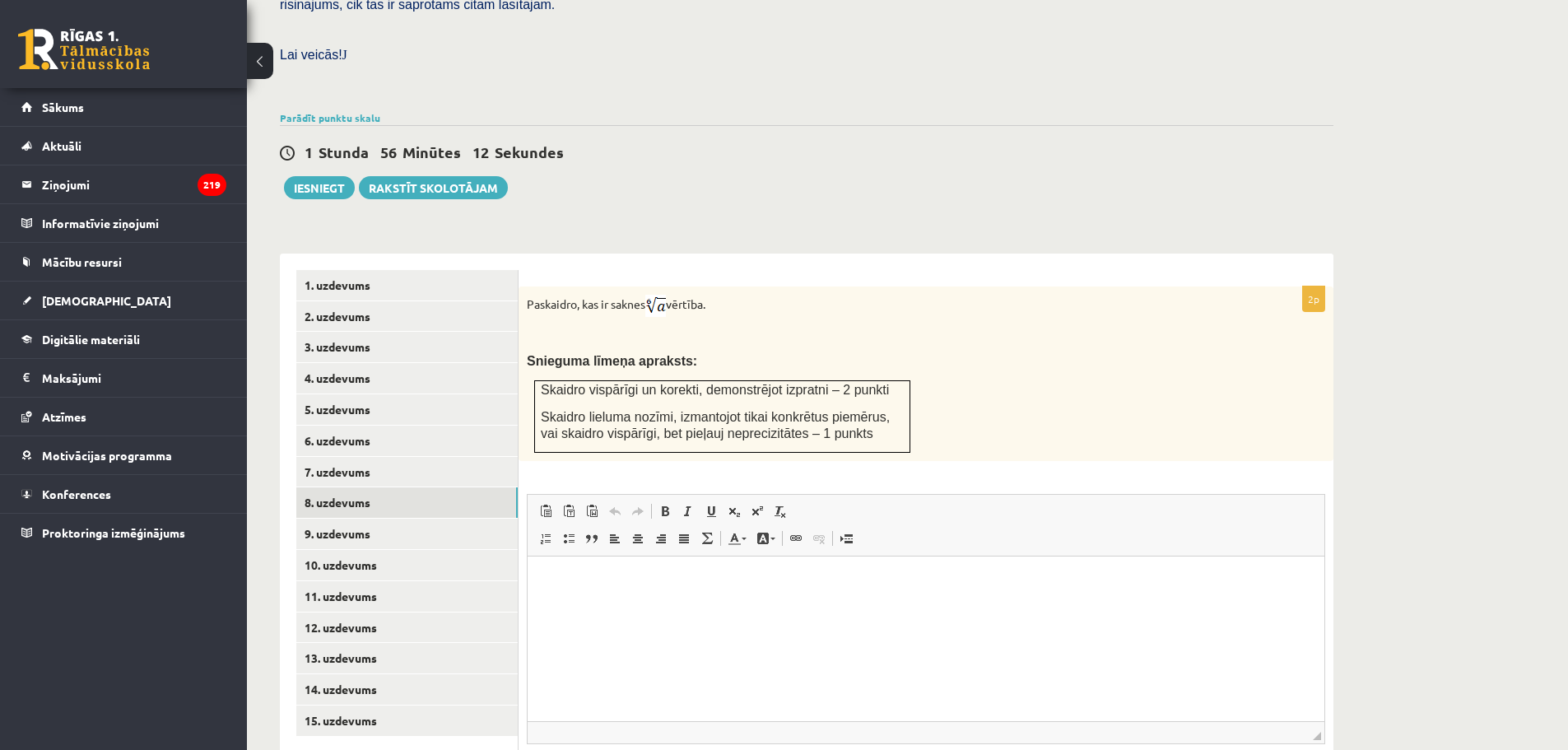
scroll to position [543, 0]
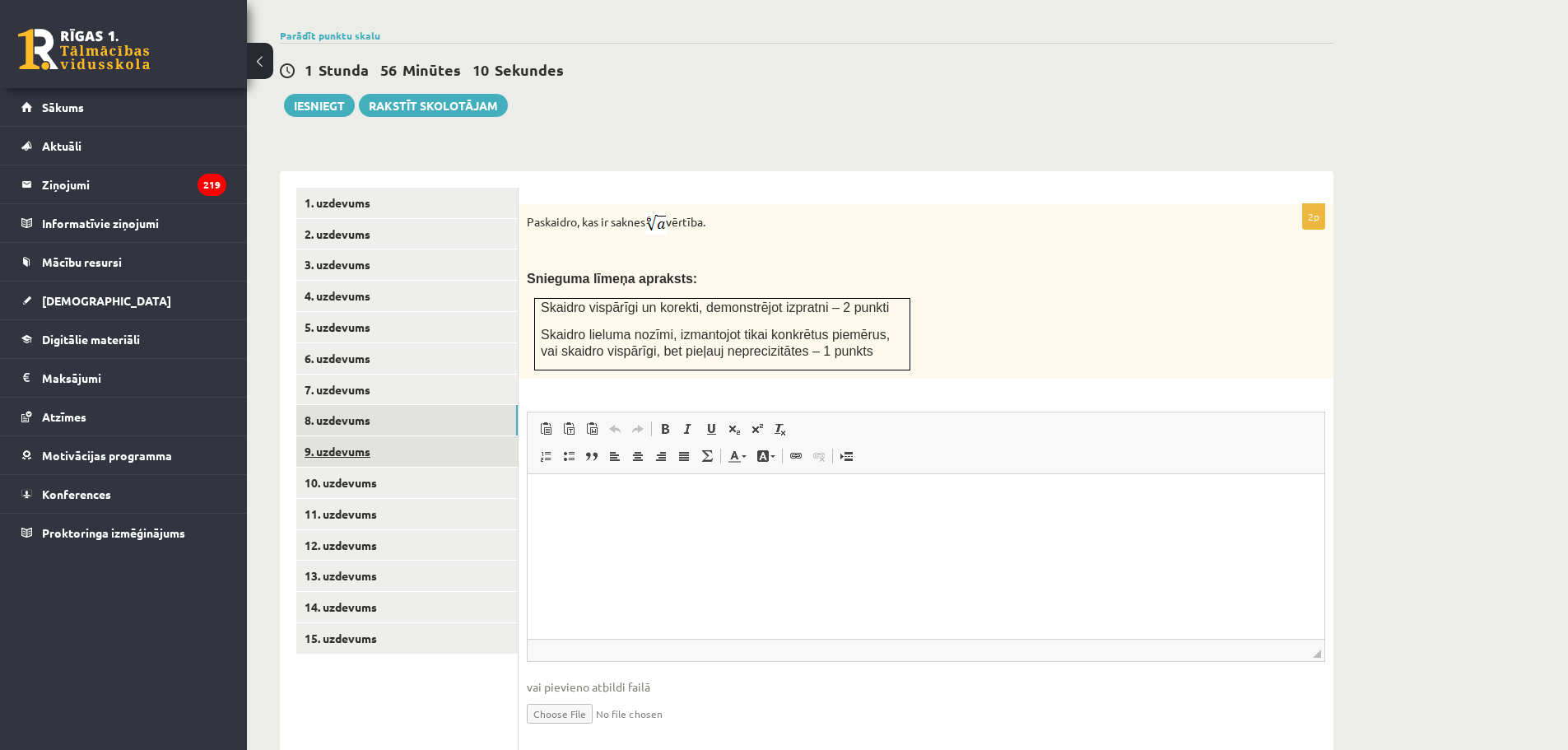
click at [366, 436] on link "9. uzdevums" at bounding box center [407, 452] width 221 height 30
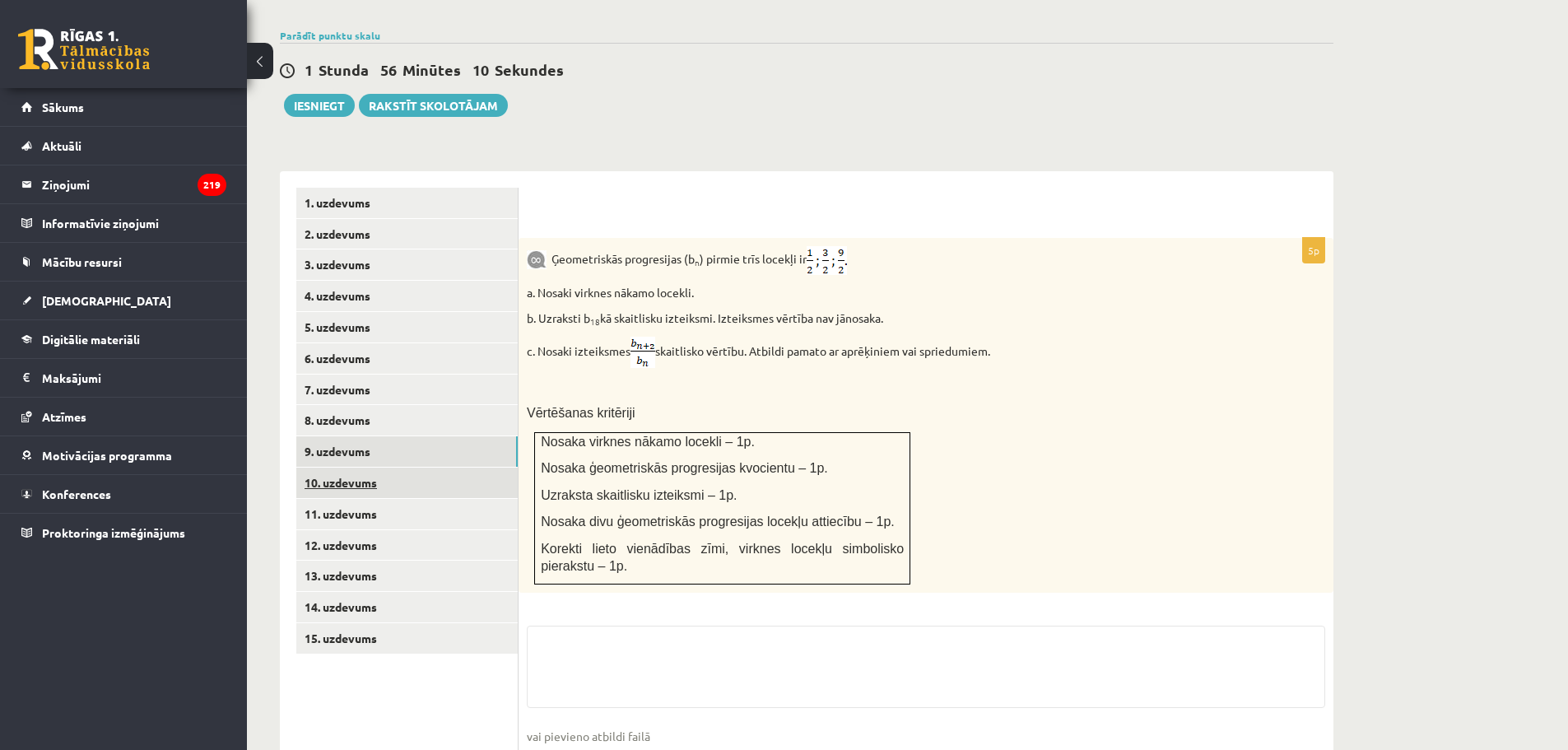
click at [361, 467] on link "10. uzdevums" at bounding box center [407, 483] width 221 height 30
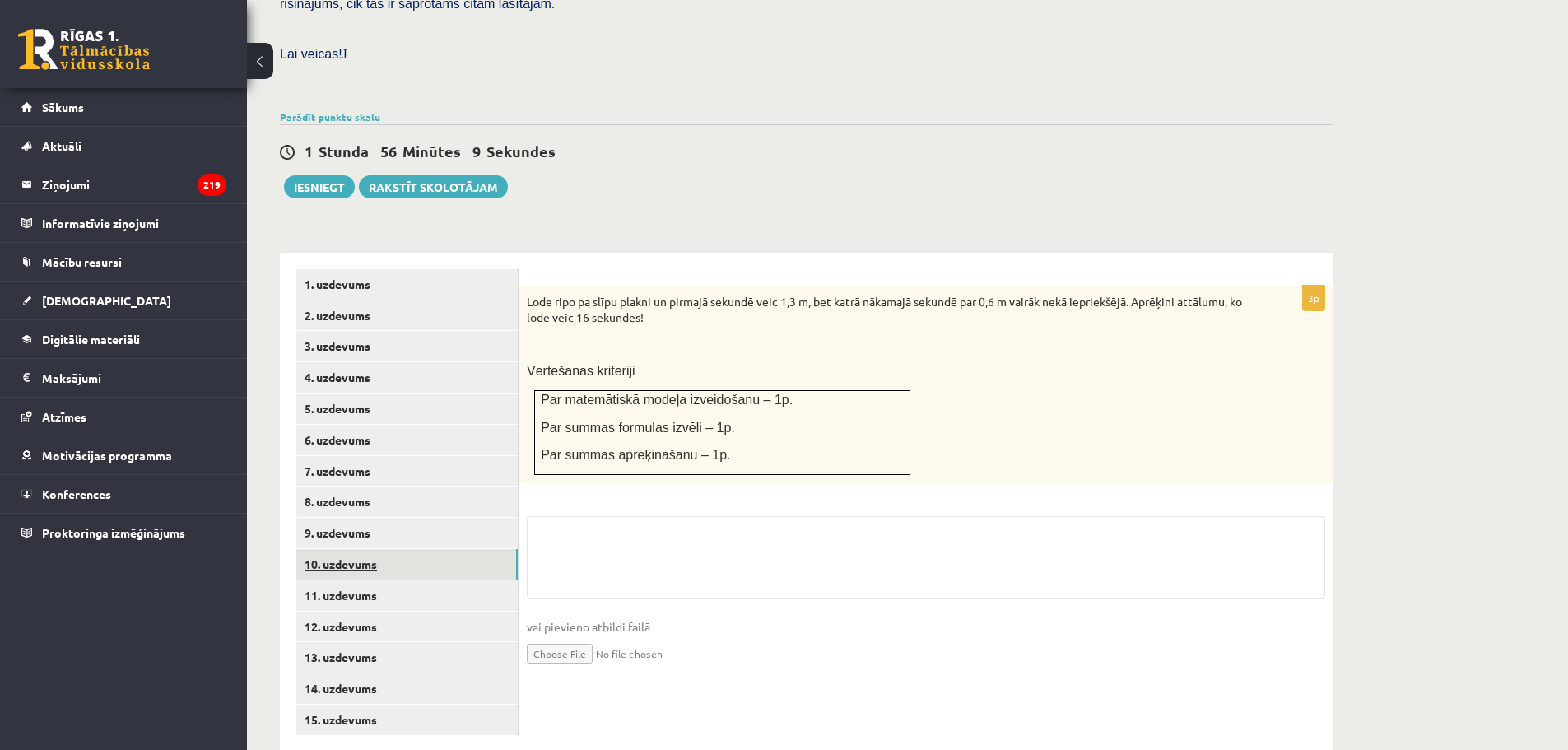
click at [376, 549] on link "10. uzdevums" at bounding box center [407, 564] width 221 height 30
click at [375, 580] on link "11. uzdevums" at bounding box center [407, 595] width 221 height 30
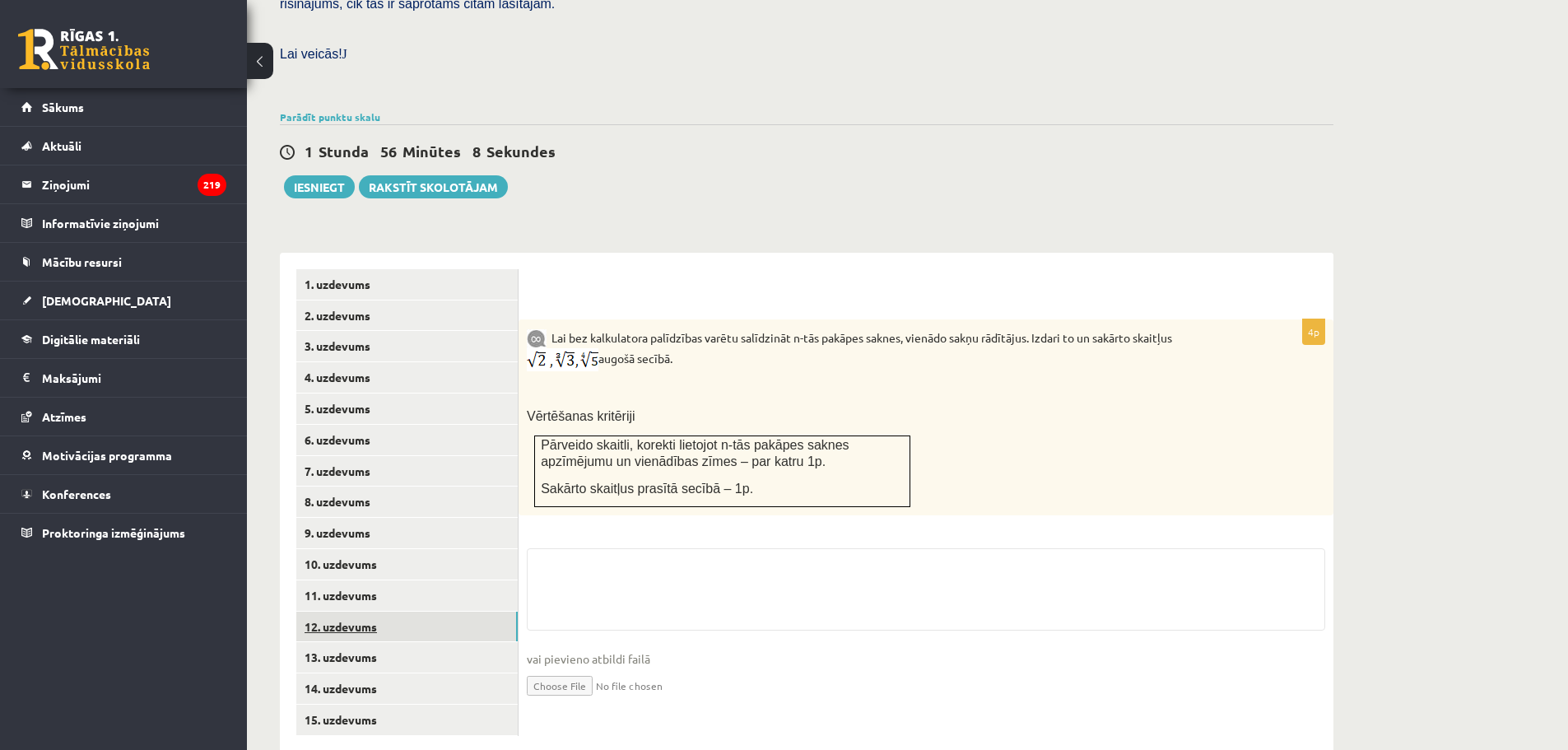
click at [377, 612] on link "12. uzdevums" at bounding box center [407, 627] width 221 height 30
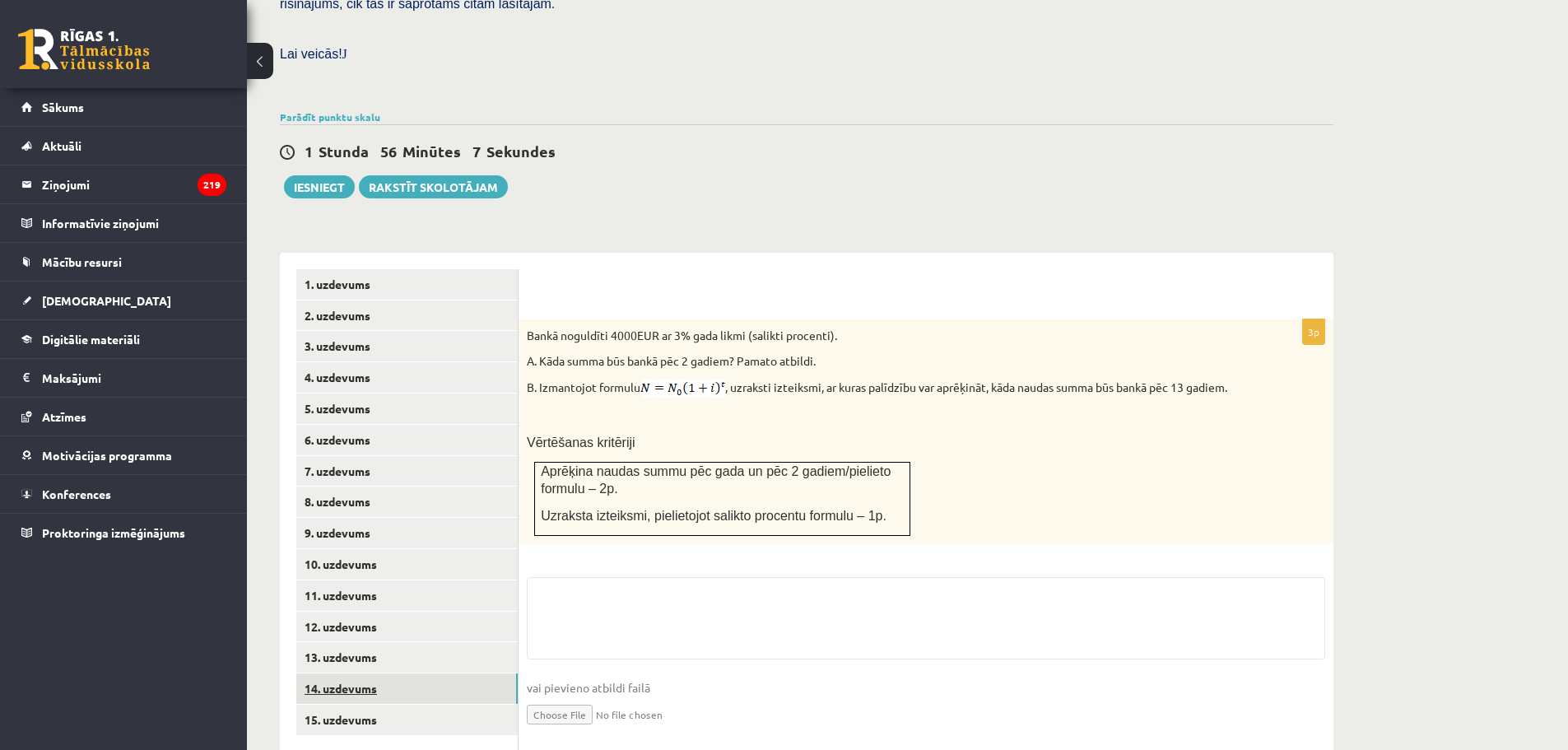
click at [377, 673] on link "14. uzdevums" at bounding box center [407, 689] width 221 height 30
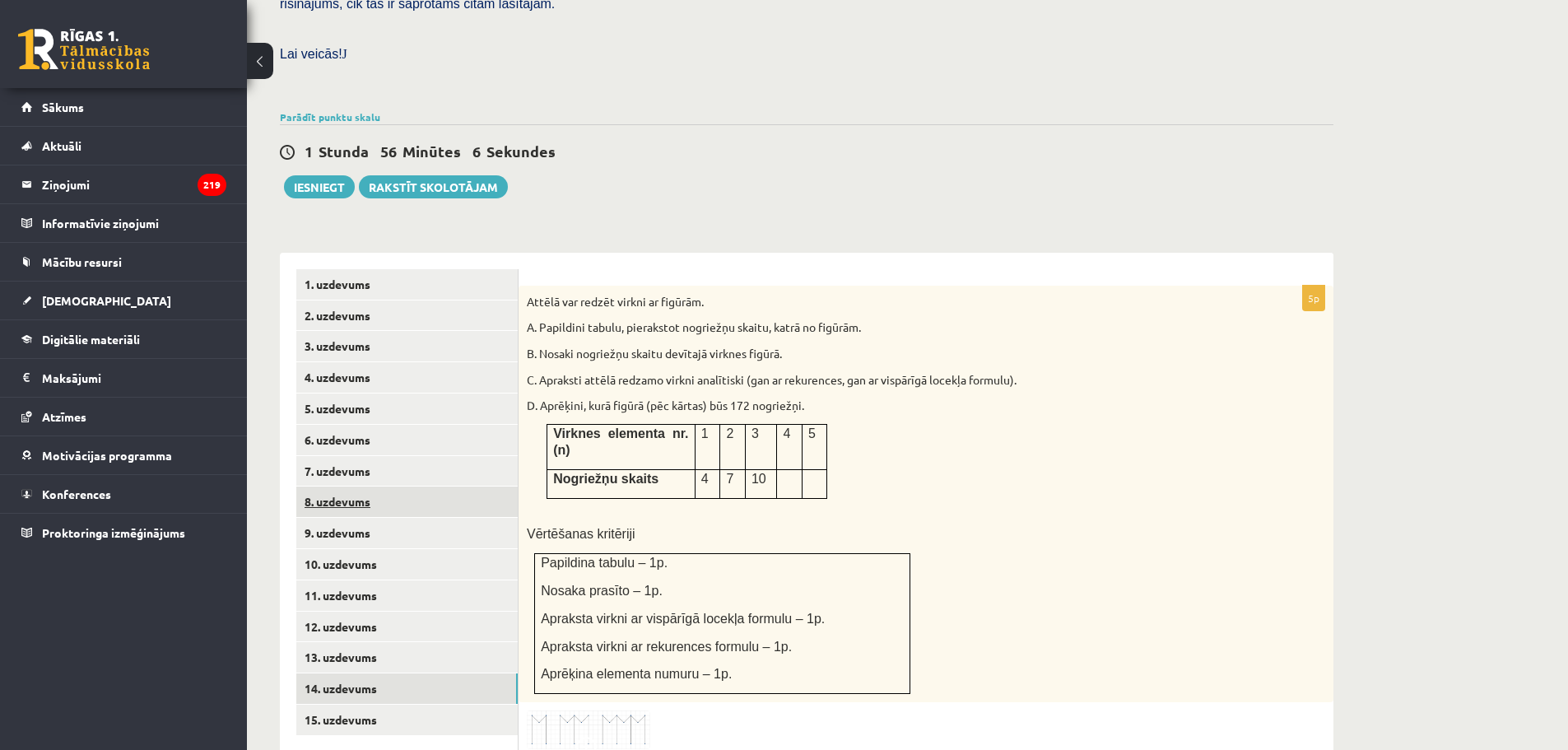
scroll to position [0, 0]
click at [354, 487] on link "8. uzdevums" at bounding box center [407, 502] width 221 height 30
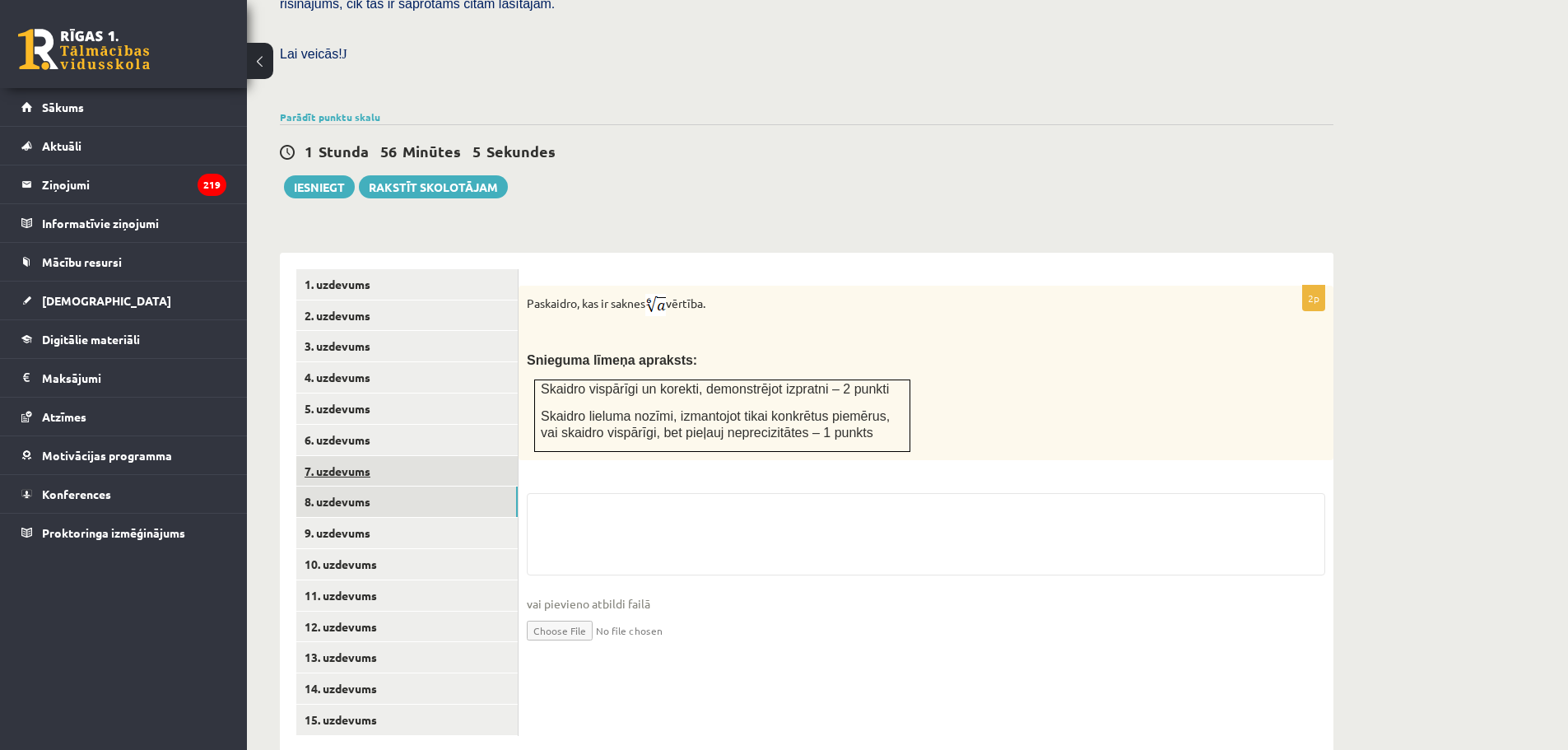
click at [356, 457] on link "7. uzdevums" at bounding box center [407, 472] width 221 height 30
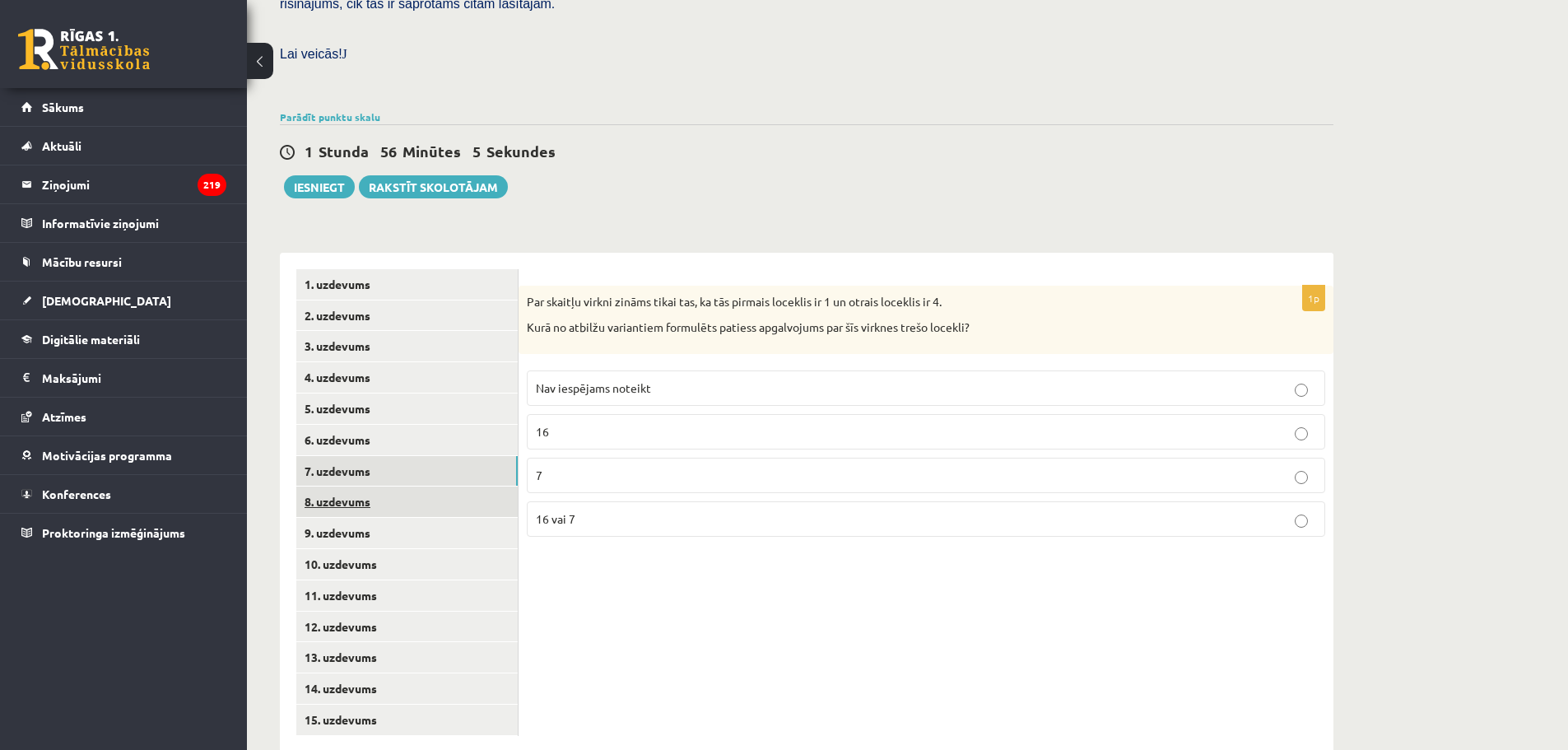
click at [355, 487] on link "8. uzdevums" at bounding box center [407, 502] width 221 height 30
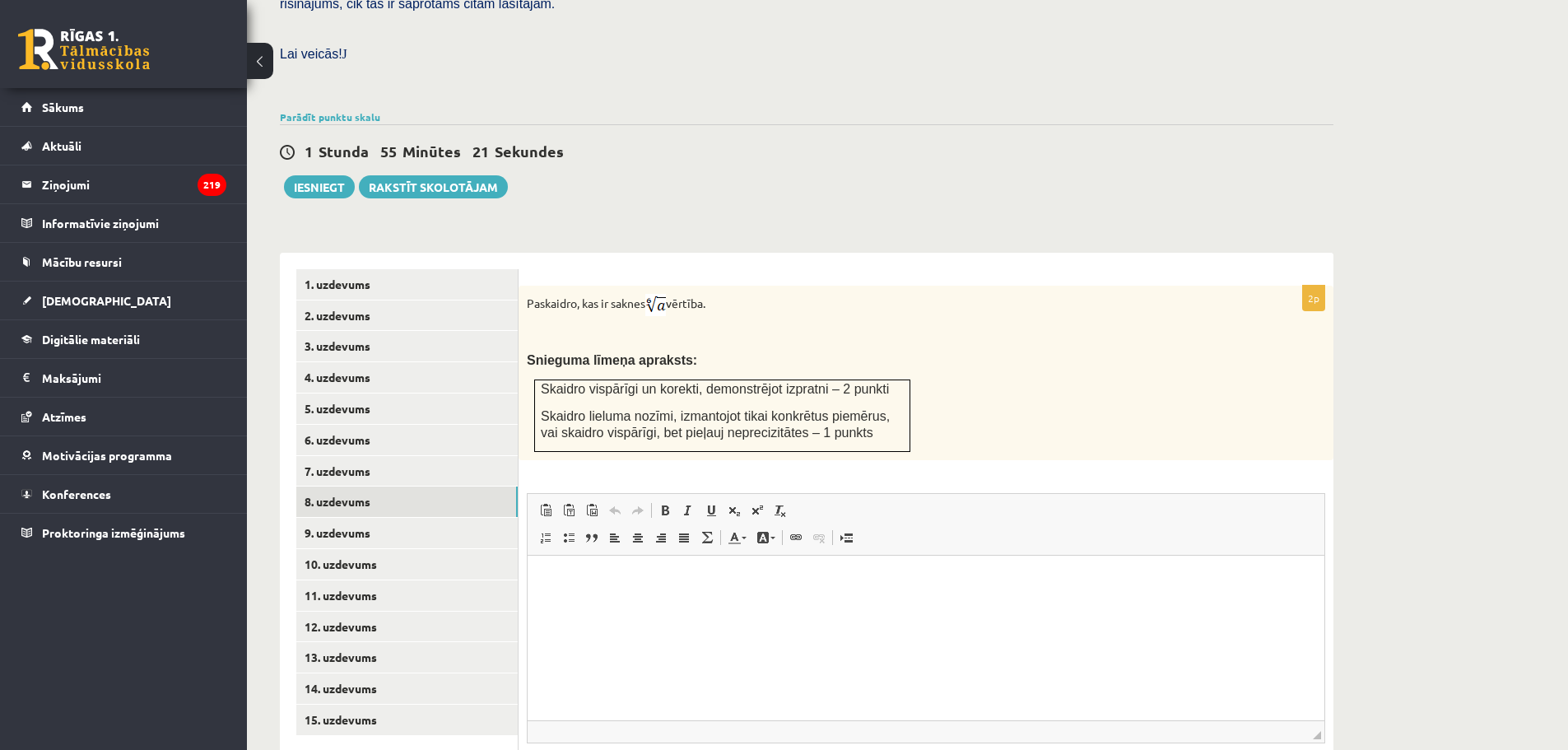
click at [1091, 505] on span "Панели инструментов редактора Вставить Комбинация клавиш Ctrl+V Вставить только…" at bounding box center [927, 525] width 797 height 61
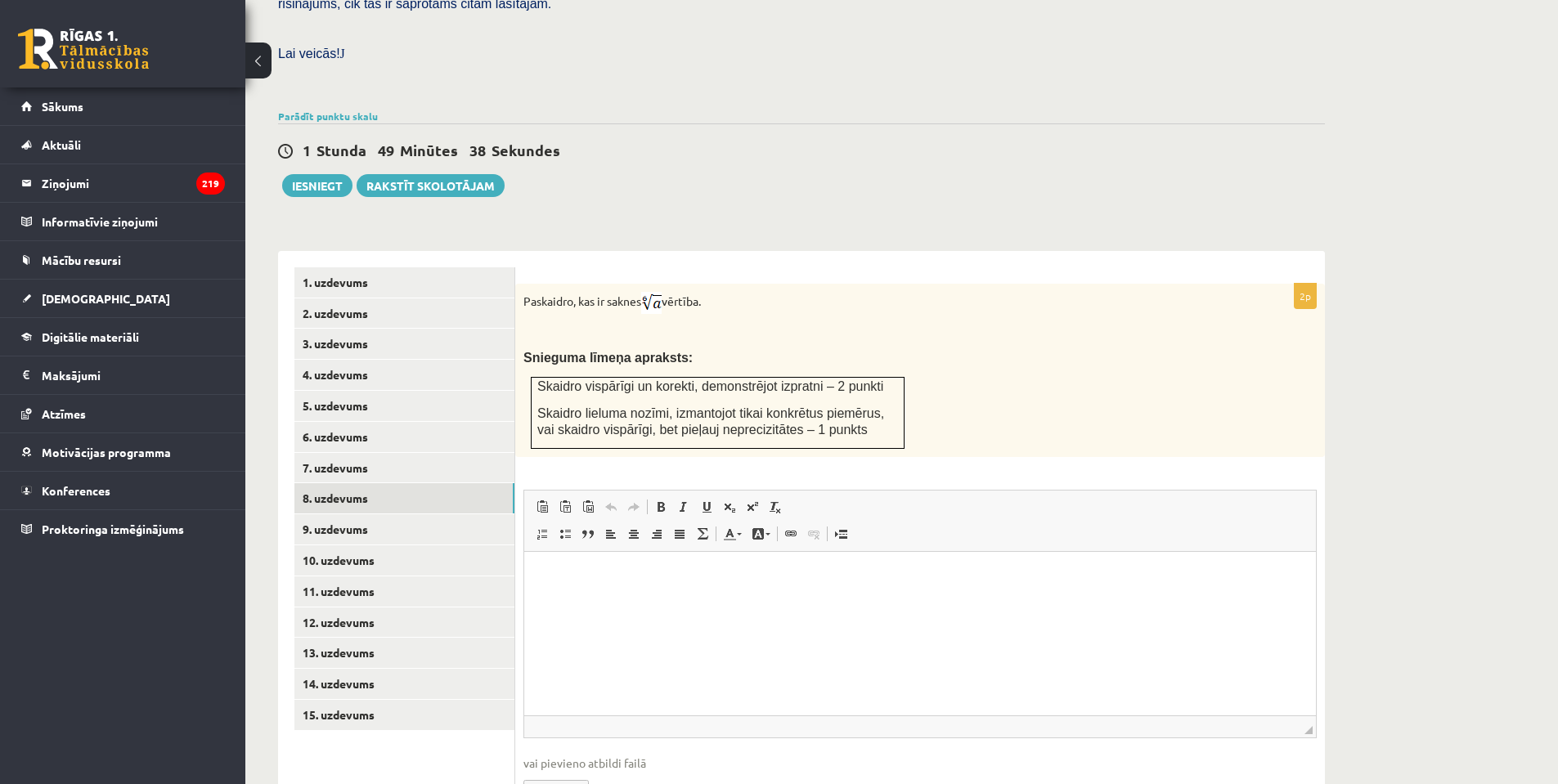
click at [573, 769] on fieldset "Rich Text Editor, wiswyg-editor-user-answer-47024836534720 Панели инструментов …" at bounding box center [921, 656] width 794 height 332
click at [591, 771] on input "file" at bounding box center [921, 788] width 794 height 33
type input "**********"
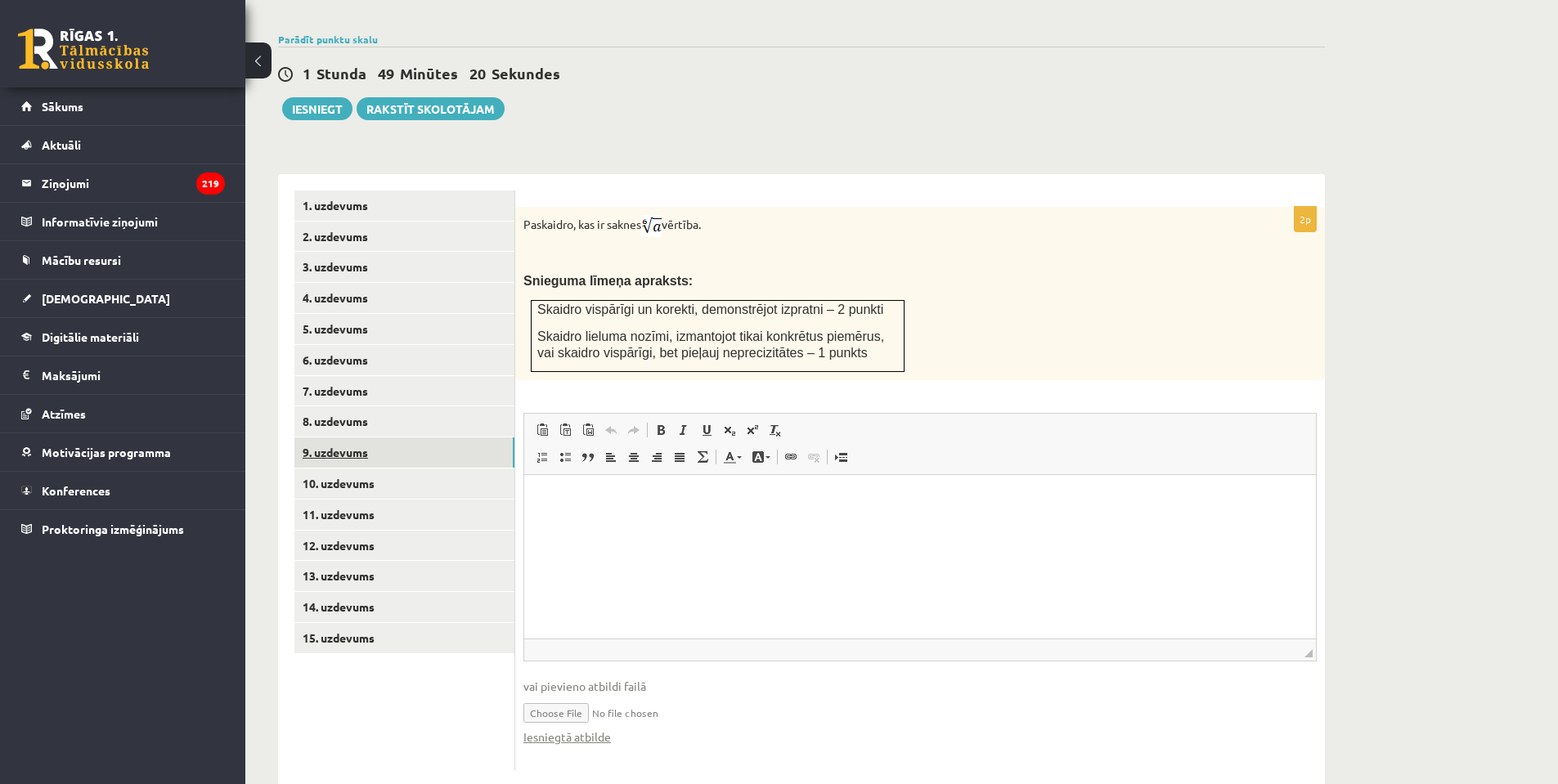
click at [390, 438] on link "9. uzdevums" at bounding box center [404, 453] width 220 height 30
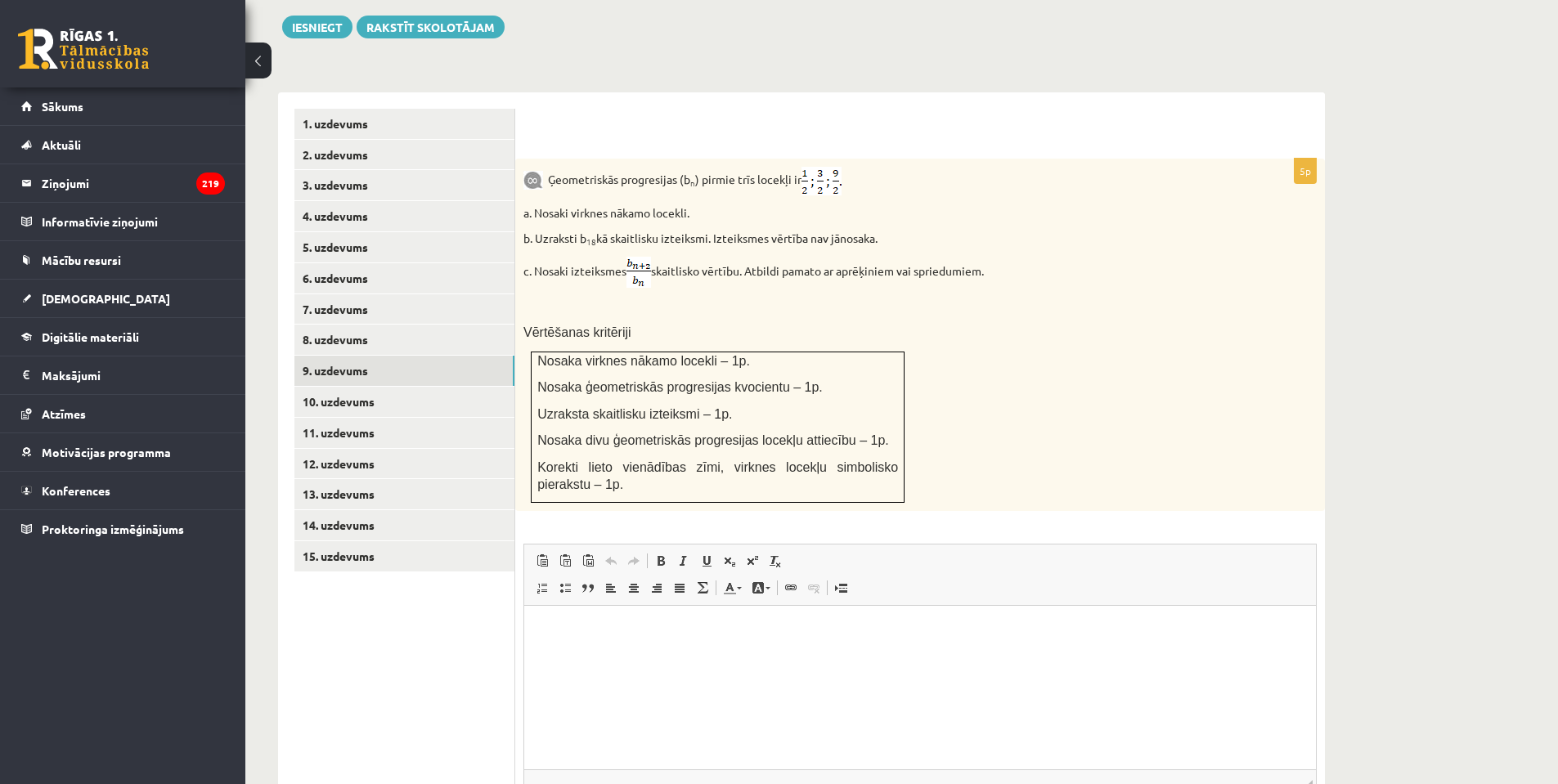
scroll to position [699, 0]
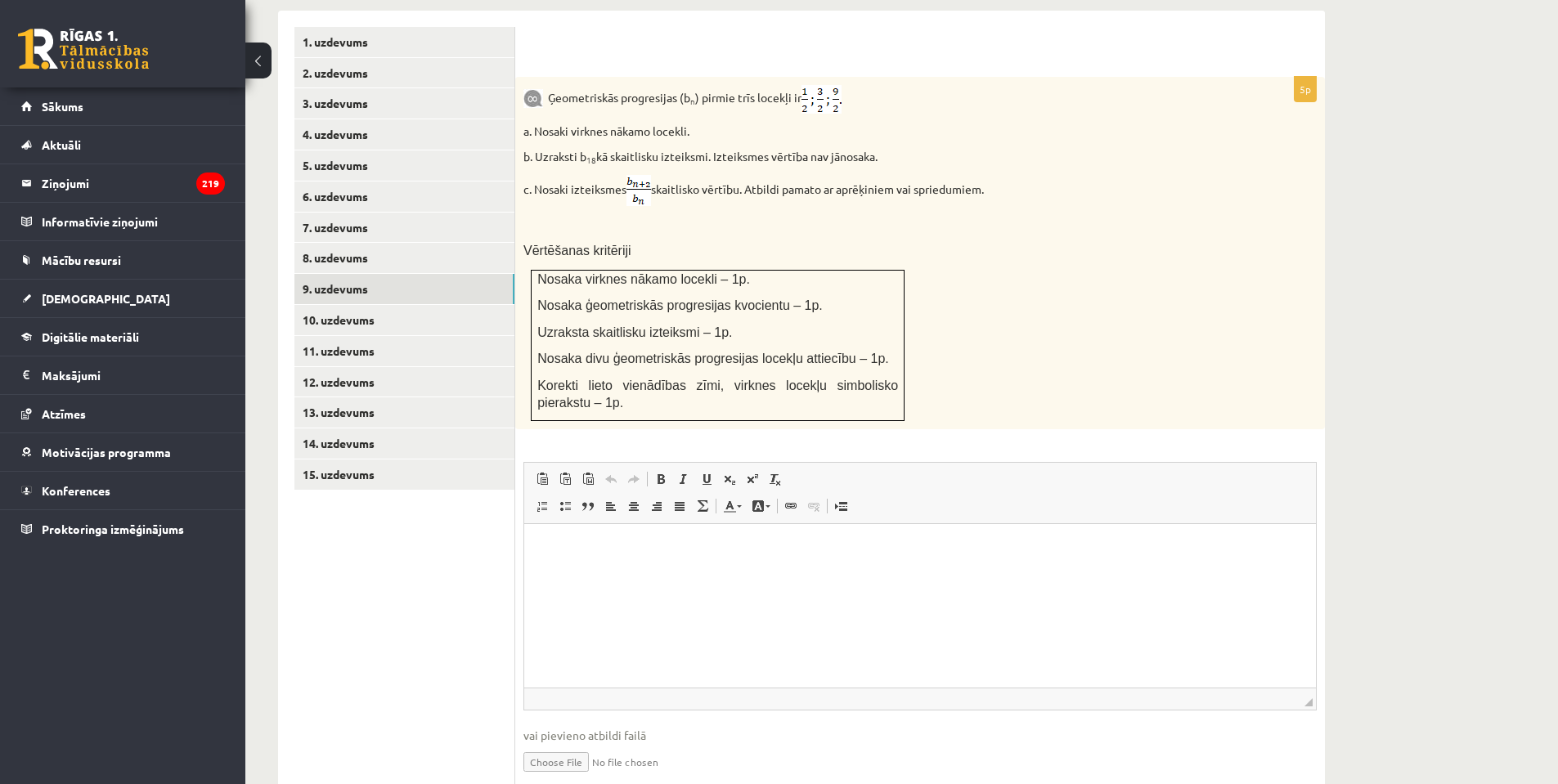
click at [566, 742] on fieldset "Rich Text Editor, wiswyg-editor-user-answer-47024801129920 Панели инструментов …" at bounding box center [921, 628] width 794 height 332
click at [567, 744] on input "file" at bounding box center [921, 761] width 794 height 33
type input "**********"
click at [358, 305] on link "10. uzdevums" at bounding box center [404, 320] width 220 height 30
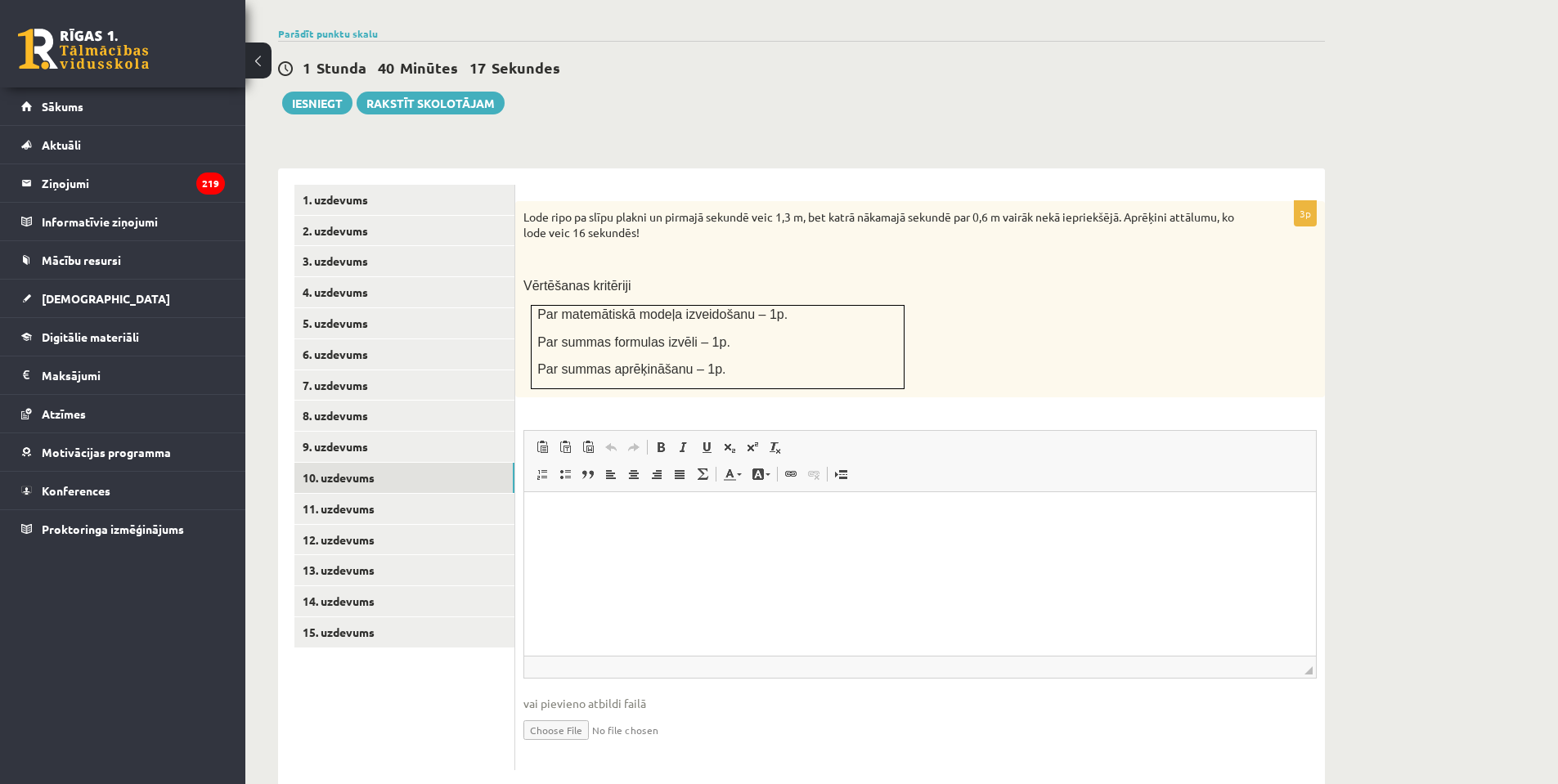
scroll to position [0, 0]
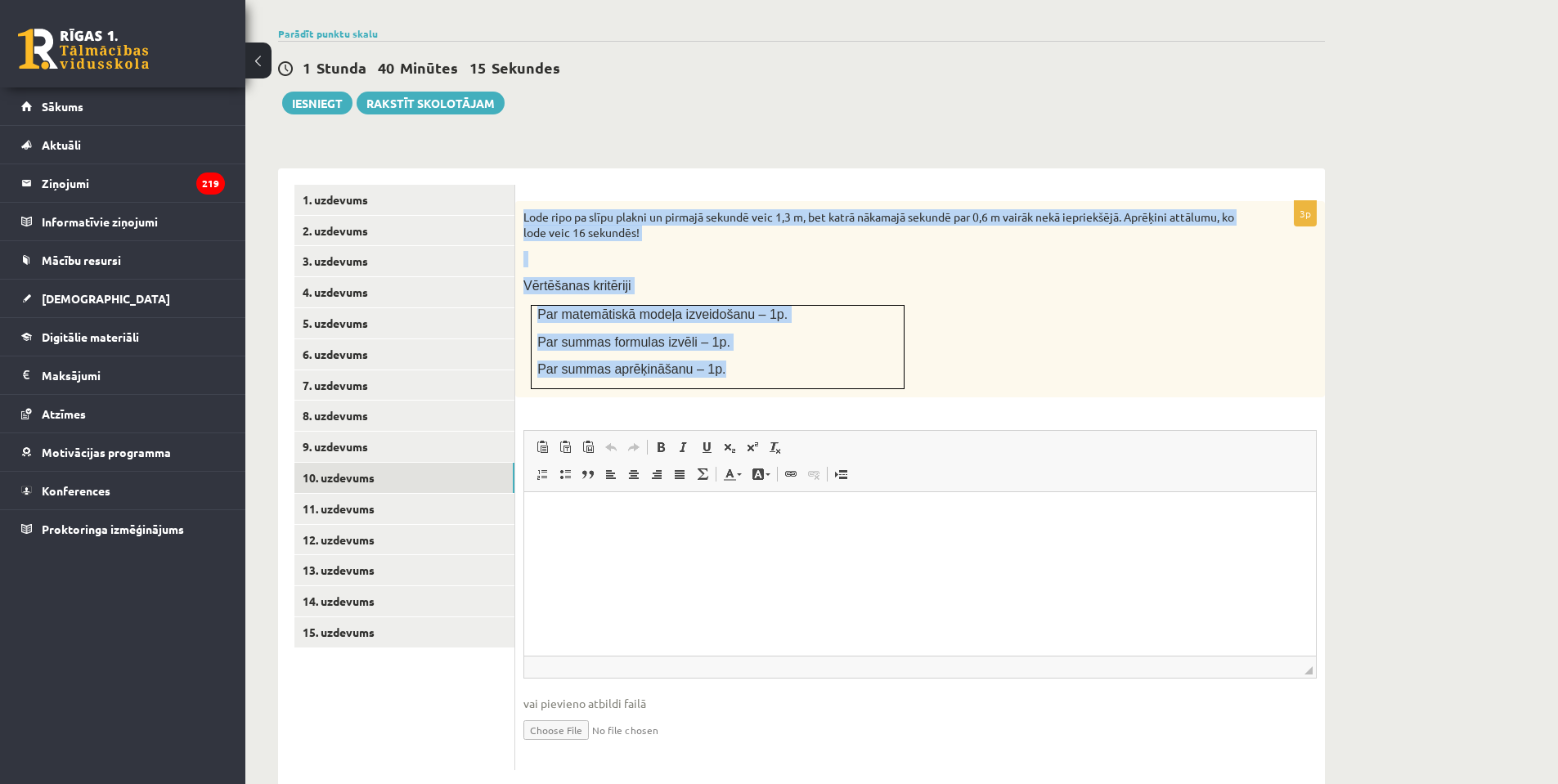
drag, startPoint x: 524, startPoint y: 177, endPoint x: 818, endPoint y: 334, distance: 333.3
click at [818, 334] on div "Lode ripo pa slīpu plakni un pirmajā sekundē veic 1,3 m, bet katrā nākamajā sek…" at bounding box center [920, 299] width 809 height 196
copy div "Lode ripo pa slīpu plakni un pirmajā sekundē veic 1,3 m, bet katrā nākamajā sek…"
click at [573, 712] on input "file" at bounding box center [921, 729] width 794 height 33
type input "**********"
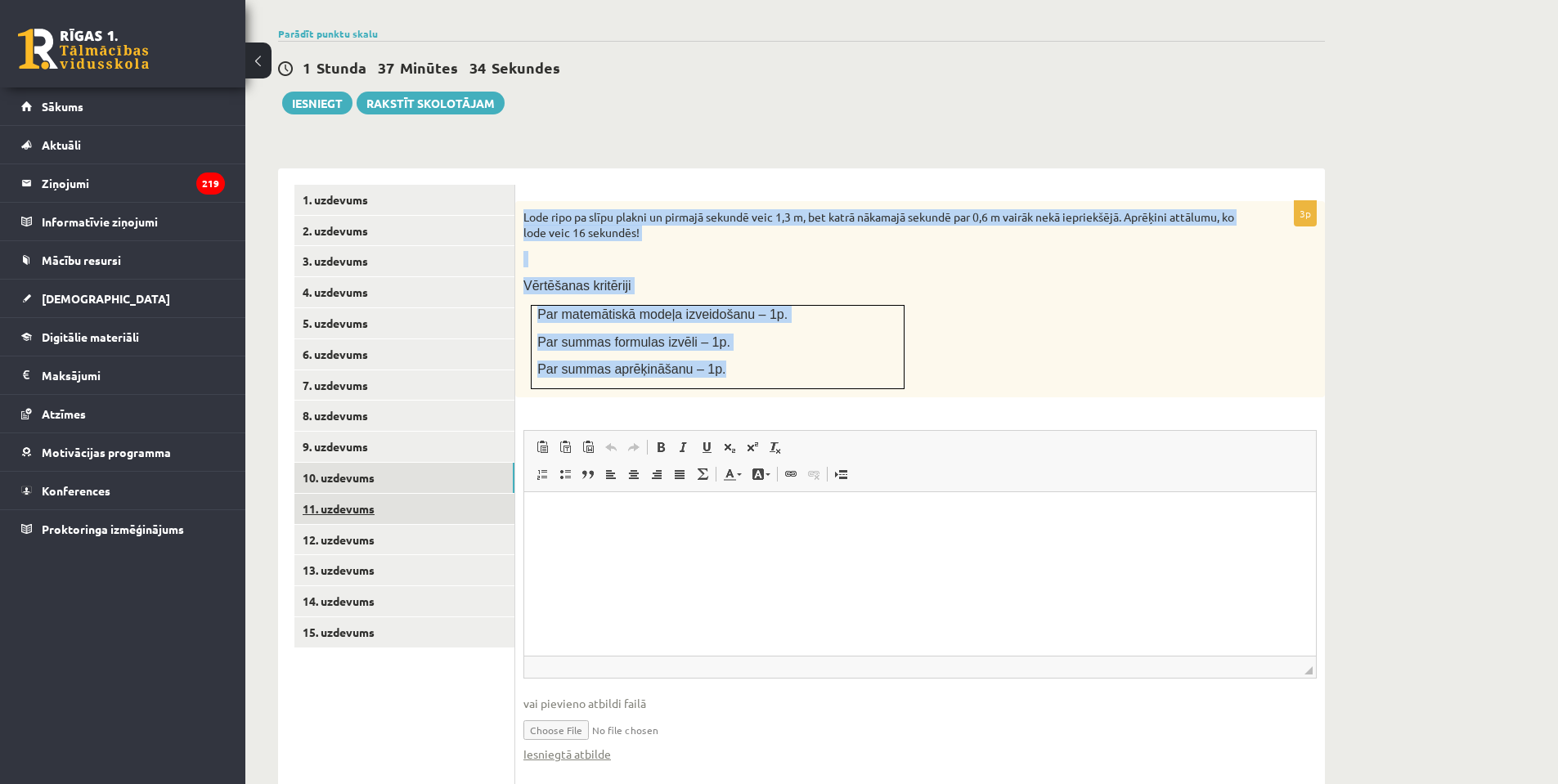
click at [328, 493] on link "11. uzdevums" at bounding box center [404, 508] width 220 height 30
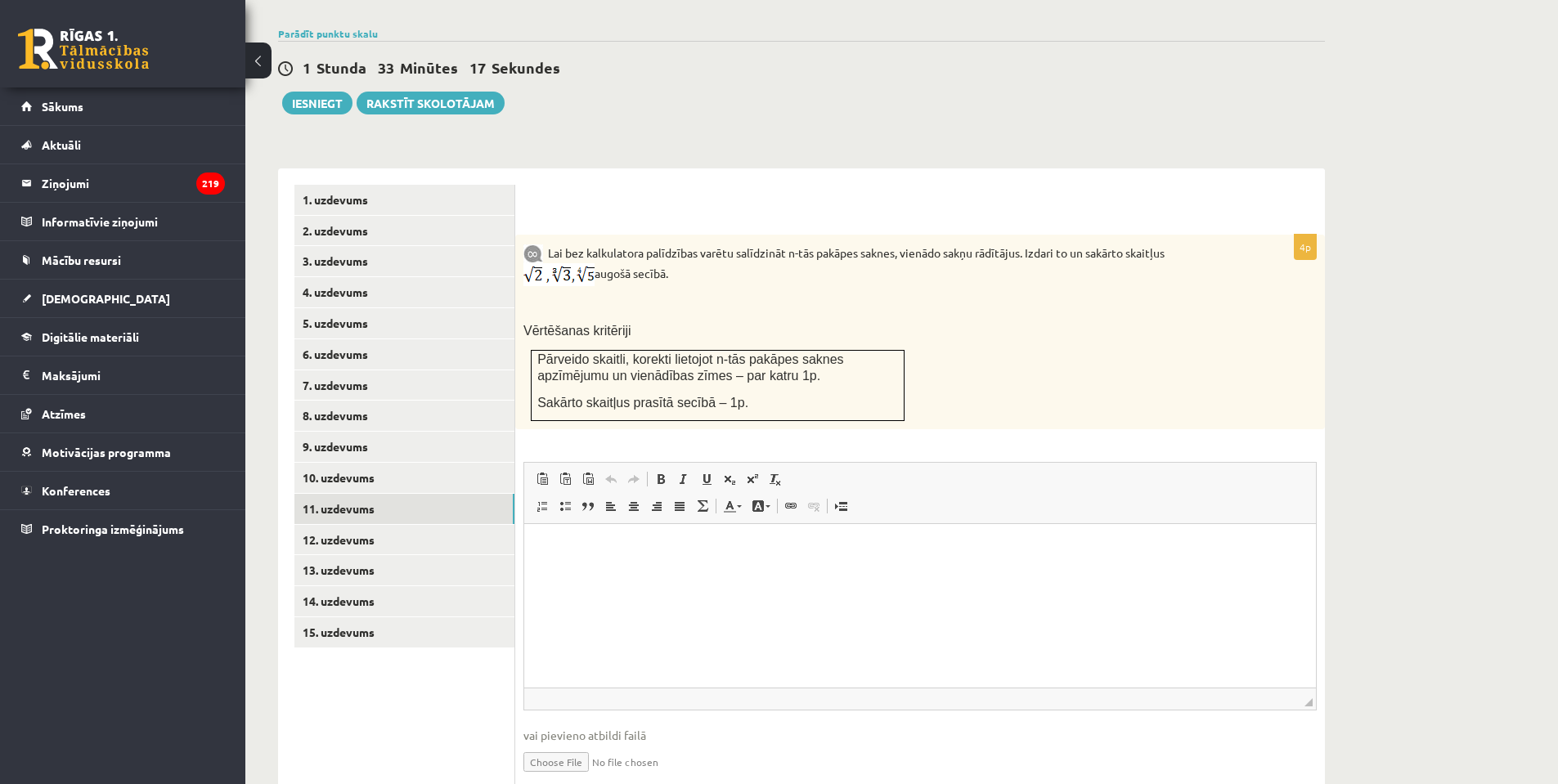
click at [604, 744] on input "file" at bounding box center [921, 761] width 794 height 33
type input "**********"
click at [378, 525] on link "12. uzdevums" at bounding box center [404, 540] width 220 height 30
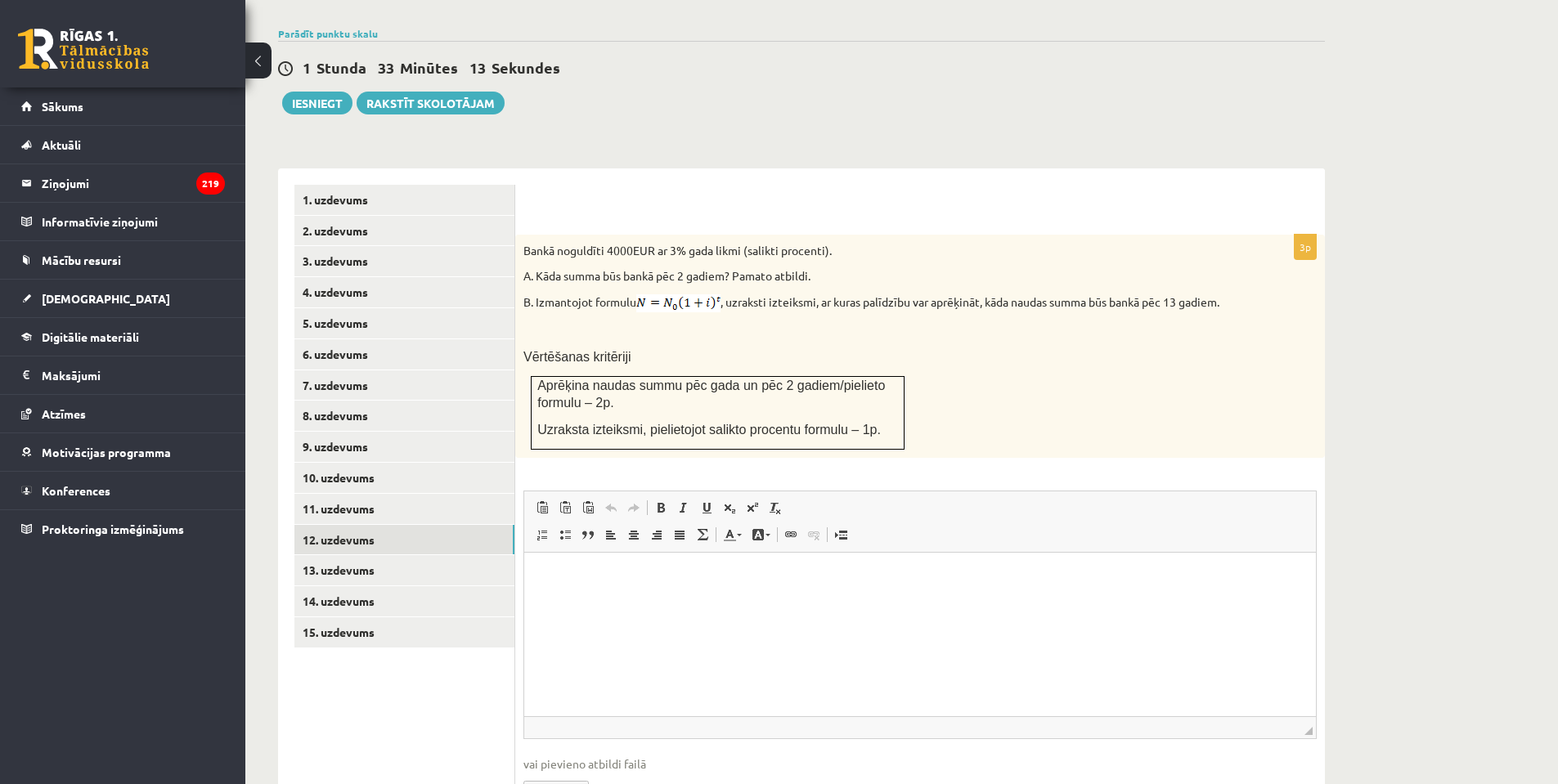
scroll to position [602, 0]
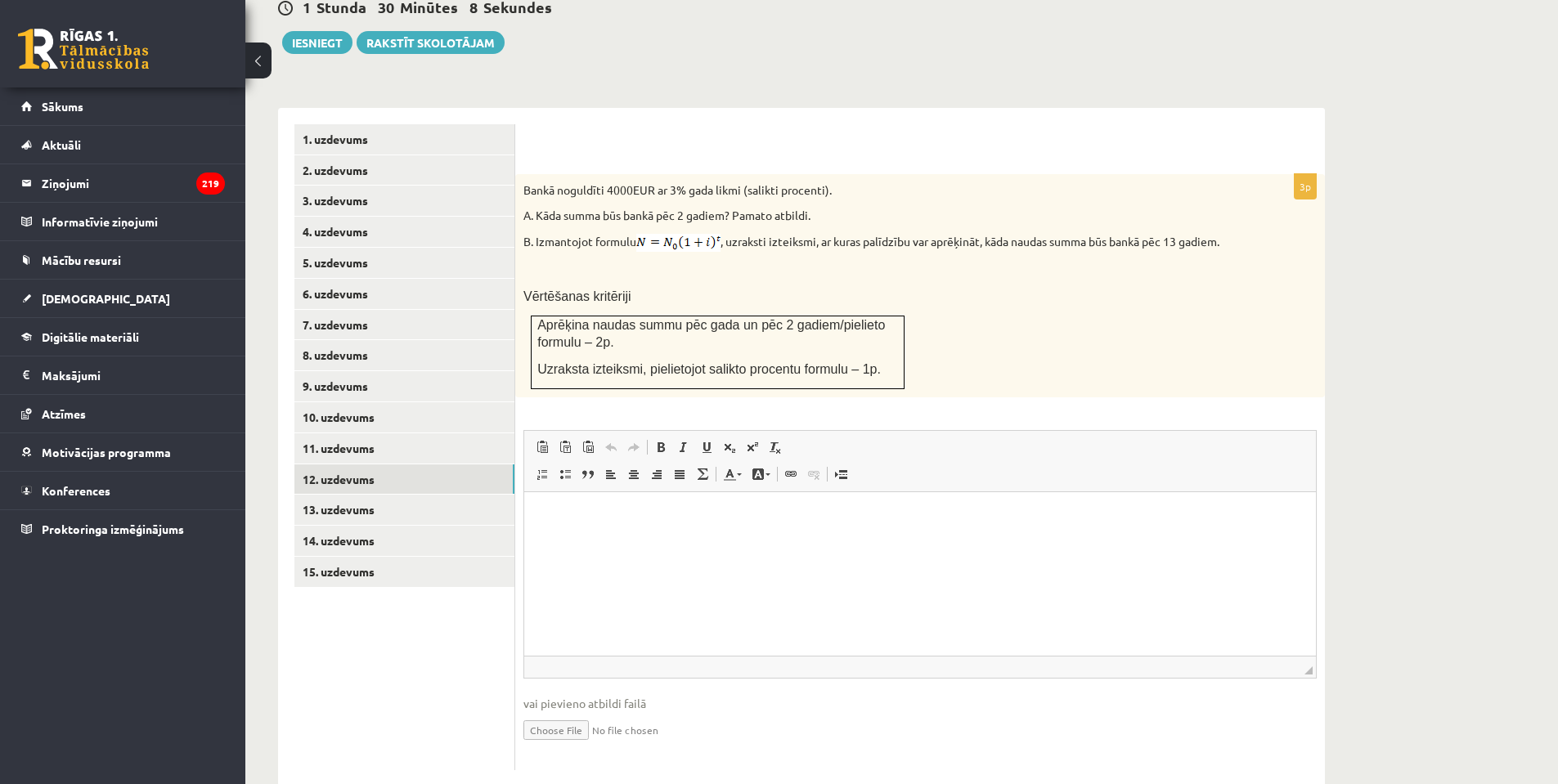
click at [569, 712] on input "file" at bounding box center [921, 729] width 794 height 33
type input "**********"
click at [371, 494] on link "13. uzdevums" at bounding box center [404, 509] width 220 height 30
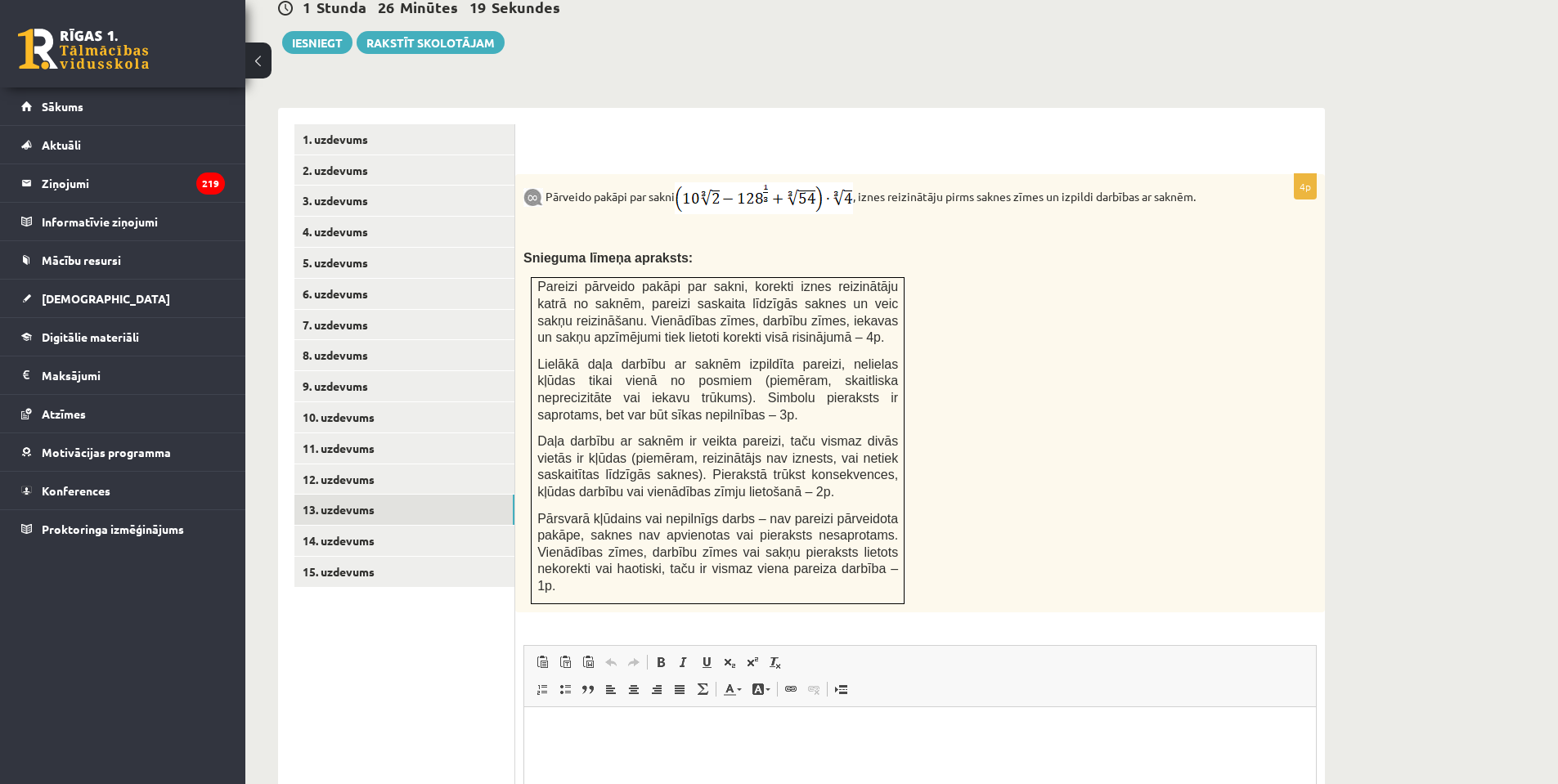
scroll to position [801, 0]
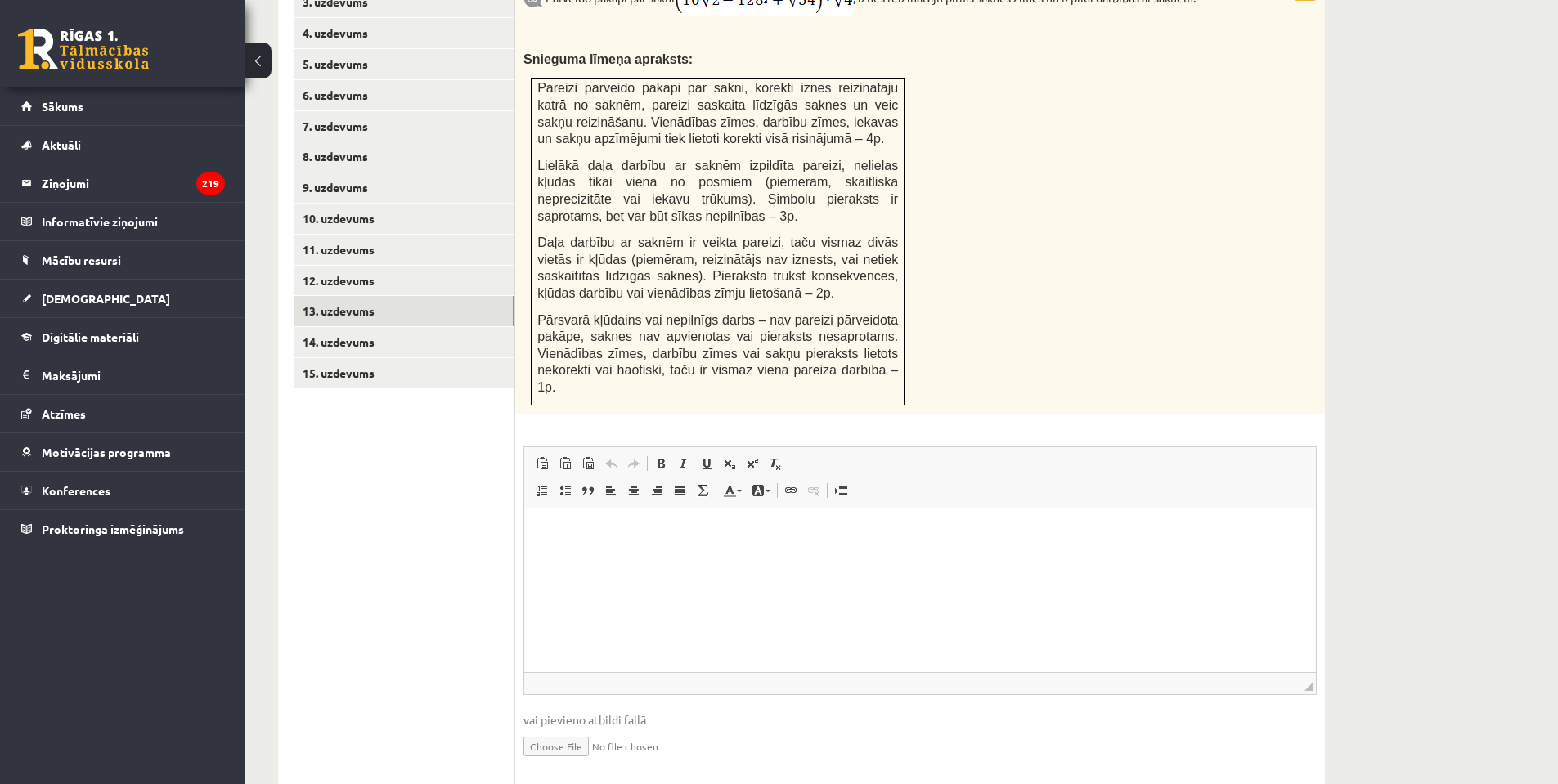
click at [571, 729] on input "file" at bounding box center [921, 746] width 794 height 33
type input "**********"
click at [403, 327] on link "14. uzdevums" at bounding box center [404, 342] width 220 height 30
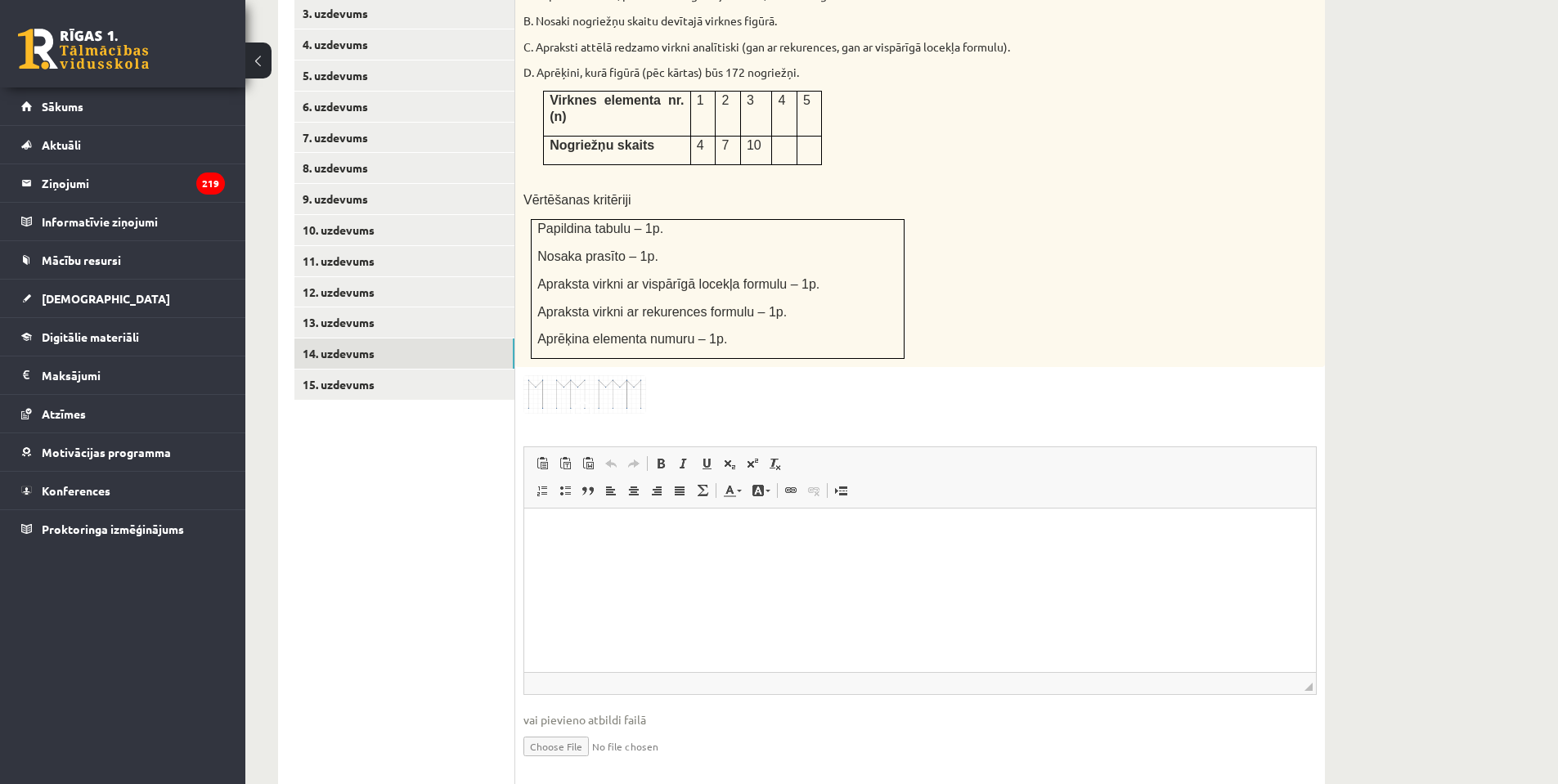
scroll to position [0, 0]
click at [592, 375] on img at bounding box center [585, 394] width 123 height 38
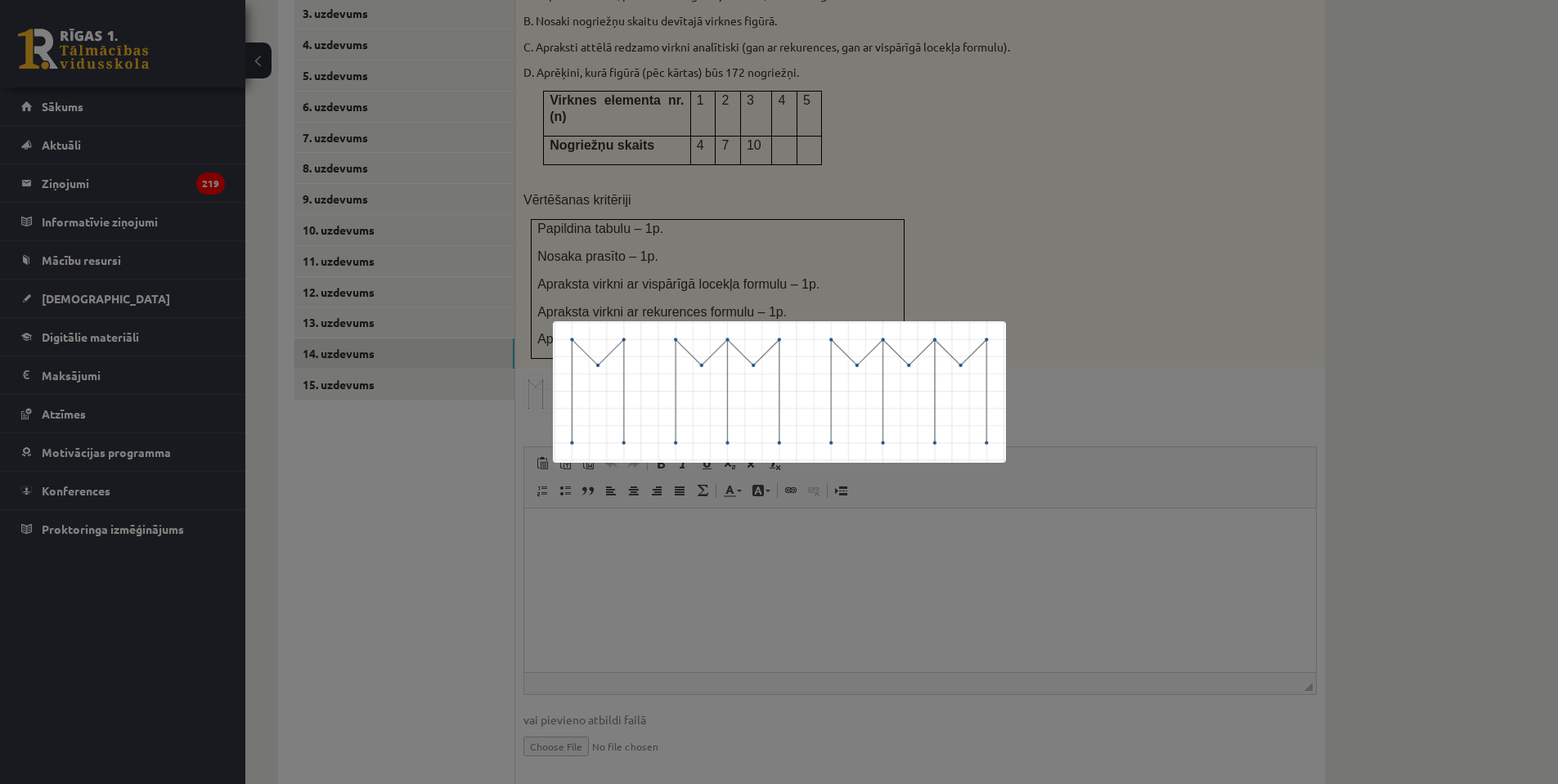
click at [975, 277] on div at bounding box center [779, 392] width 1558 height 784
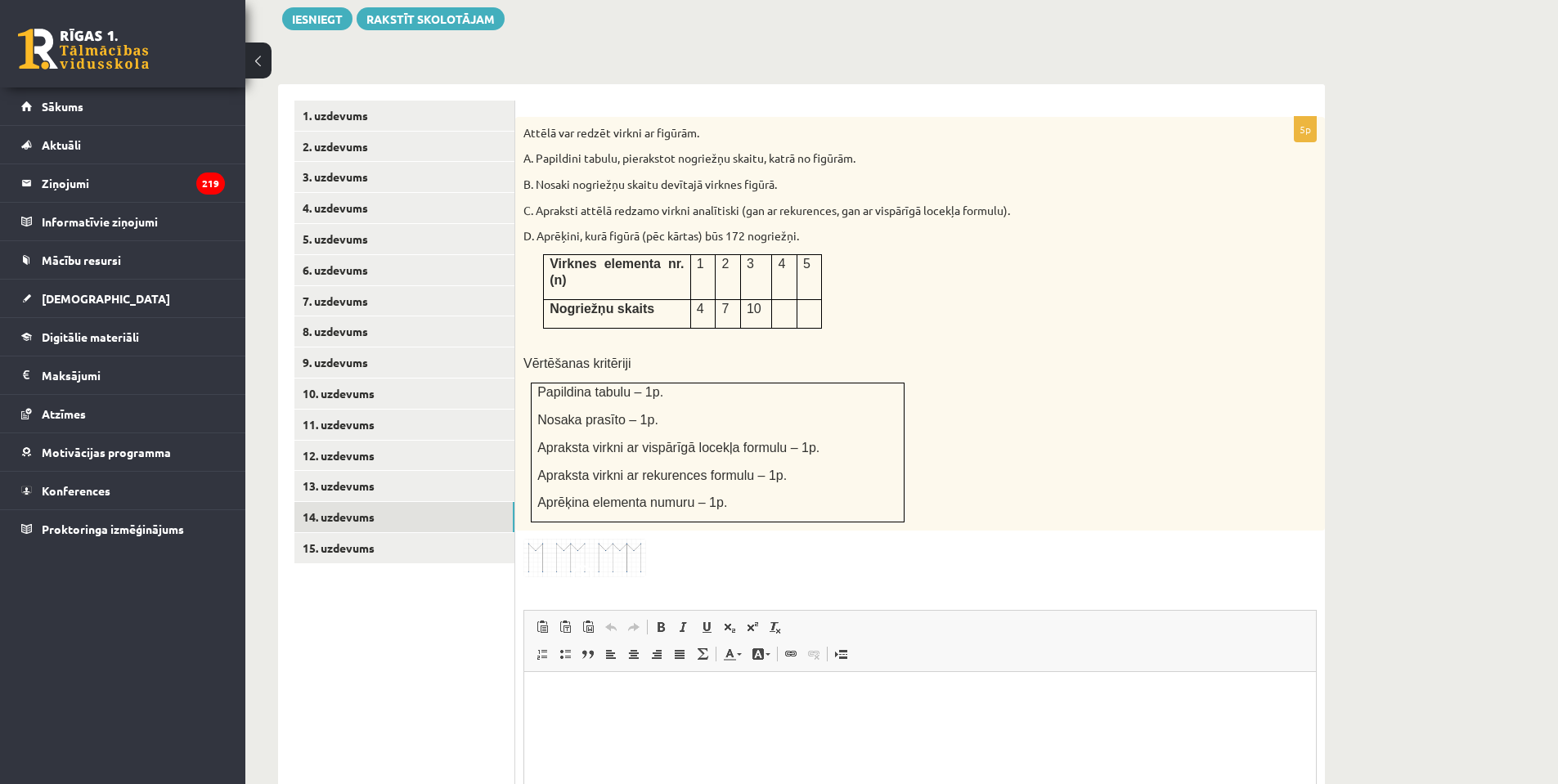
scroll to position [789, 0]
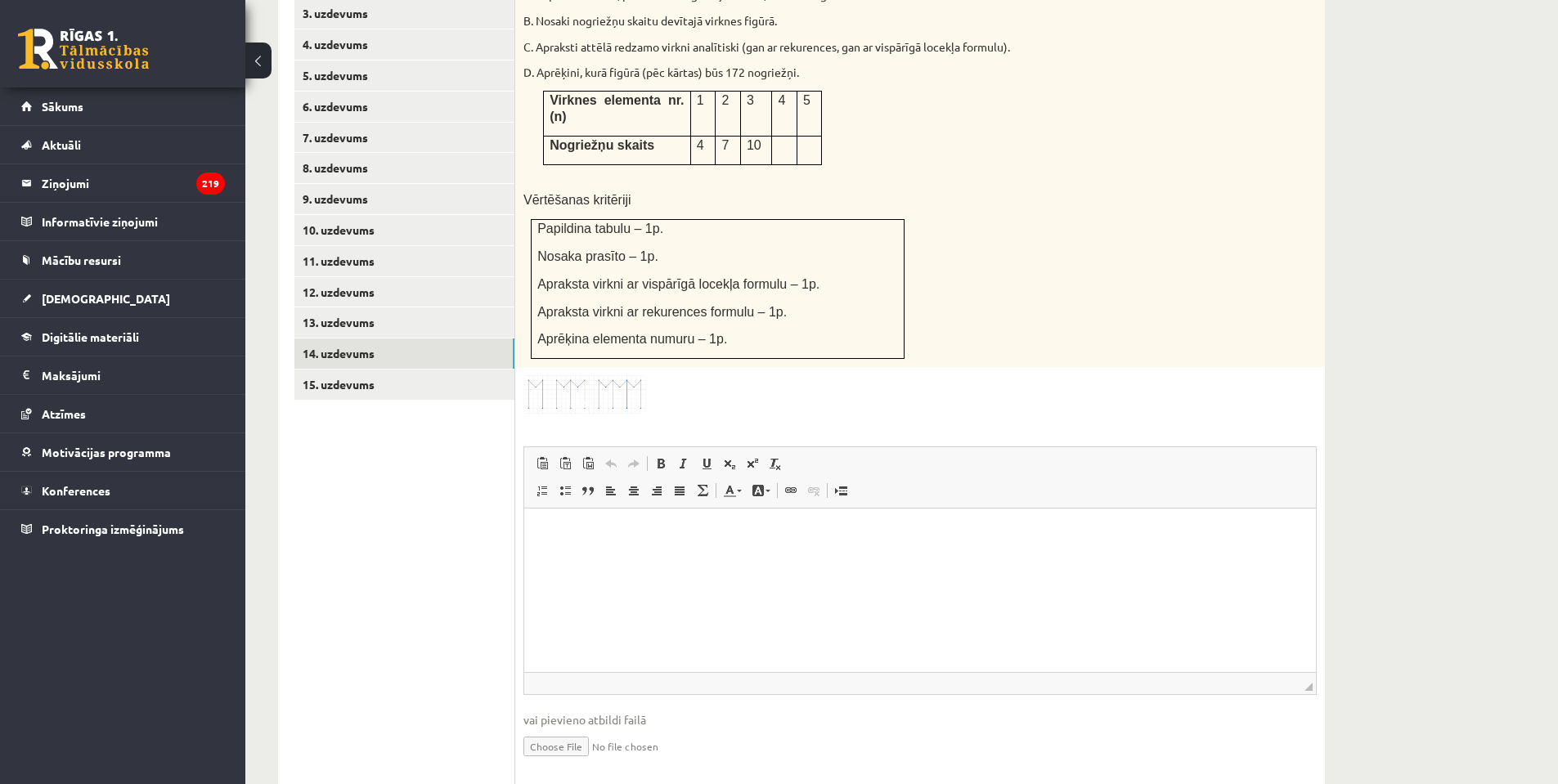
click at [546, 729] on input "file" at bounding box center [921, 746] width 794 height 33
type input "**********"
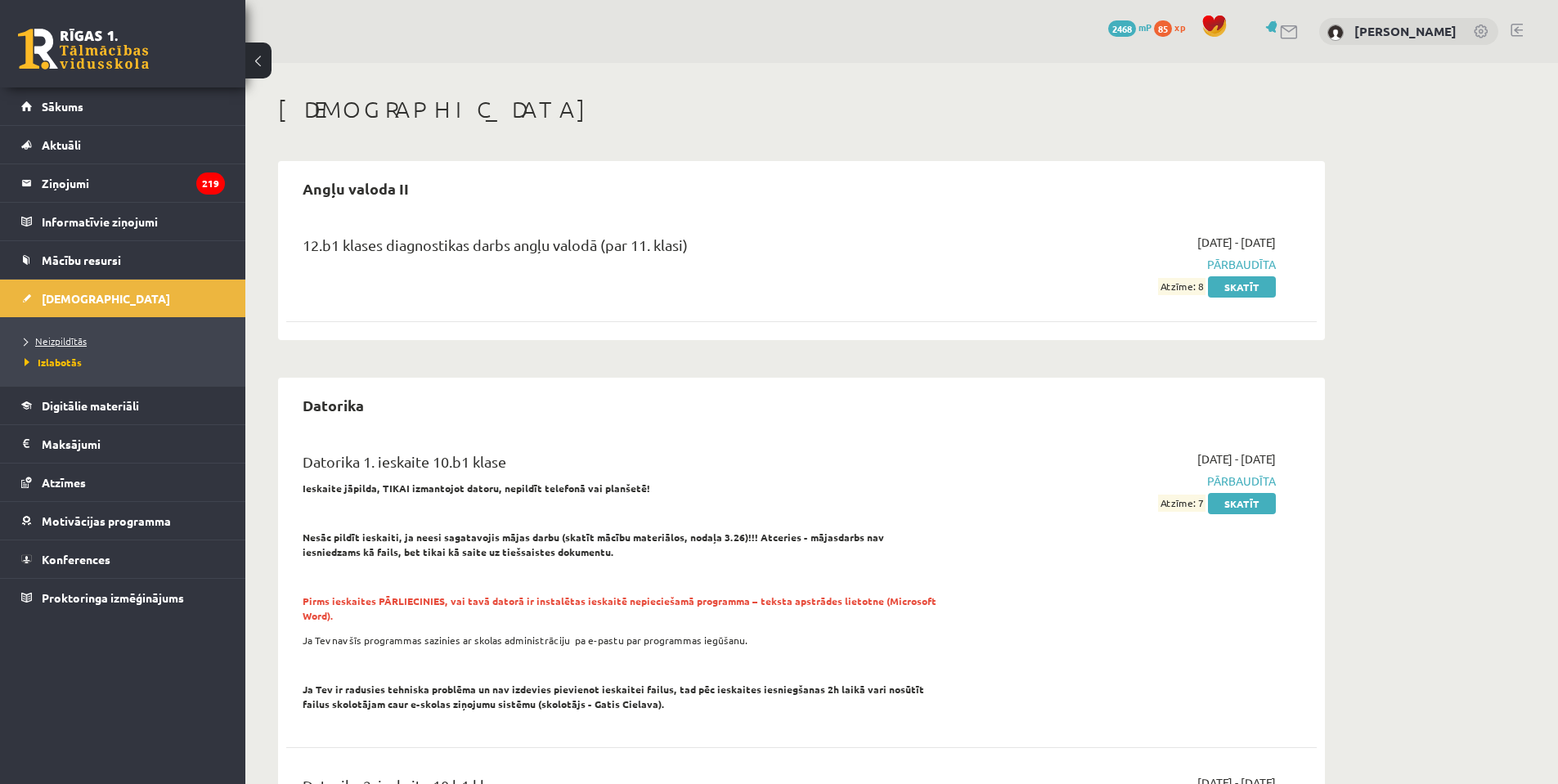
click at [40, 336] on span "Neizpildītās" at bounding box center [55, 341] width 62 height 13
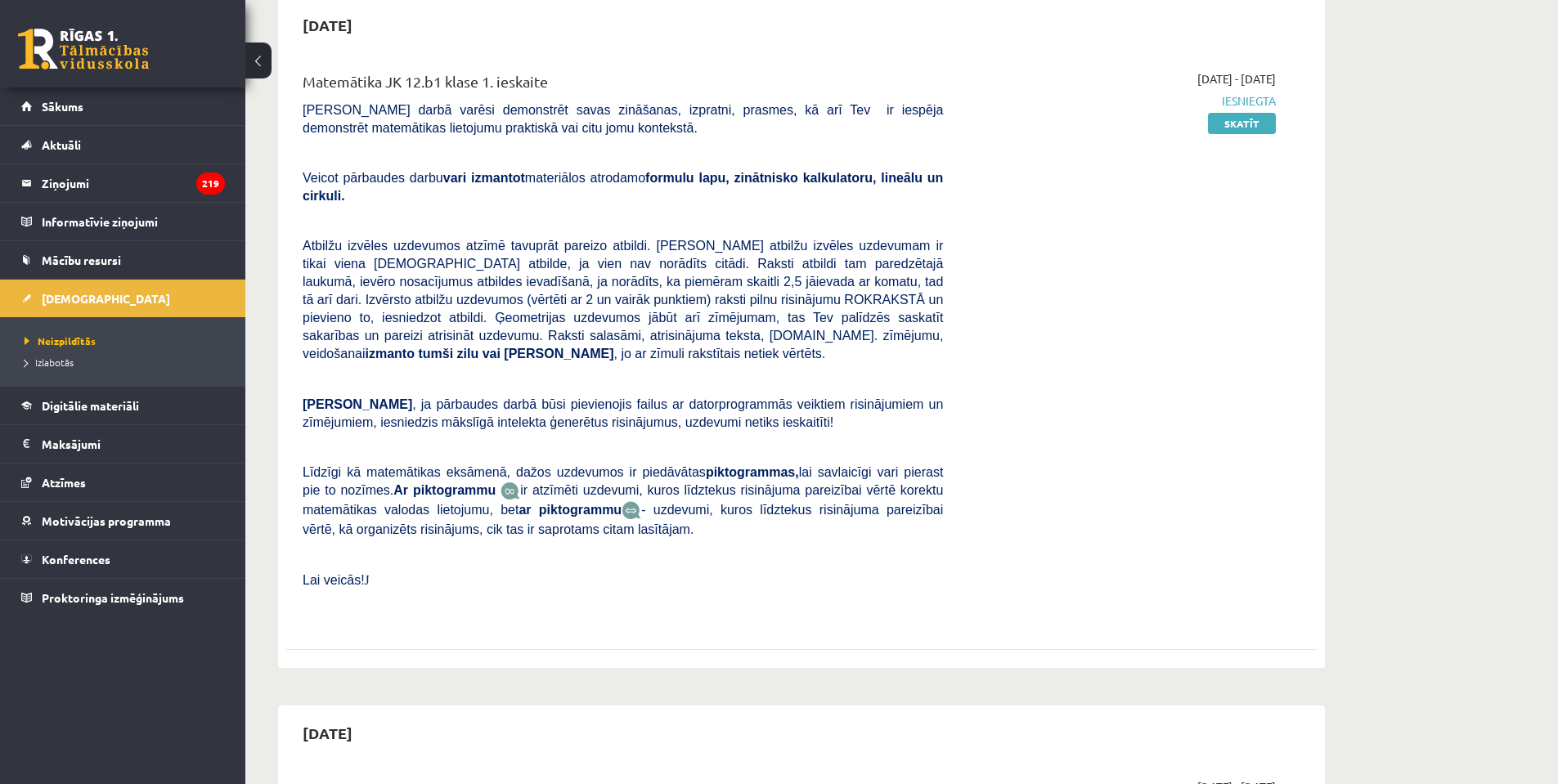
scroll to position [327, 0]
